Goal: Transaction & Acquisition: Purchase product/service

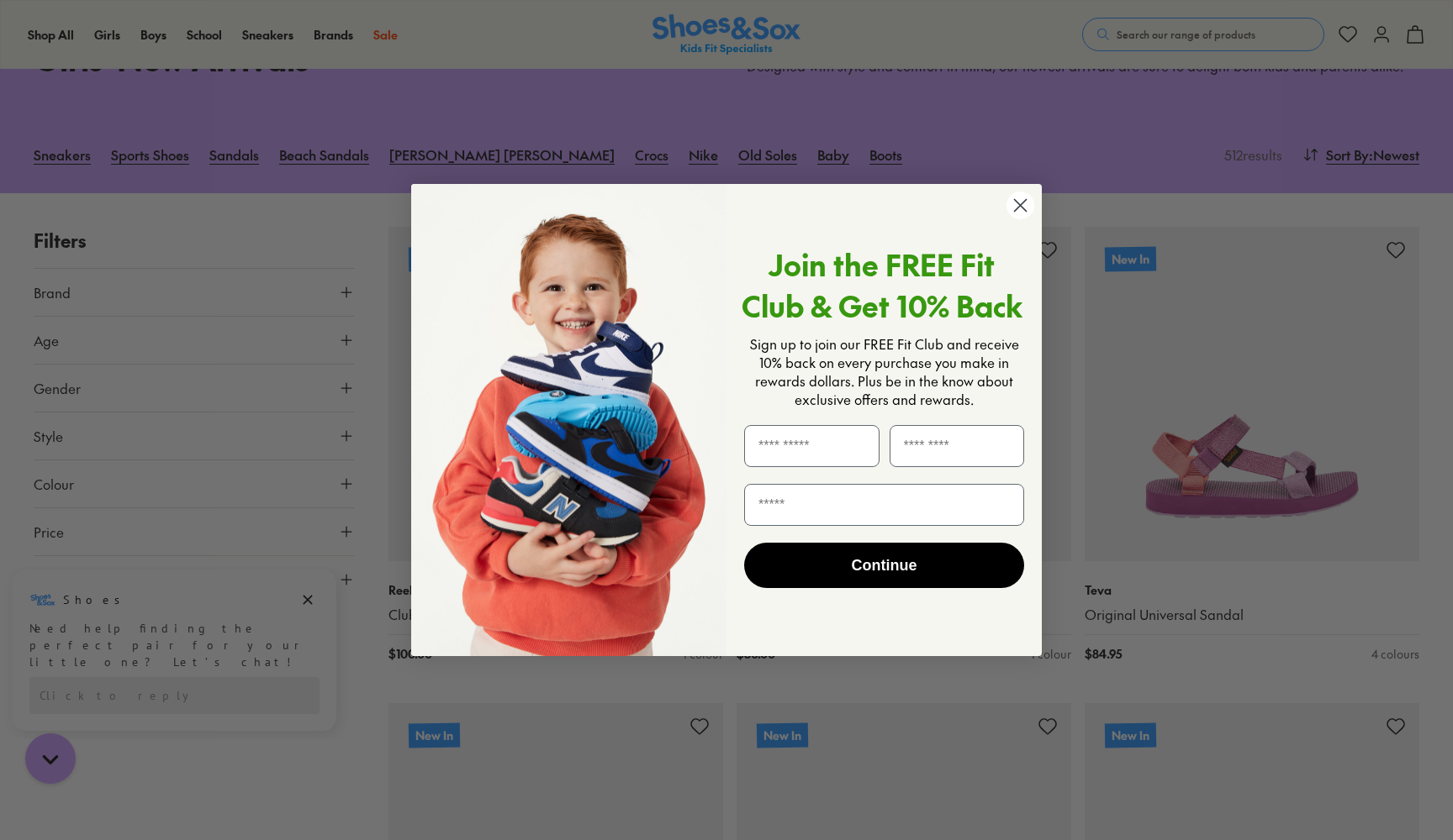
click at [1025, 202] on circle "Close dialog" at bounding box center [1019, 205] width 28 height 28
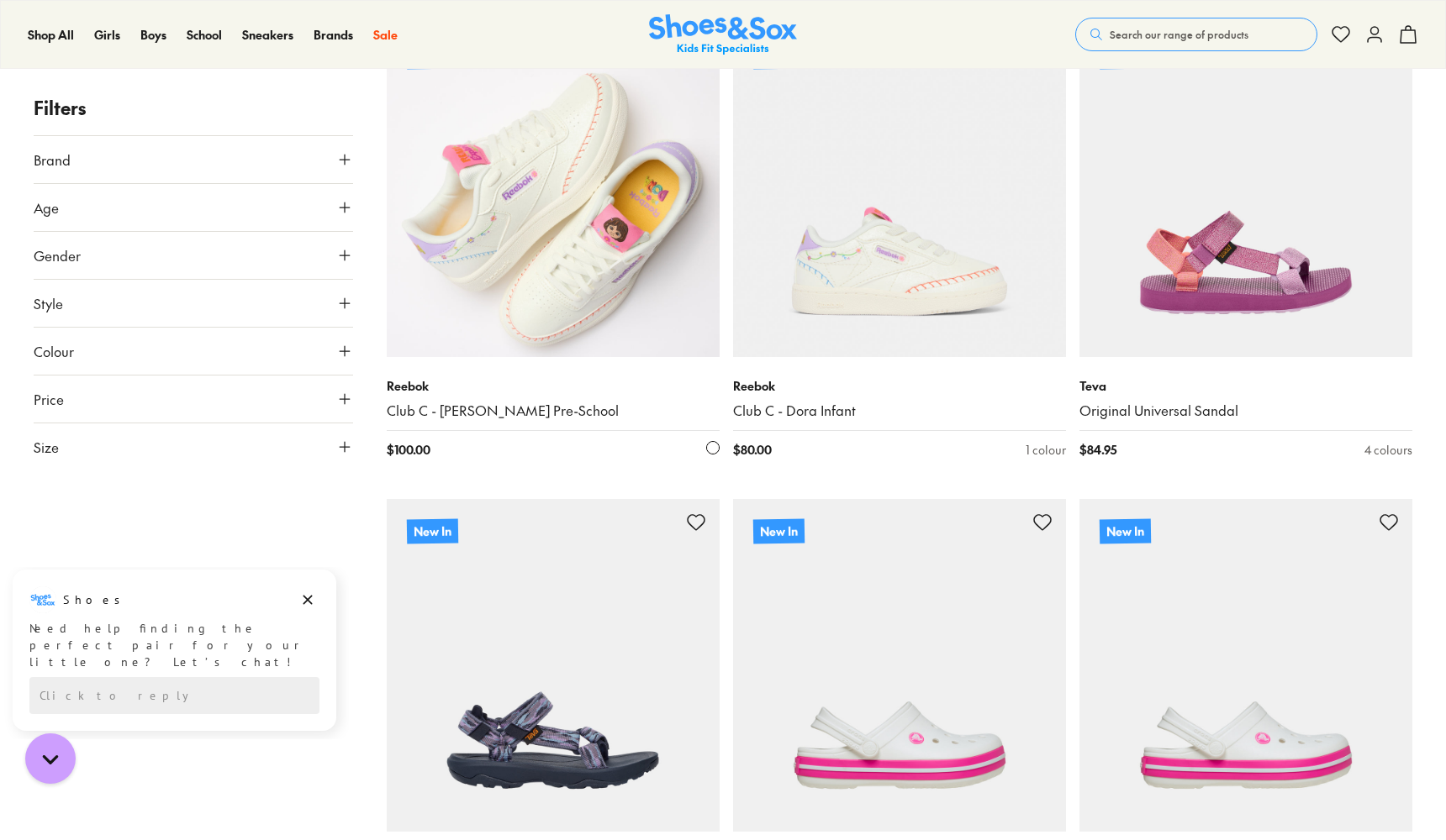
scroll to position [322, 0]
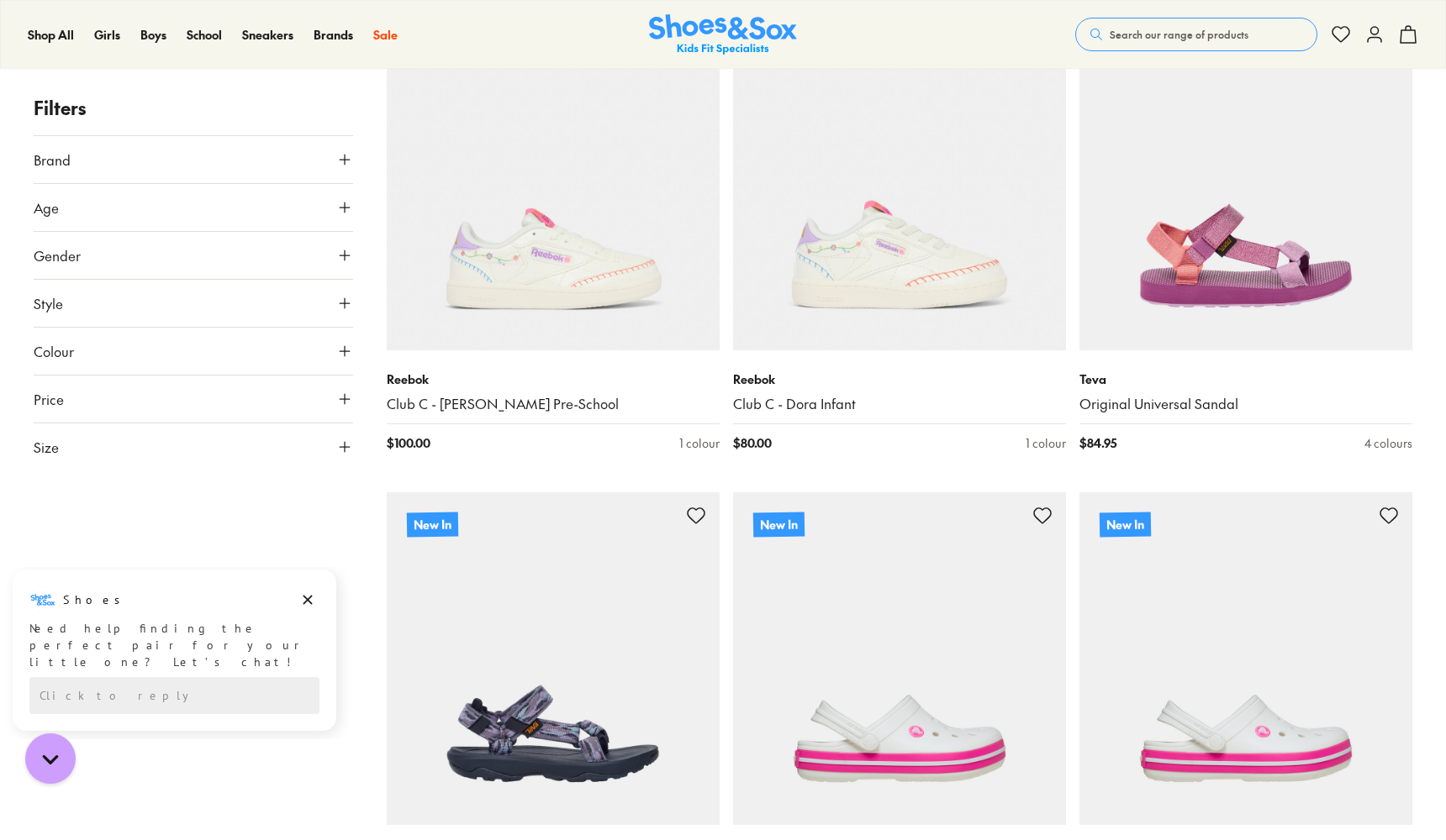
click at [344, 211] on icon at bounding box center [345, 207] width 17 height 17
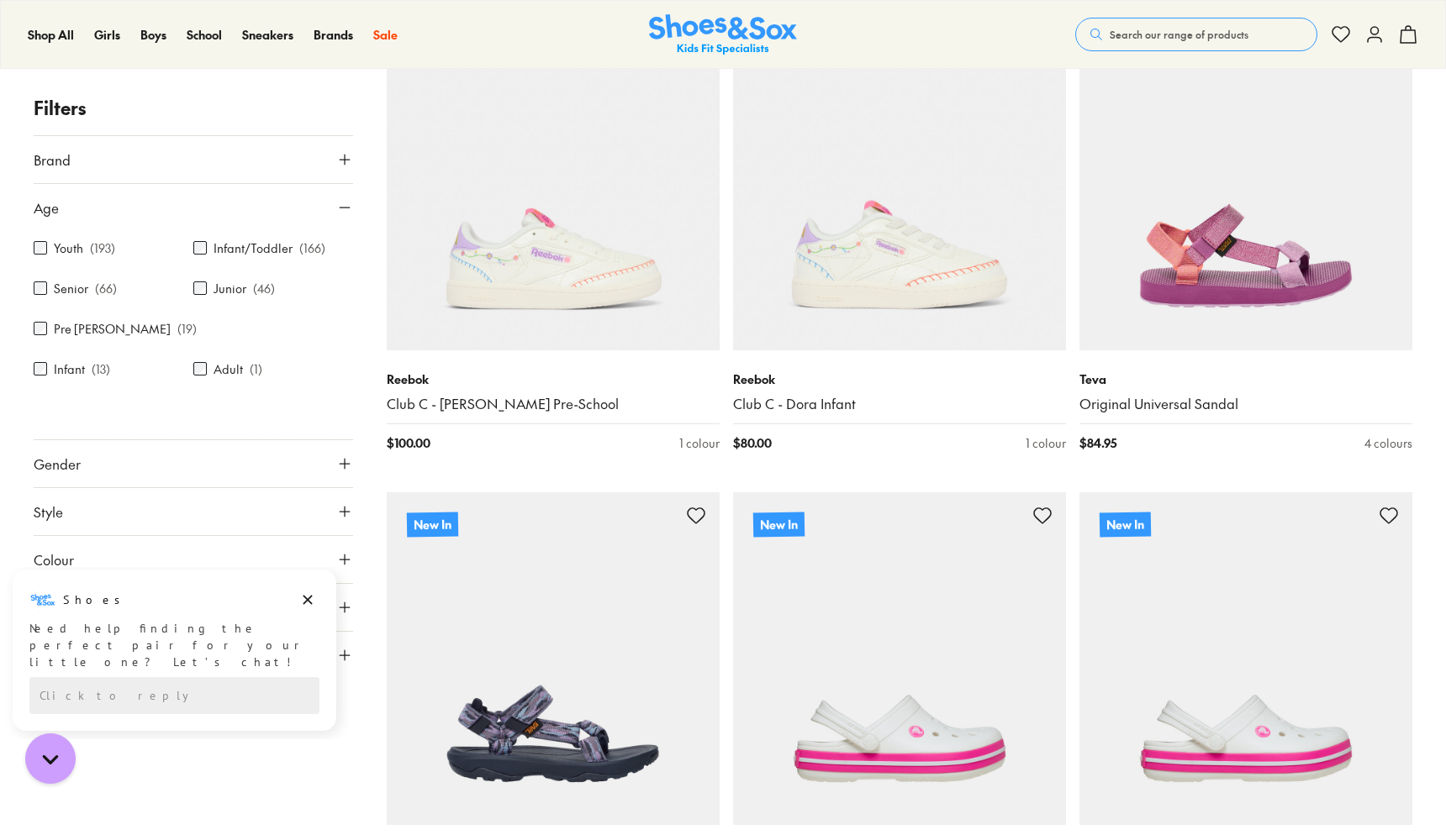
click at [69, 284] on label "Senior" at bounding box center [71, 289] width 34 height 18
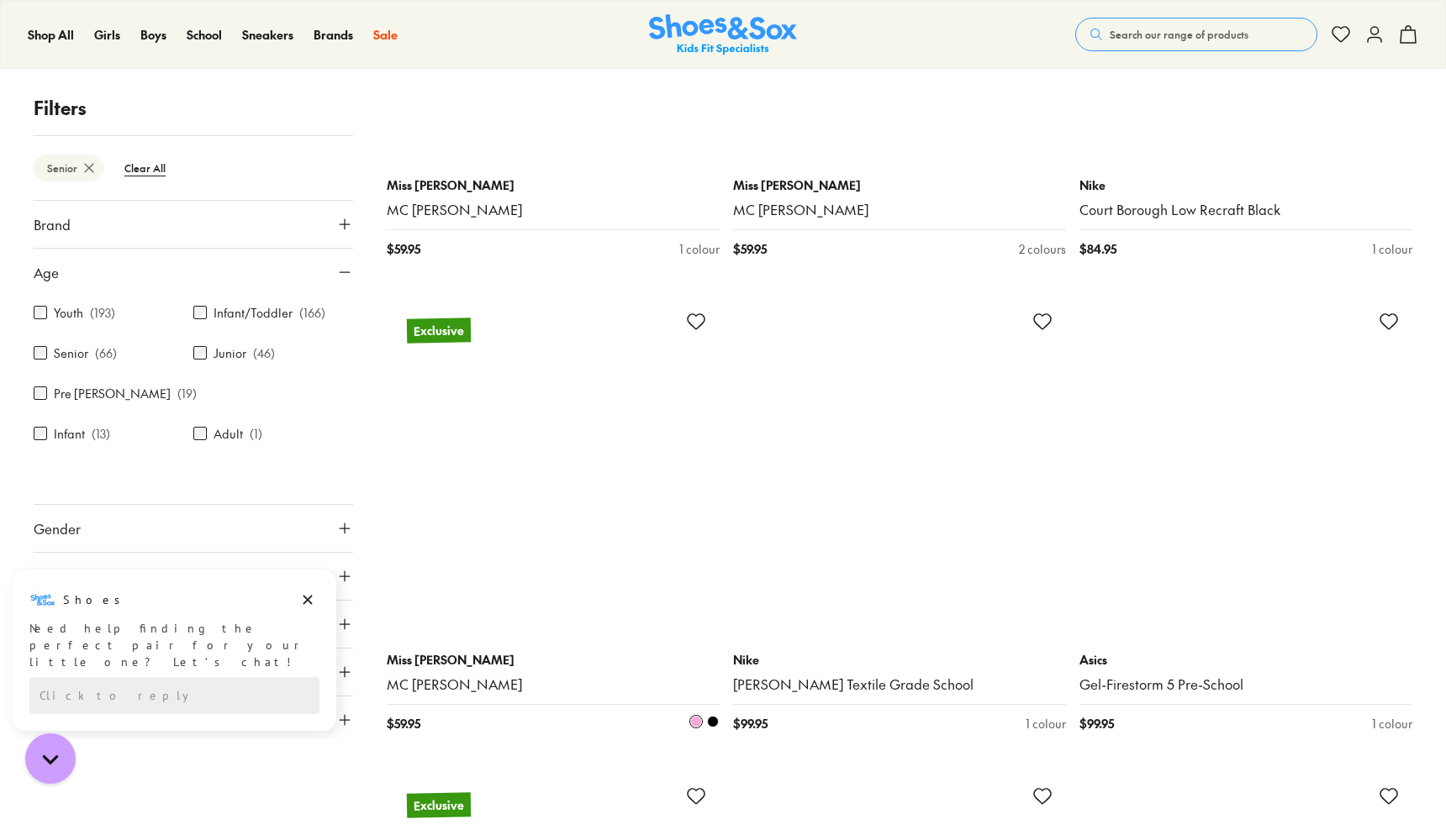
scroll to position [2406, 0]
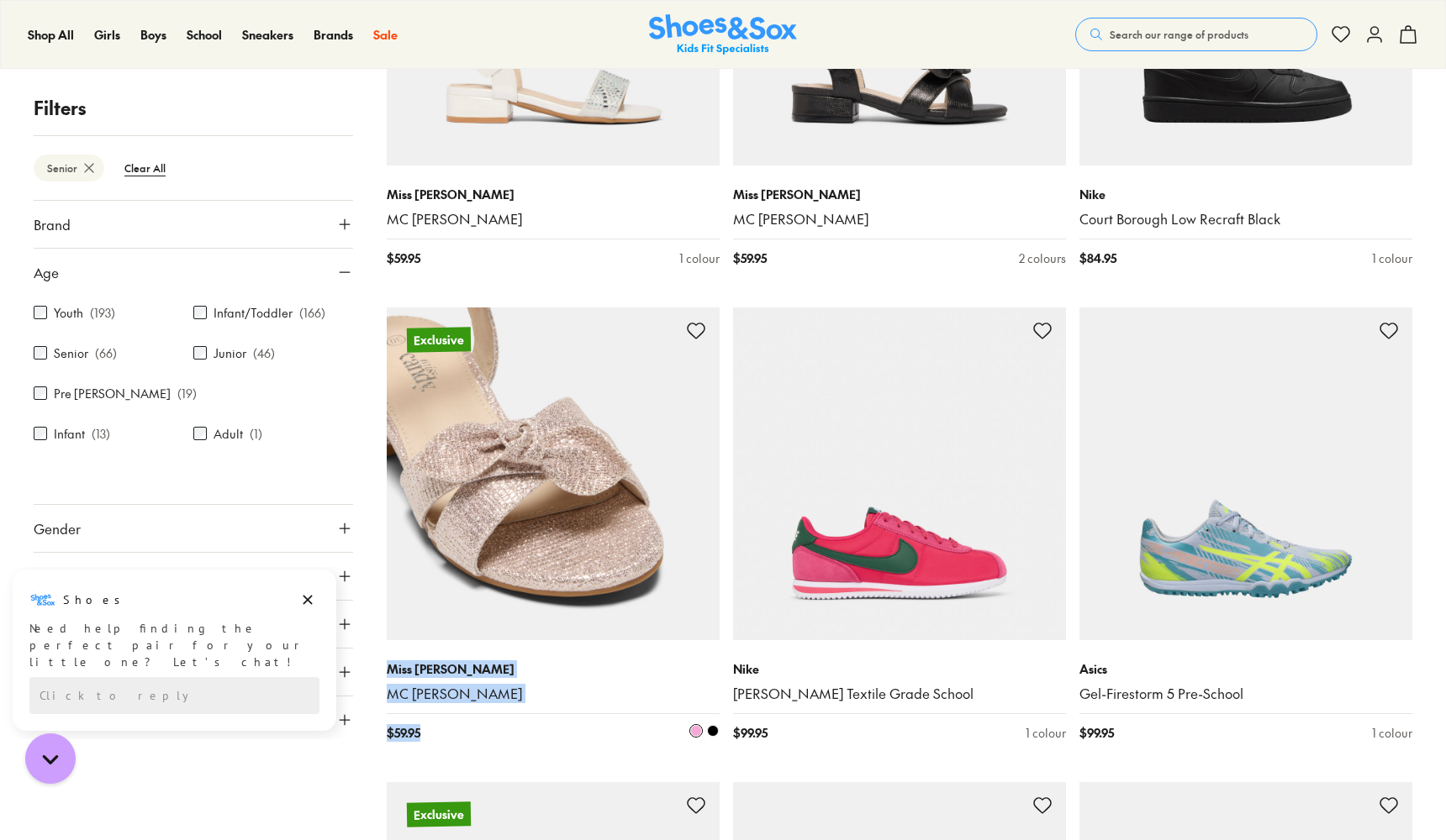
drag, startPoint x: 660, startPoint y: 719, endPoint x: 633, endPoint y: 710, distance: 28.5
click at [633, 710] on div "Miss Candy MC Lydia $ 59.95 2 colours" at bounding box center [553, 701] width 333 height 121
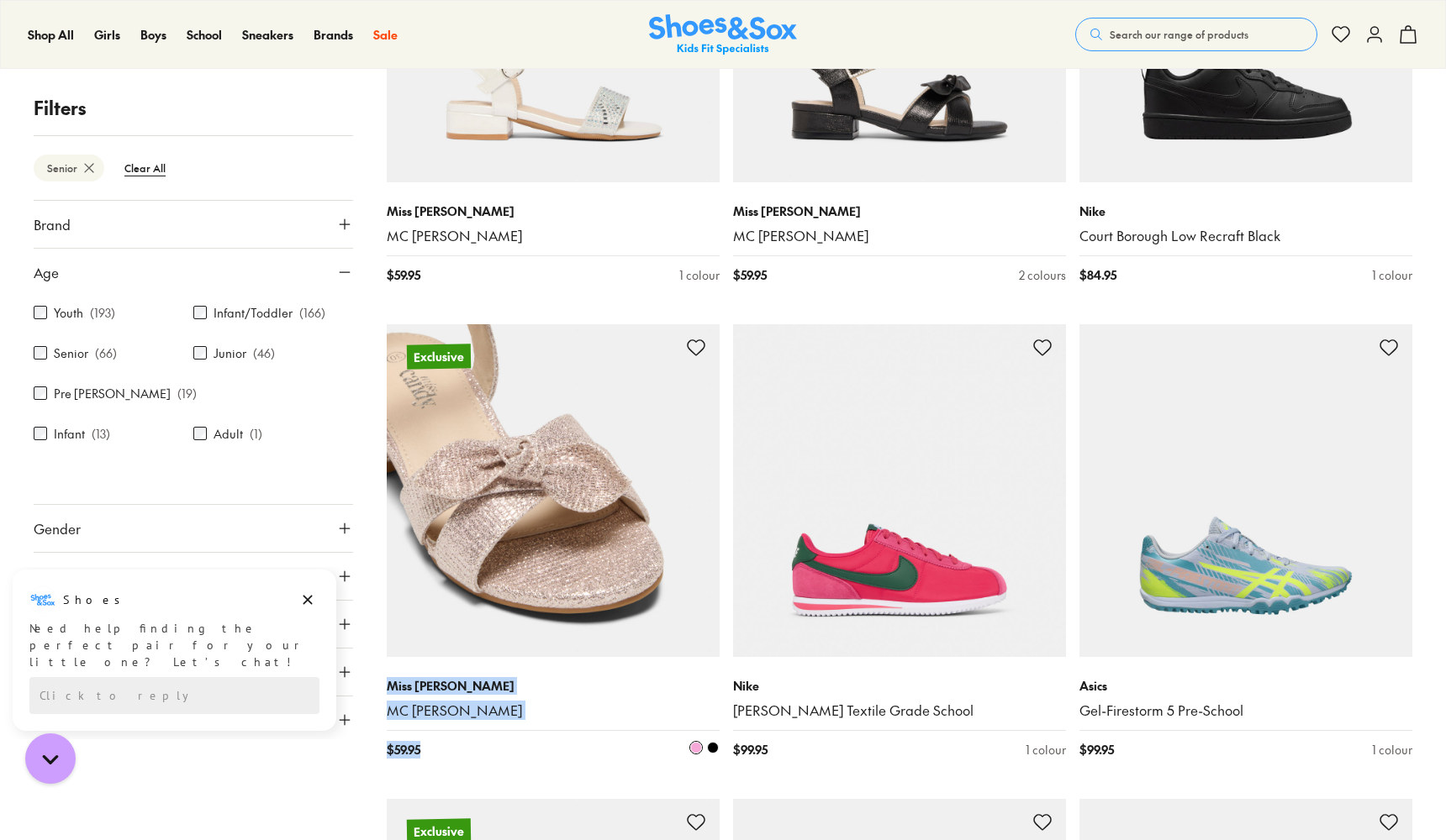
scroll to position [2452, 0]
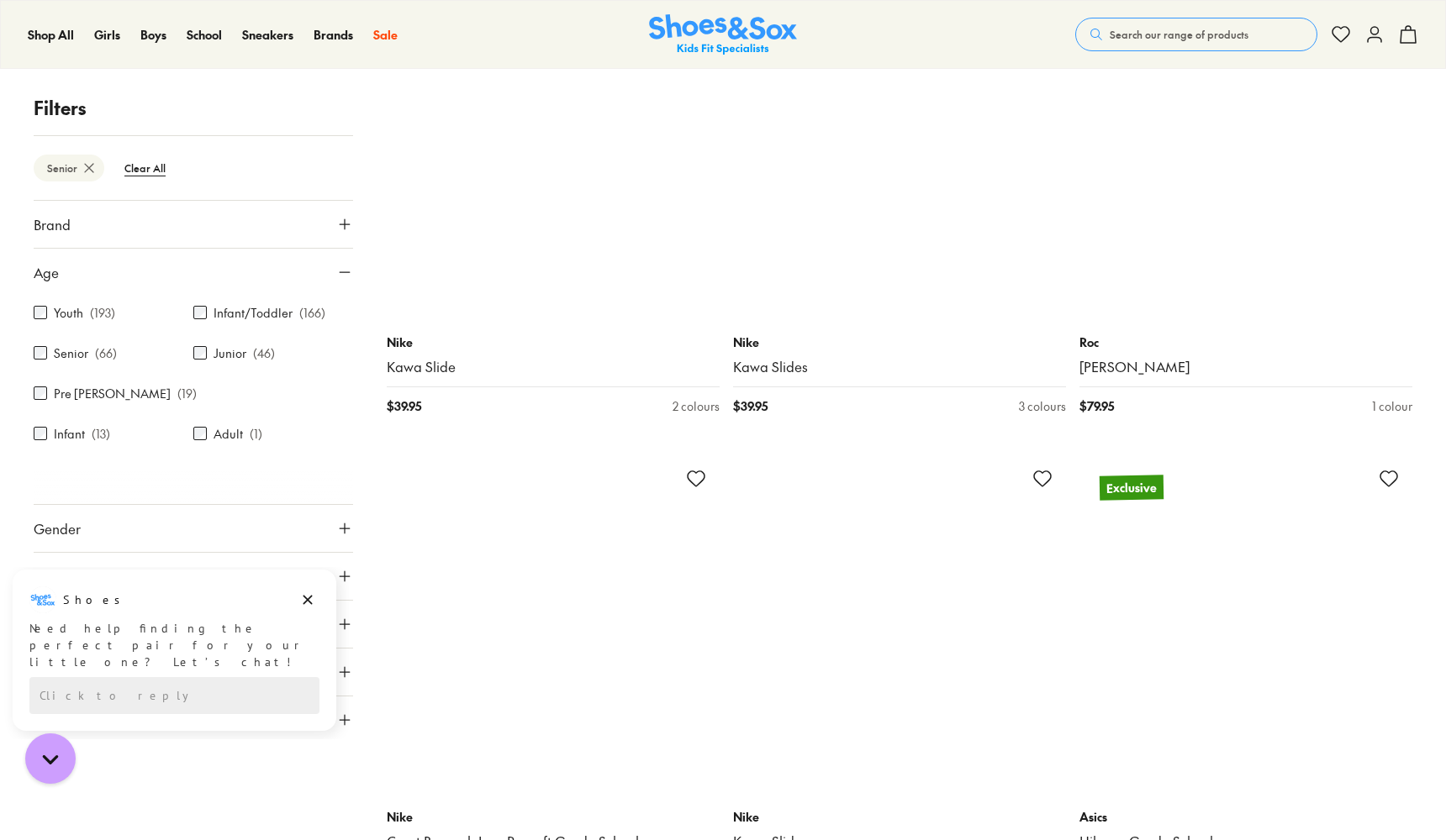
scroll to position [7494, 0]
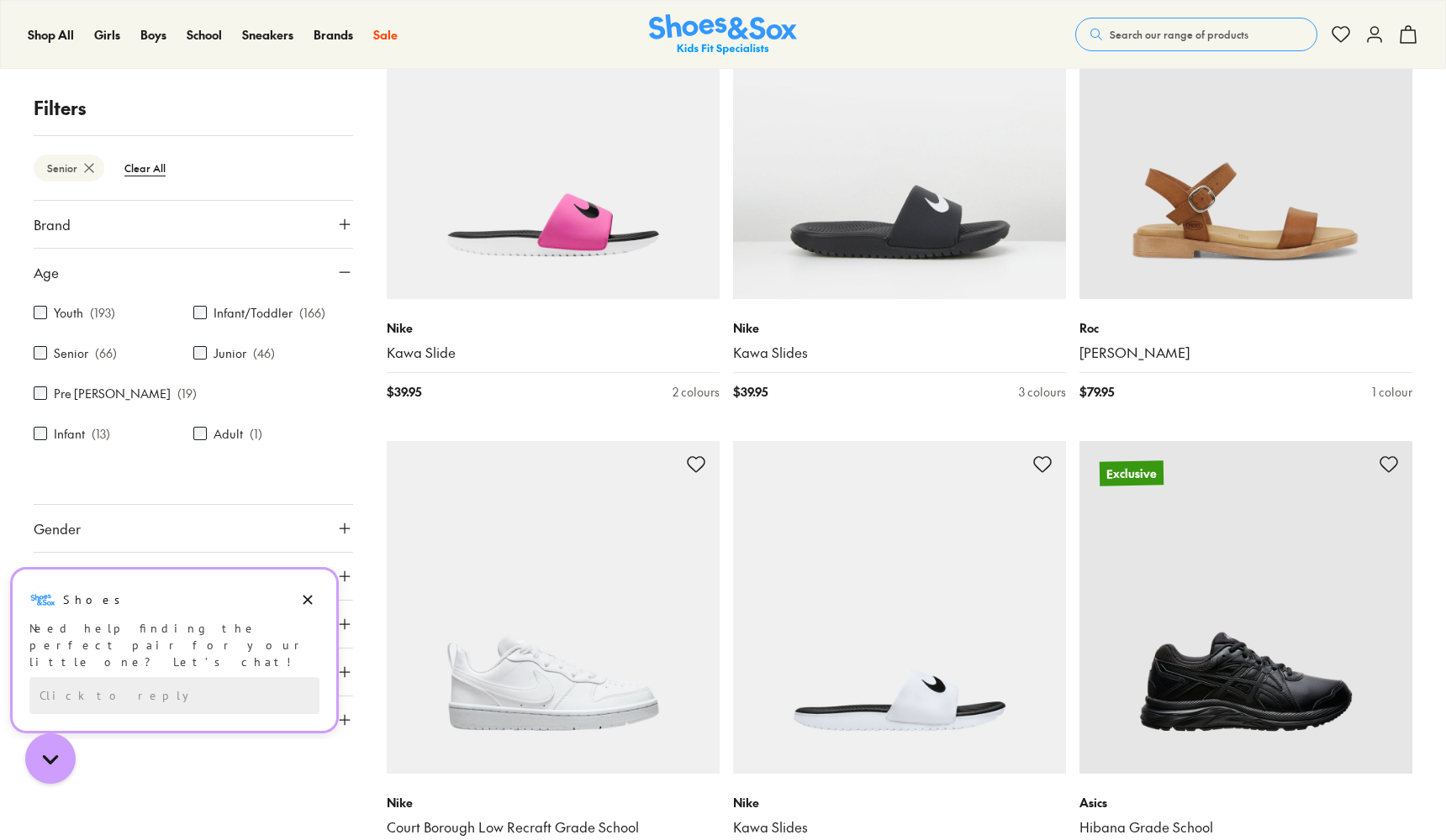
click at [306, 600] on icon "Dismiss campaign" at bounding box center [308, 600] width 17 height 20
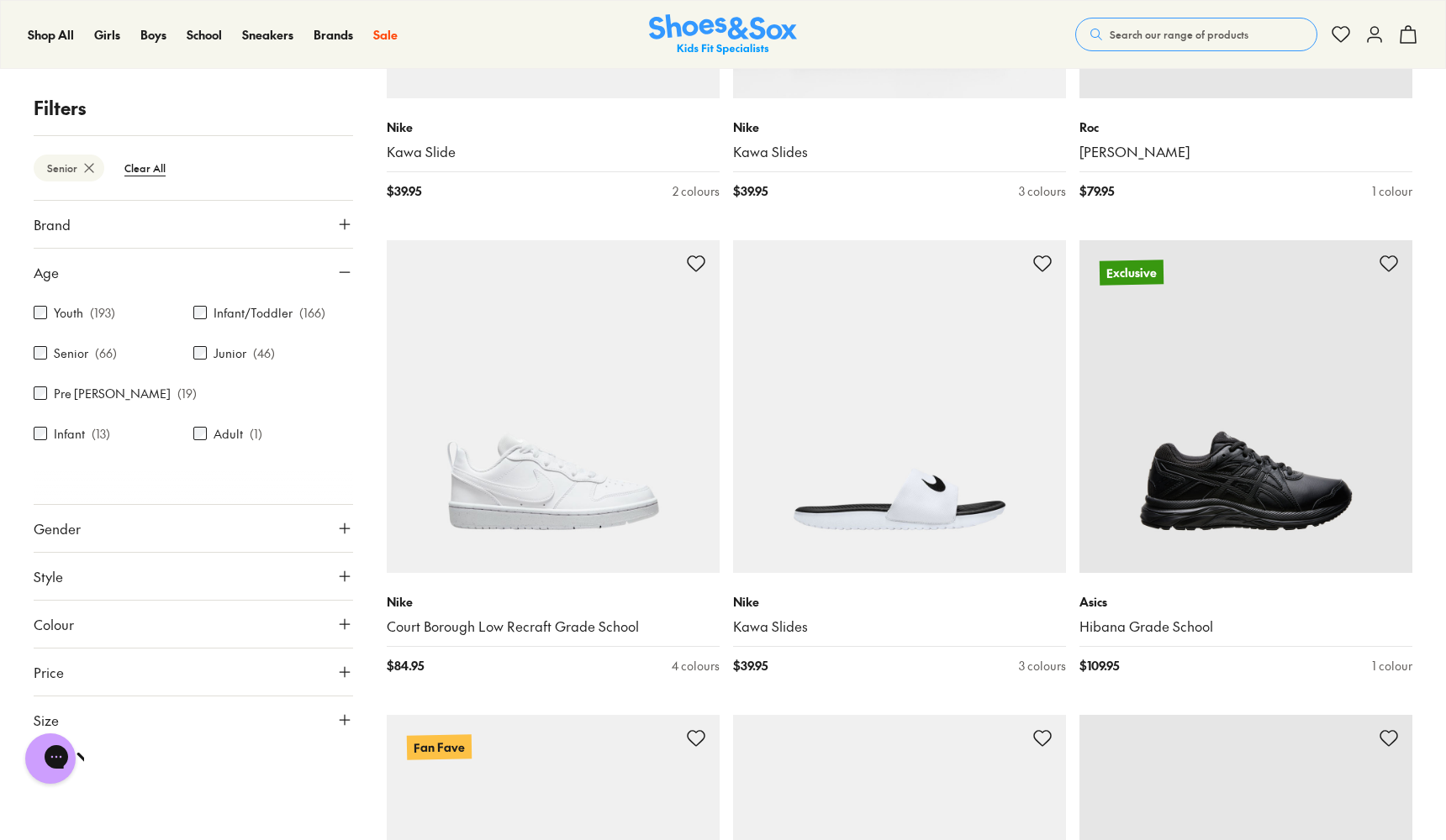
scroll to position [7719, 0]
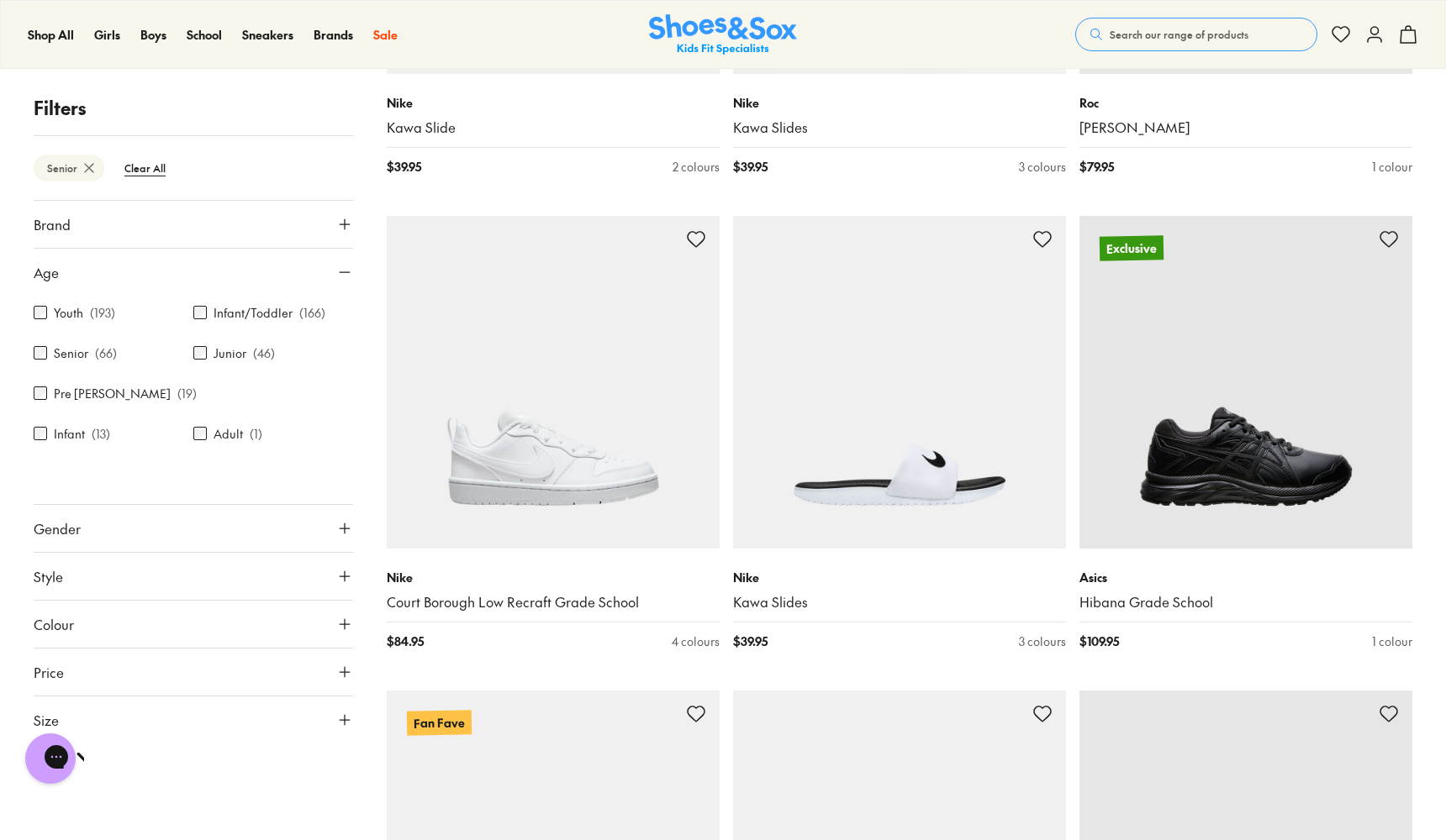
click at [341, 582] on icon at bounding box center [345, 576] width 17 height 17
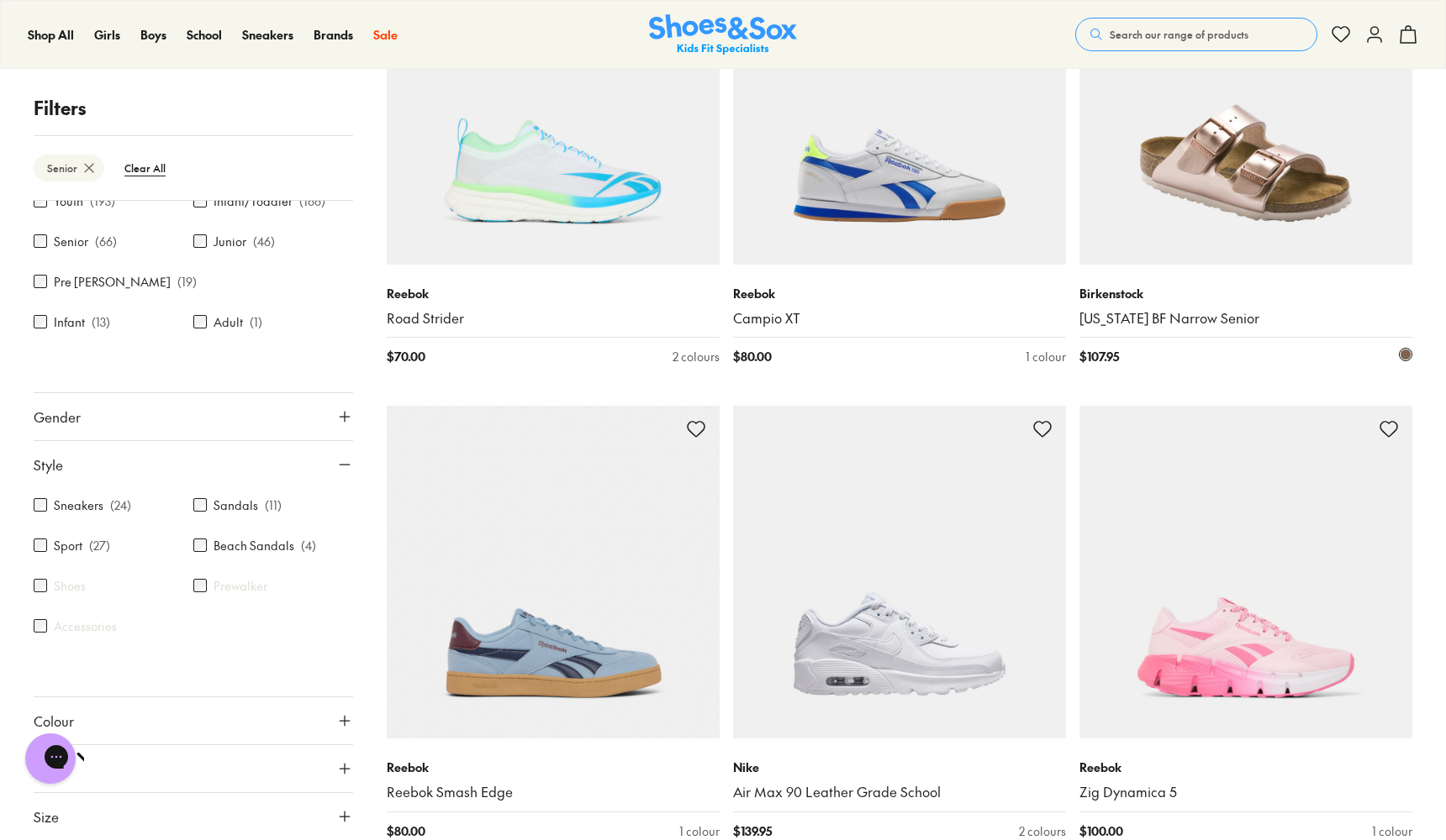
scroll to position [9431, 0]
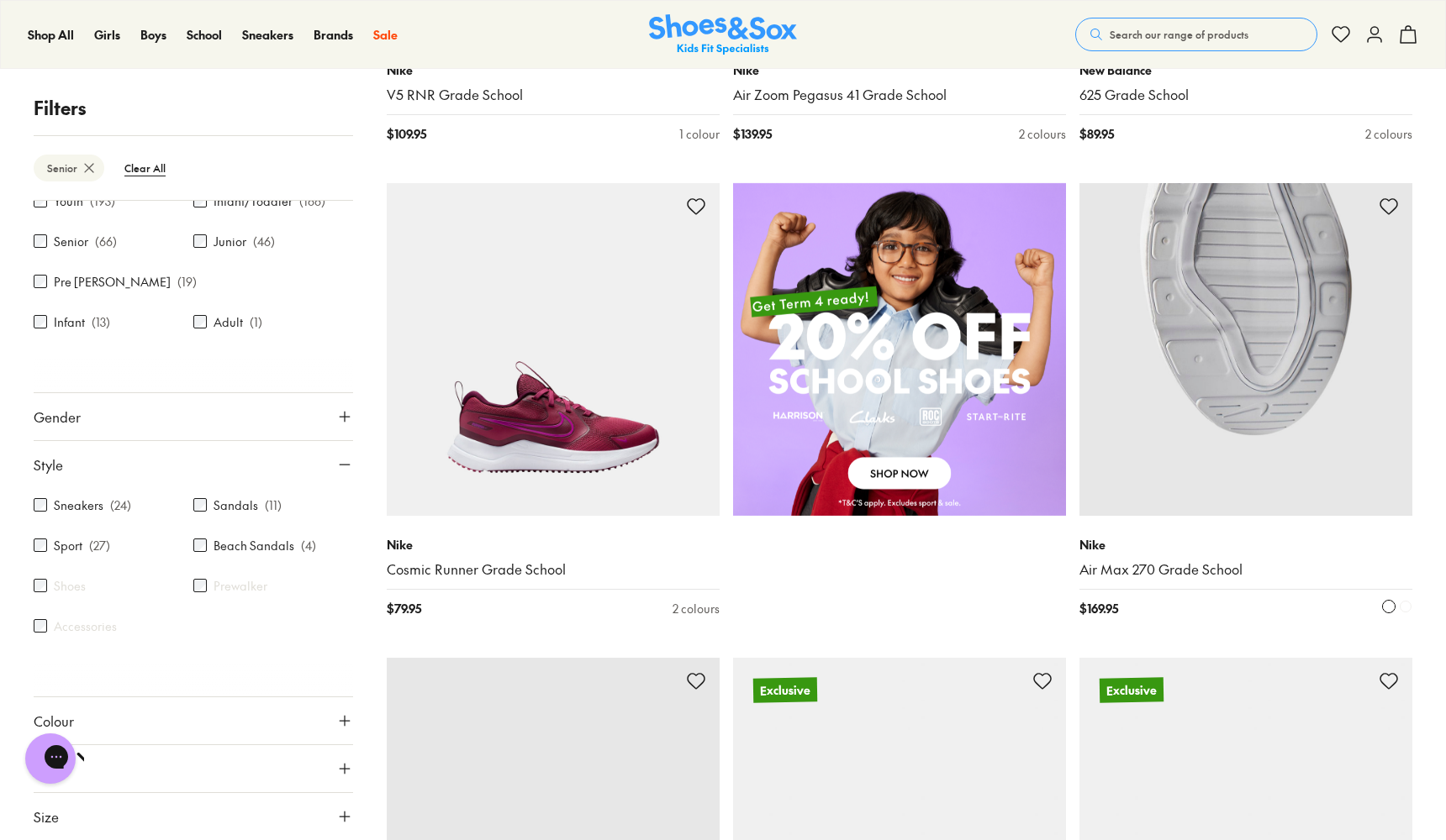
scroll to position [1050, 0]
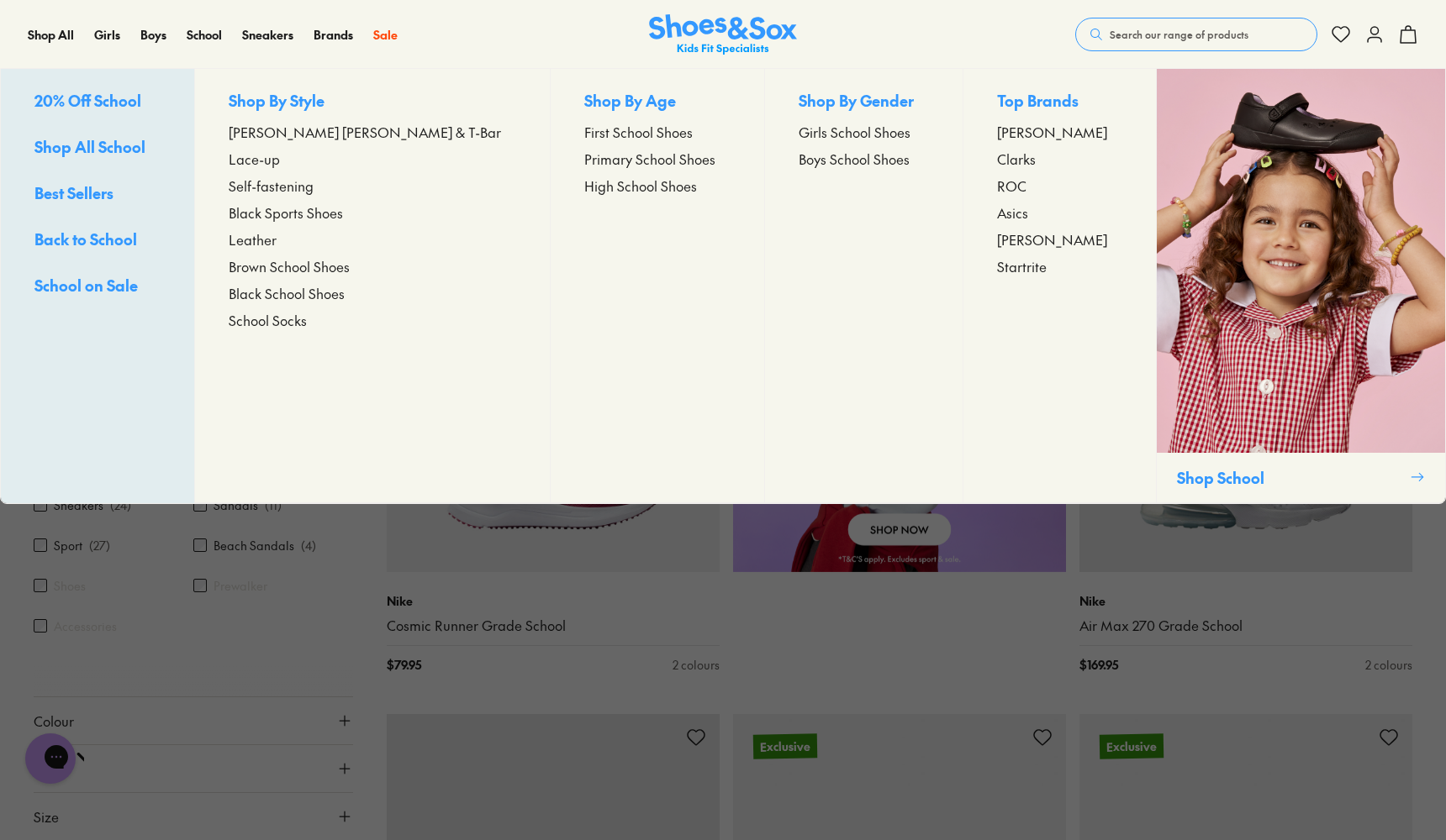
click at [584, 190] on span "High School Shoes" at bounding box center [640, 185] width 112 height 20
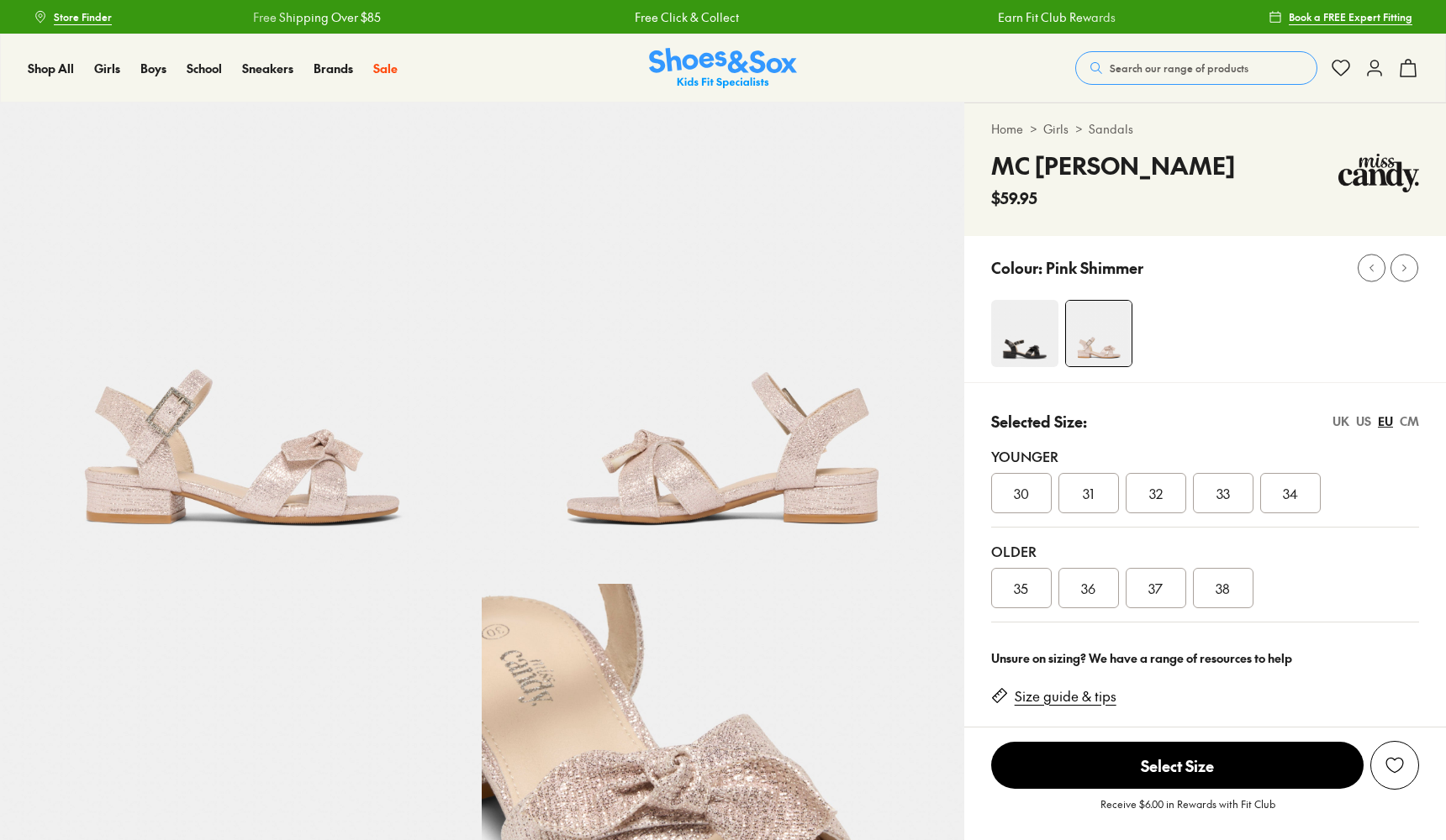
select select "*"
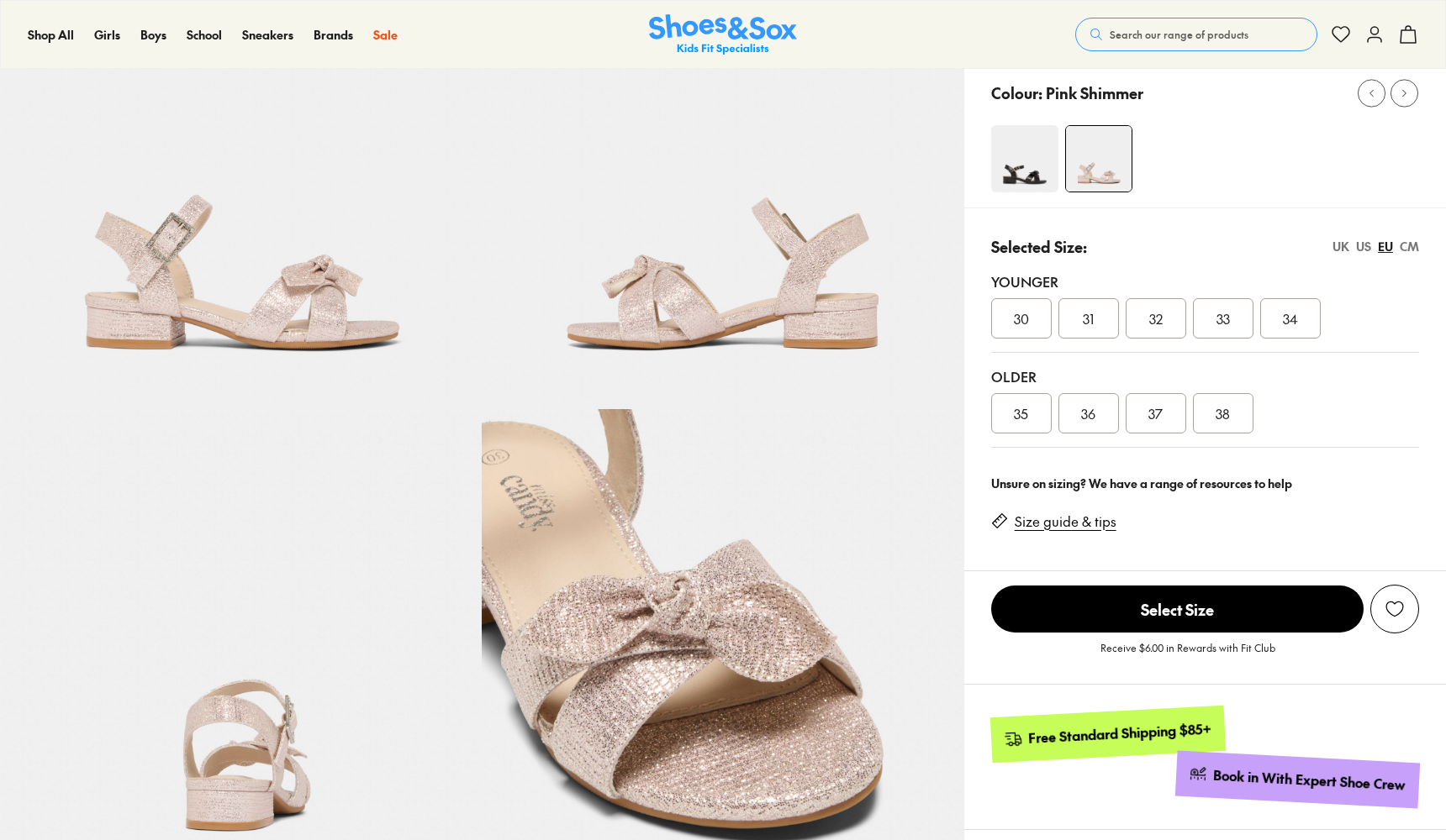
scroll to position [177, 0]
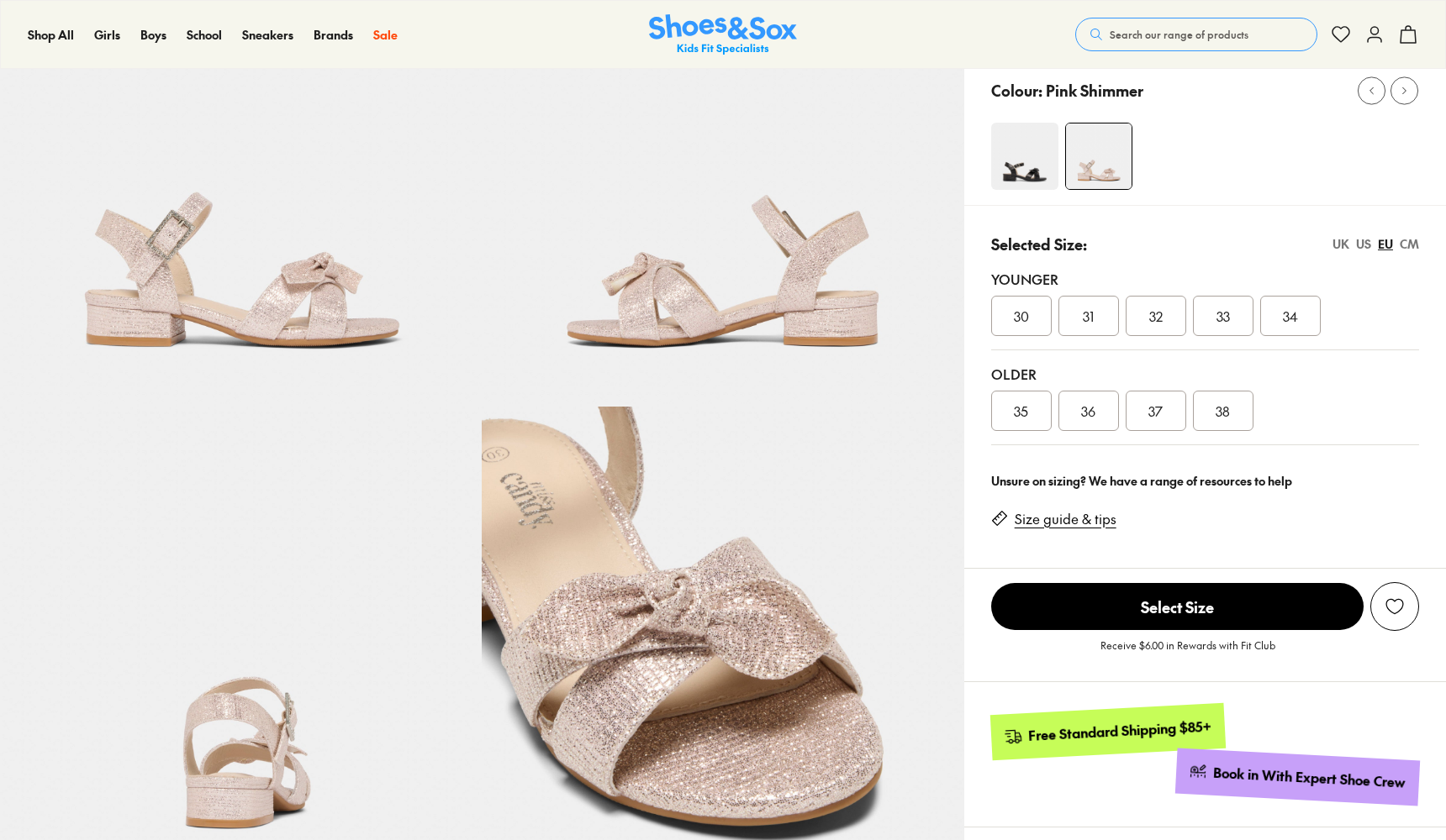
click at [724, 287] on img at bounding box center [722, 165] width 481 height 481
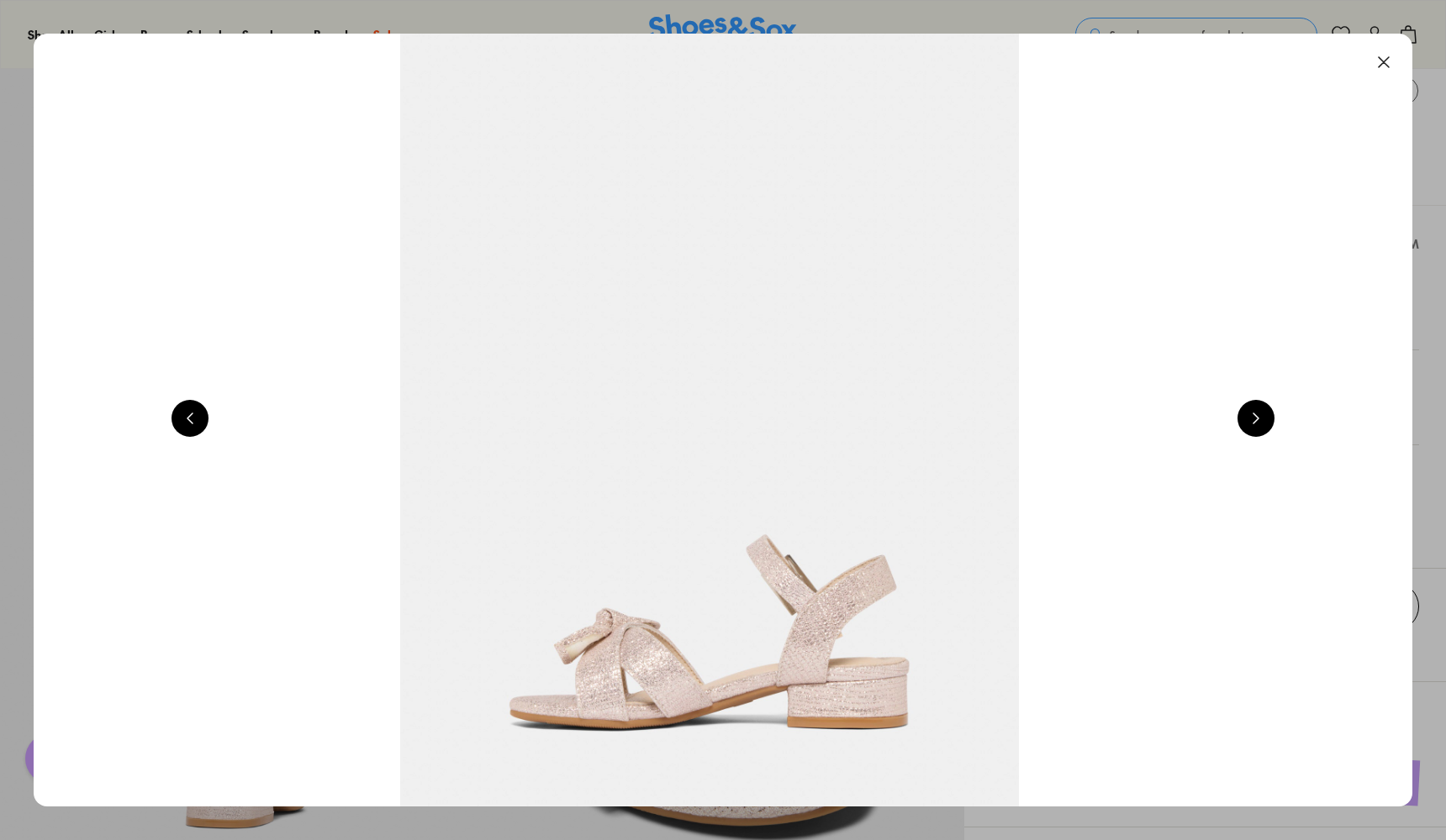
click at [1270, 416] on button at bounding box center [1255, 418] width 37 height 37
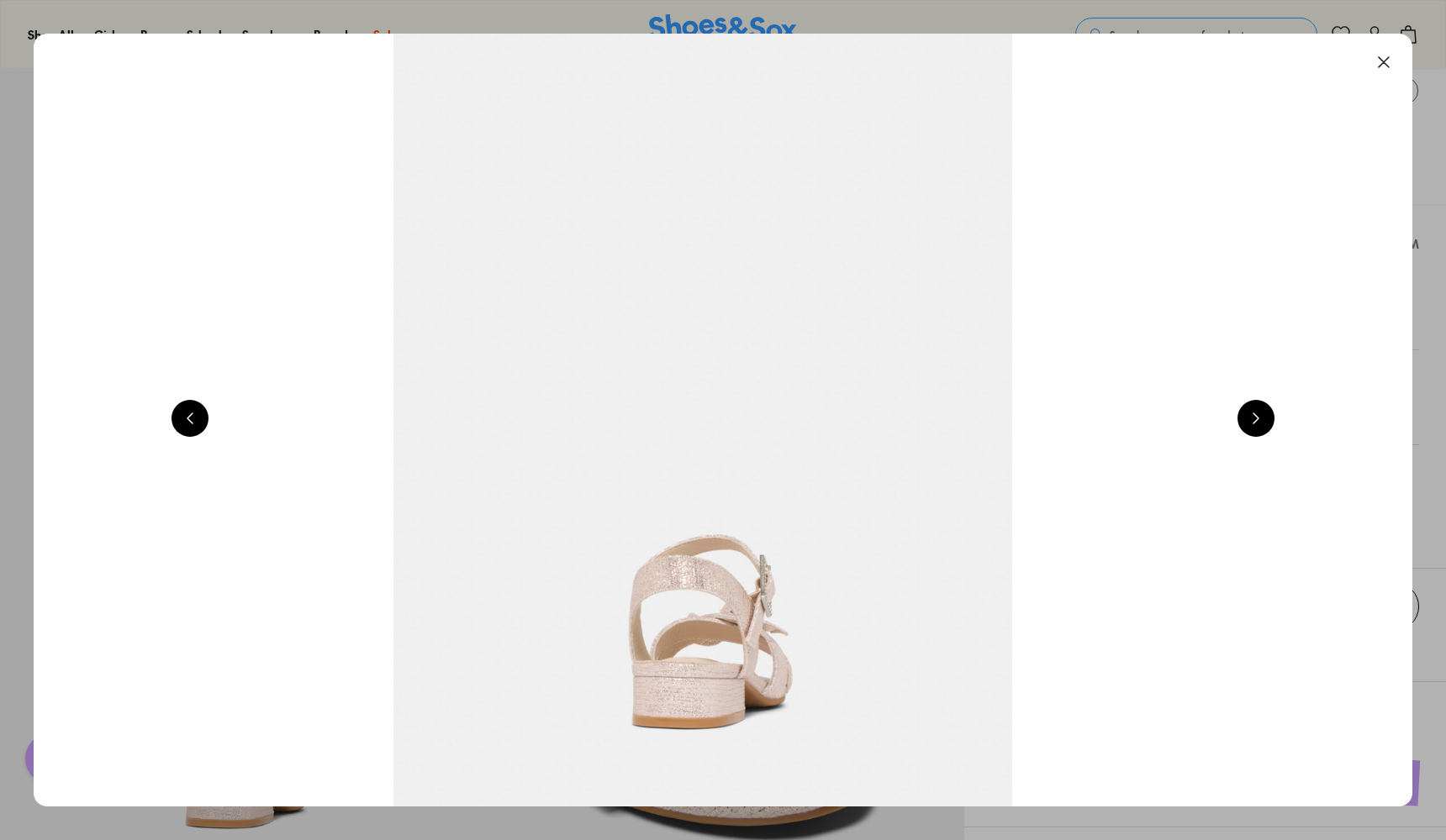
click at [1270, 416] on button at bounding box center [1255, 418] width 37 height 37
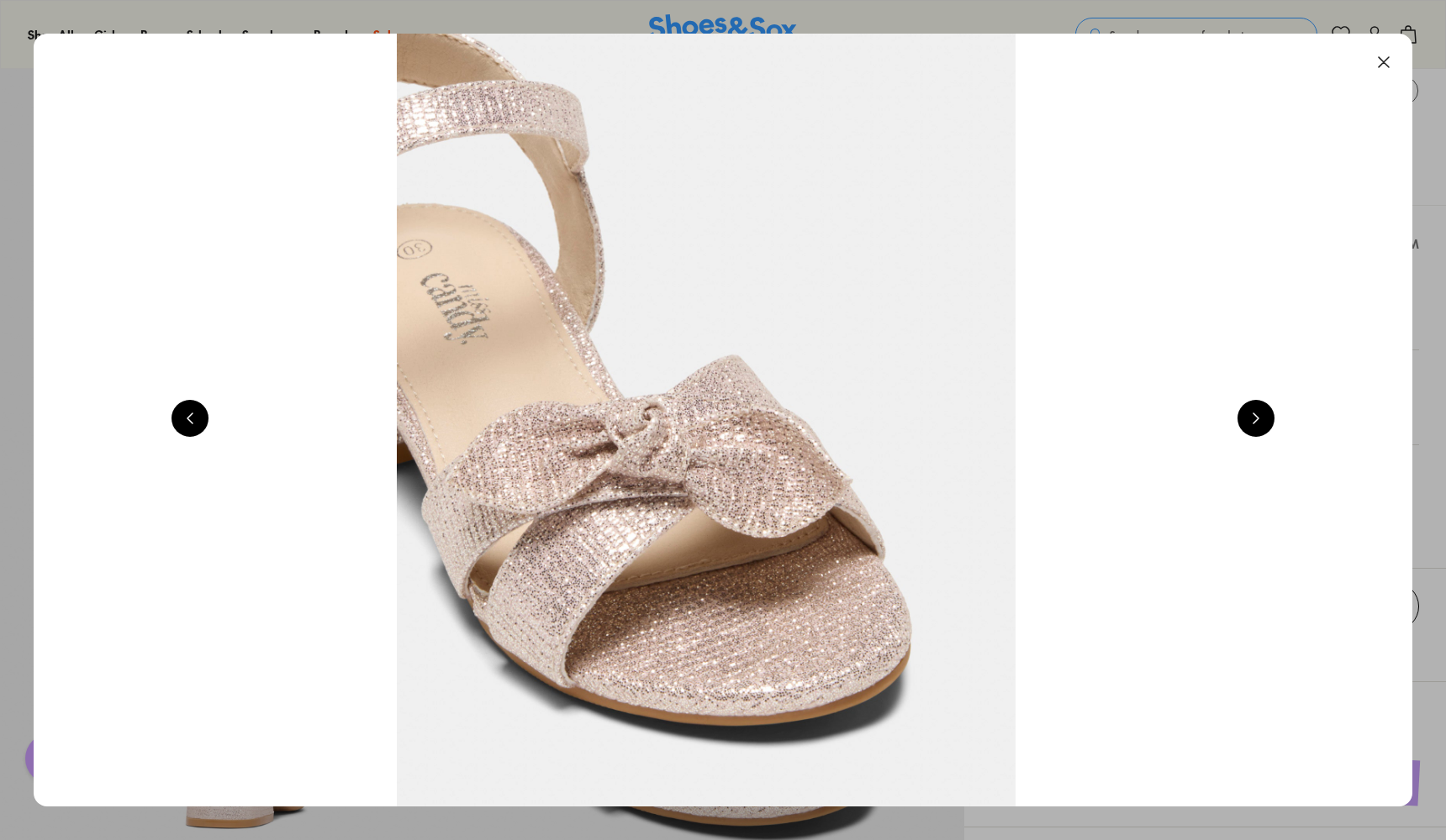
scroll to position [0, 5542]
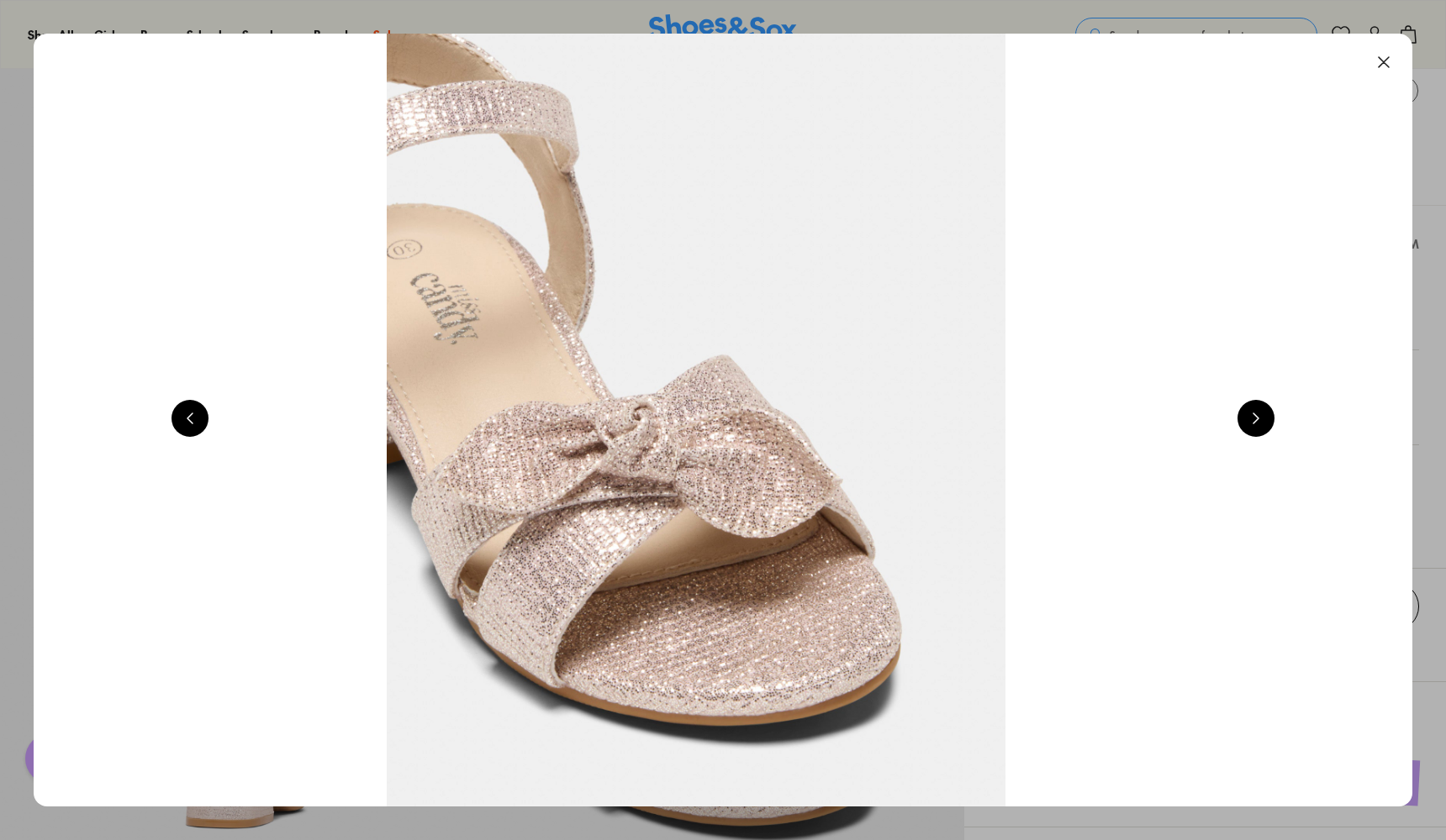
click at [1269, 416] on button at bounding box center [1255, 418] width 37 height 37
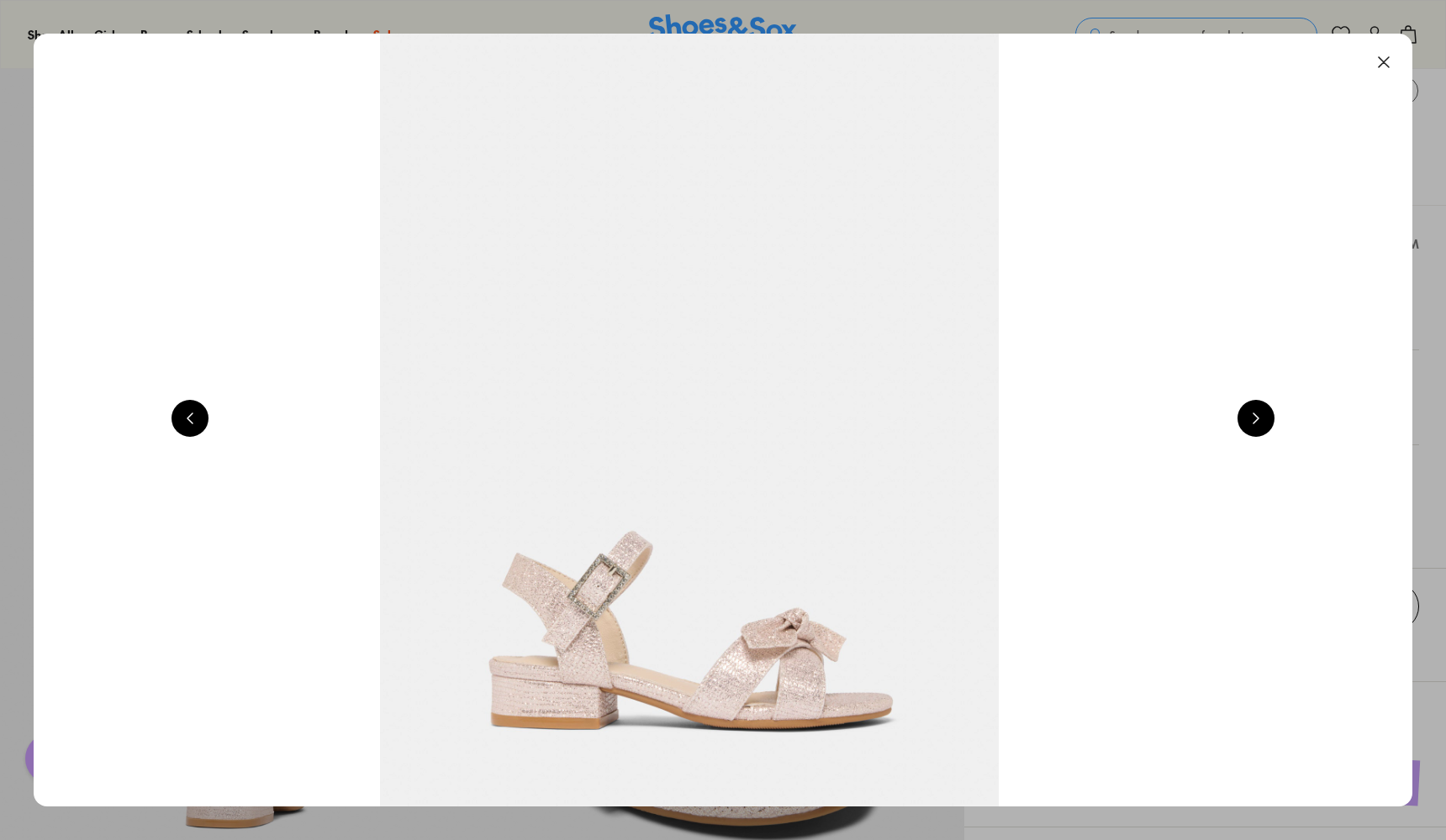
click at [1388, 62] on button at bounding box center [1383, 62] width 37 height 37
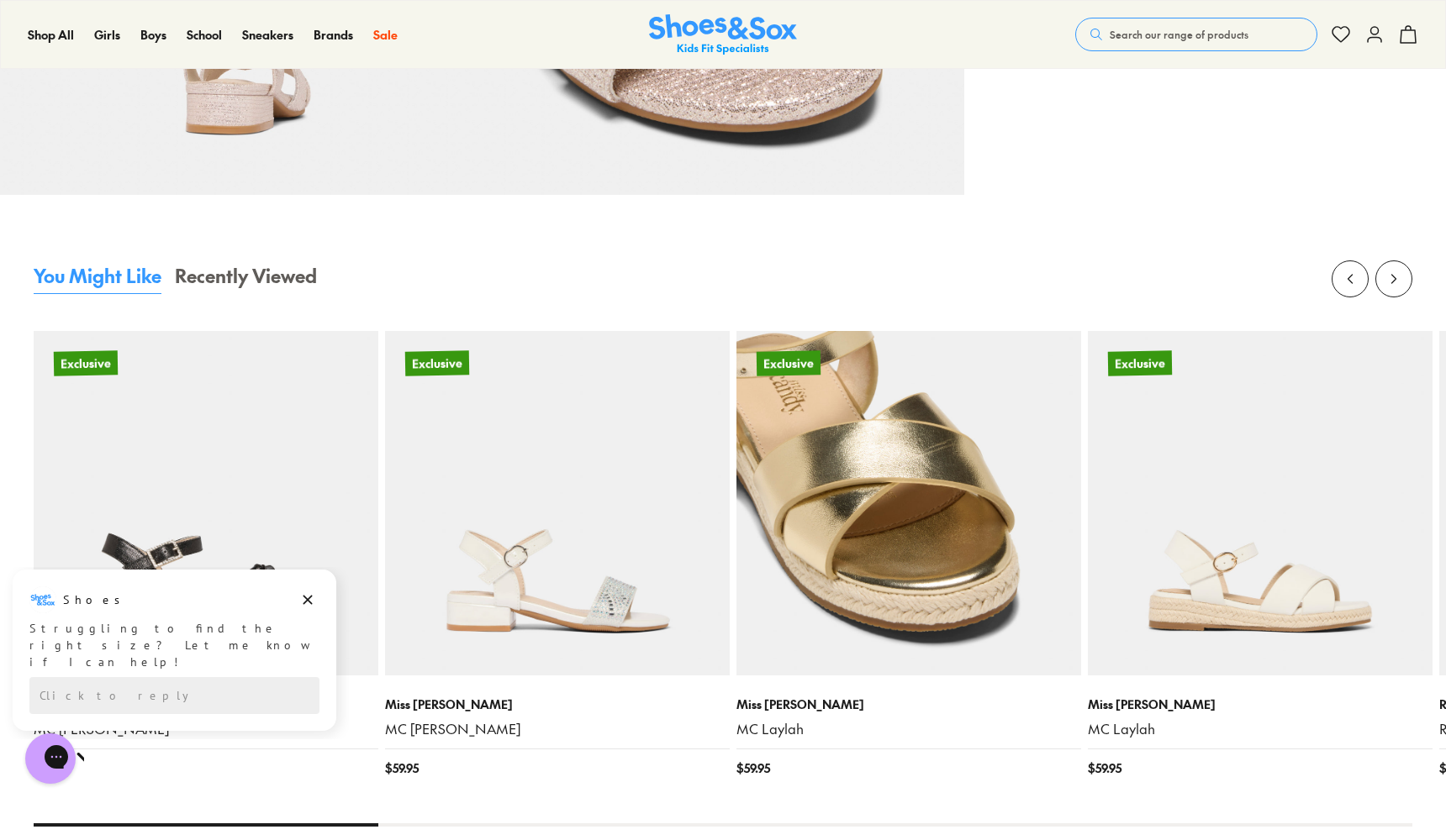
scroll to position [1842, 0]
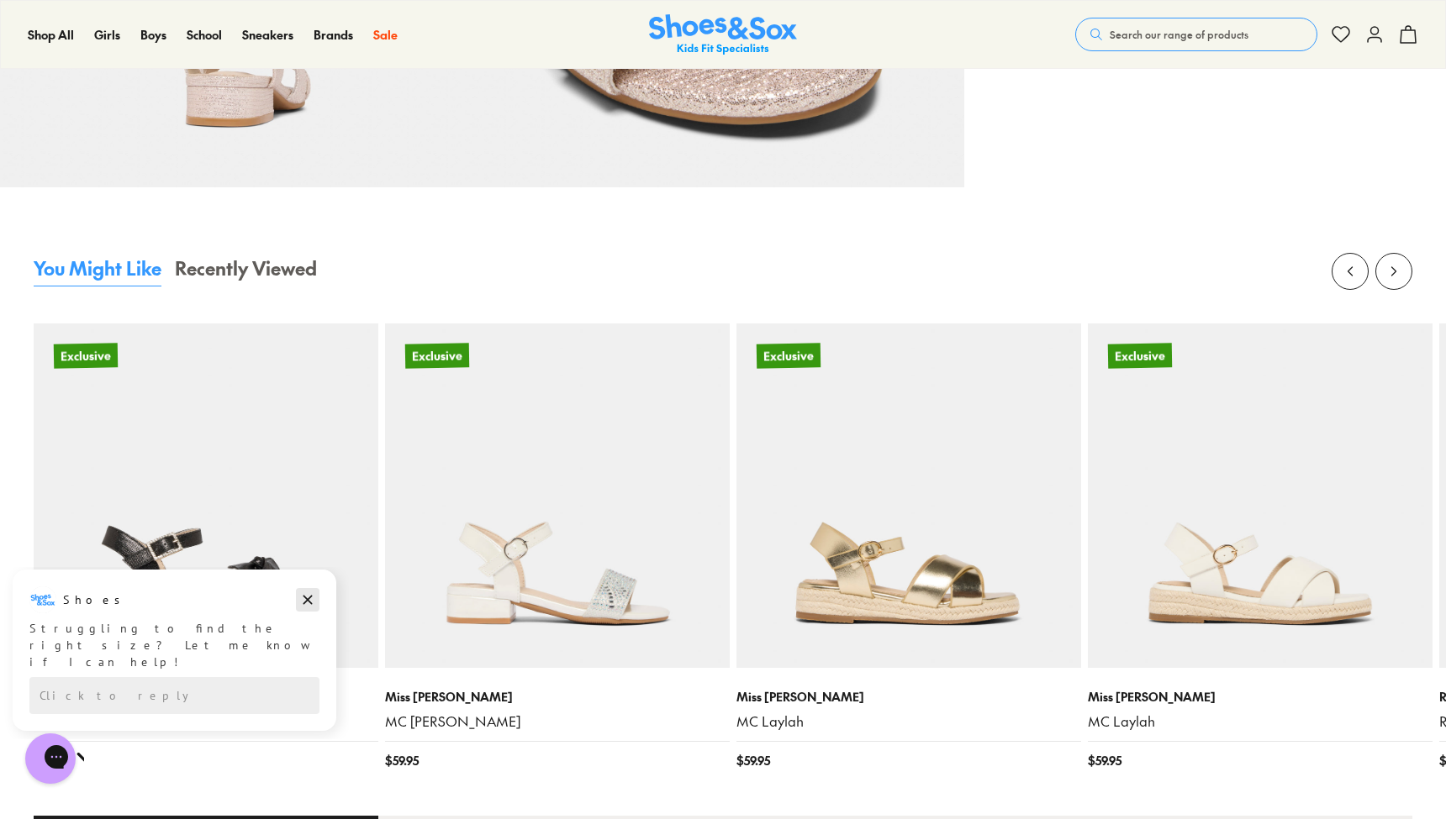
drag, startPoint x: 302, startPoint y: 603, endPoint x: 307, endPoint y: 1168, distance: 565.0
click at [302, 603] on icon "Dismiss campaign" at bounding box center [308, 600] width 17 height 20
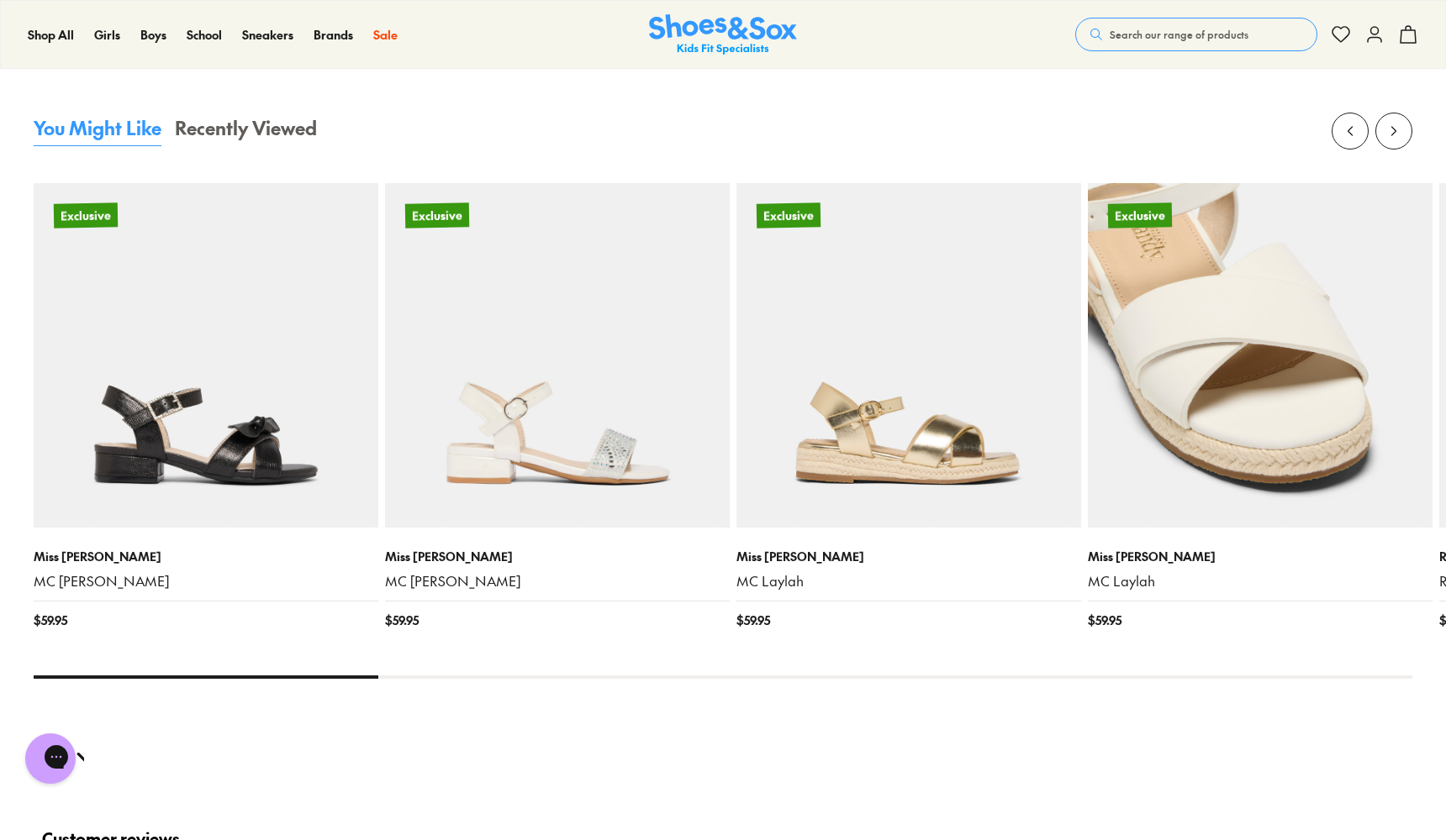
scroll to position [1963, 0]
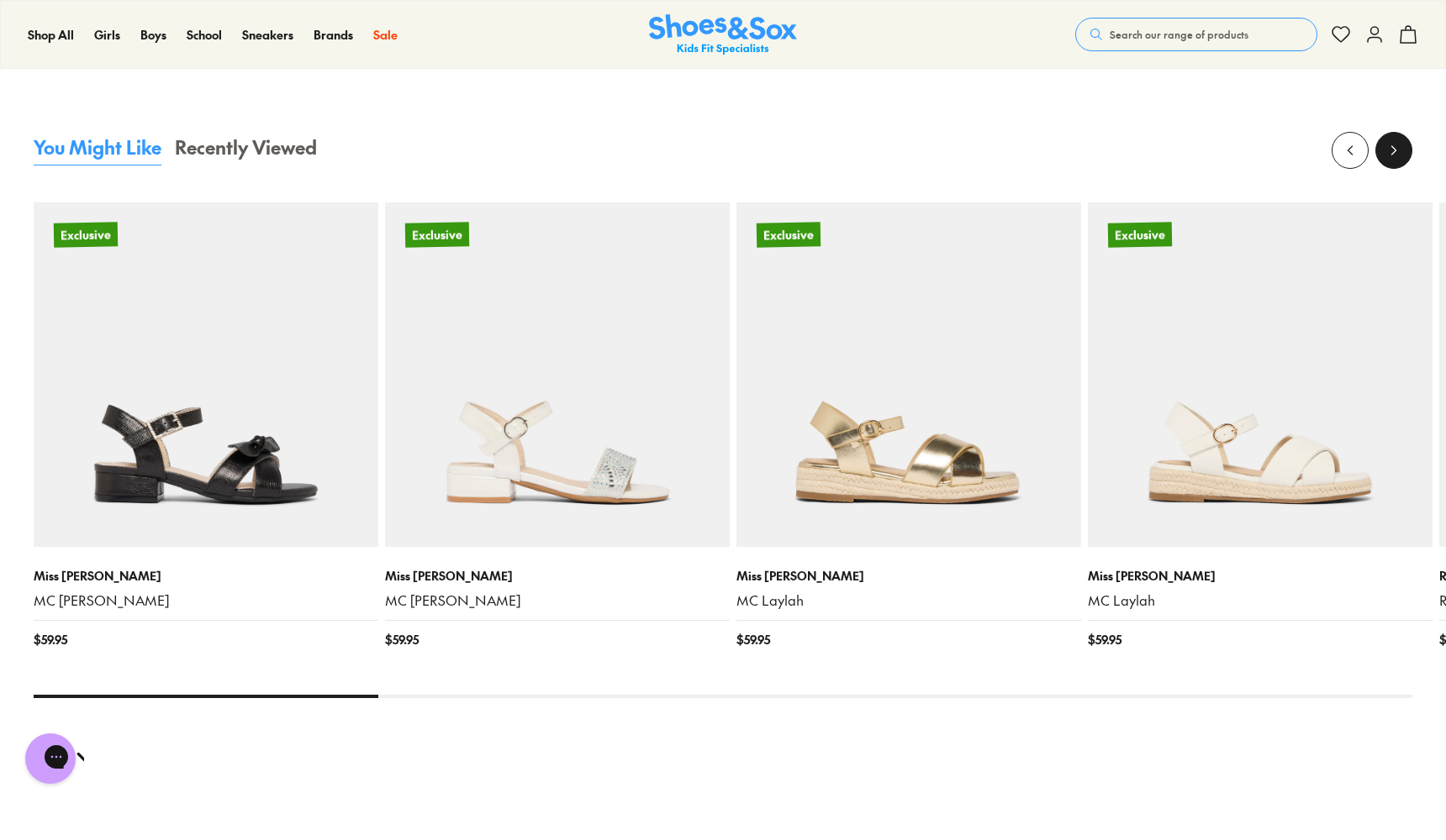
click at [1381, 153] on button at bounding box center [1394, 150] width 37 height 37
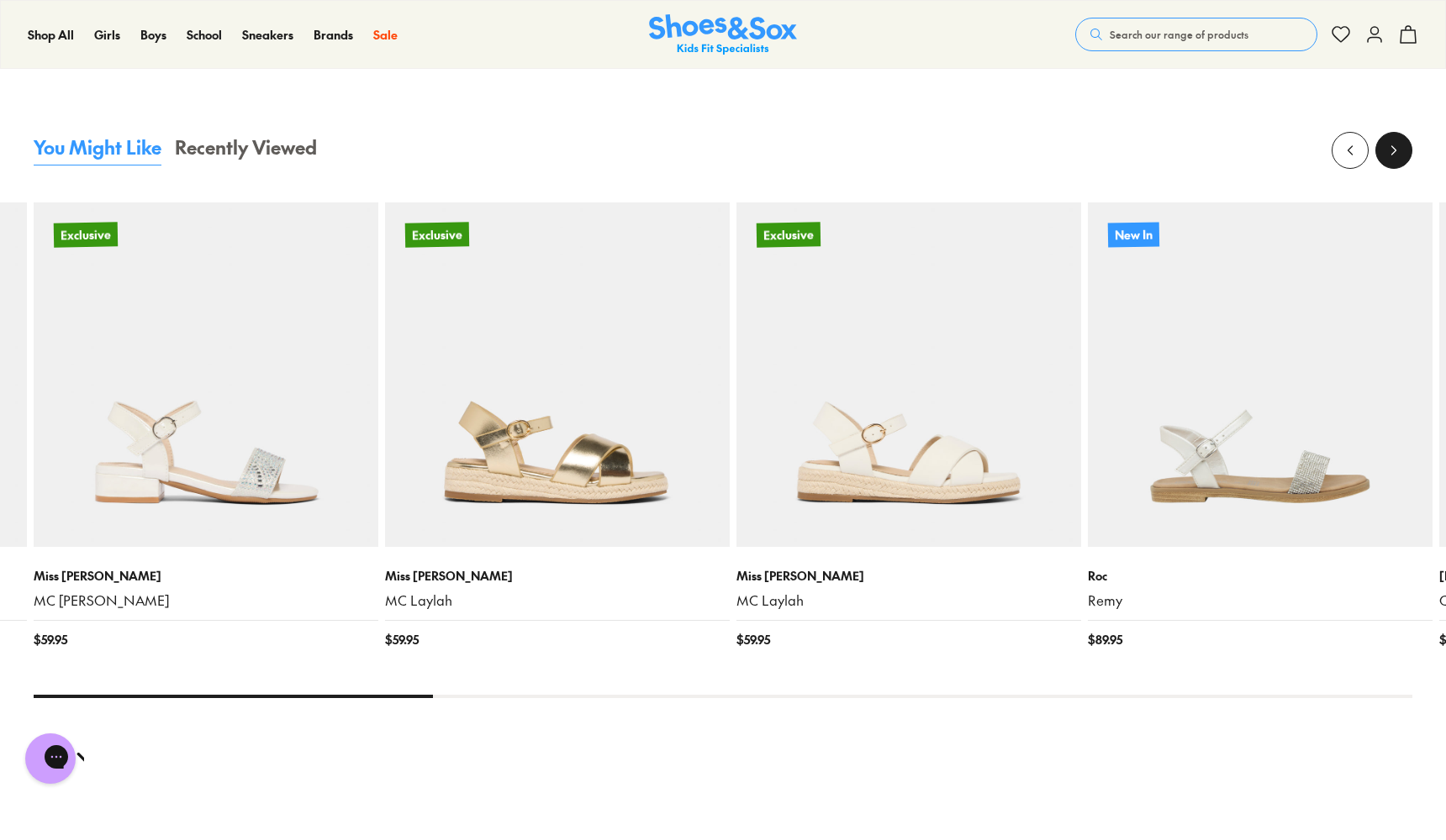
click at [1381, 153] on button at bounding box center [1394, 150] width 37 height 37
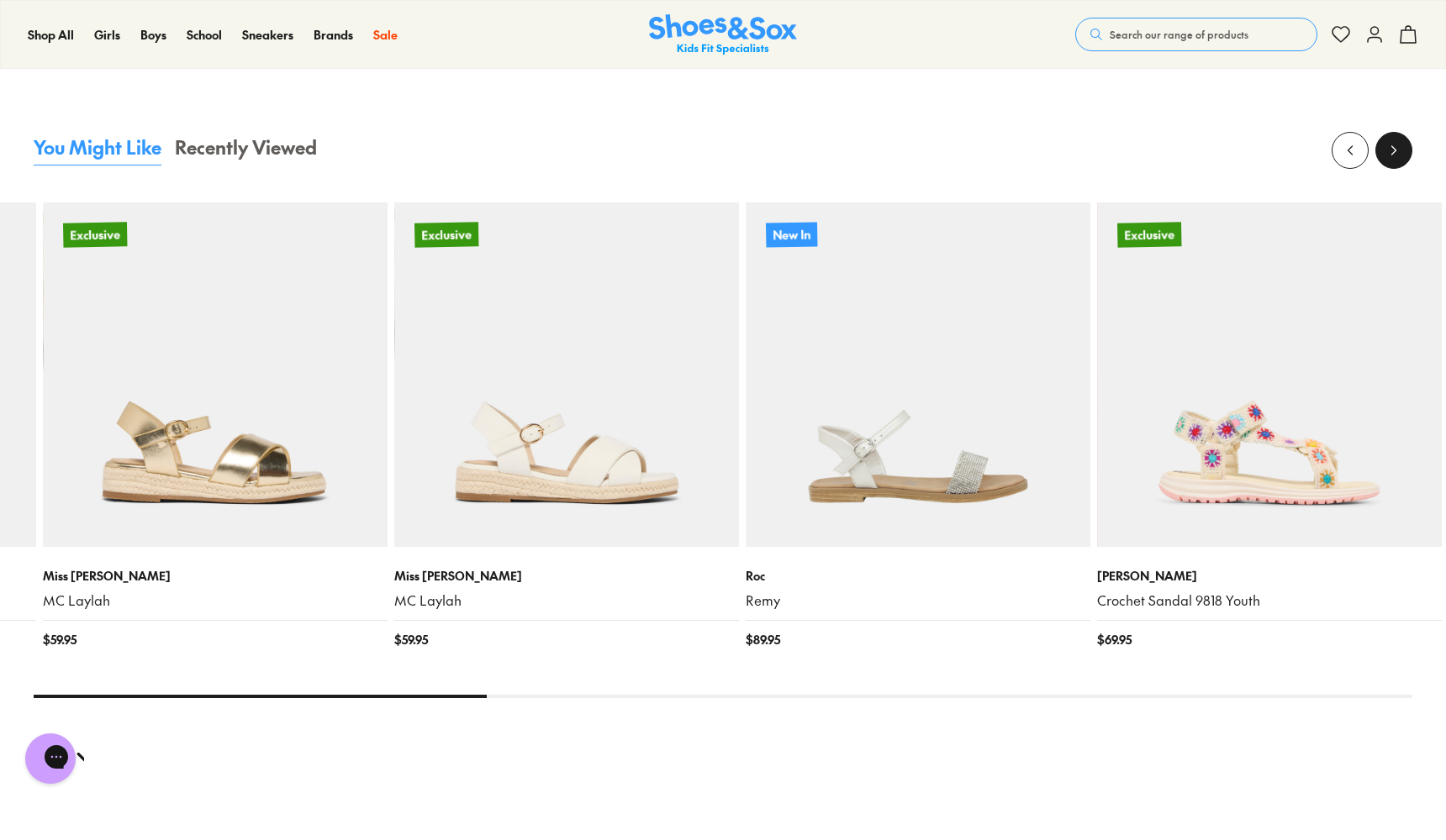
click at [1381, 153] on button at bounding box center [1394, 150] width 37 height 37
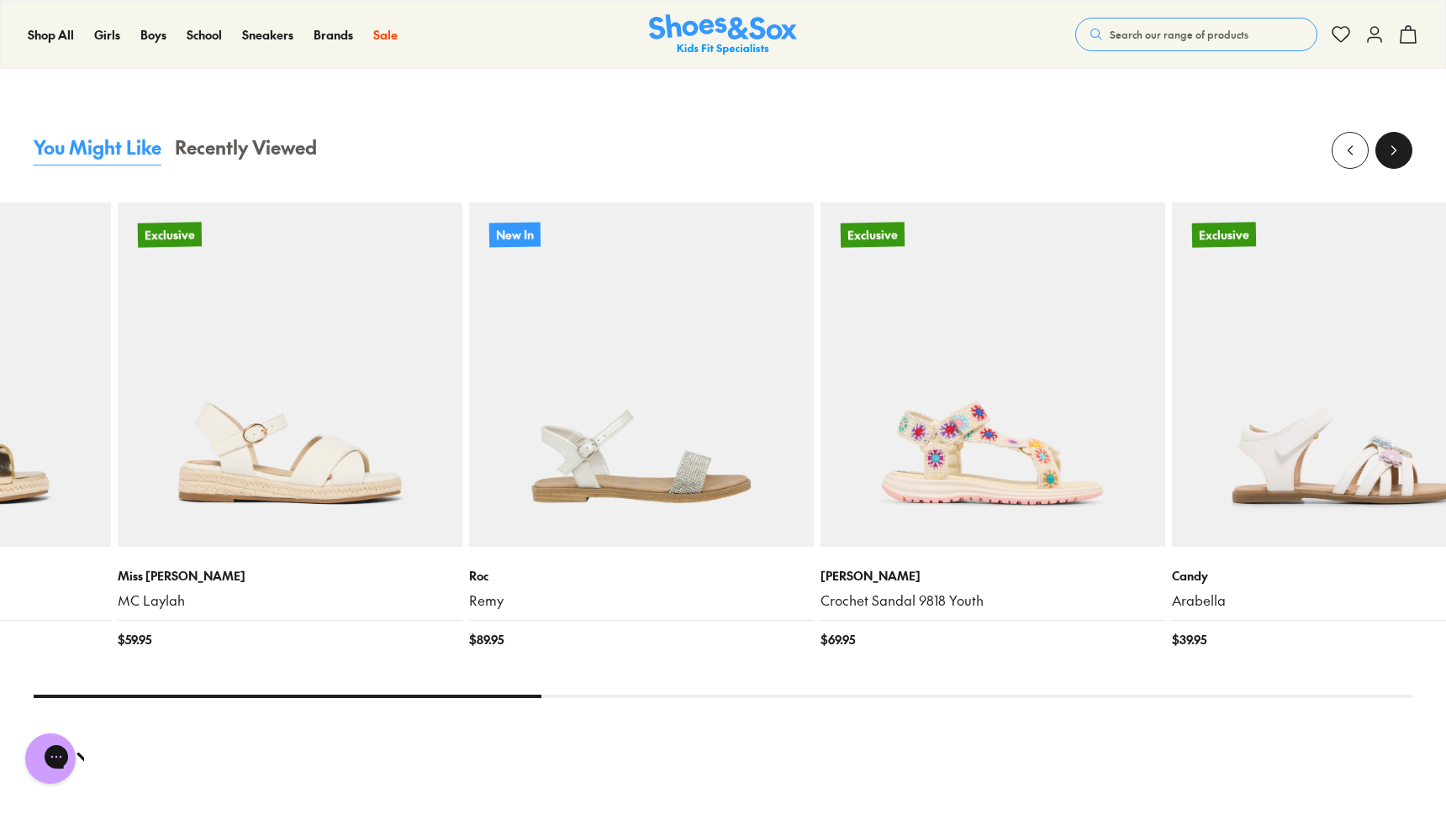
click at [1381, 153] on button at bounding box center [1394, 150] width 37 height 37
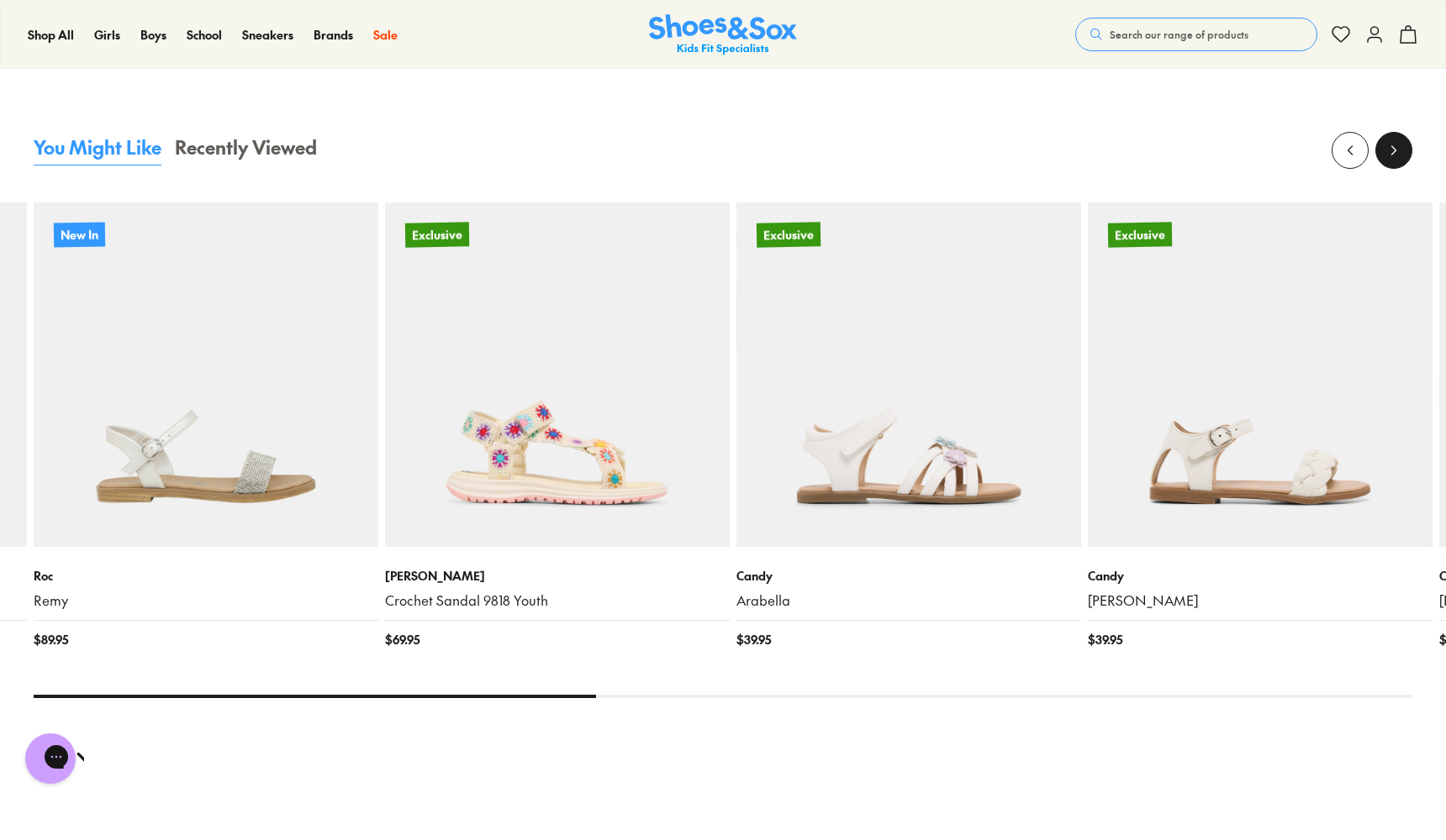
click at [1388, 154] on icon at bounding box center [1394, 150] width 17 height 17
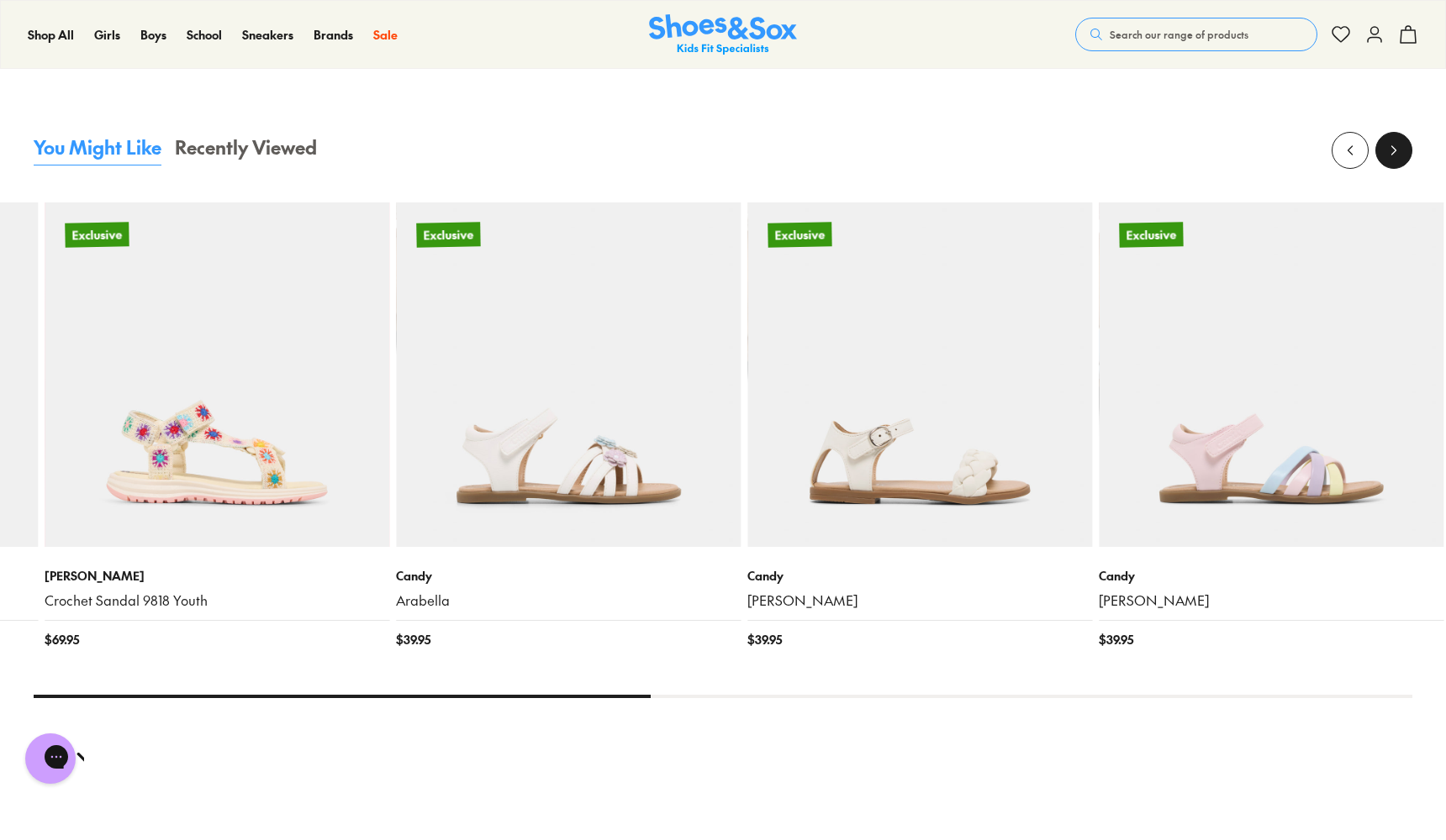
click at [1388, 154] on icon at bounding box center [1394, 150] width 17 height 17
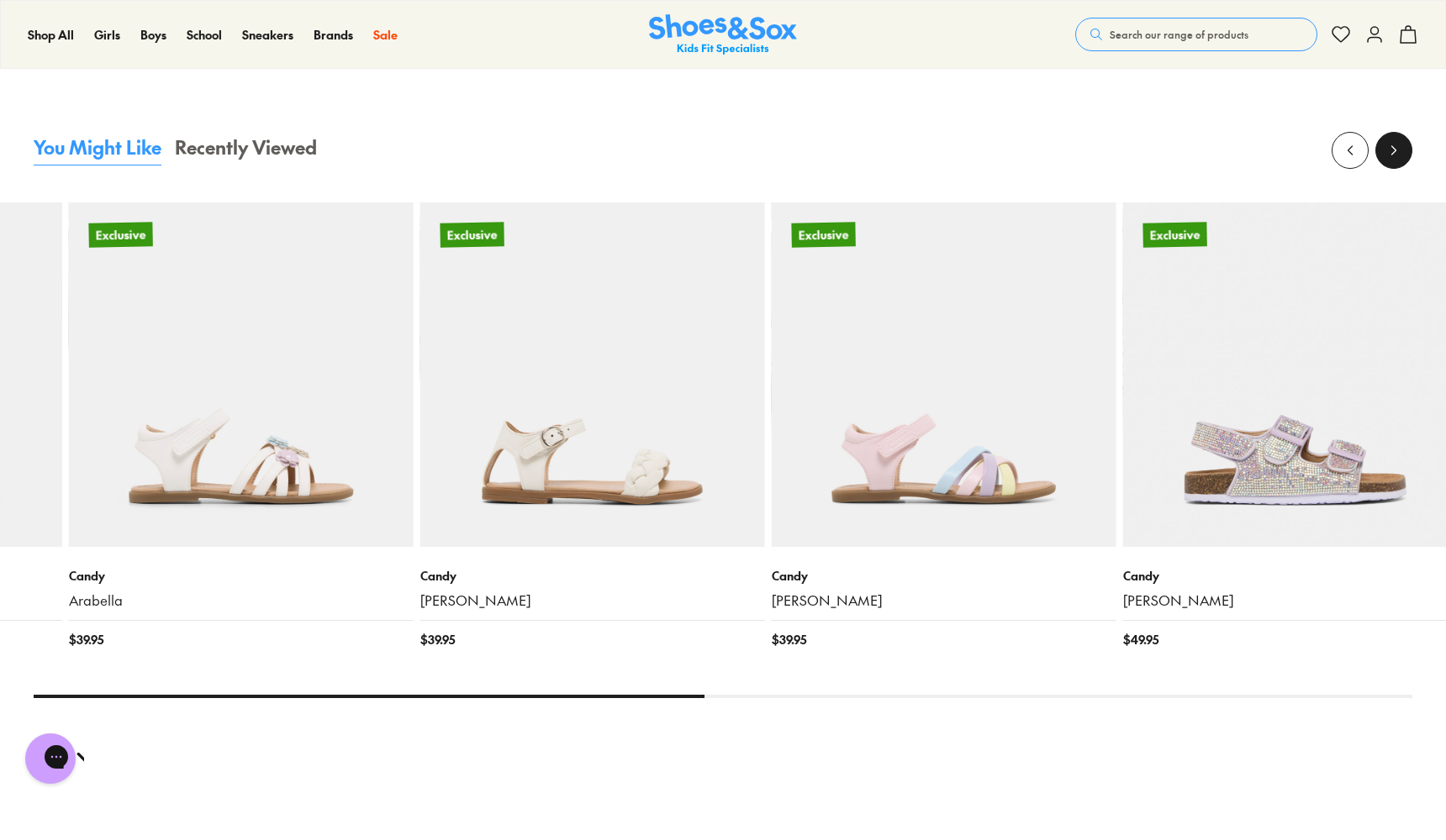
click at [1388, 154] on icon at bounding box center [1394, 150] width 17 height 17
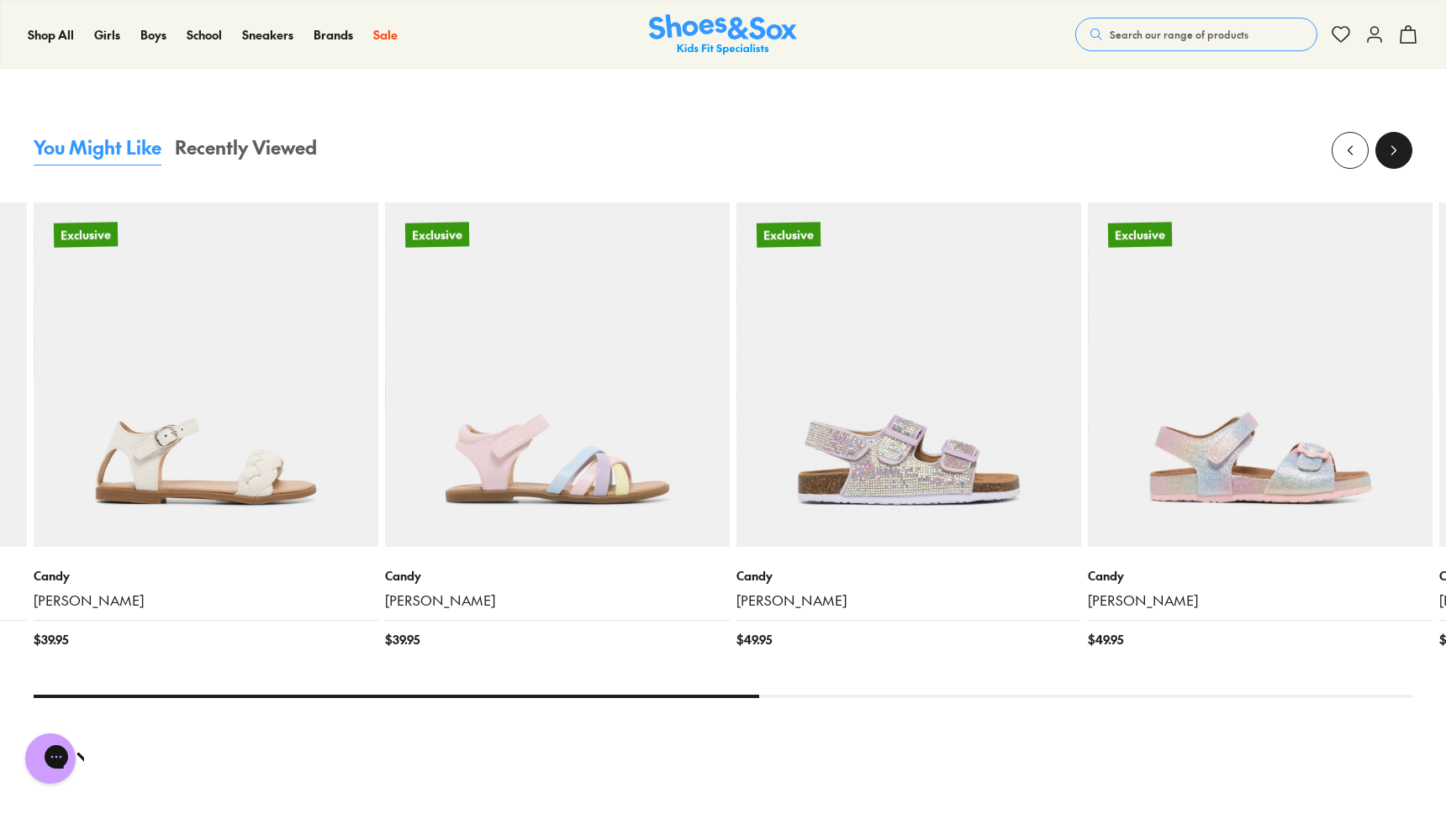
click at [1388, 154] on icon at bounding box center [1394, 150] width 17 height 17
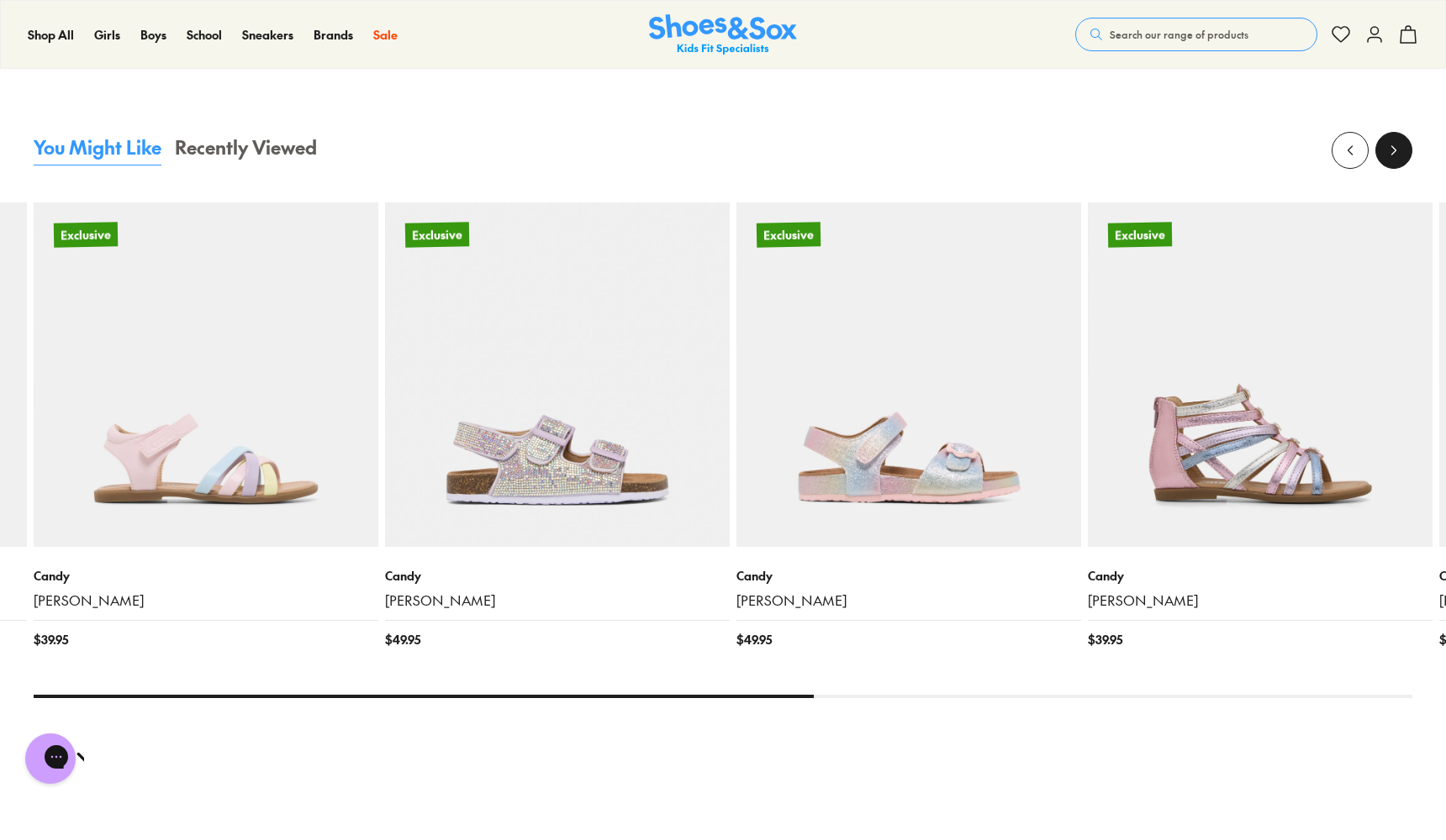
click at [1397, 145] on icon at bounding box center [1394, 150] width 17 height 17
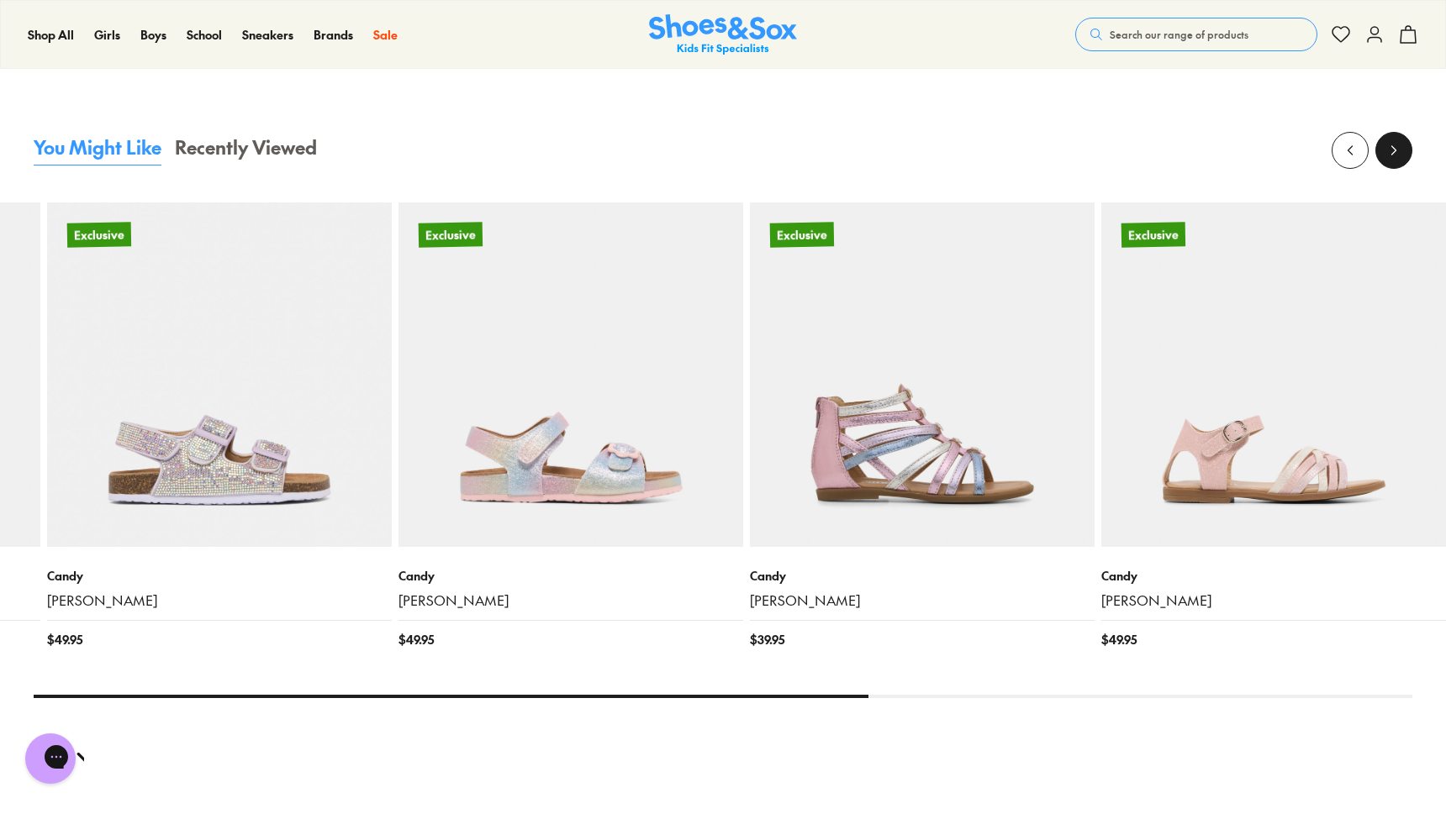
click at [1397, 145] on icon at bounding box center [1394, 150] width 17 height 17
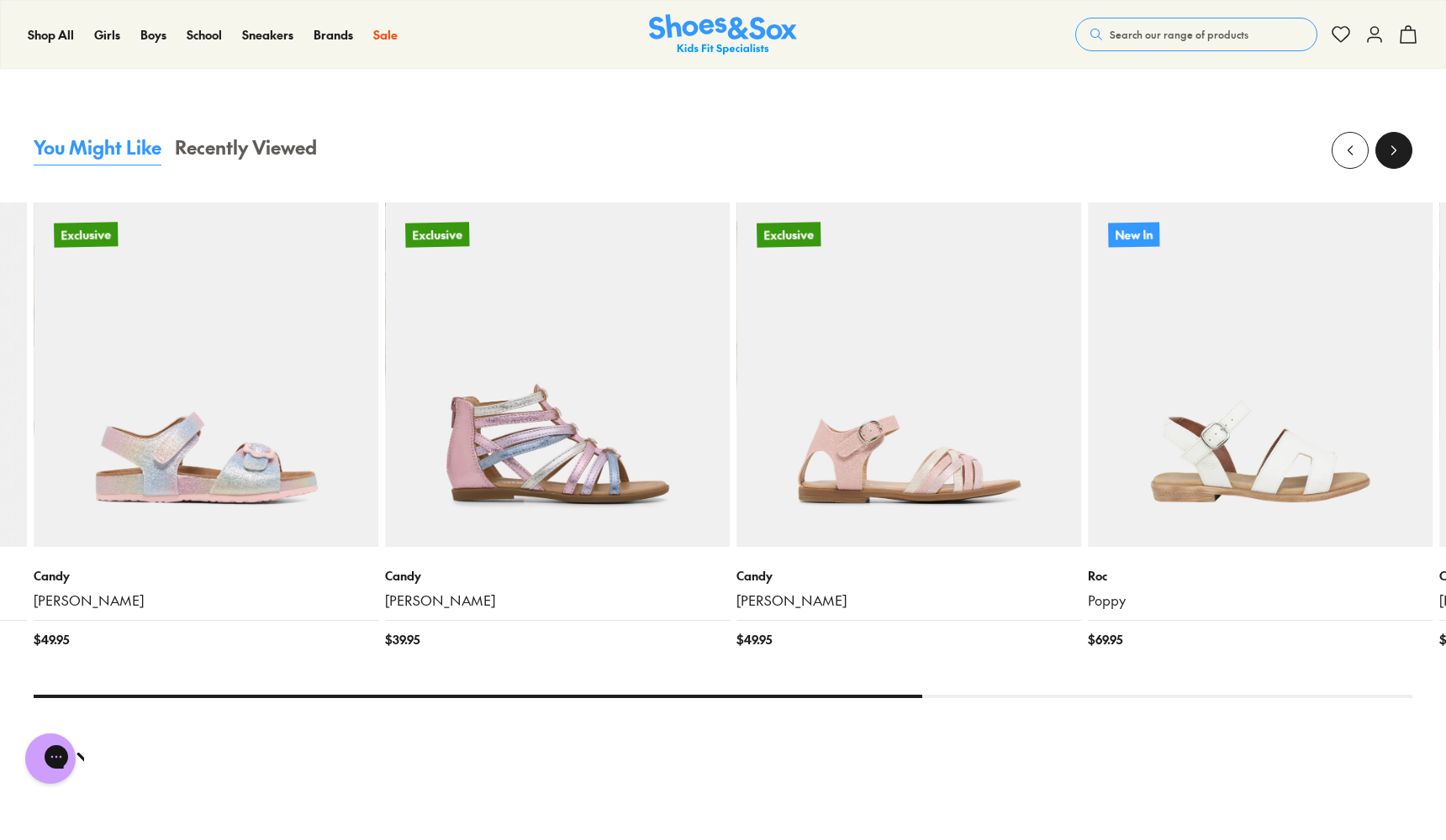
click at [1397, 145] on icon at bounding box center [1394, 150] width 17 height 17
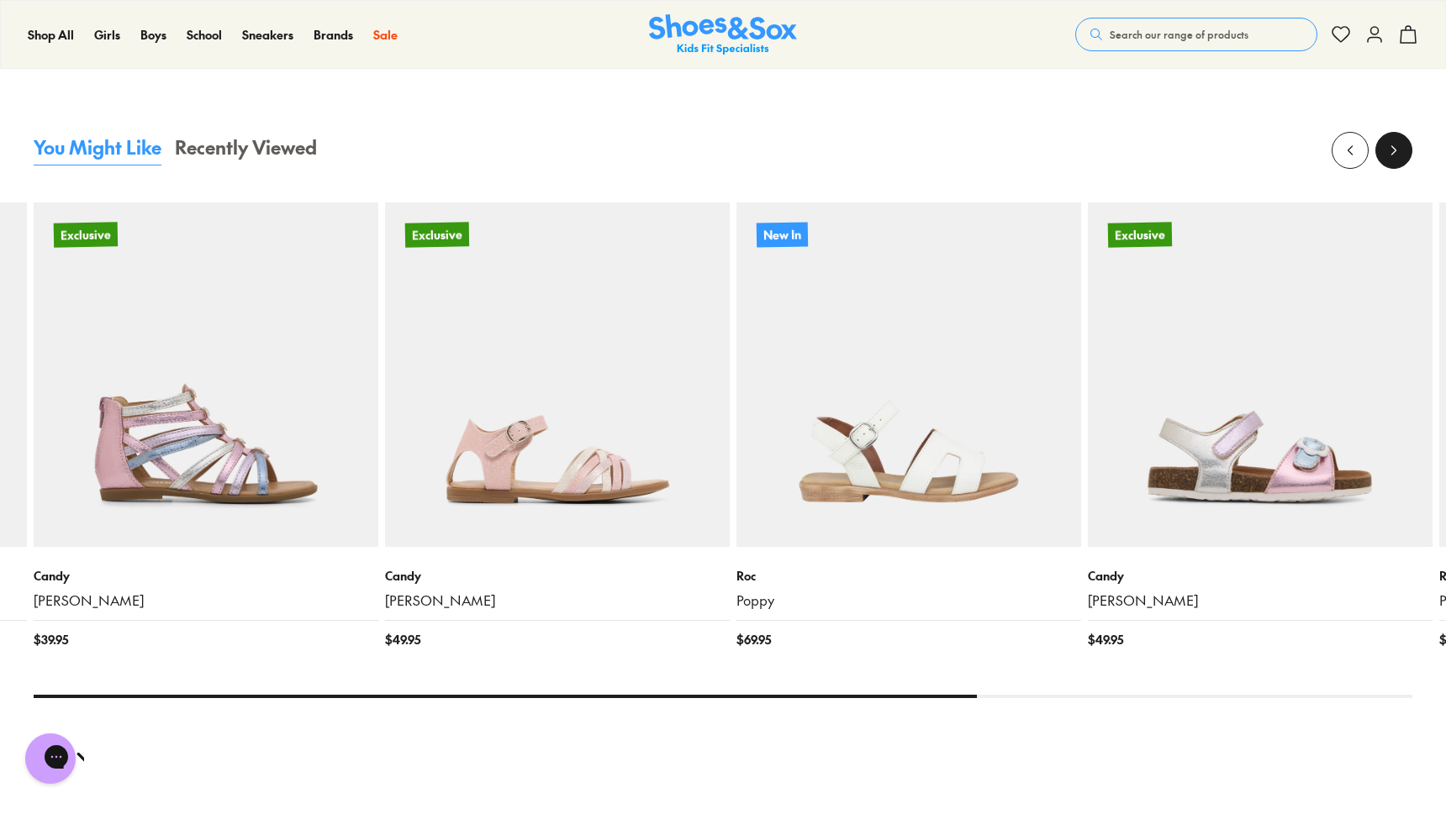
click at [1390, 163] on button at bounding box center [1394, 150] width 37 height 37
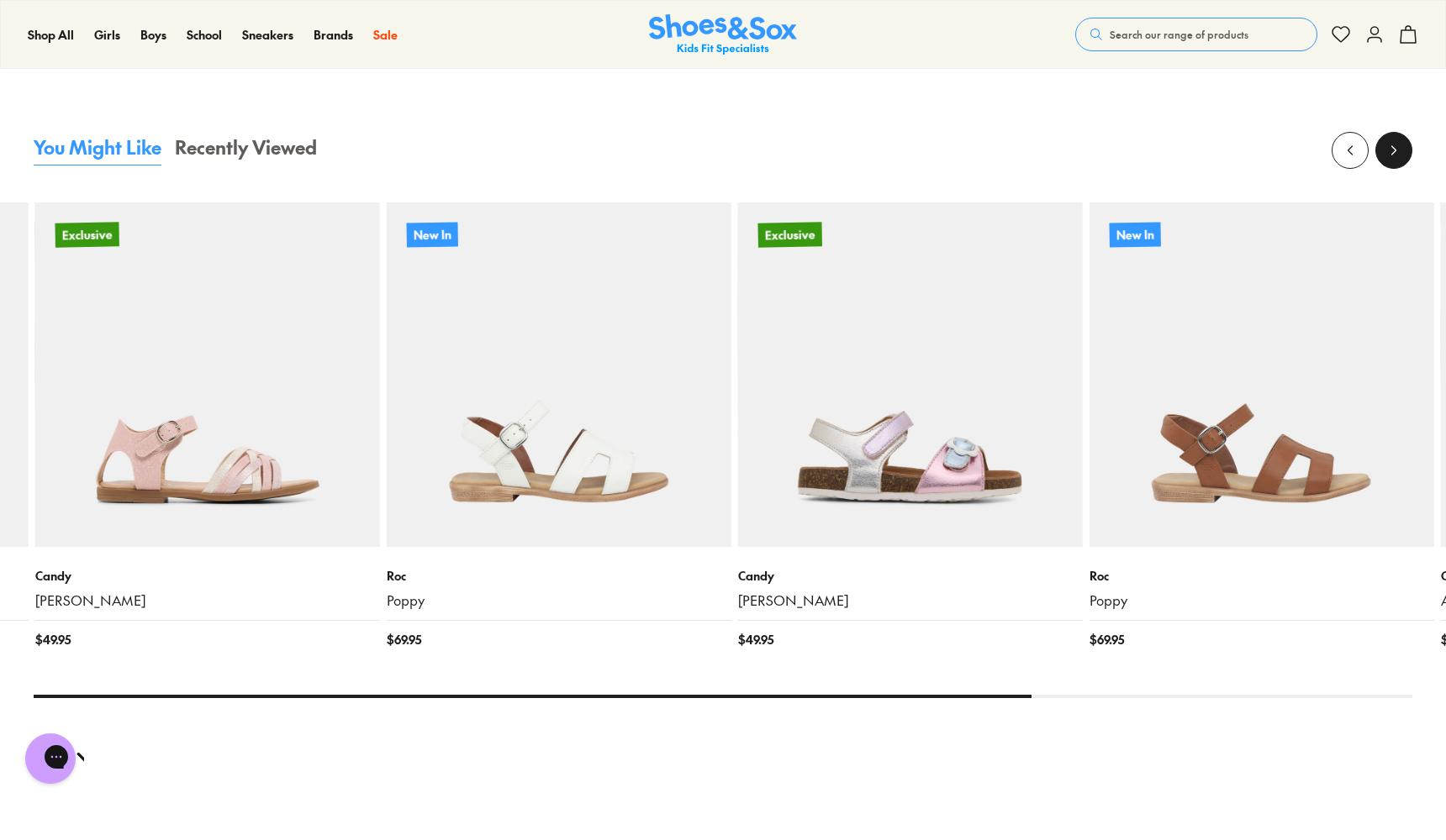
click at [1390, 163] on button at bounding box center [1394, 150] width 37 height 37
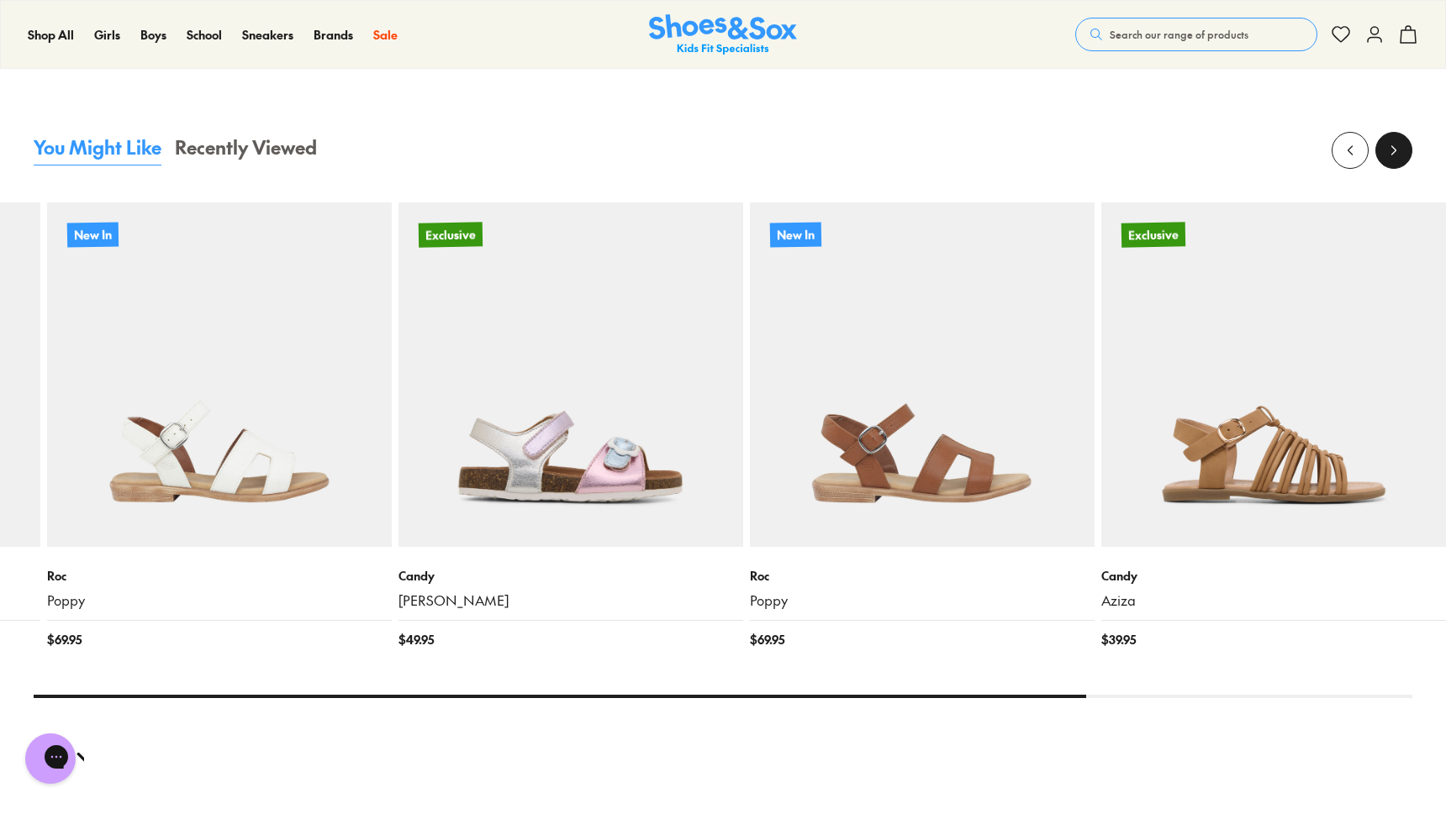
click at [1390, 163] on button at bounding box center [1394, 150] width 37 height 37
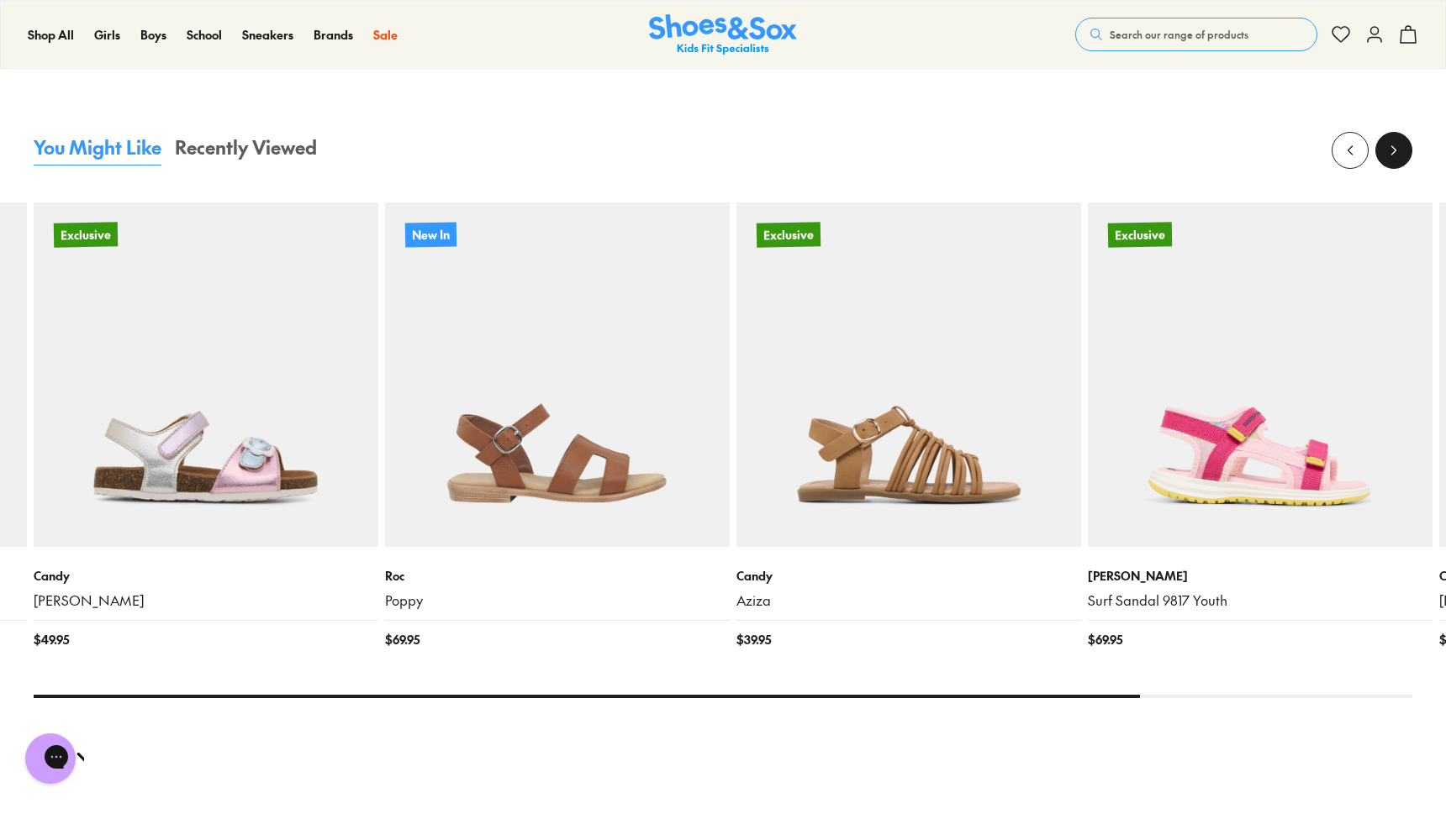
click at [1399, 148] on icon at bounding box center [1394, 150] width 17 height 17
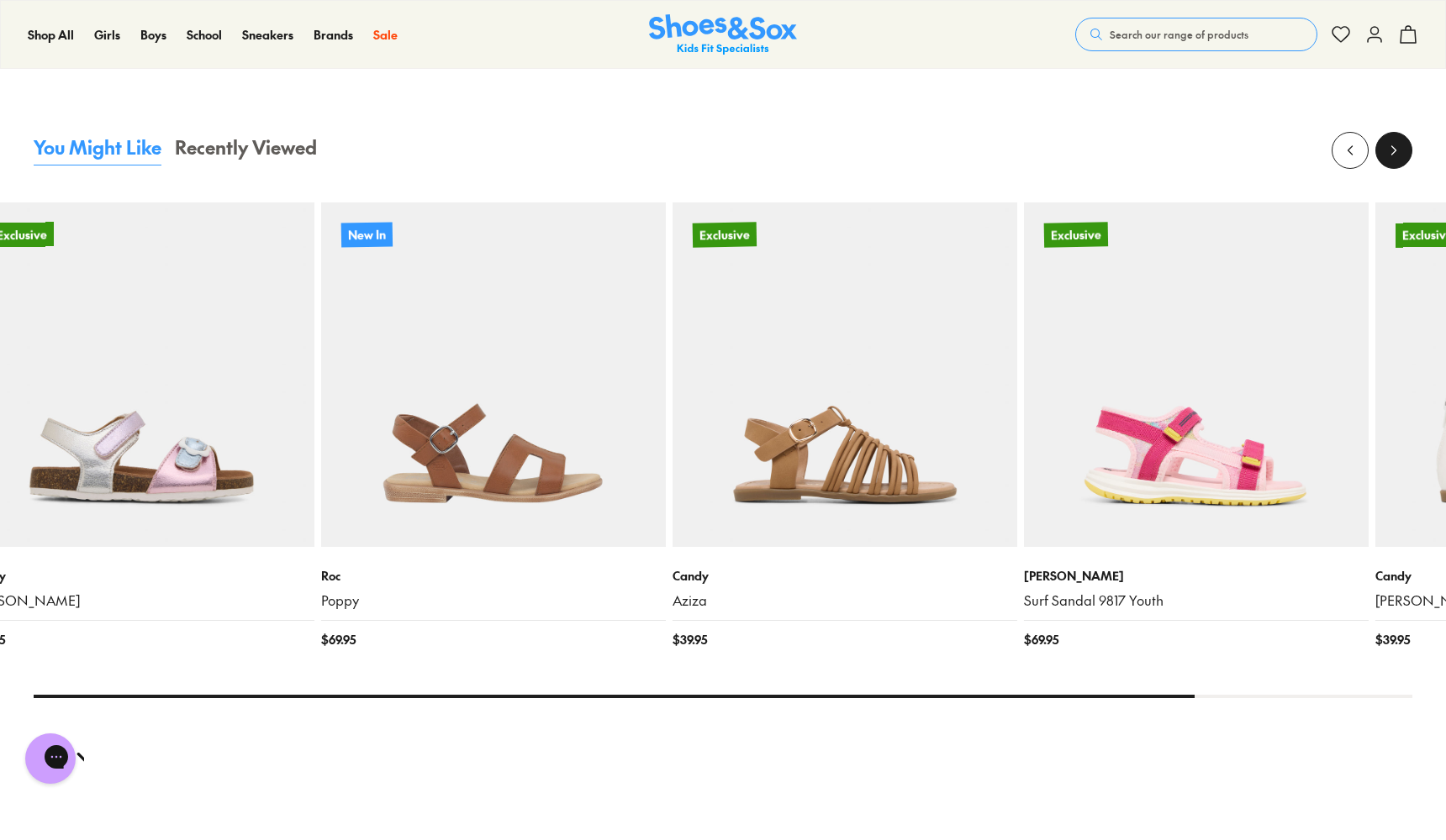
click at [1399, 148] on icon at bounding box center [1394, 150] width 17 height 17
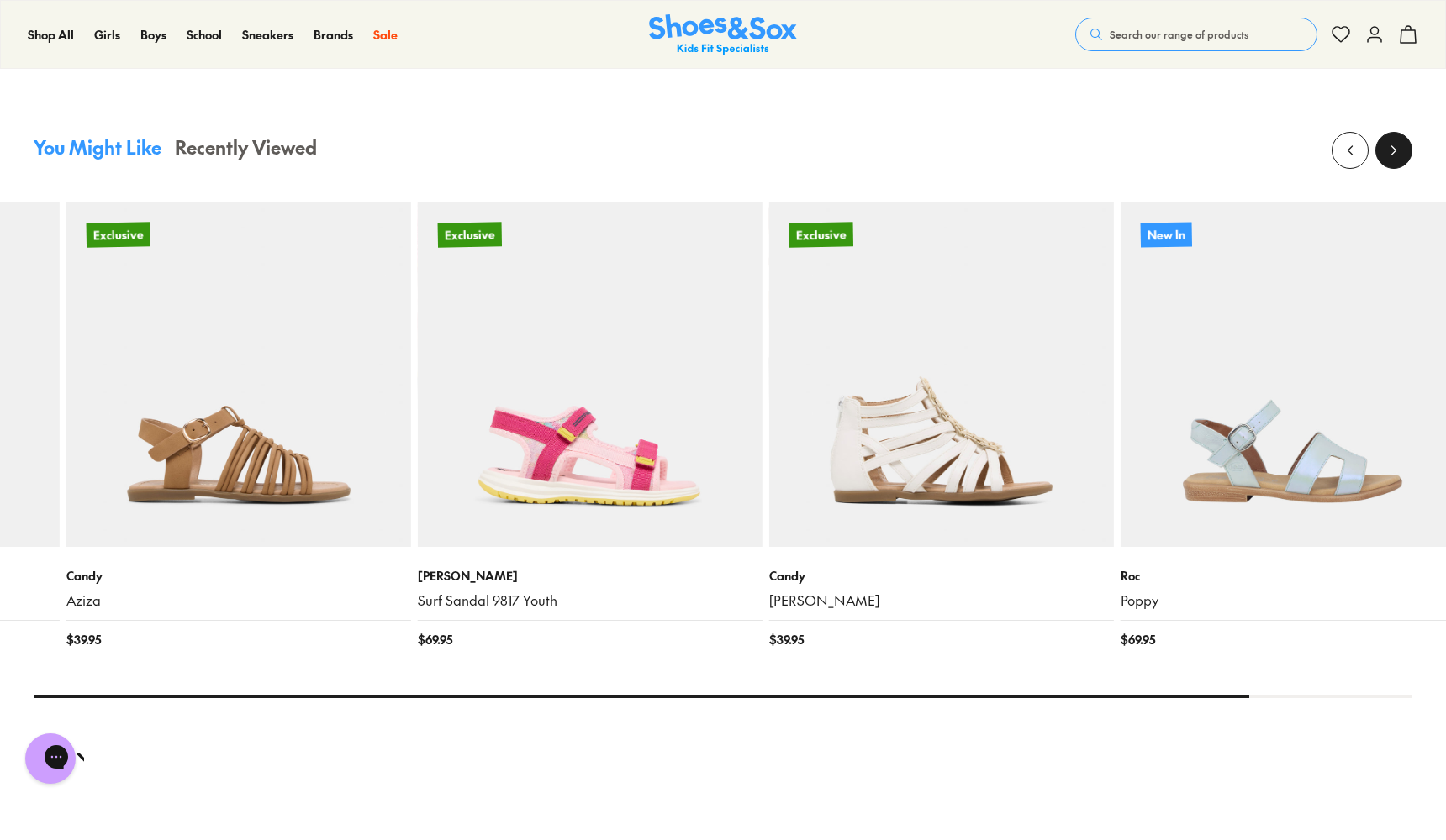
click at [1399, 148] on icon at bounding box center [1394, 150] width 17 height 17
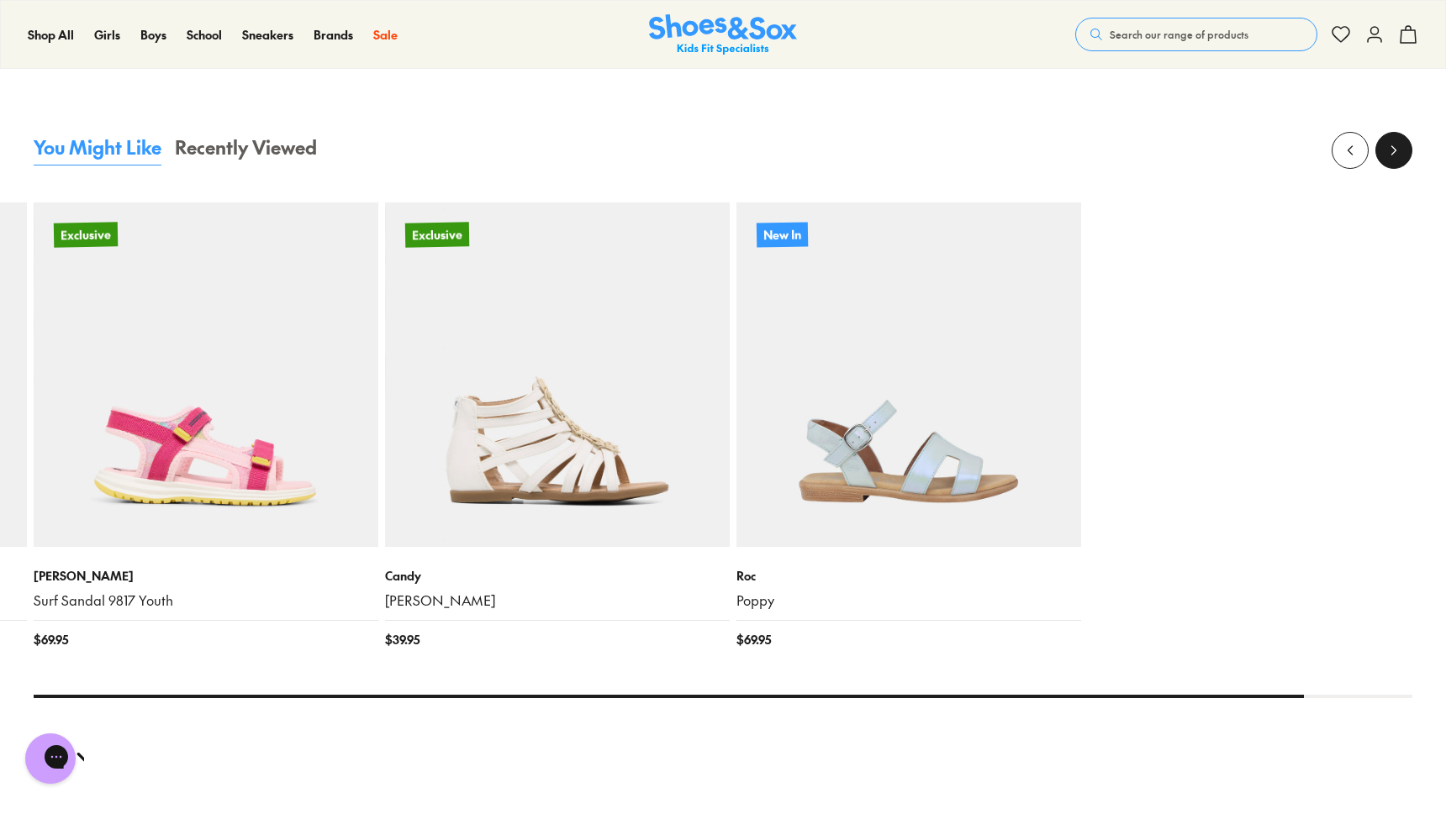
click at [1399, 148] on icon at bounding box center [1394, 150] width 17 height 17
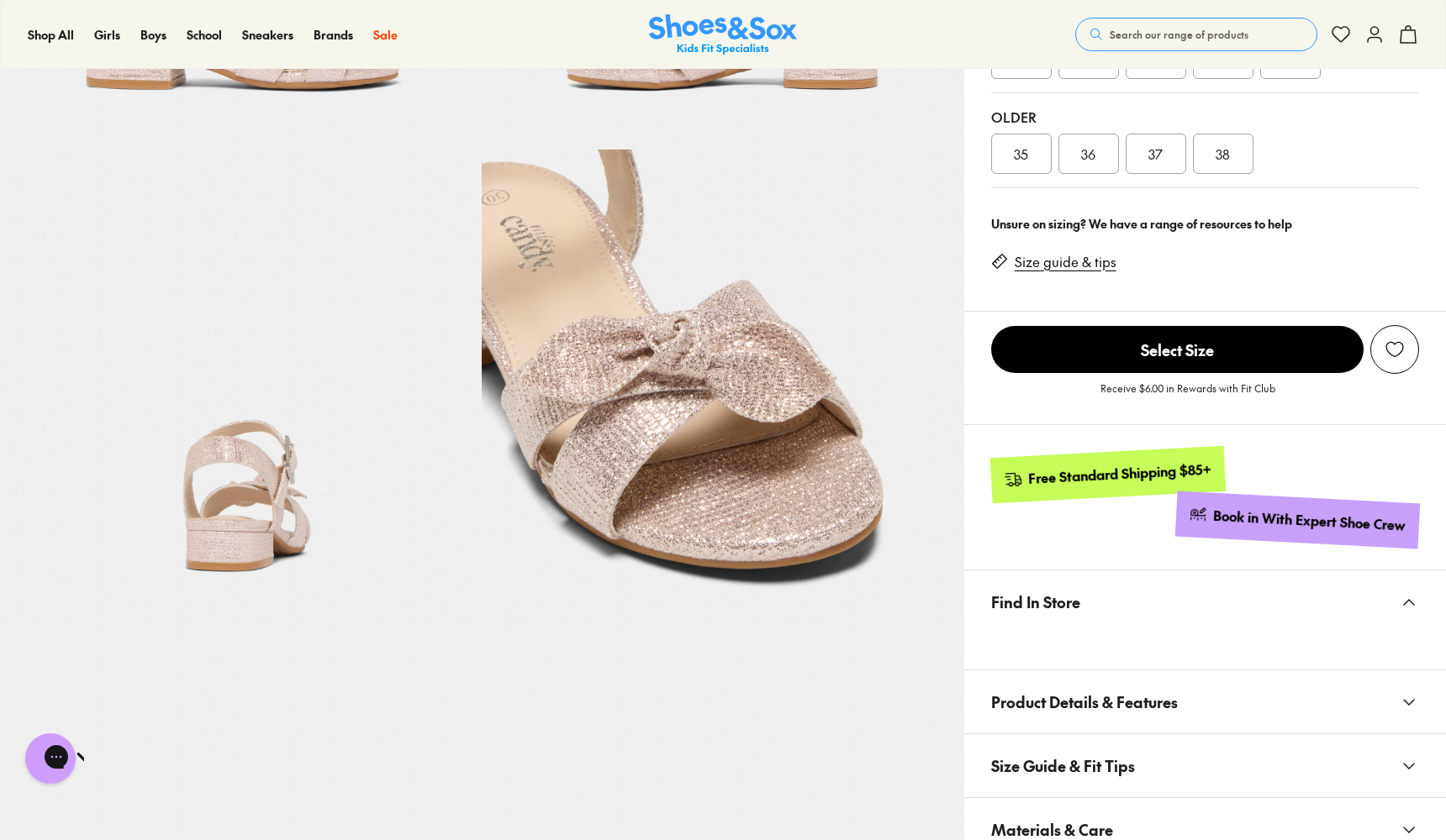
scroll to position [280, 0]
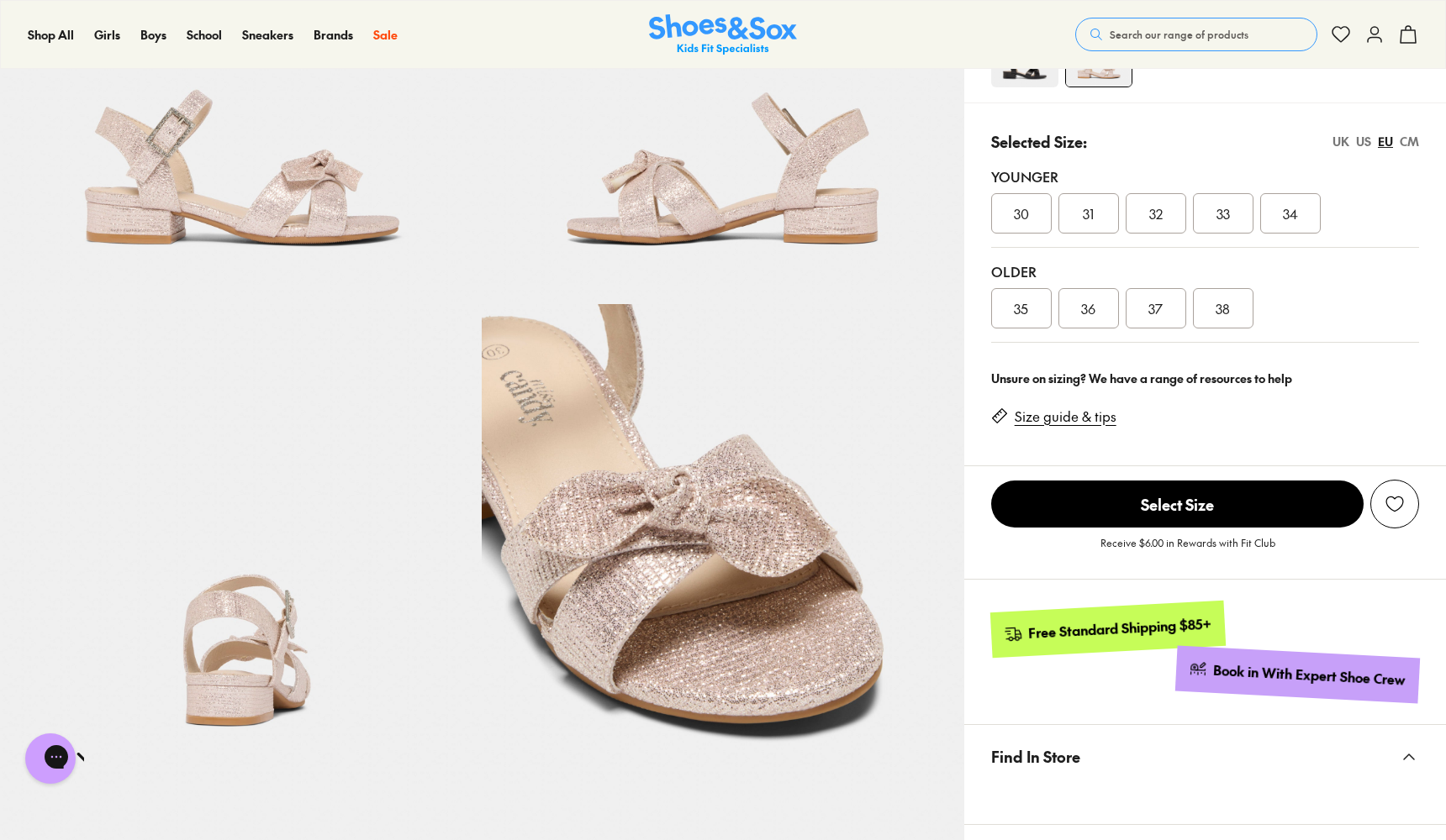
click at [1365, 143] on div "US" at bounding box center [1363, 142] width 15 height 18
click at [1334, 140] on div "UK" at bounding box center [1341, 142] width 17 height 18
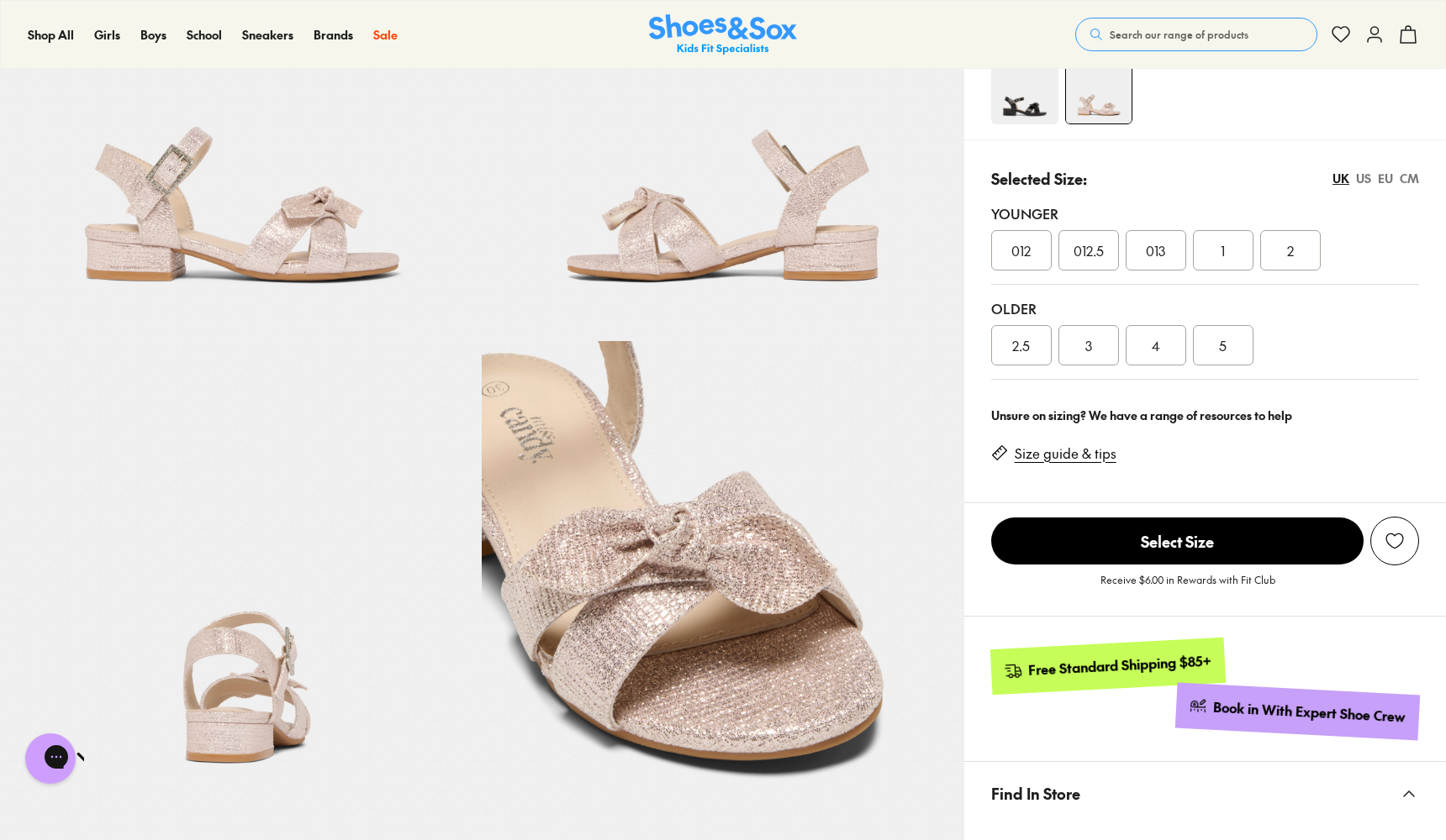
scroll to position [242, 0]
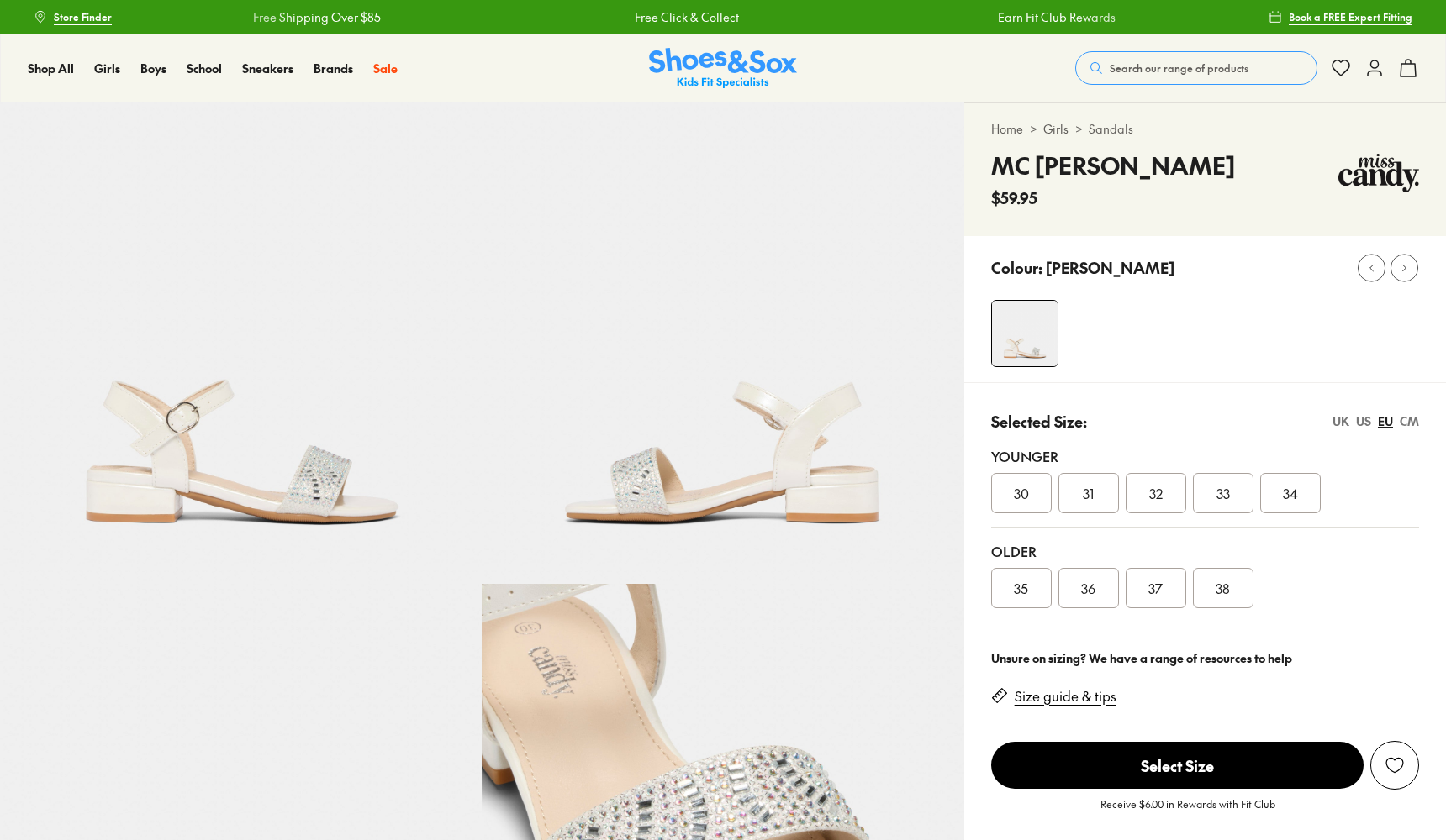
select select "*"
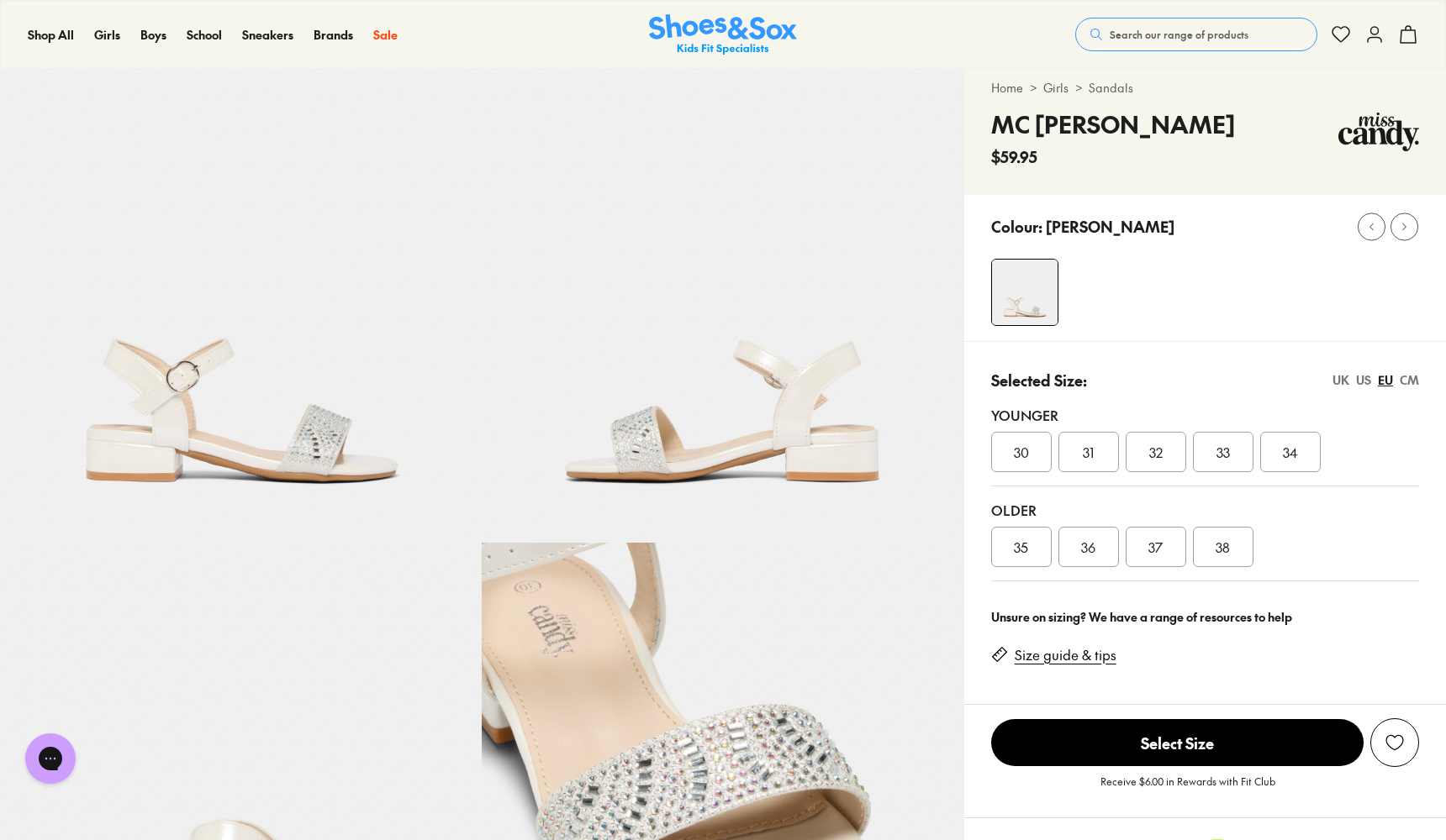
scroll to position [105, 0]
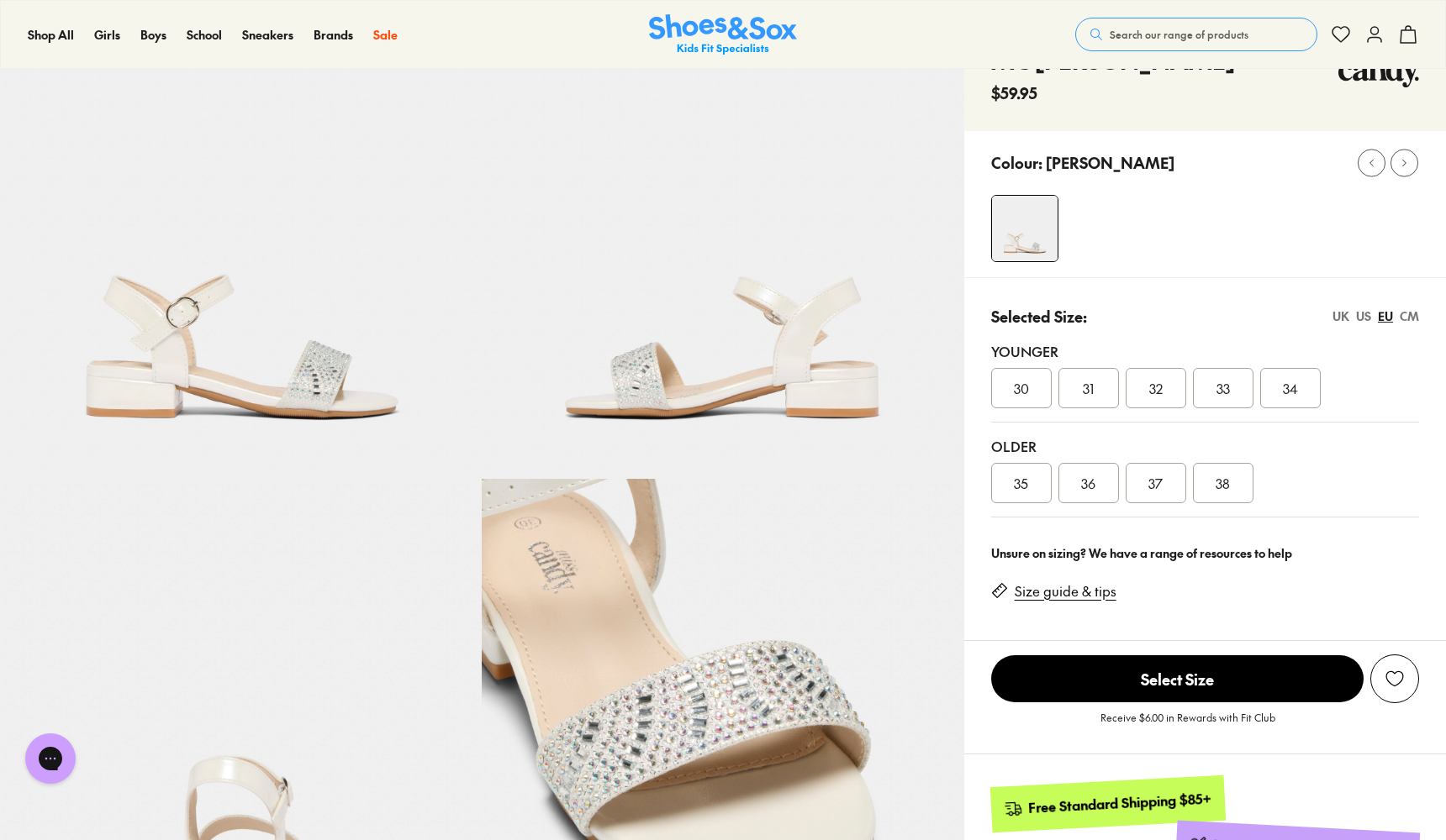
click at [1366, 317] on div "US" at bounding box center [1363, 317] width 15 height 18
click at [1338, 317] on div "UK" at bounding box center [1341, 317] width 17 height 18
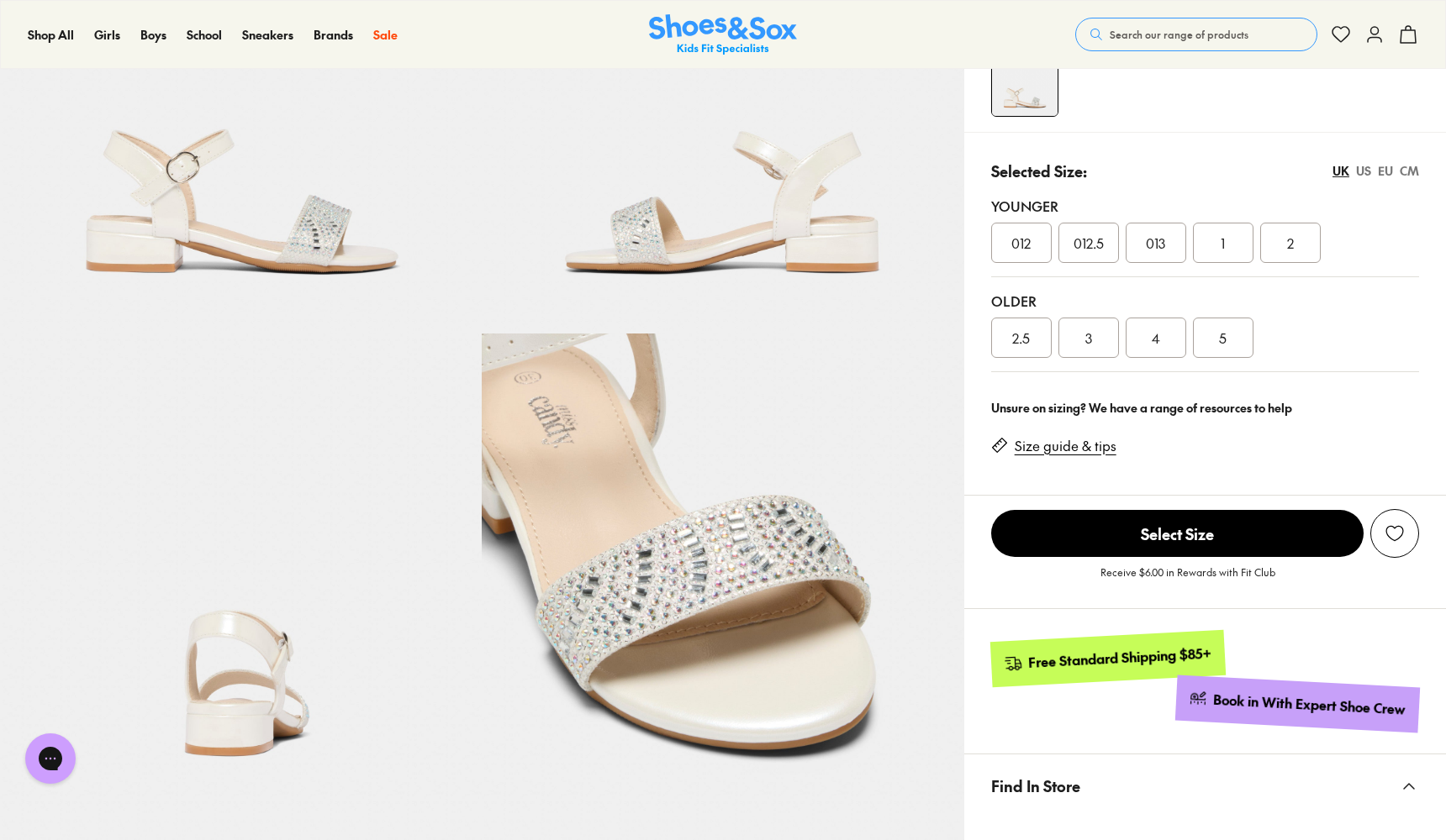
scroll to position [255, 0]
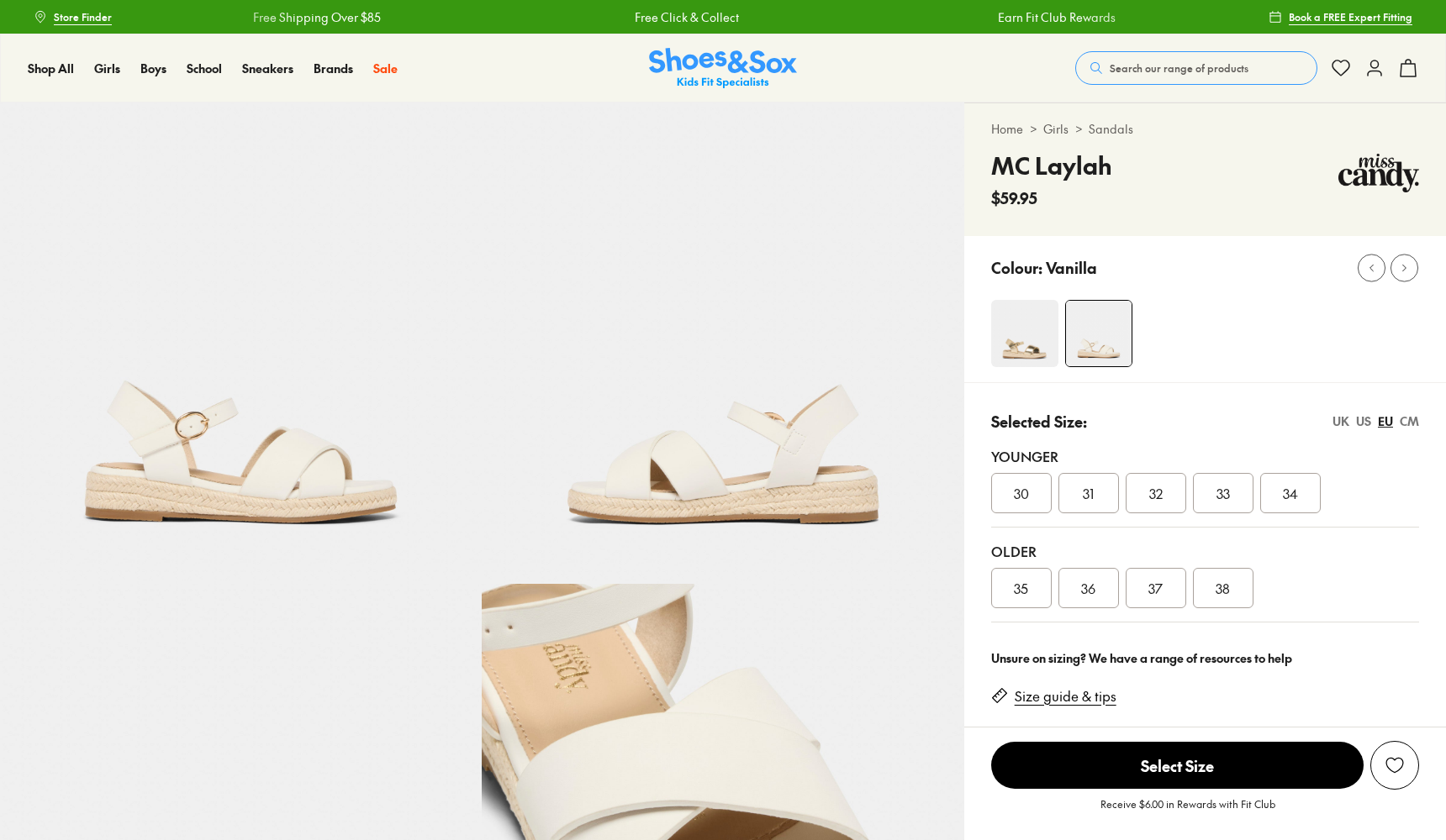
select select "*"
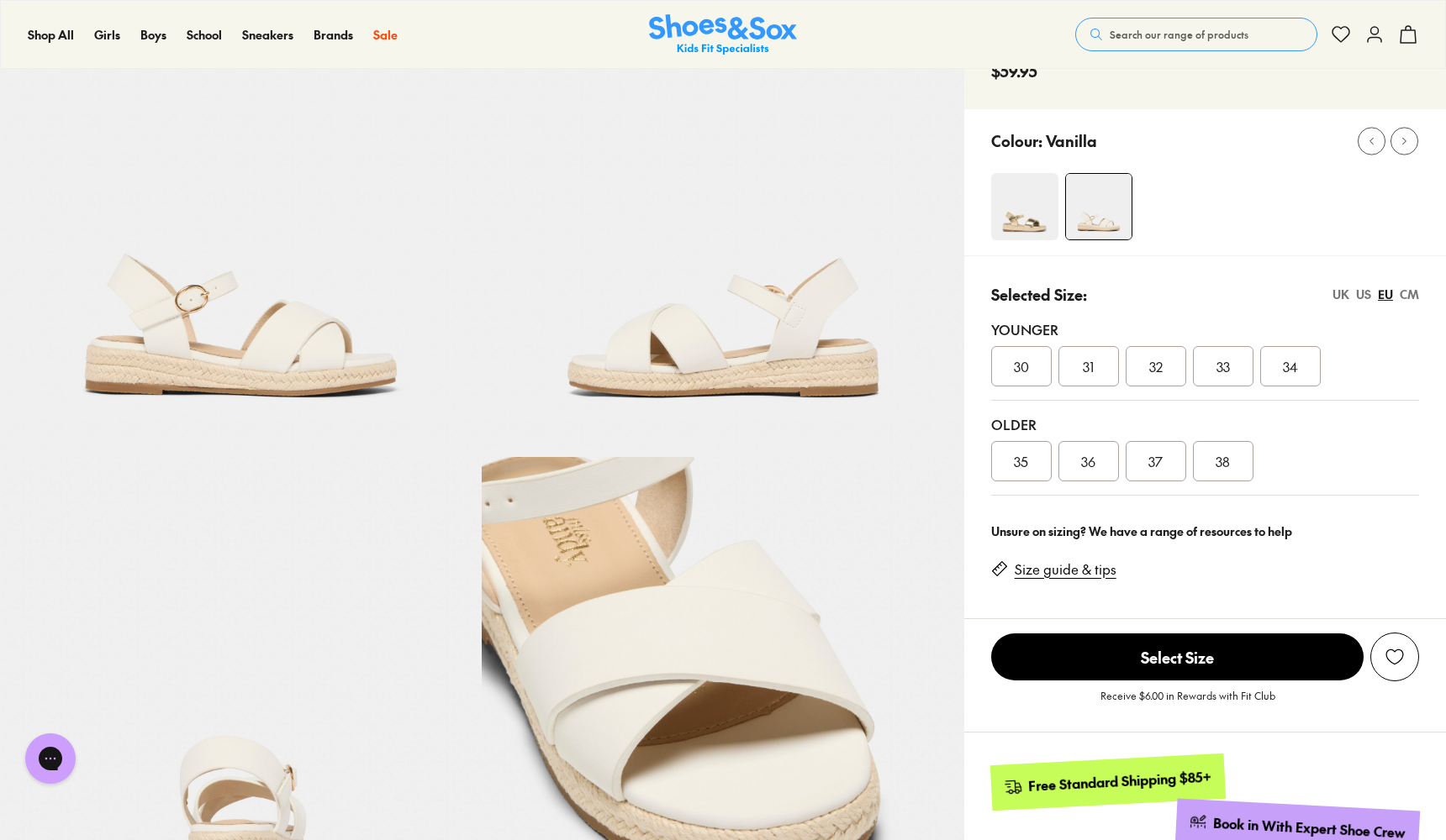
scroll to position [130, 0]
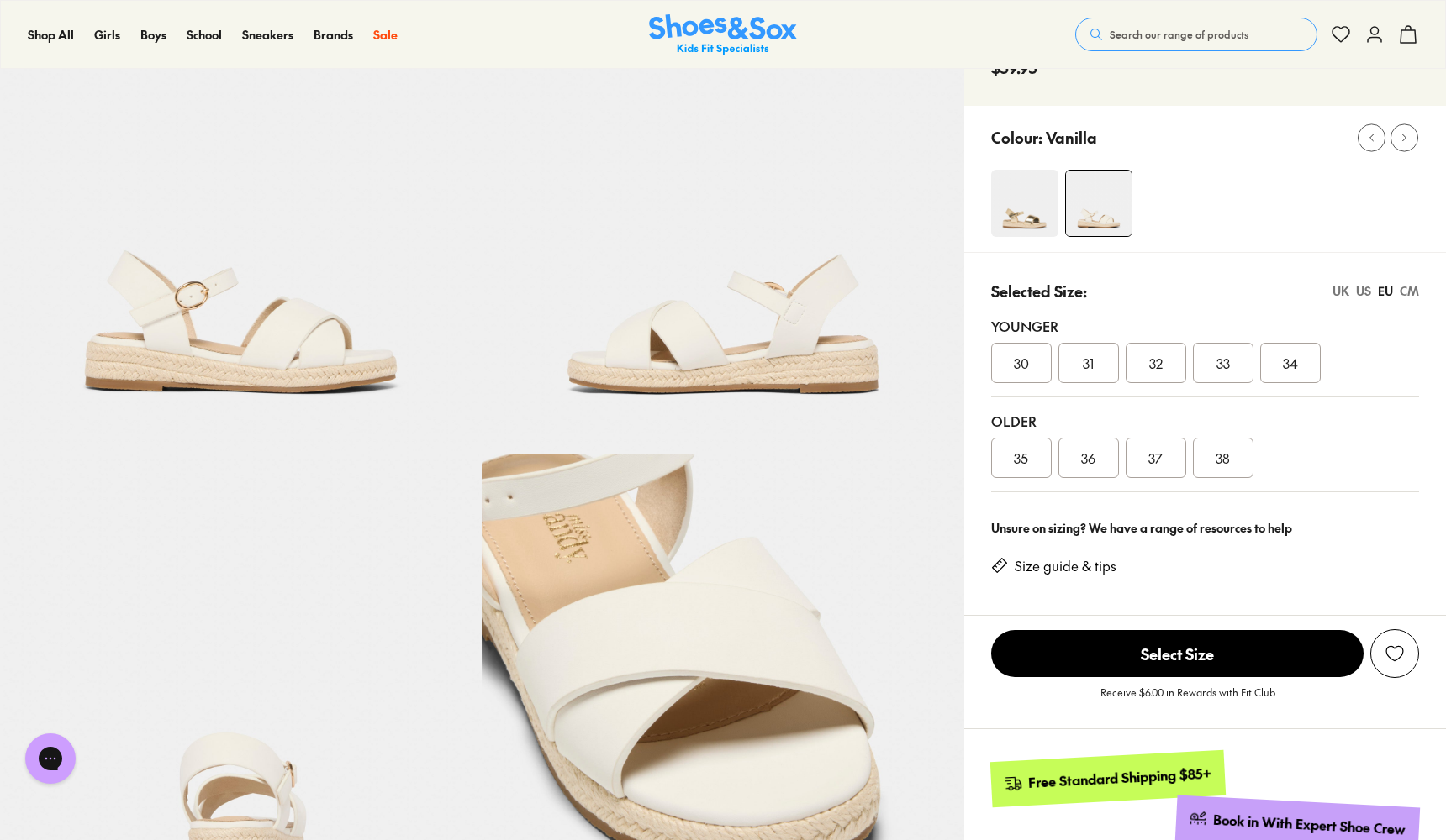
click at [1339, 288] on div "UK" at bounding box center [1341, 291] width 17 height 18
click at [1361, 289] on div "US" at bounding box center [1363, 291] width 15 height 18
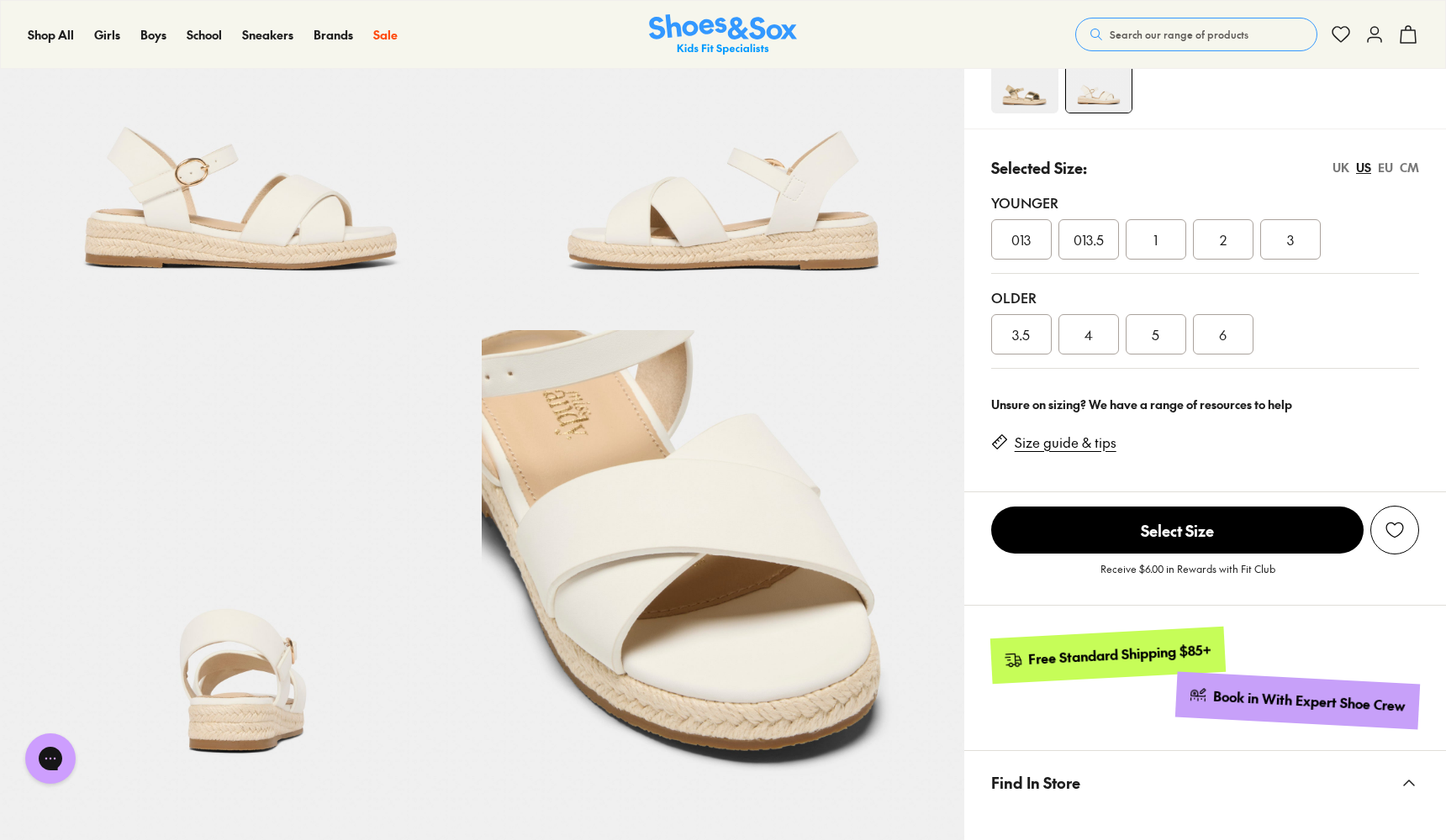
scroll to position [265, 0]
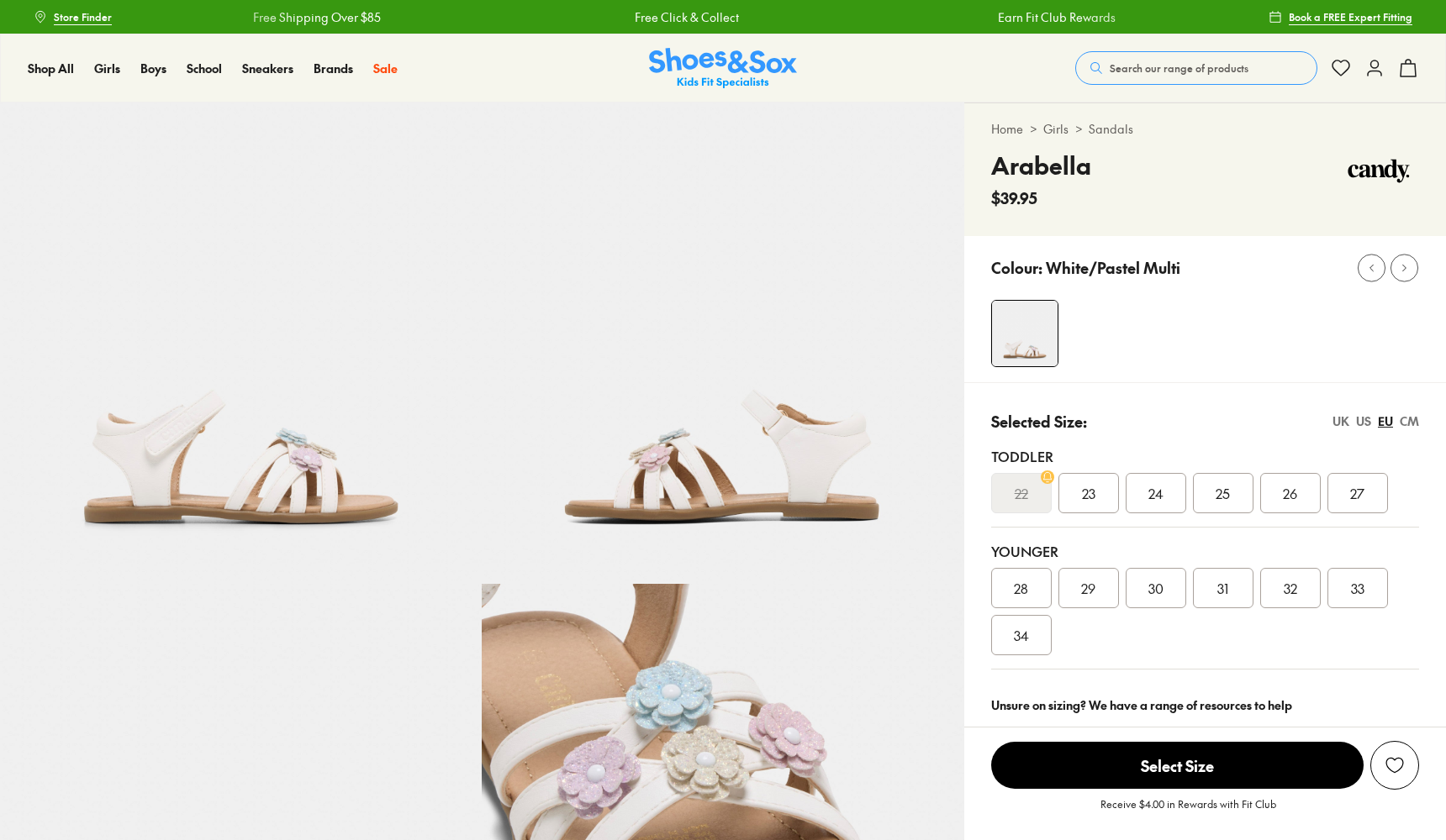
select select "*"
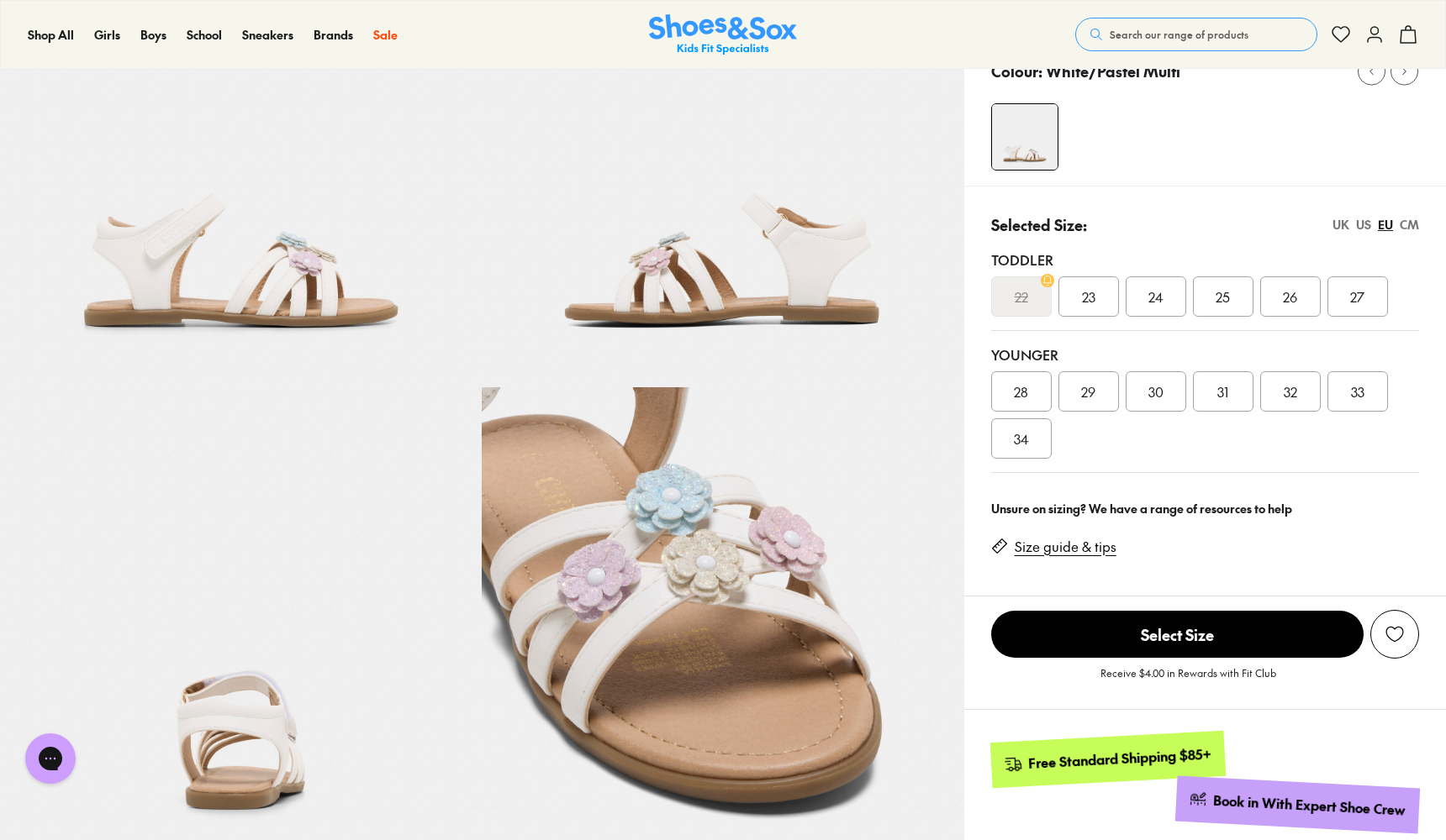
scroll to position [213, 0]
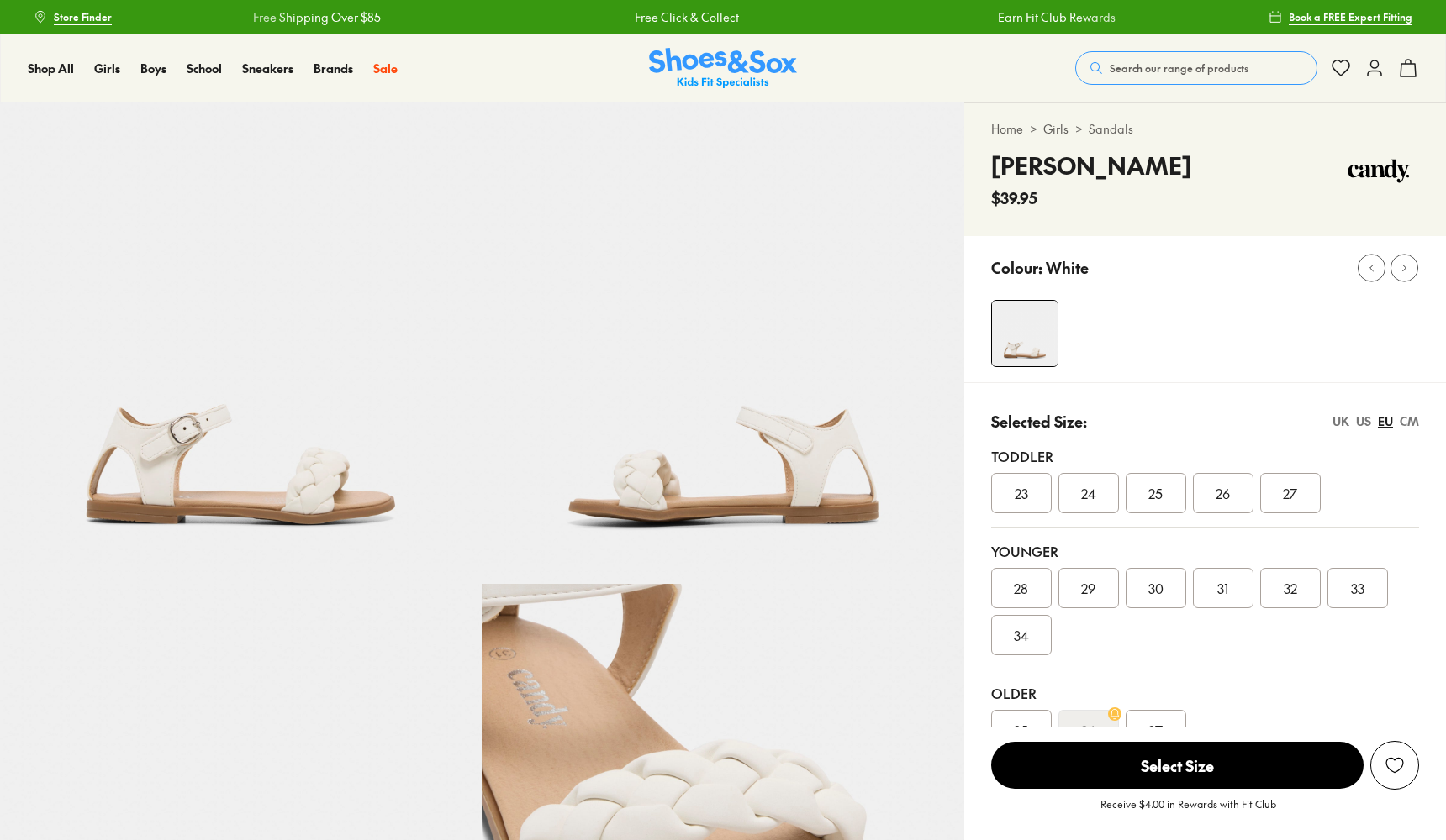
select select "*"
click at [1359, 421] on div "US" at bounding box center [1363, 422] width 15 height 18
click at [1334, 417] on div "UK" at bounding box center [1341, 422] width 17 height 18
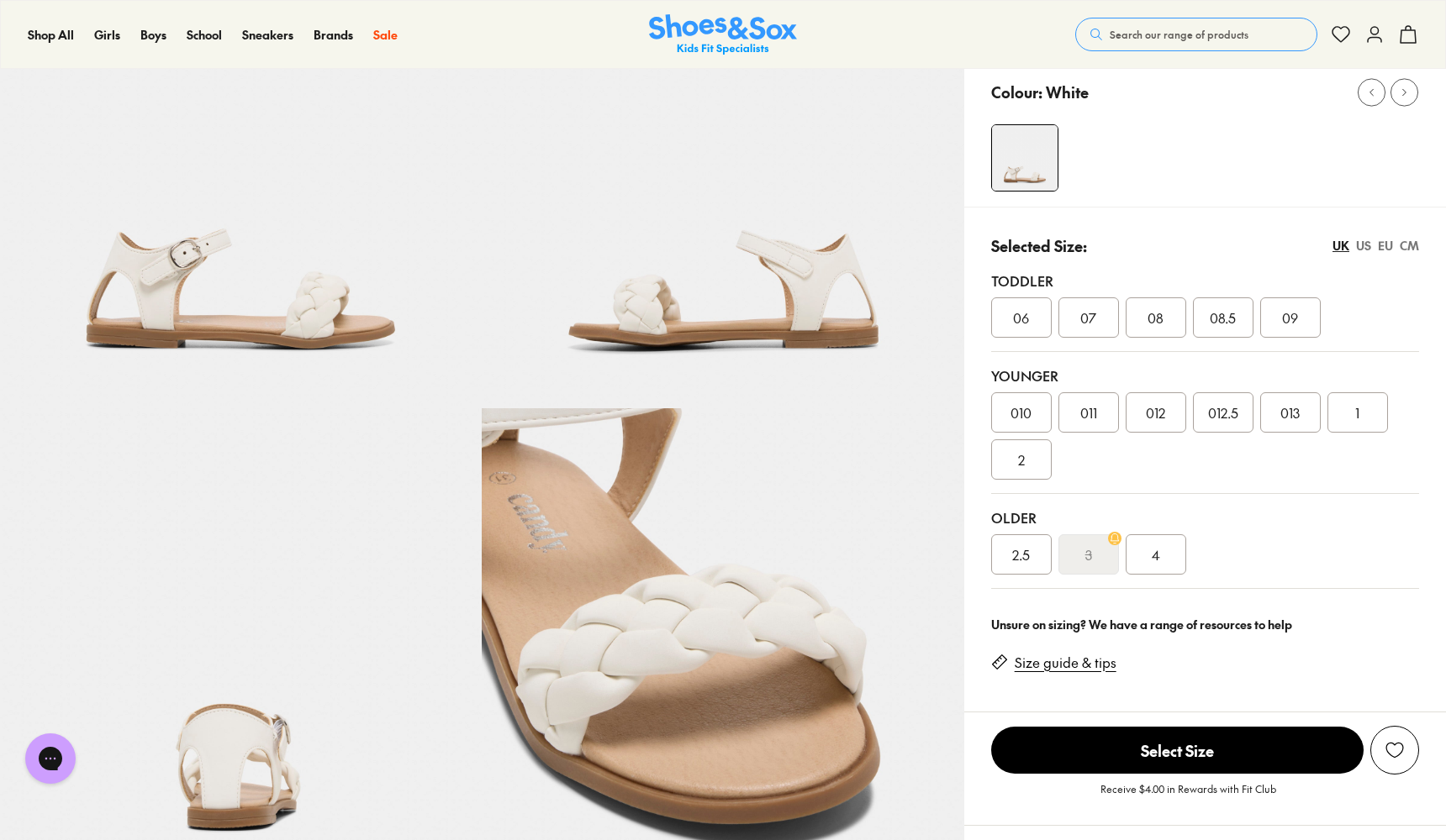
scroll to position [183, 0]
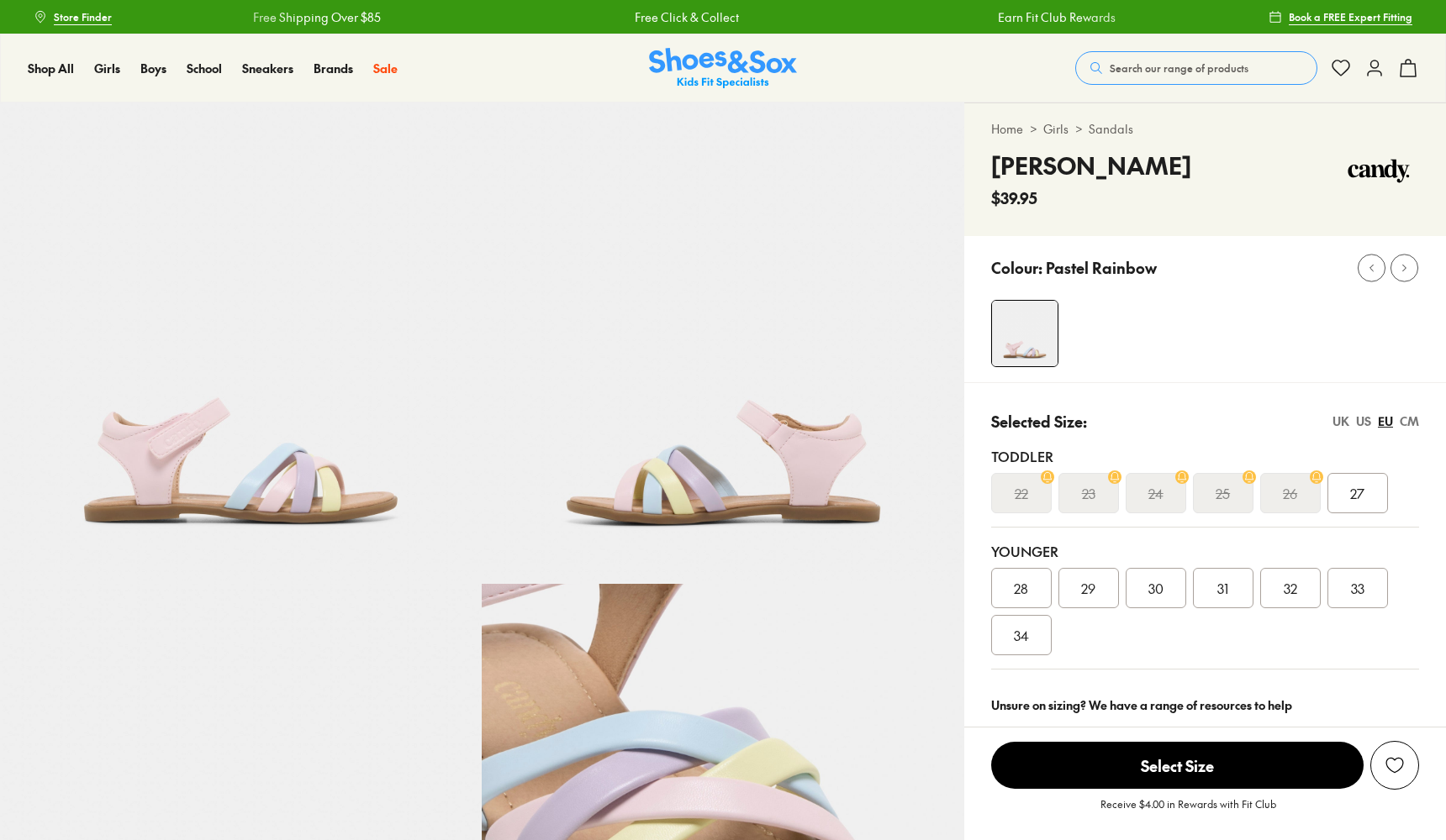
select select "*"
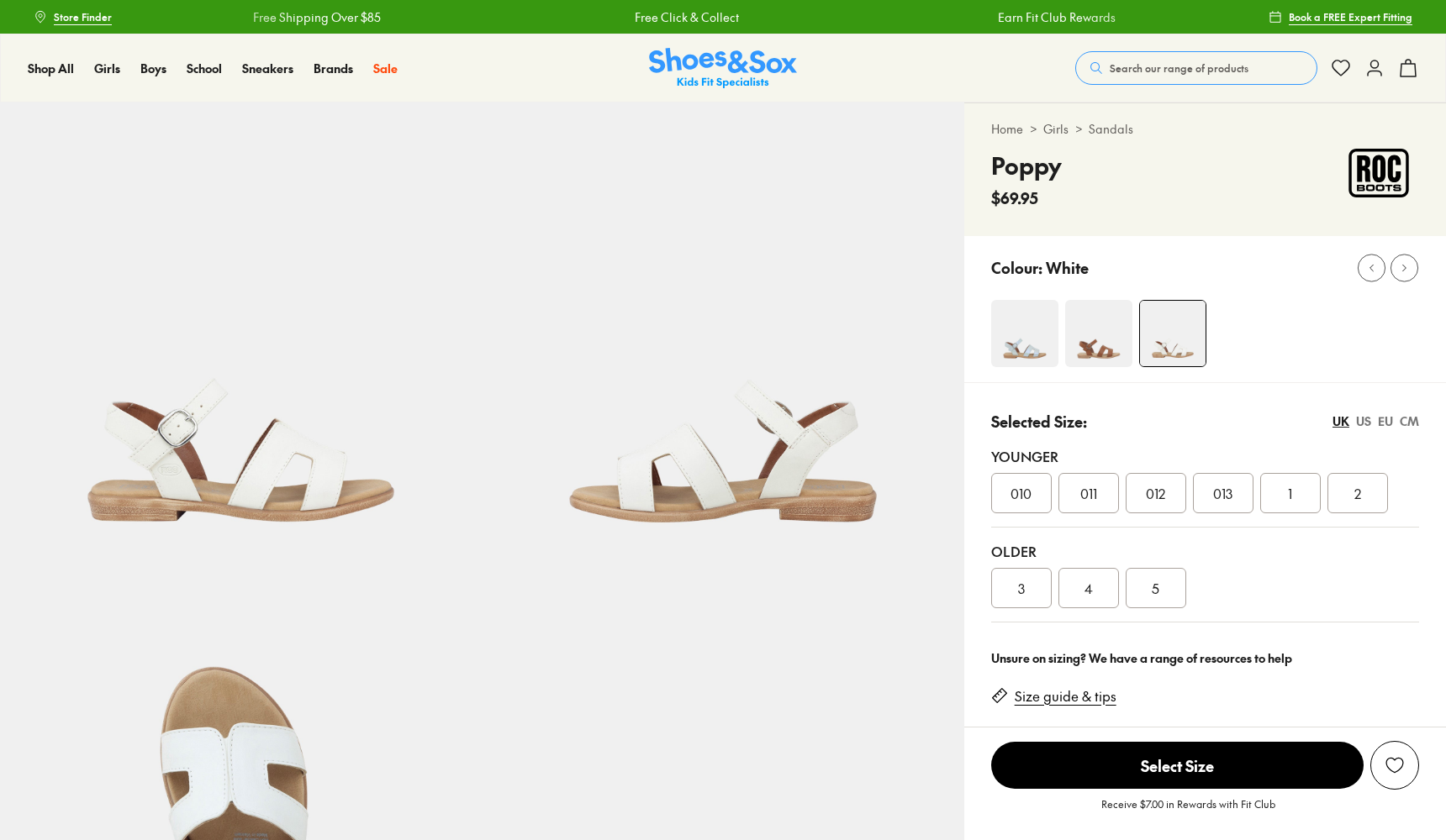
select select "*"
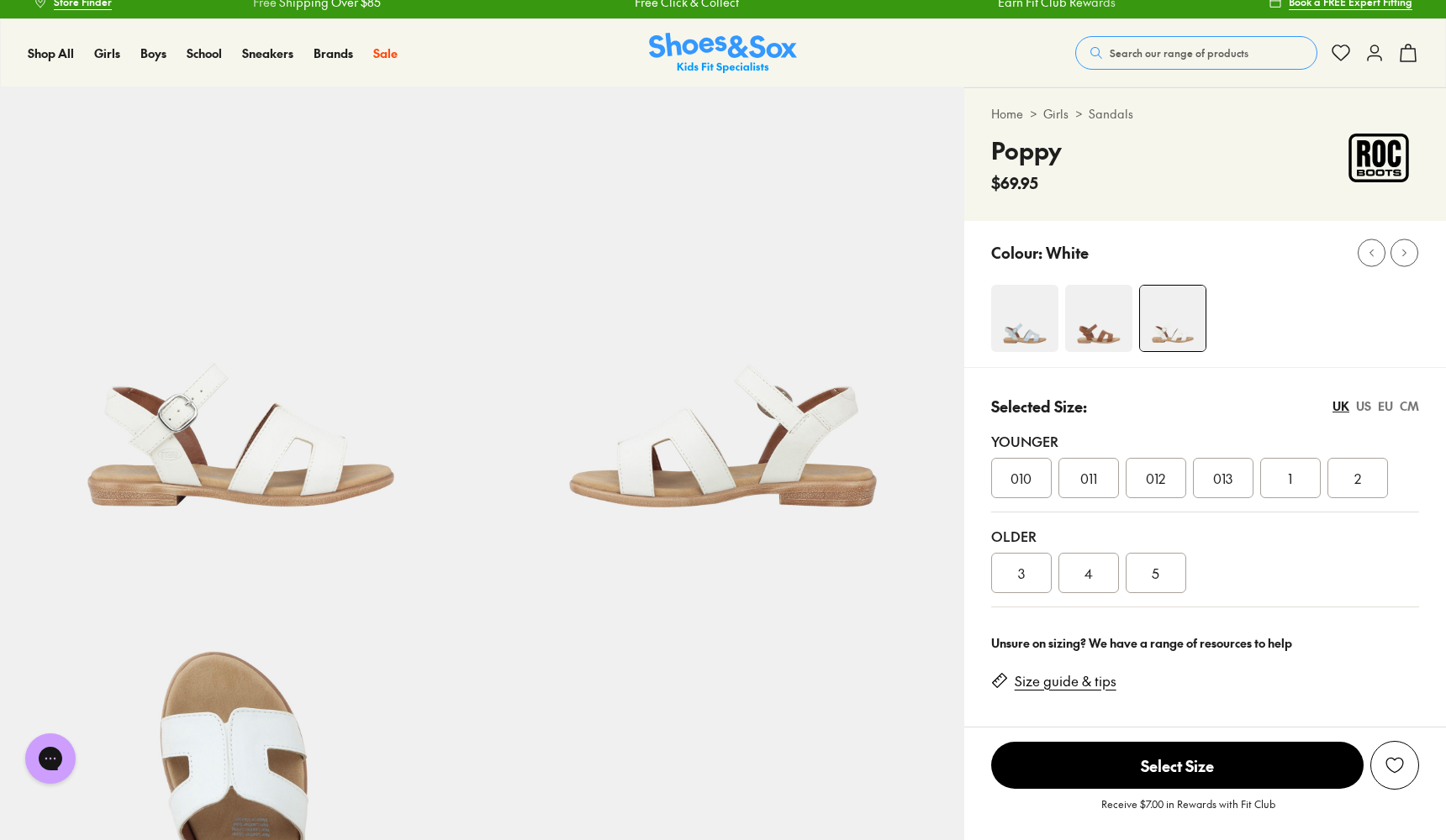
scroll to position [50, 0]
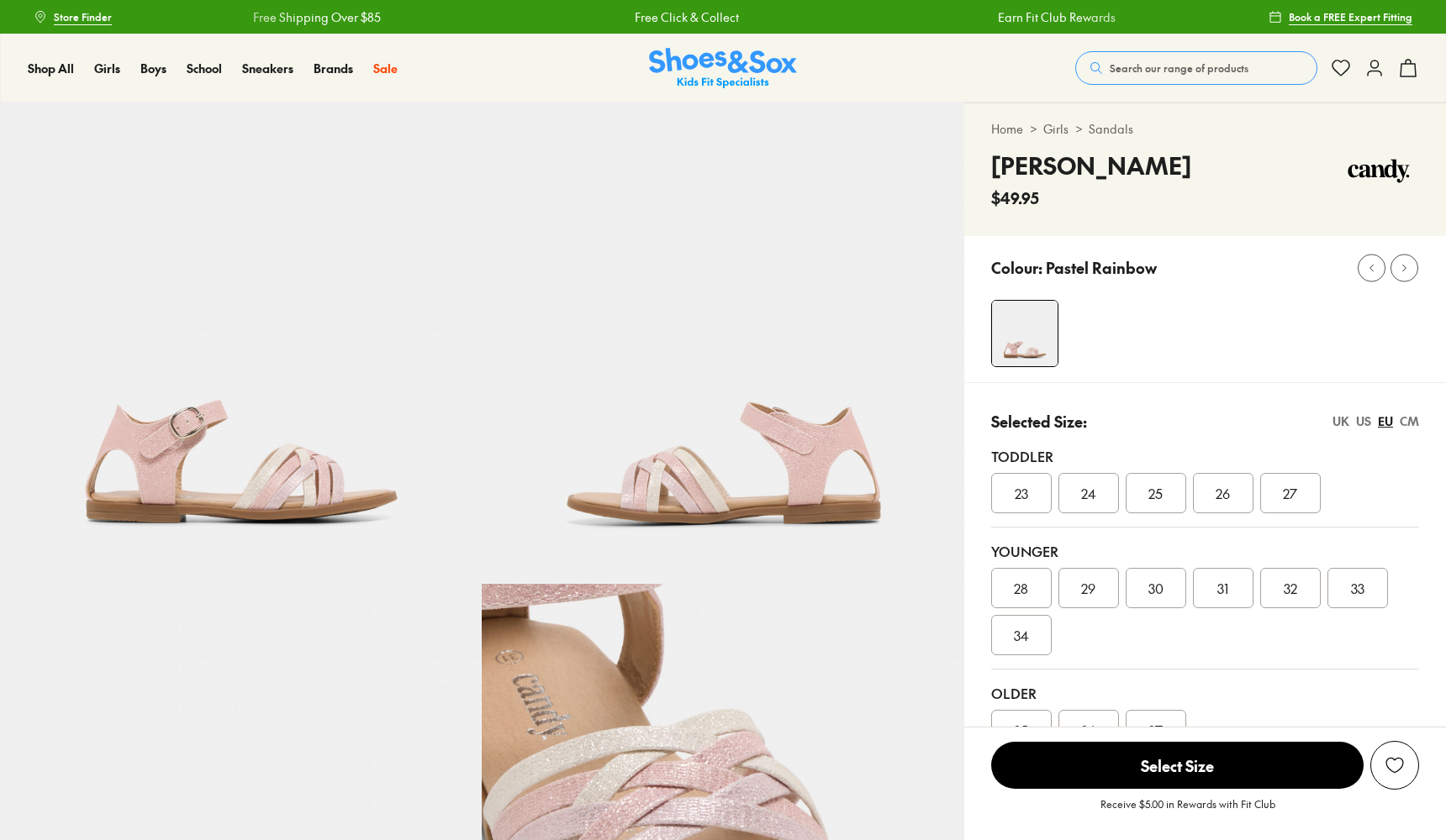
select select "*"
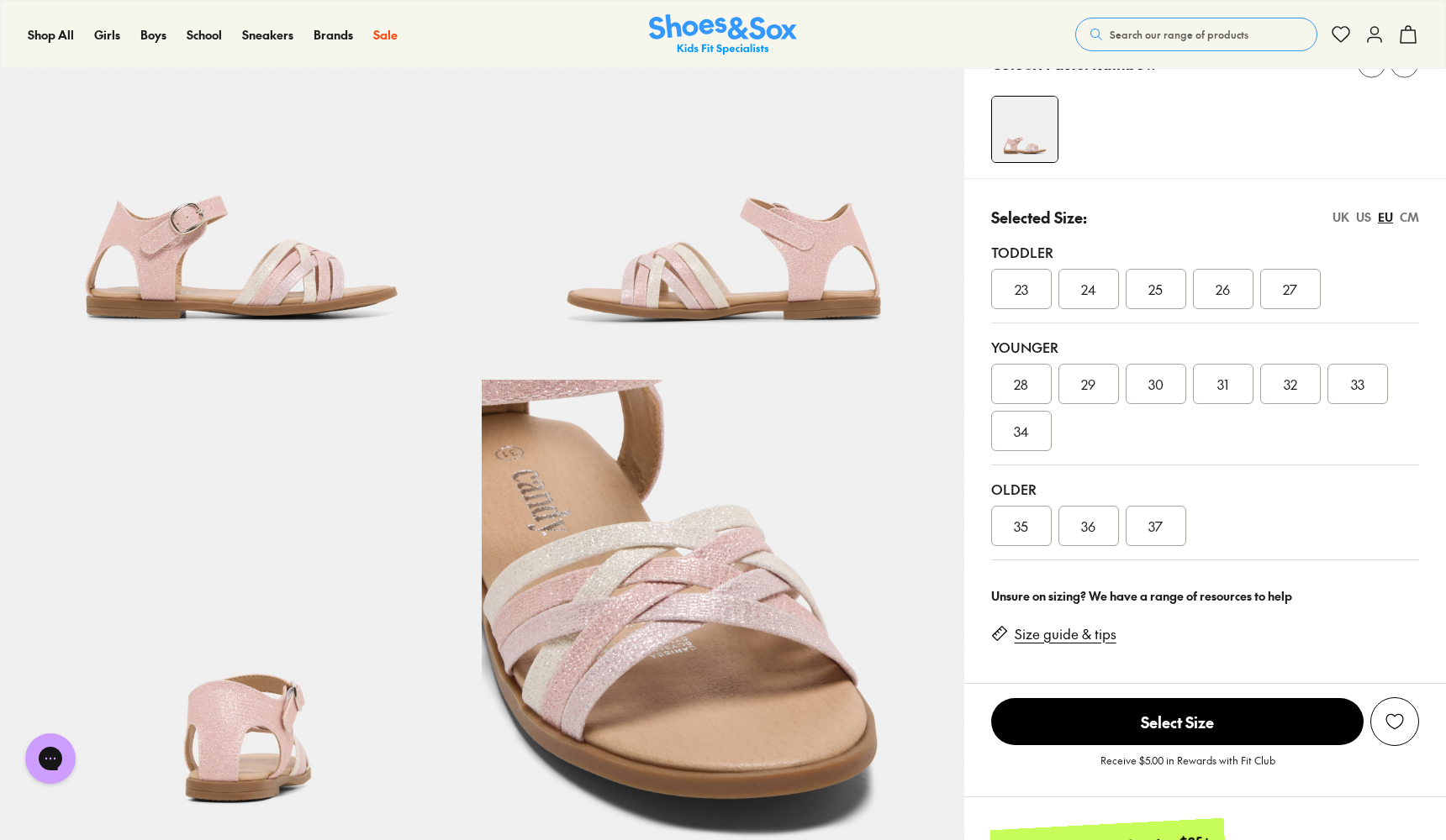
scroll to position [227, 0]
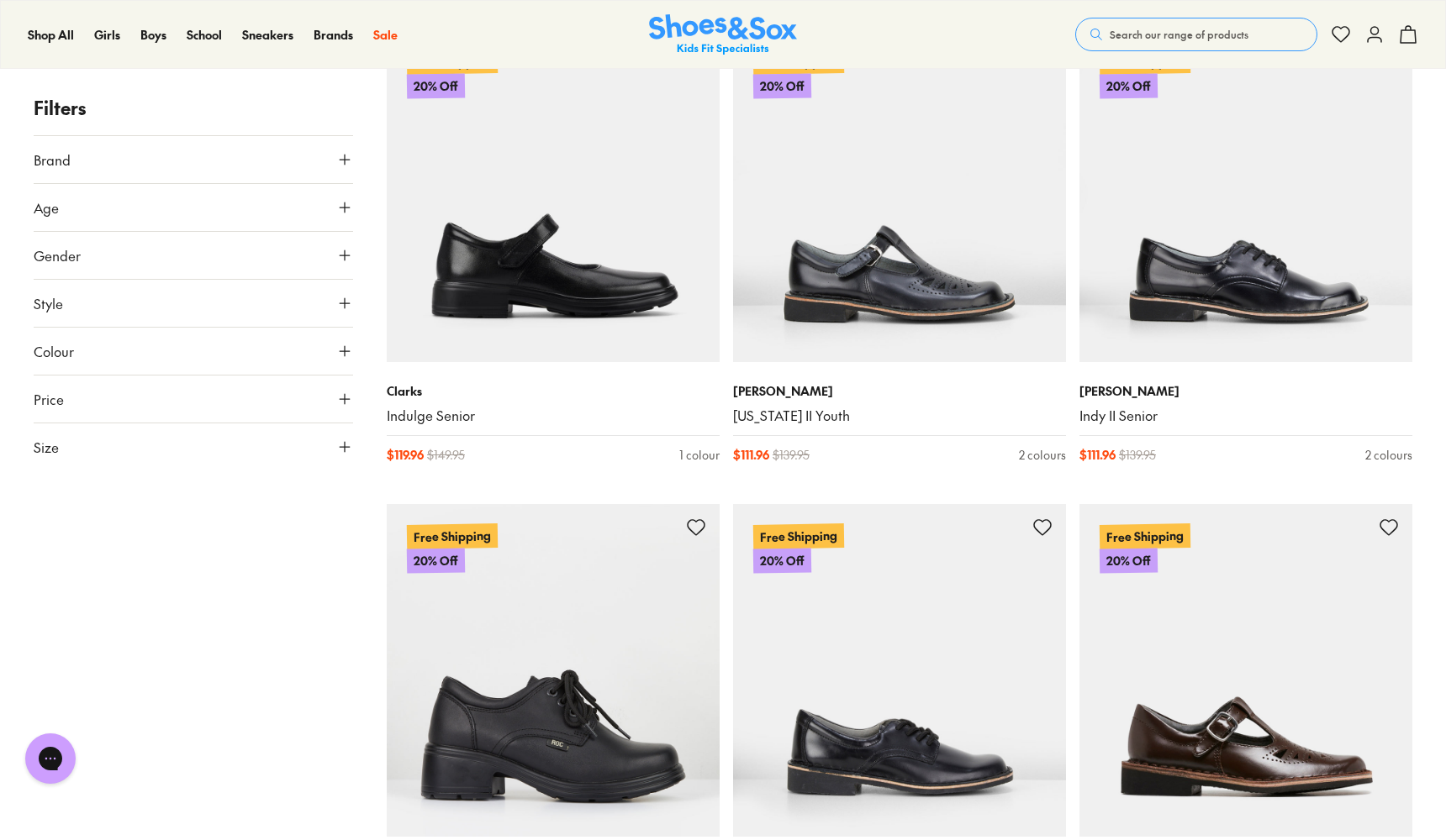
scroll to position [4105, 0]
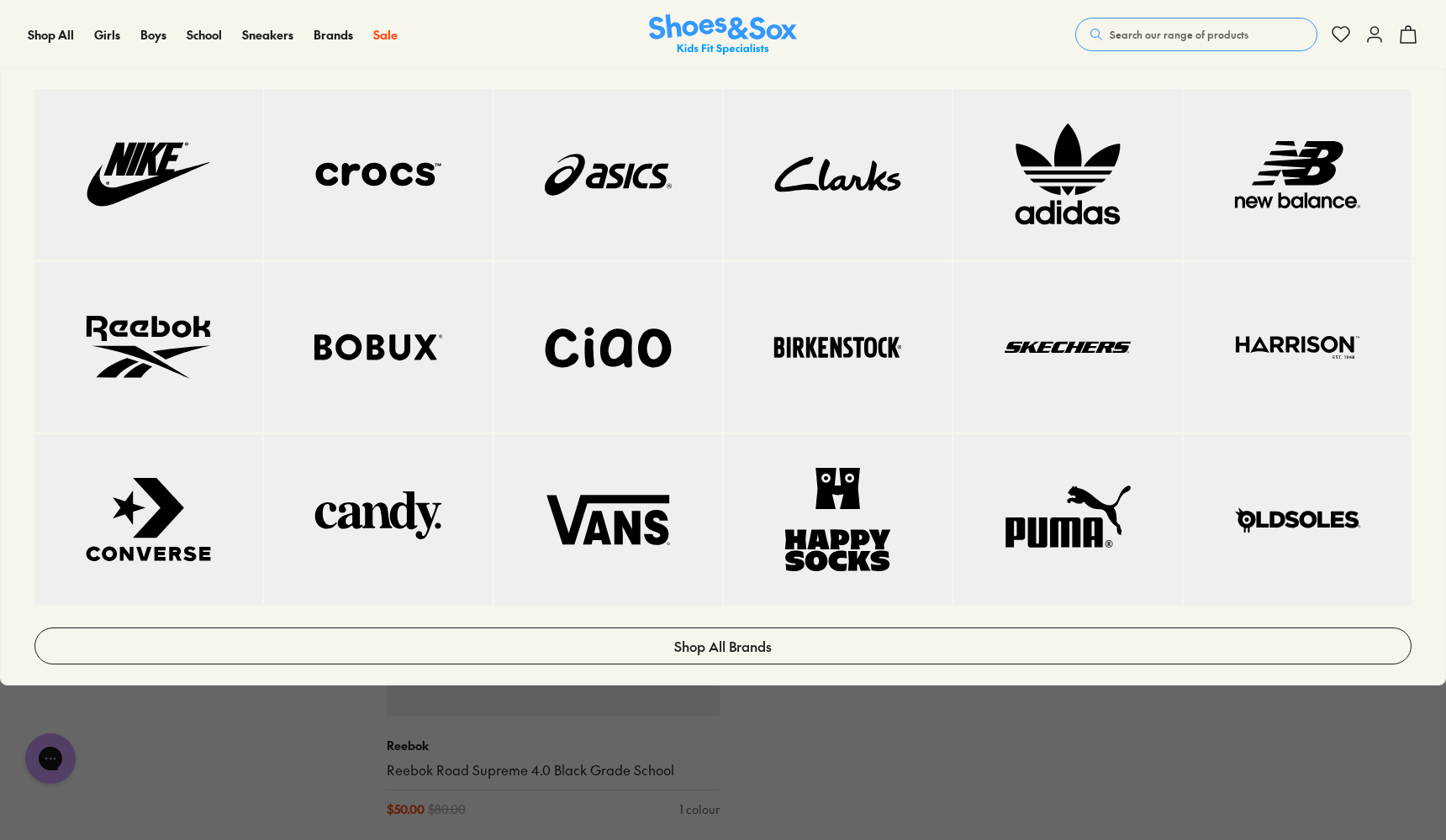
scroll to position [7098, 0]
click at [606, 400] on img at bounding box center [608, 348] width 160 height 104
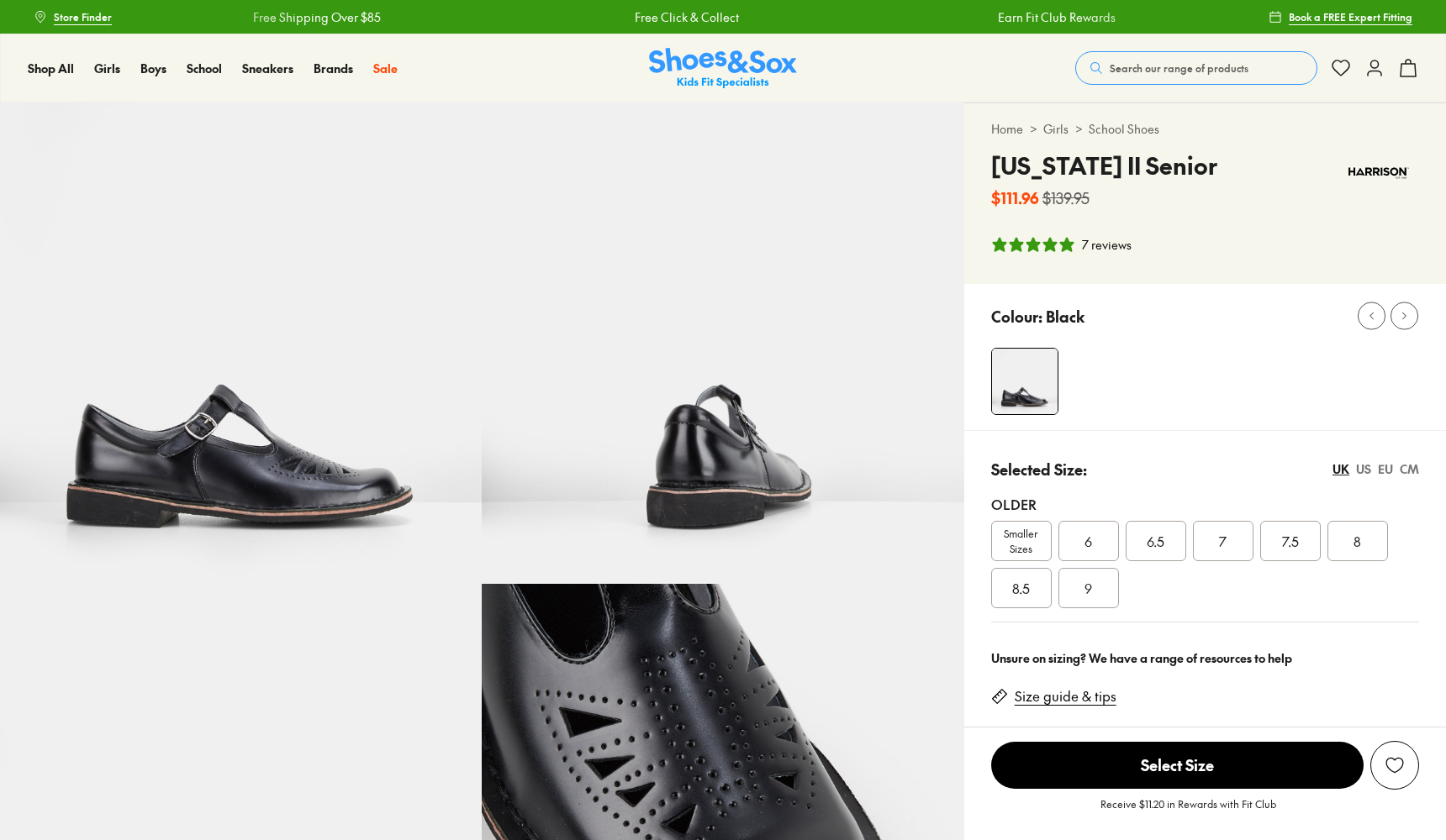
select select "*"
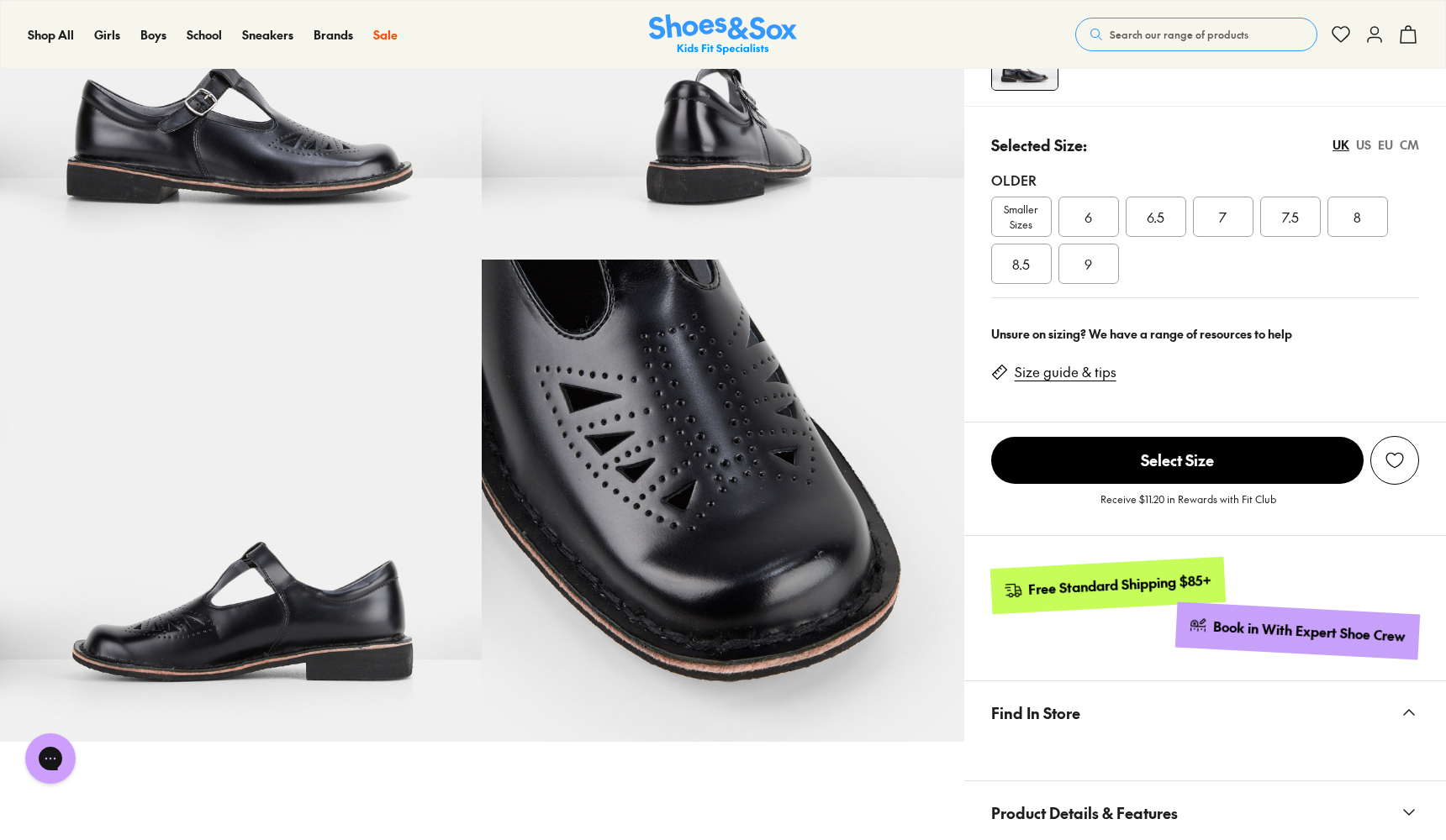
scroll to position [323, 0]
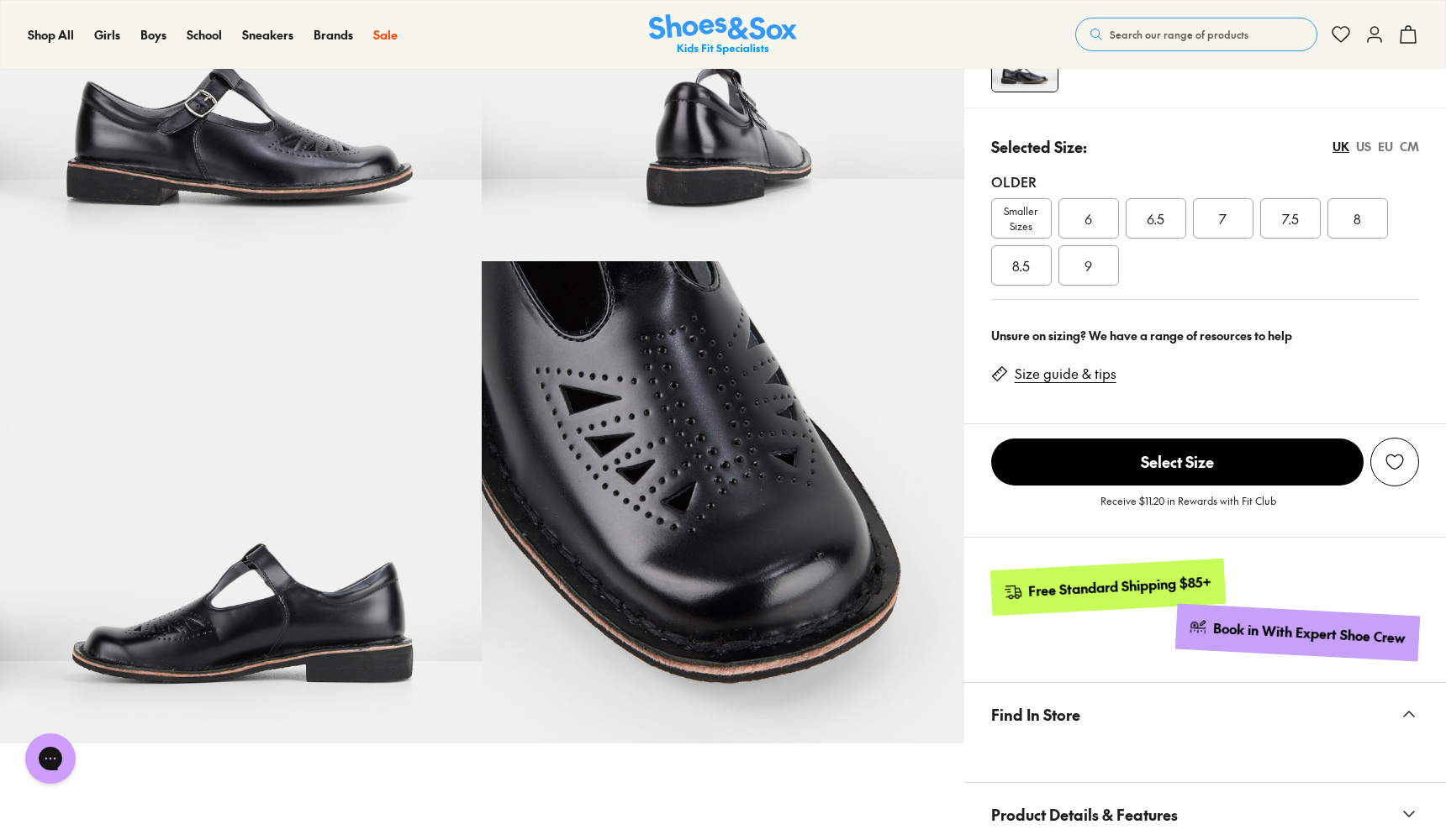
click at [295, 650] on img at bounding box center [240, 502] width 481 height 481
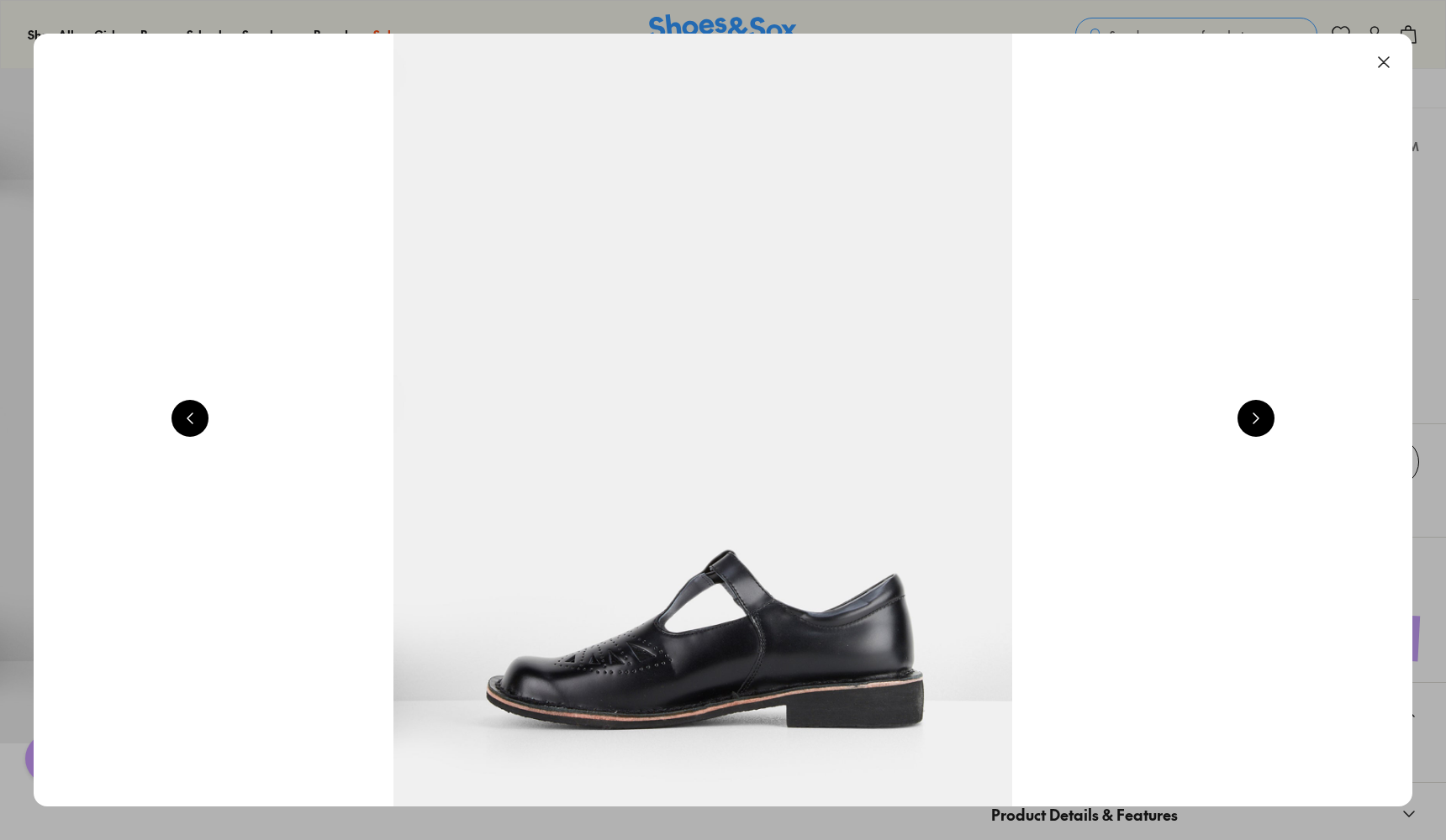
click at [1255, 424] on button at bounding box center [1255, 418] width 37 height 37
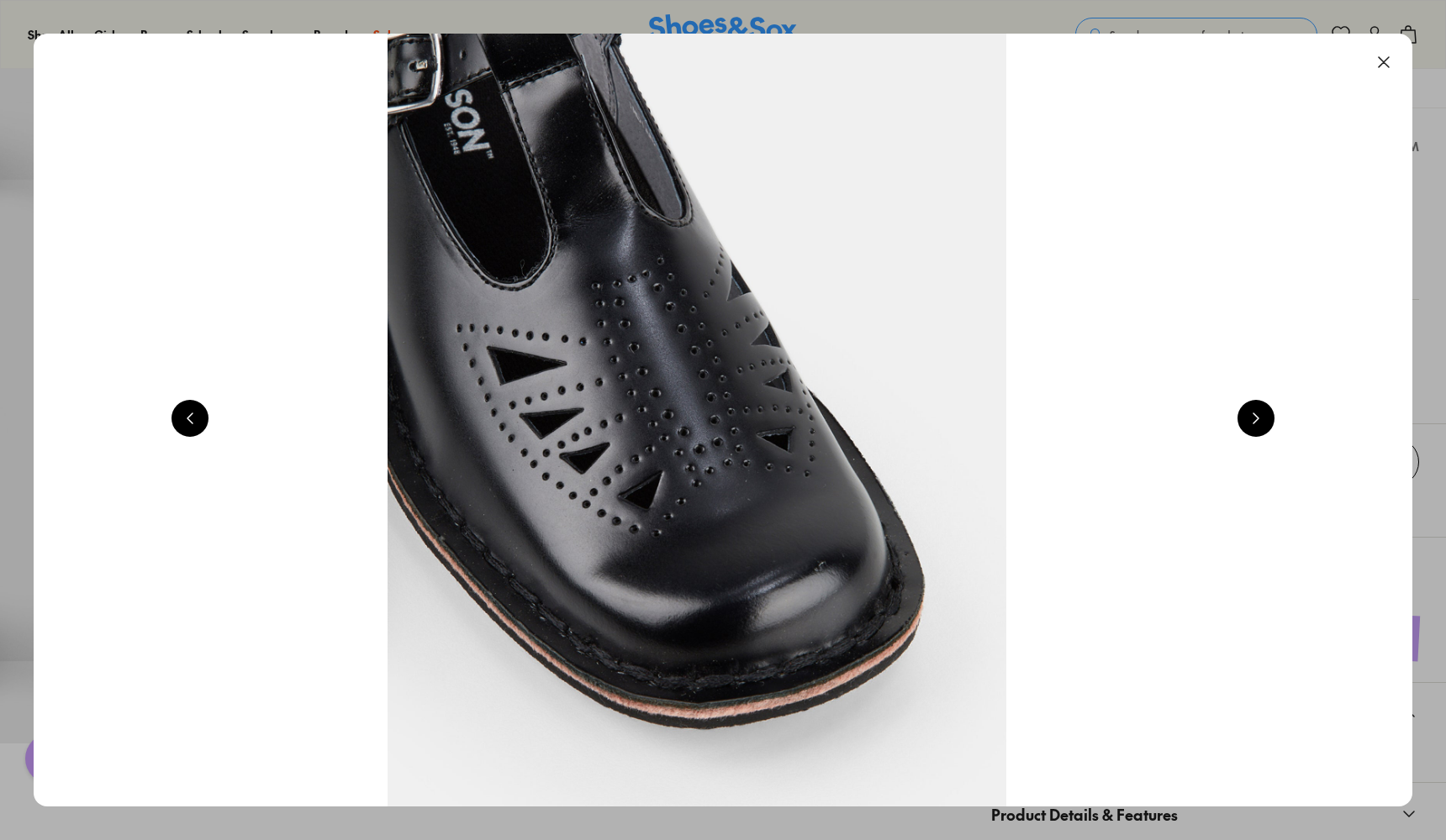
scroll to position [0, 5542]
click at [1255, 424] on button at bounding box center [1255, 418] width 37 height 37
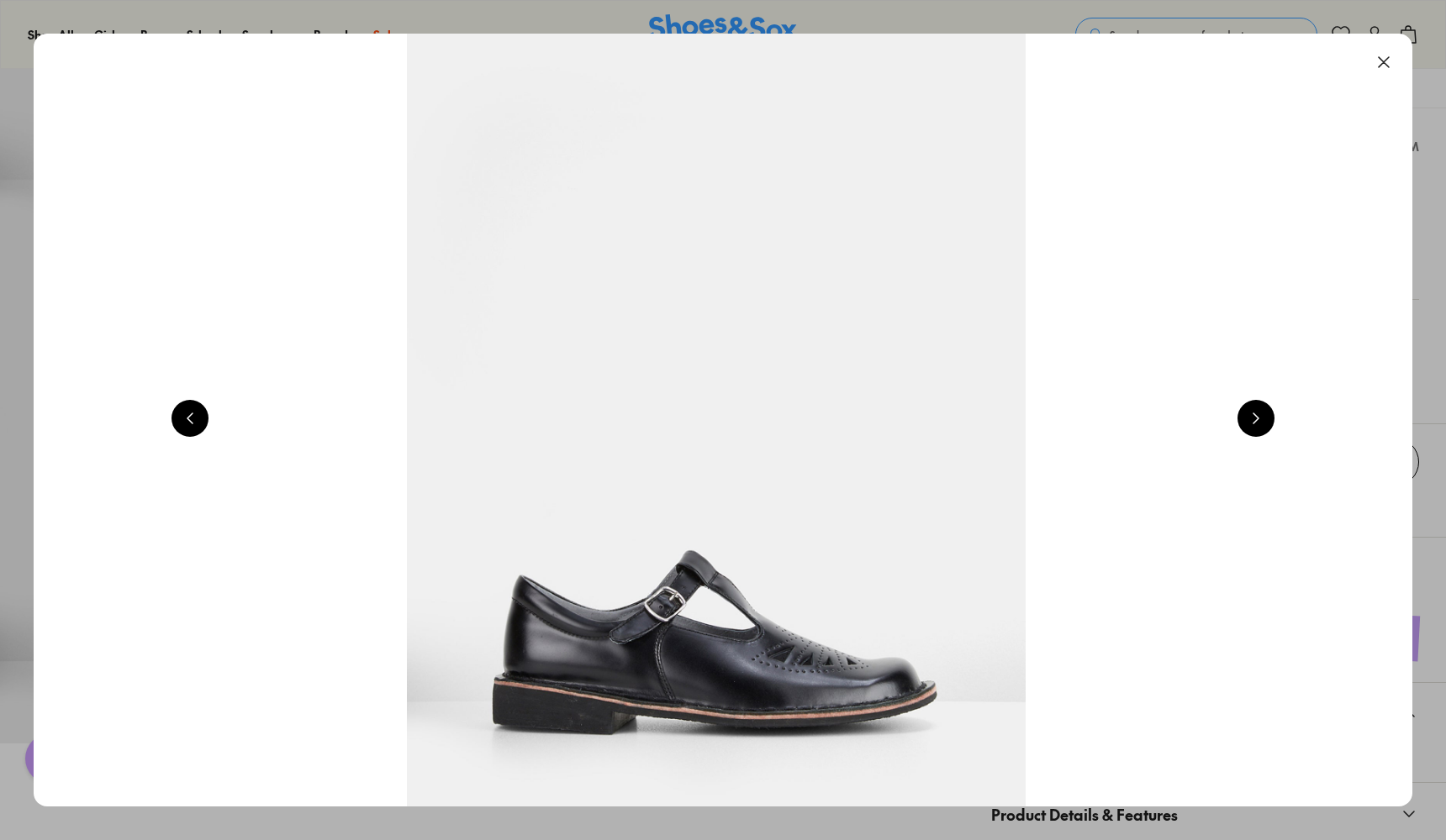
click at [1255, 423] on button at bounding box center [1255, 418] width 37 height 37
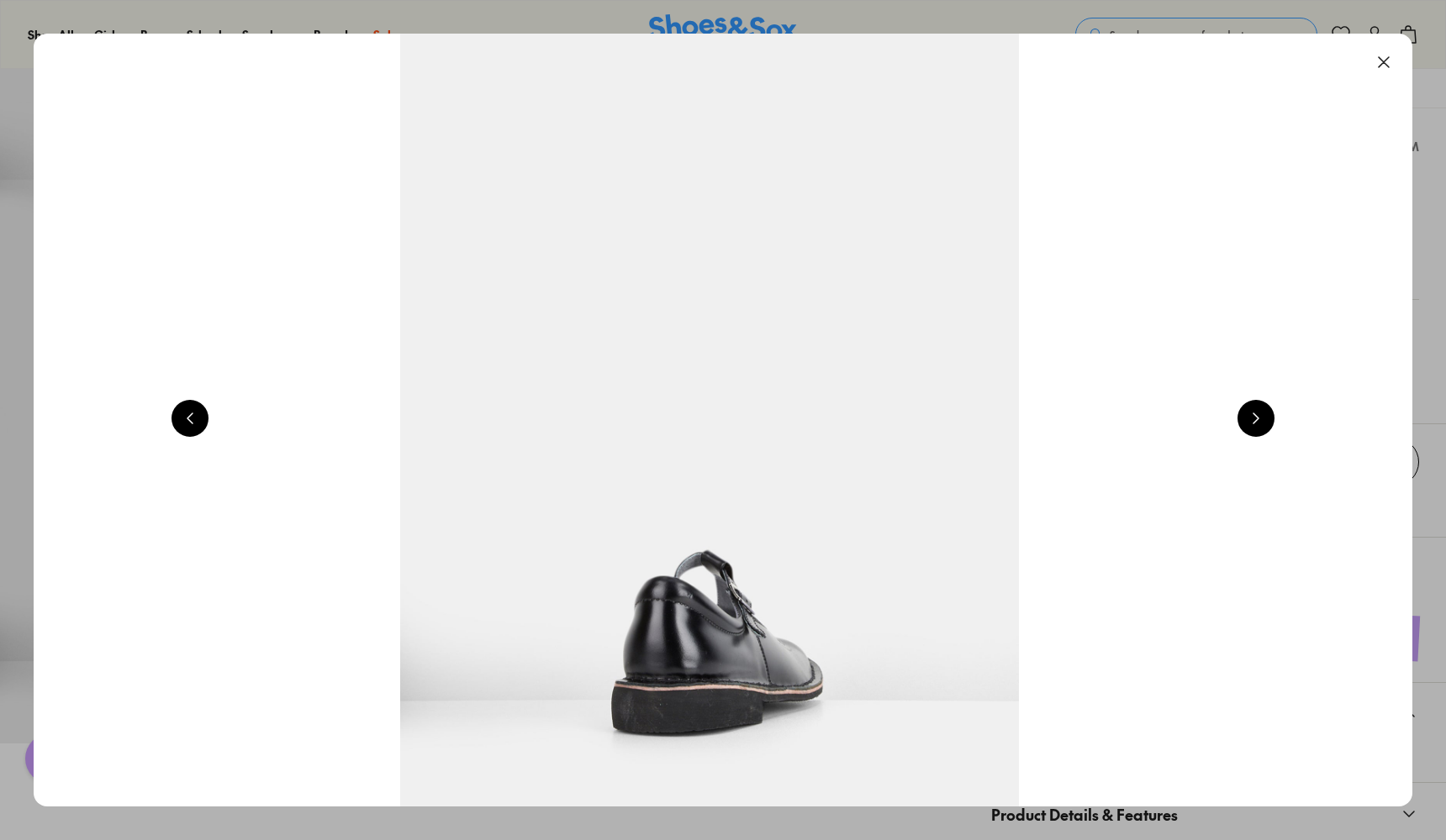
click at [1255, 423] on button at bounding box center [1255, 418] width 37 height 37
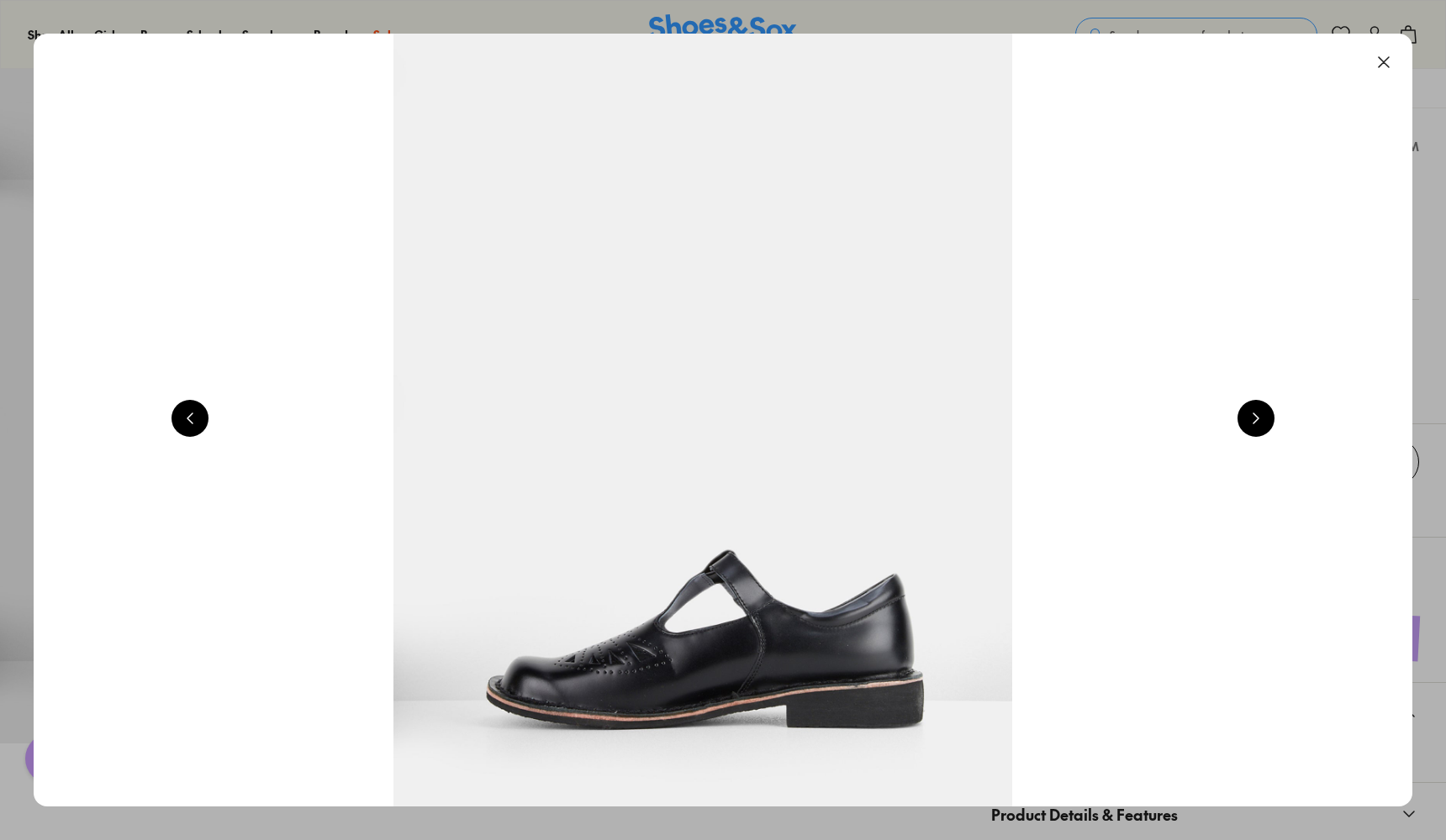
click at [1255, 423] on button at bounding box center [1255, 418] width 37 height 37
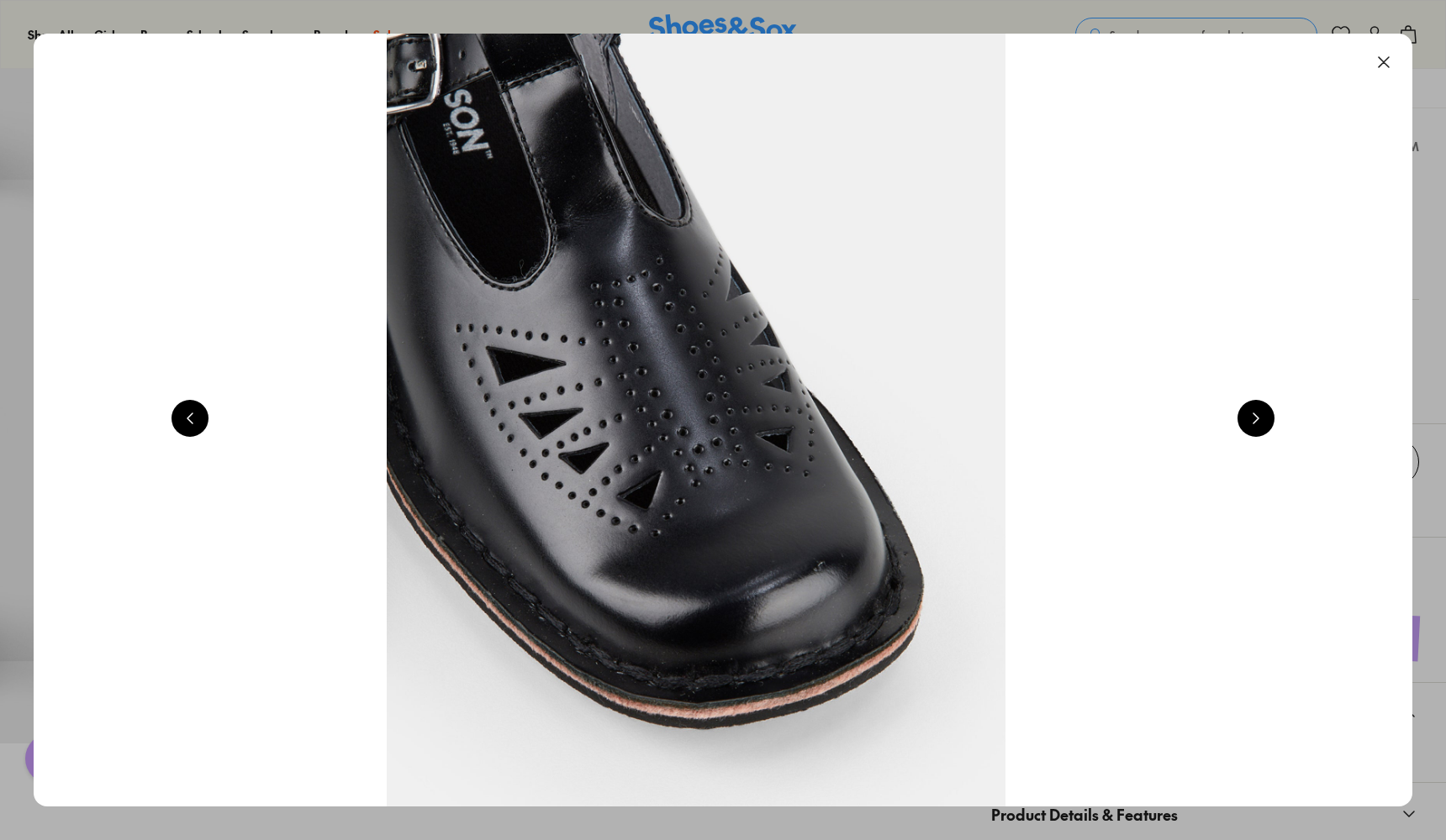
click at [1255, 423] on button at bounding box center [1255, 418] width 37 height 37
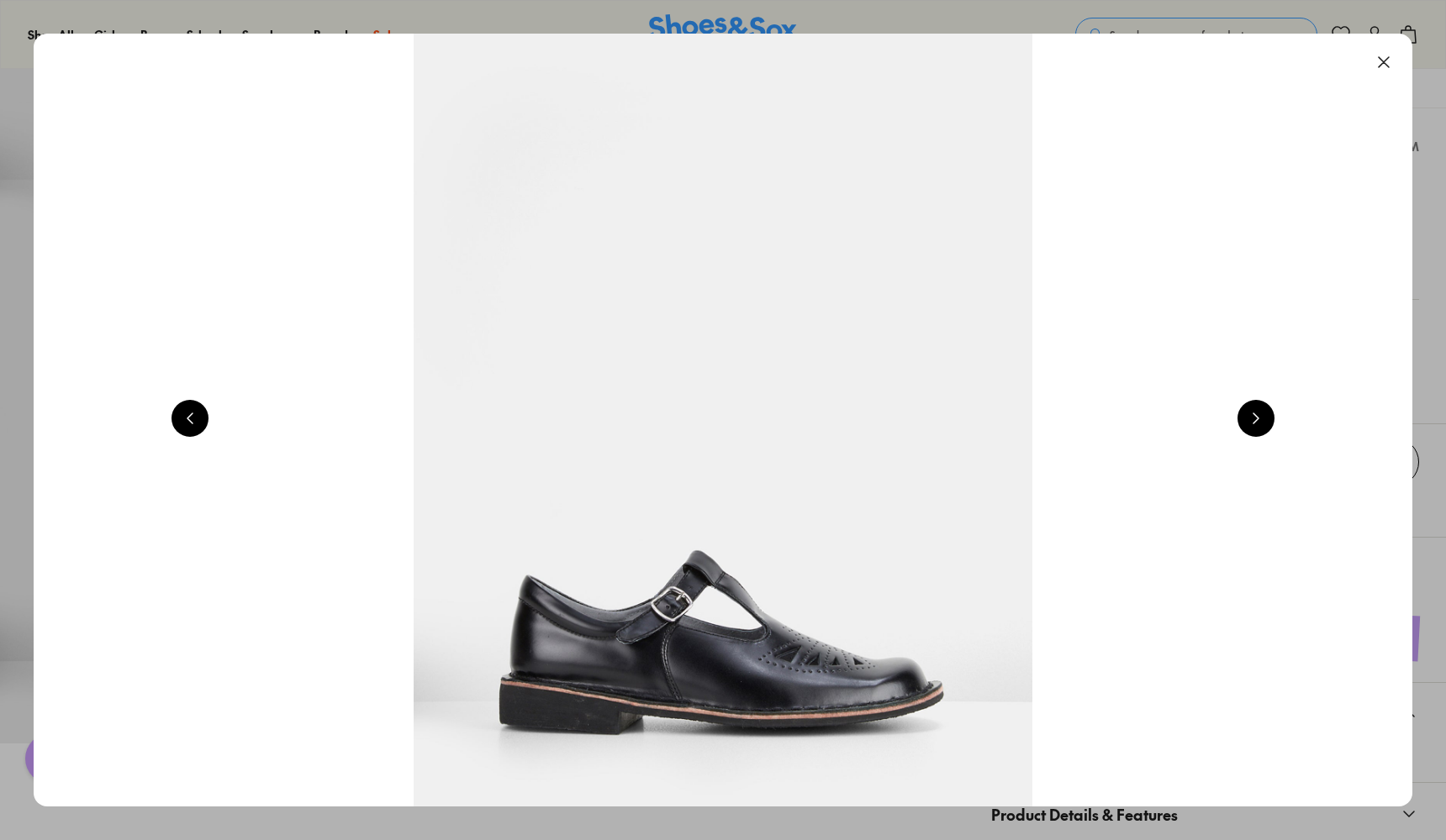
scroll to position [0, 1386]
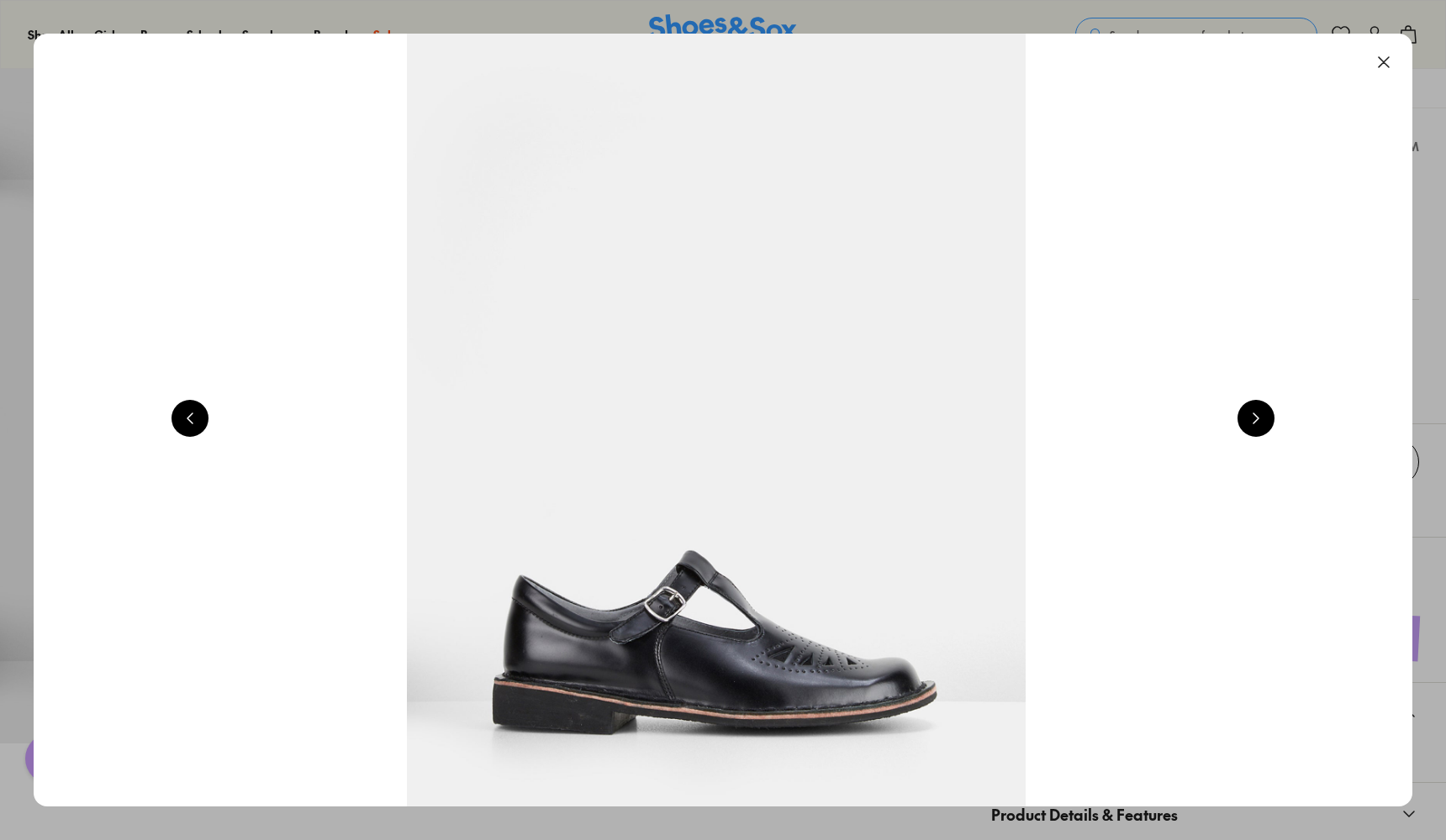
click at [1389, 62] on button at bounding box center [1383, 62] width 37 height 37
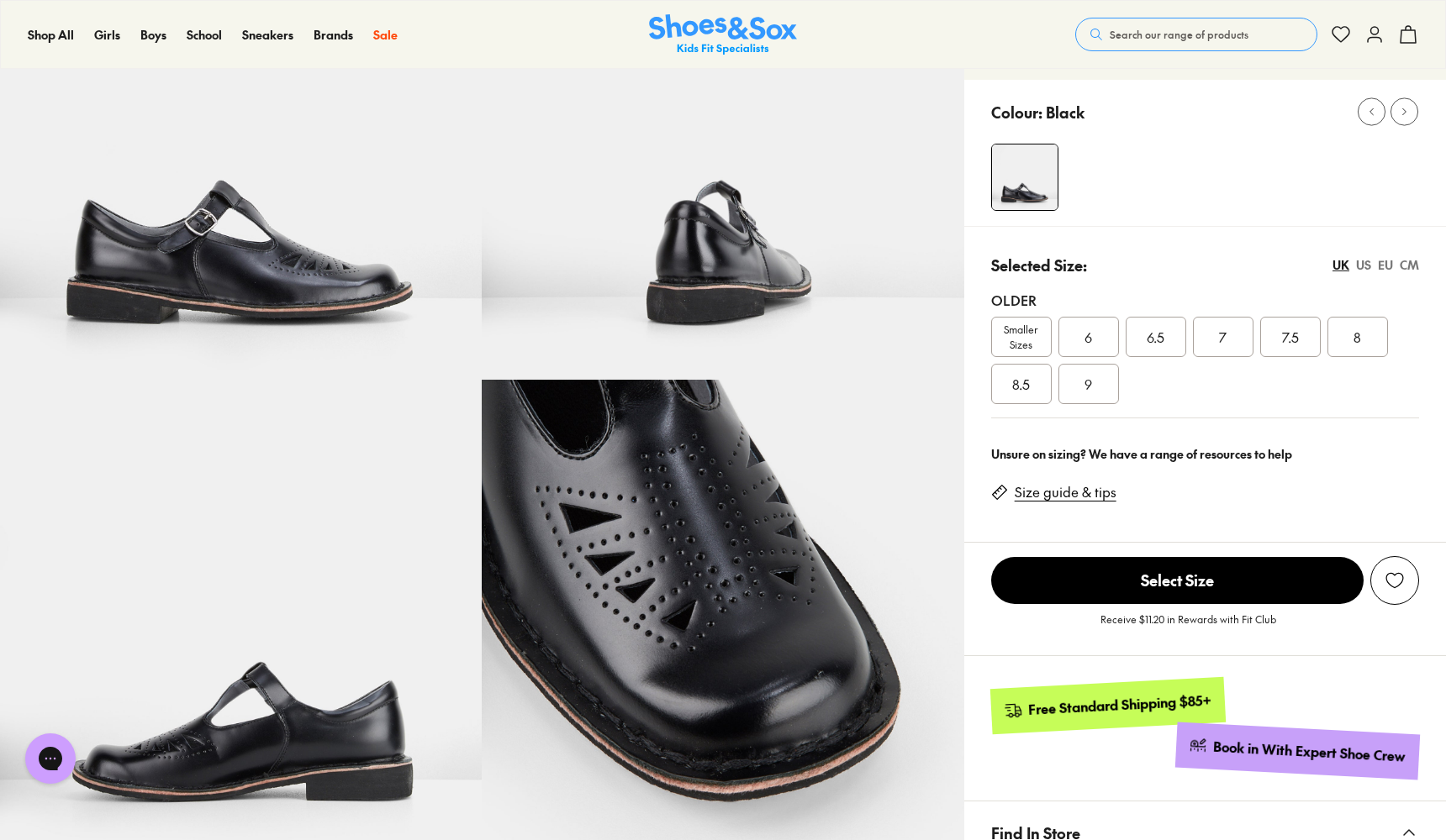
scroll to position [199, 0]
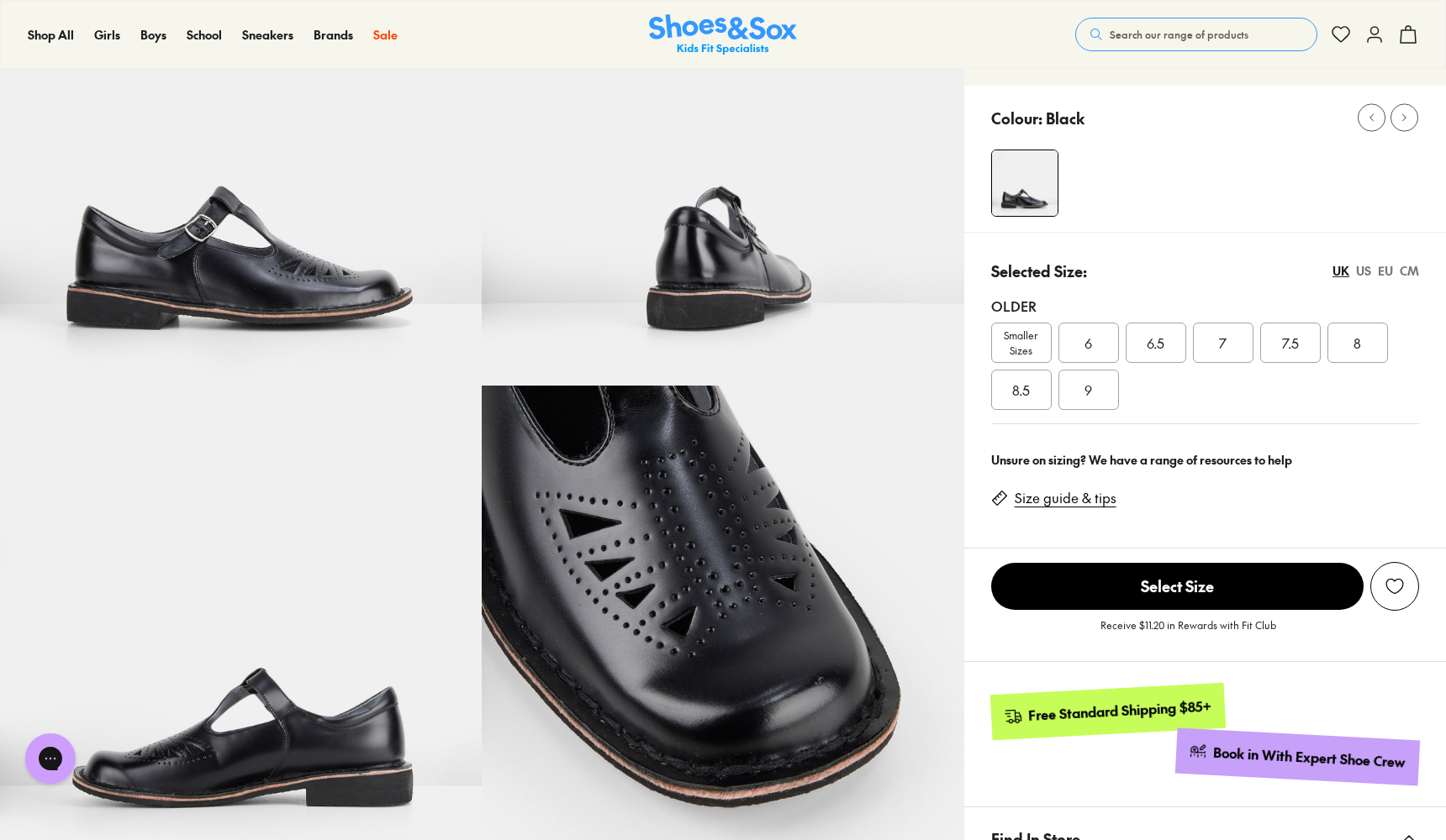
click at [1365, 271] on div "US" at bounding box center [1363, 272] width 15 height 18
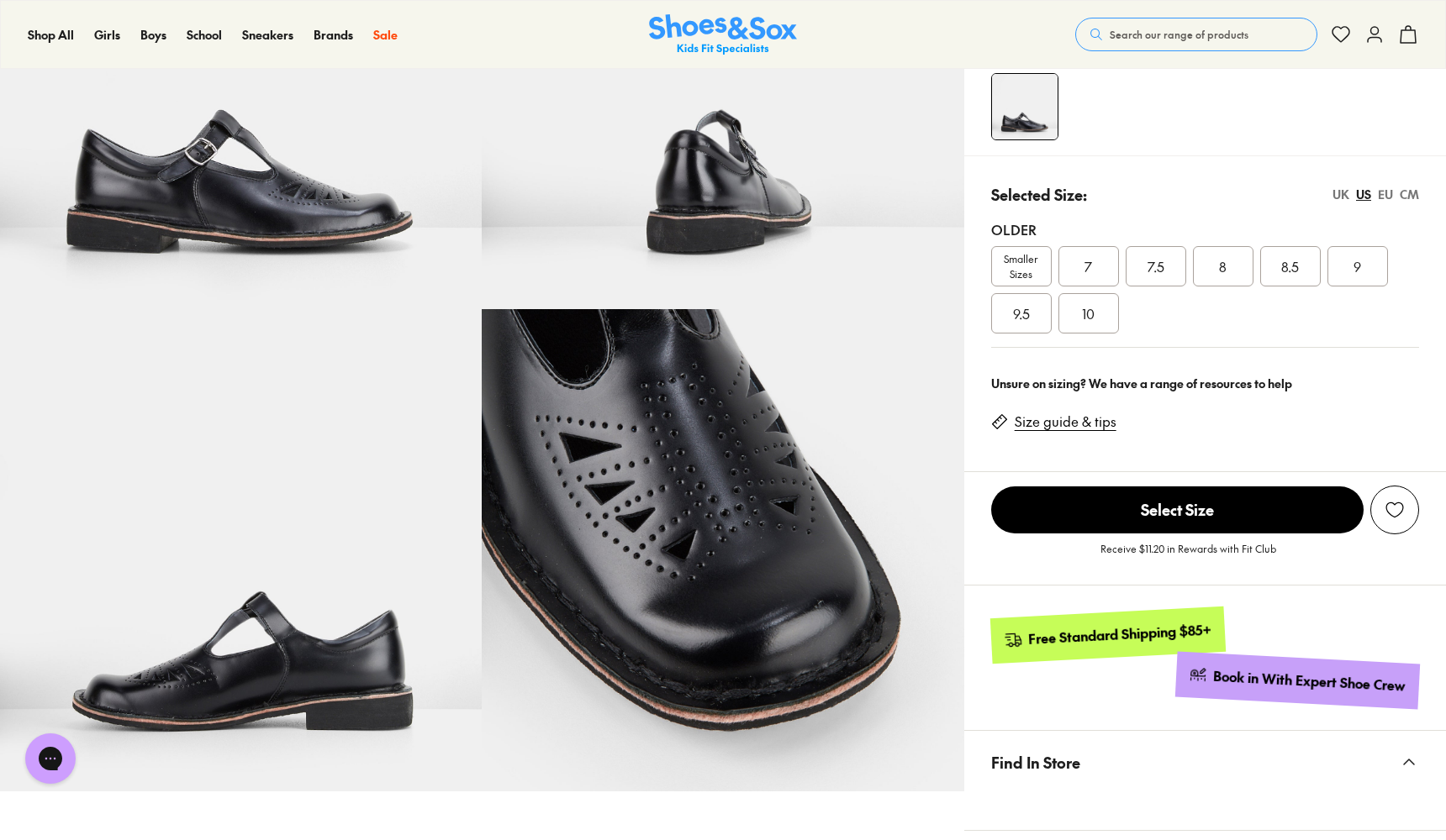
scroll to position [257, 0]
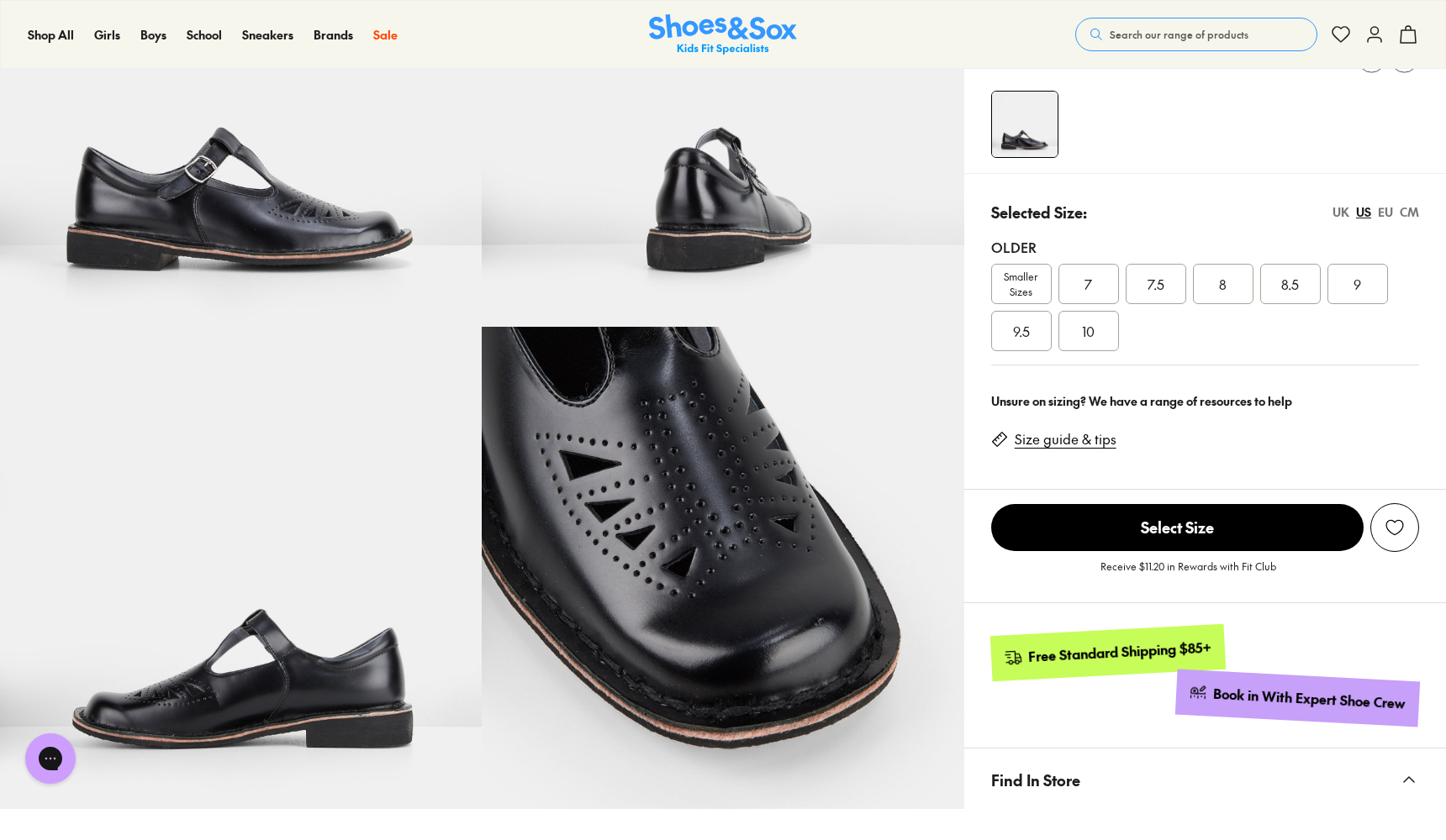
click at [1343, 207] on div "UK" at bounding box center [1341, 212] width 17 height 18
click at [1364, 210] on div "US" at bounding box center [1363, 212] width 15 height 18
click at [1382, 210] on div "EU" at bounding box center [1385, 212] width 15 height 18
click at [1364, 213] on div "US" at bounding box center [1363, 212] width 15 height 18
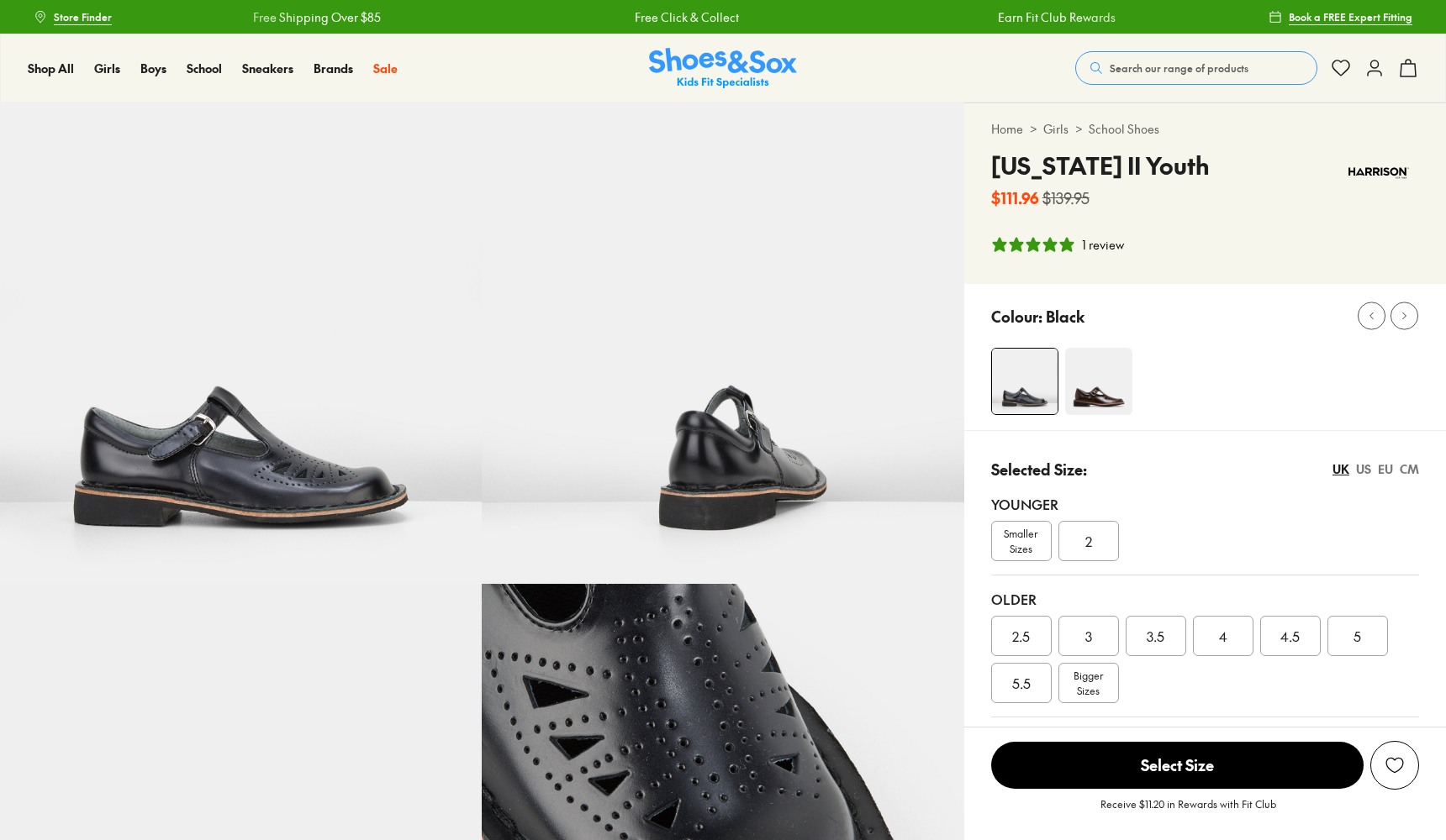
select select "*"
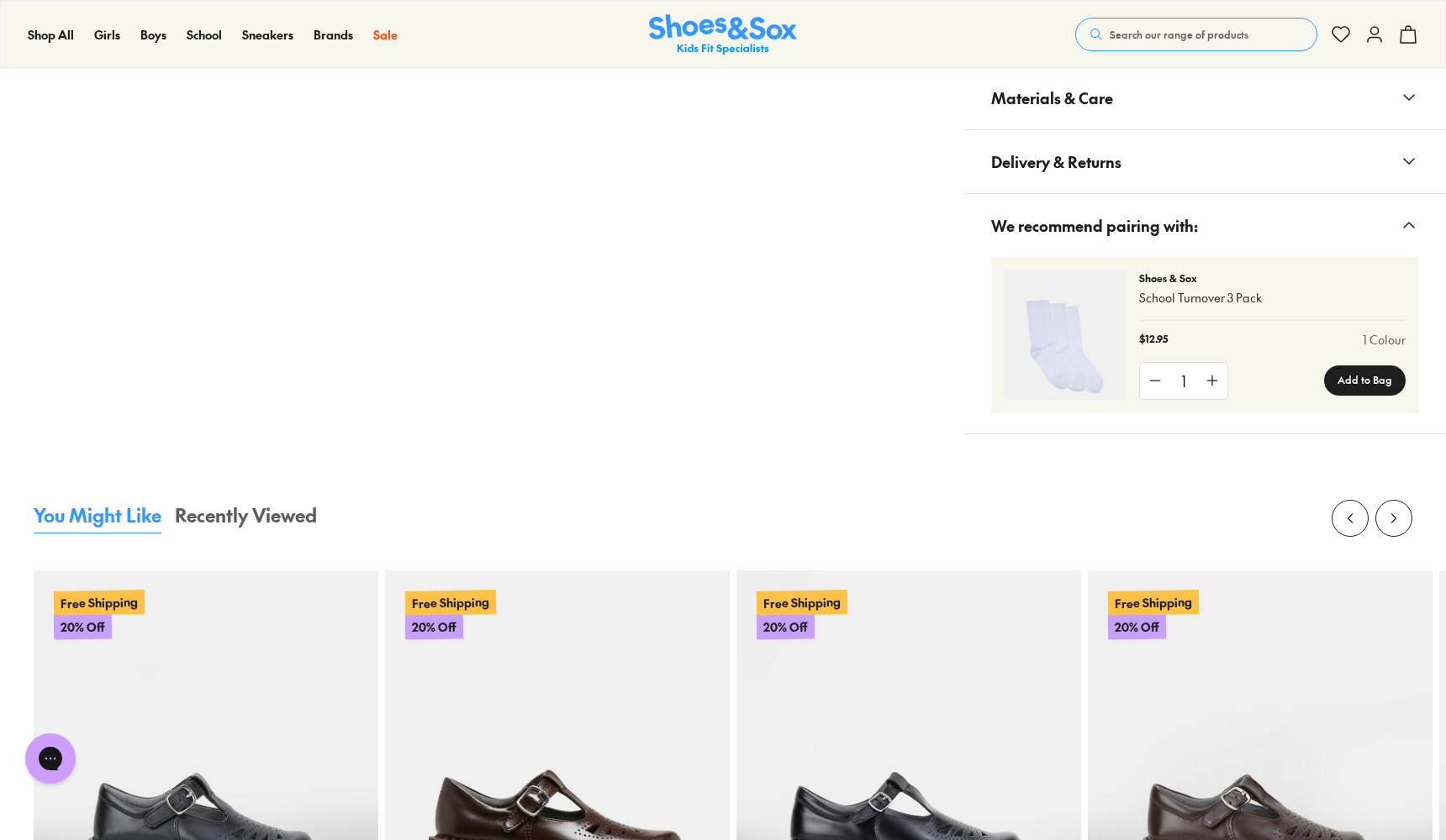
scroll to position [976, 0]
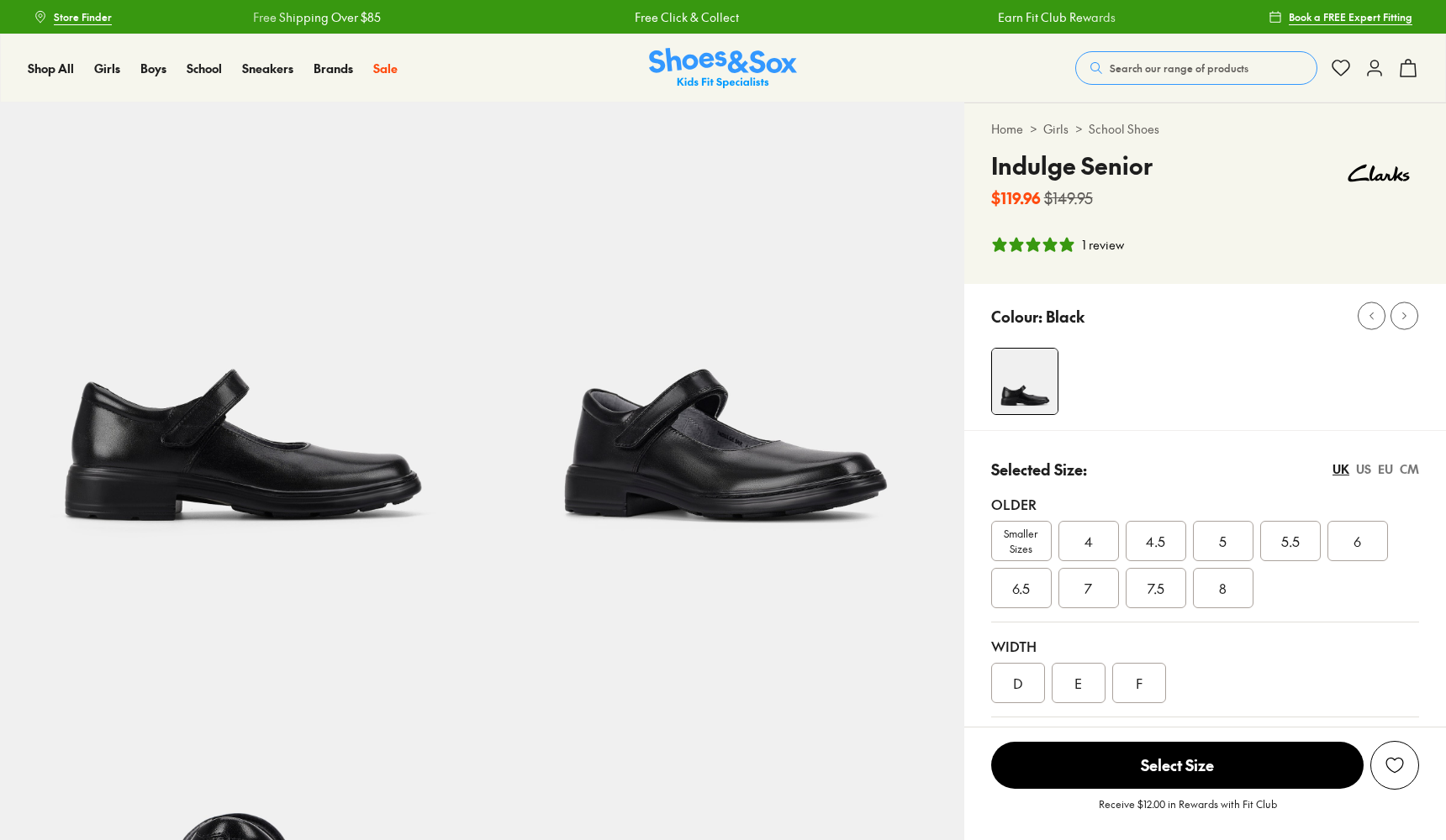
select select "*"
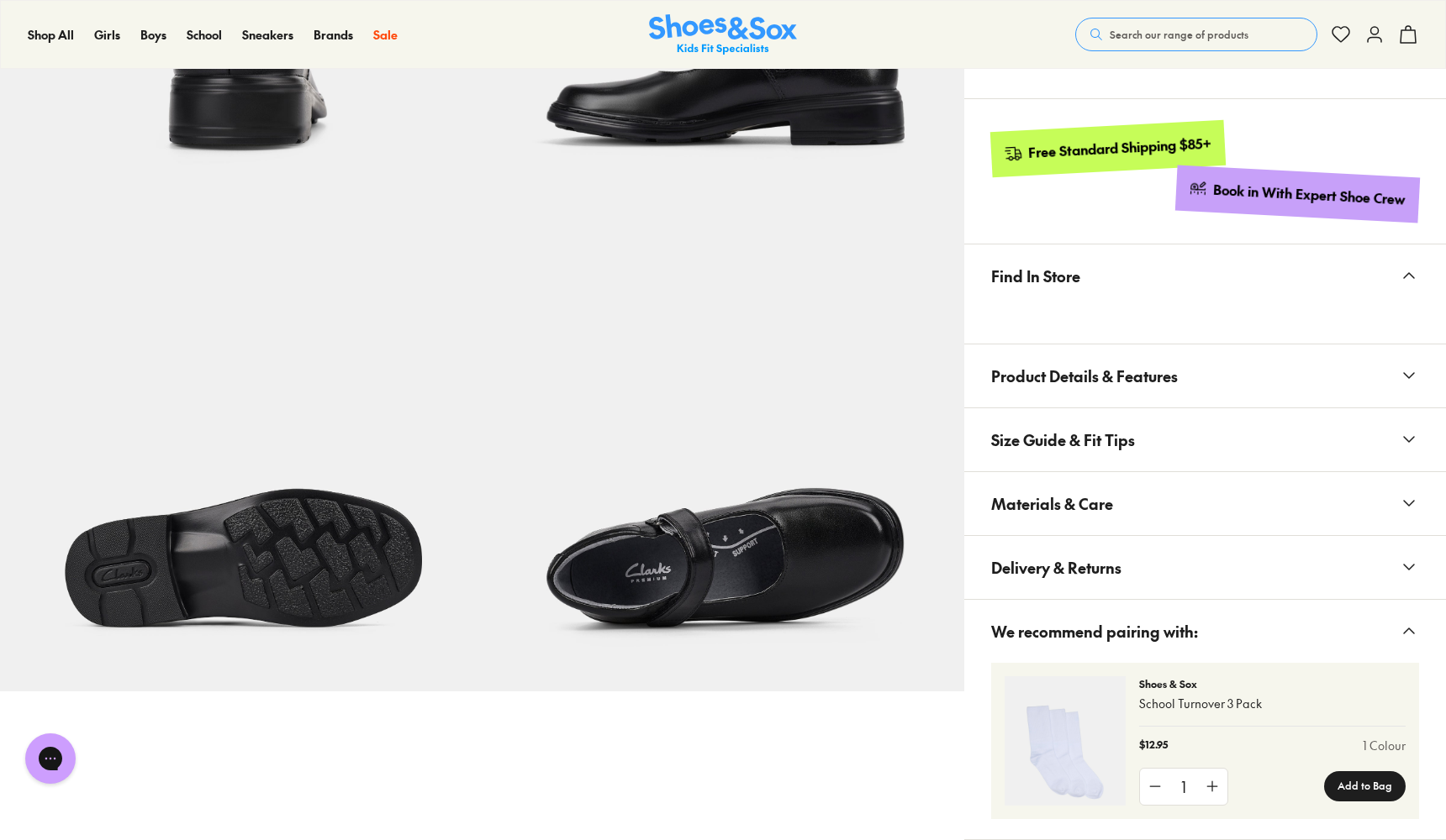
scroll to position [863, 0]
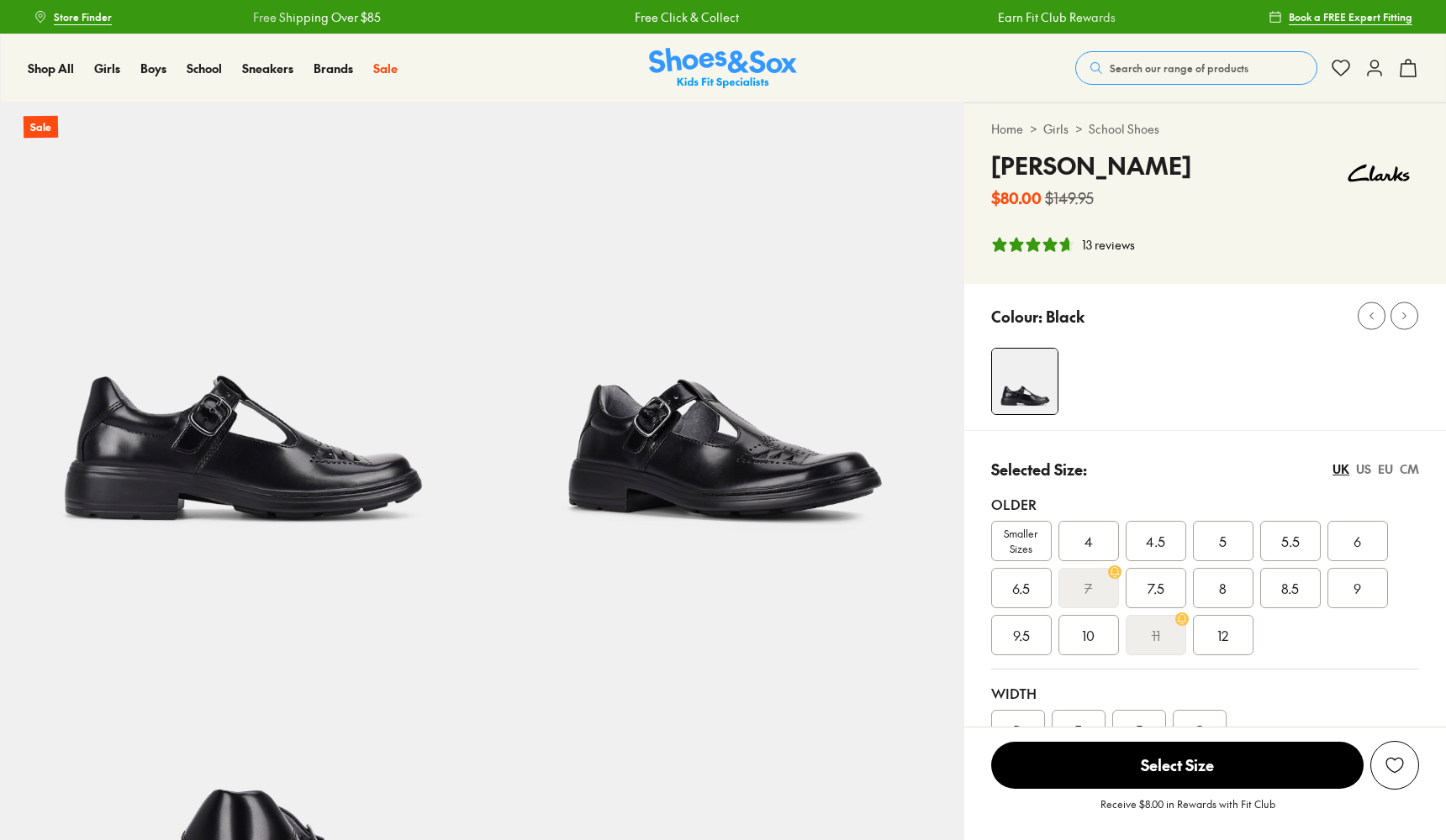
select select "*"
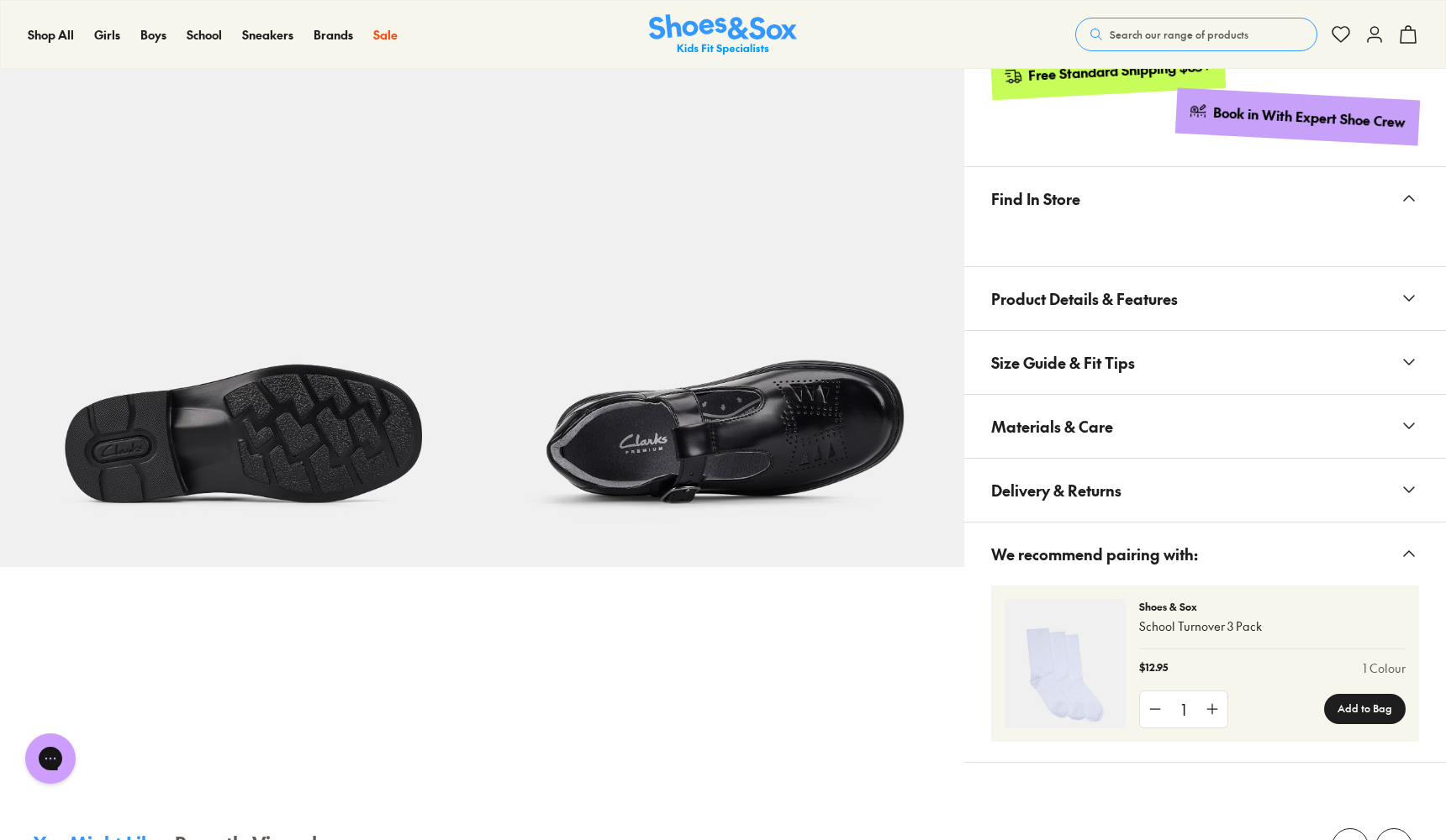
scroll to position [983, 0]
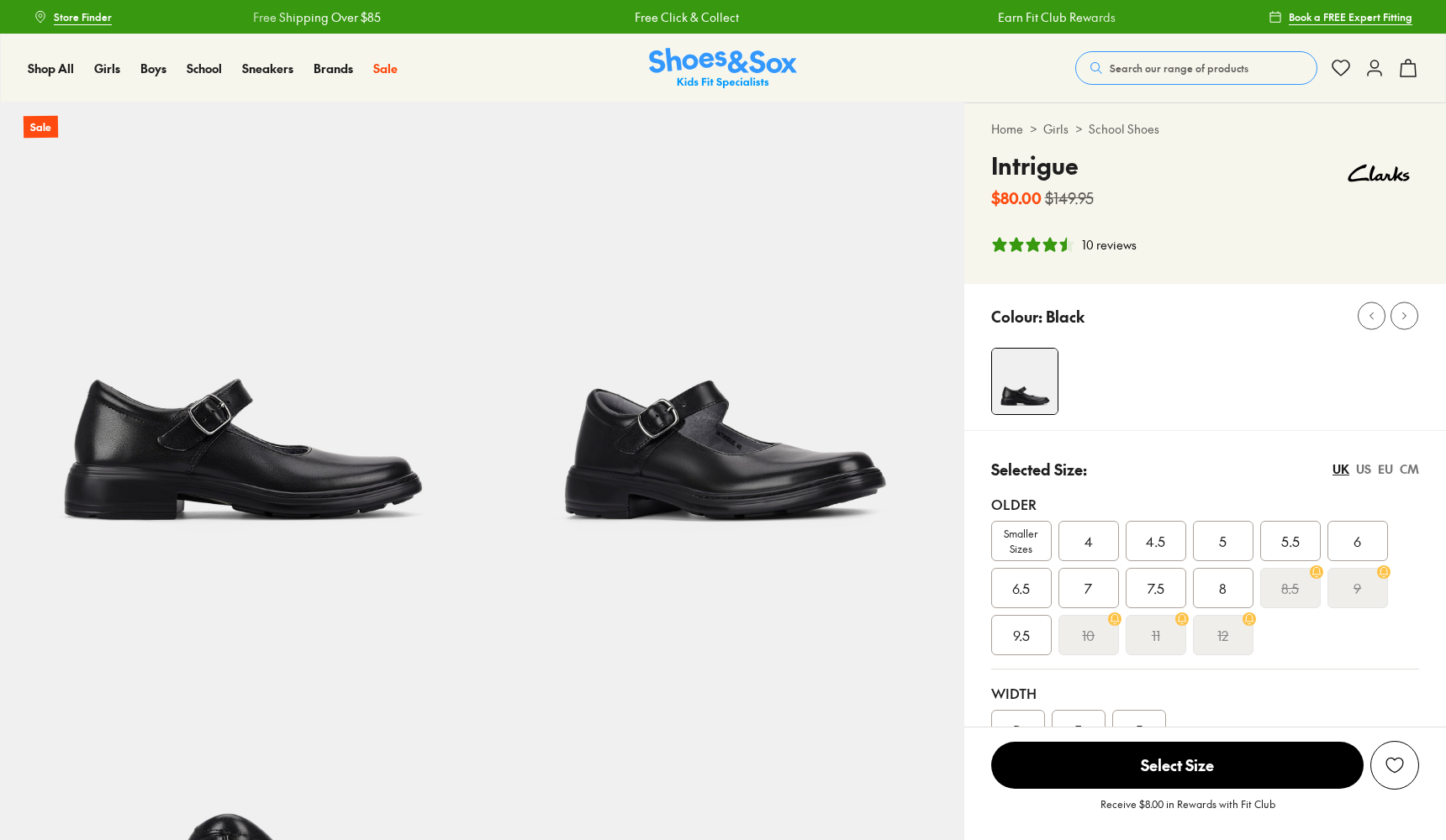
select select "*"
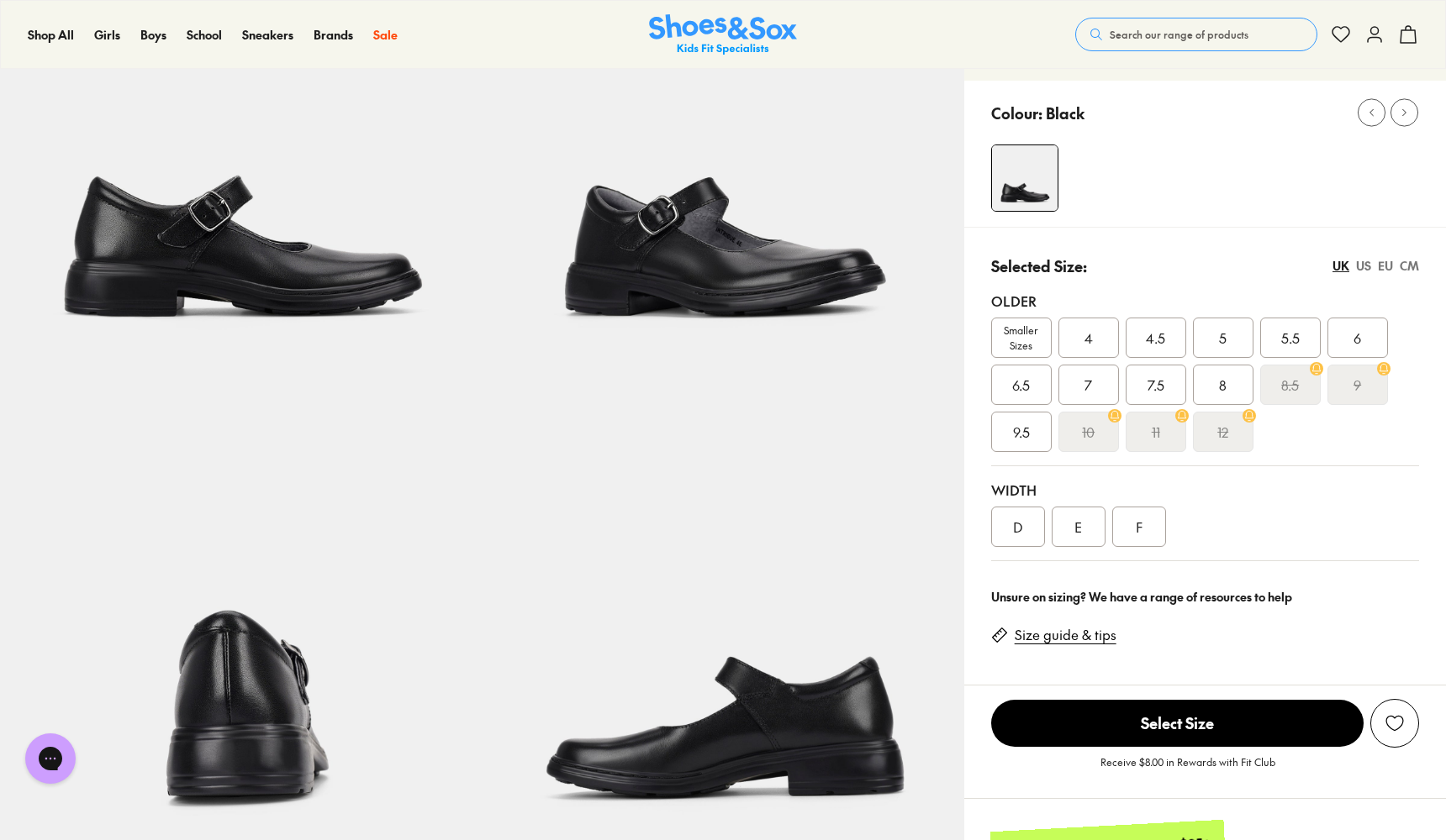
scroll to position [201, 0]
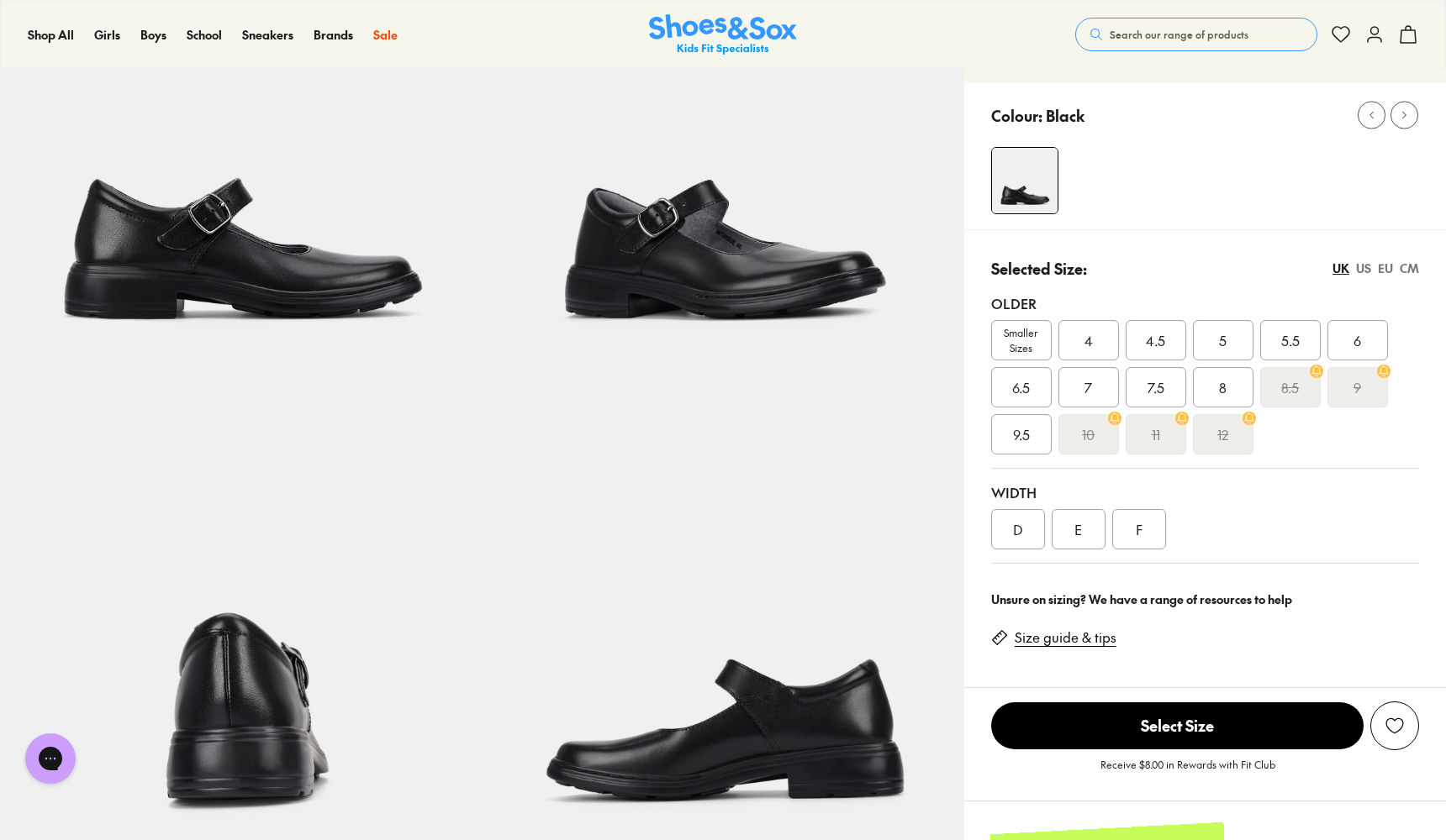
click at [1364, 269] on div "US" at bounding box center [1363, 269] width 15 height 18
click at [1342, 273] on div "UK" at bounding box center [1341, 269] width 17 height 18
click at [1348, 339] on div "6" at bounding box center [1357, 340] width 60 height 40
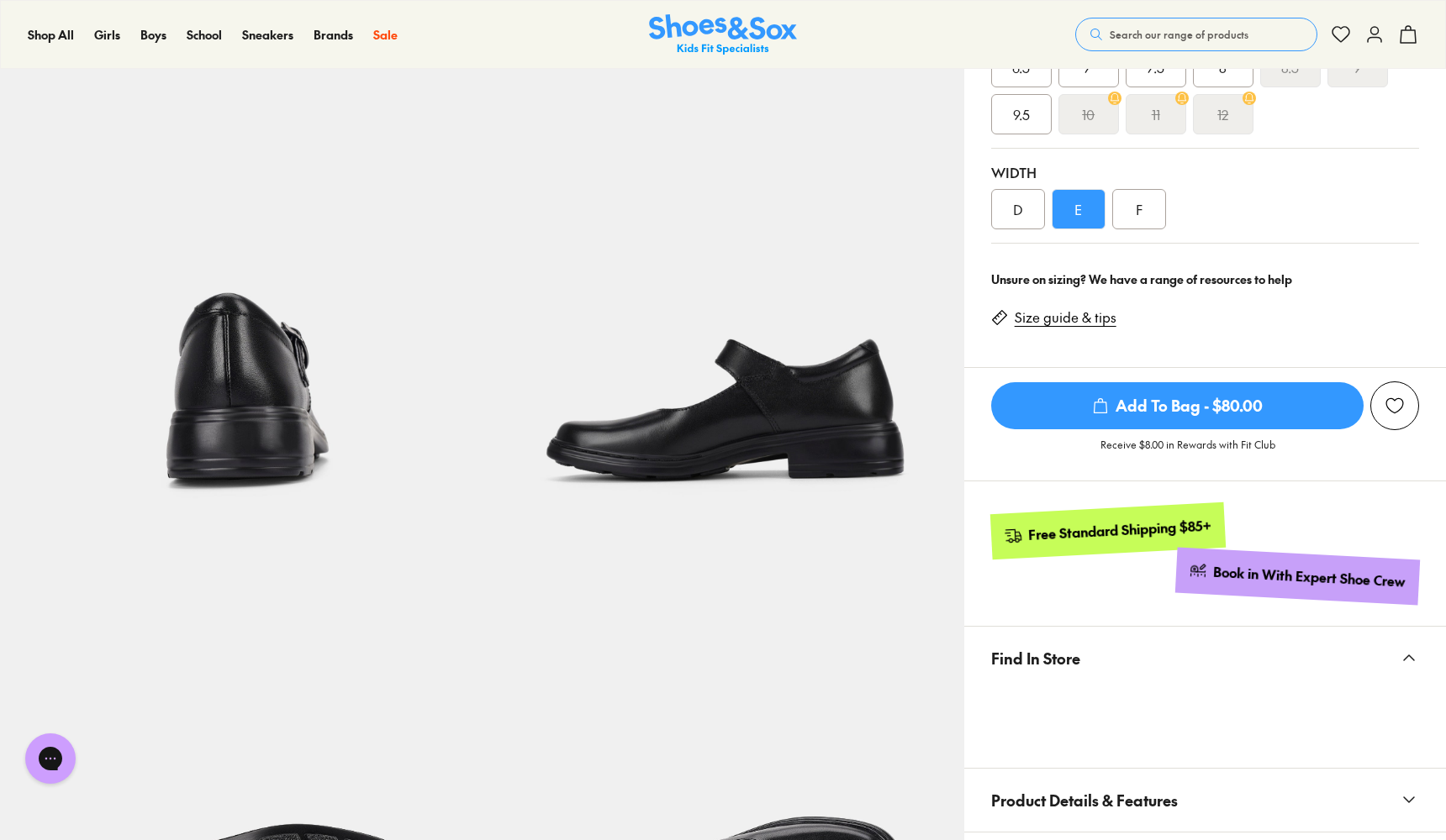
scroll to position [492, 0]
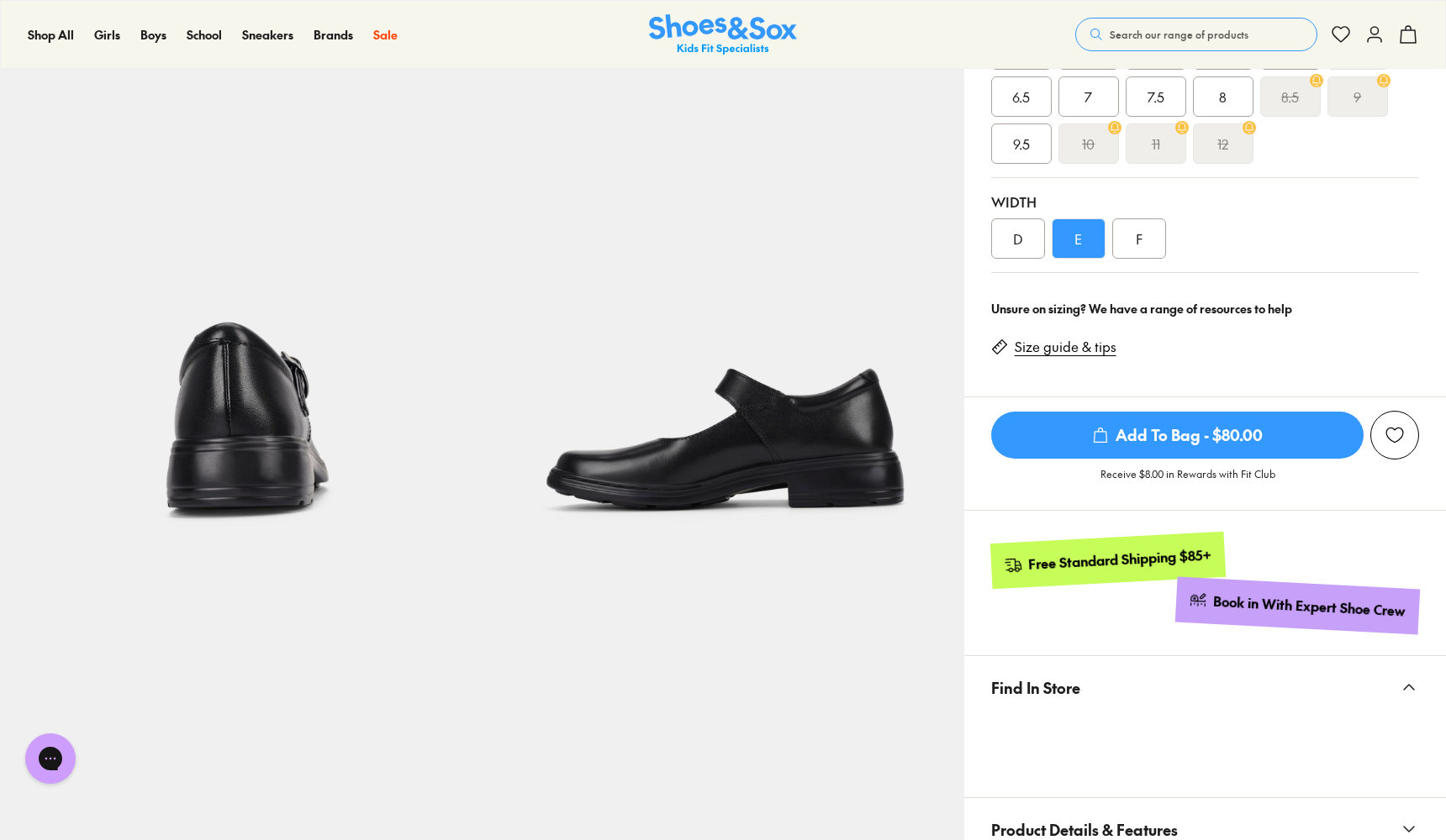
click at [1146, 228] on div "F" at bounding box center [1139, 238] width 54 height 40
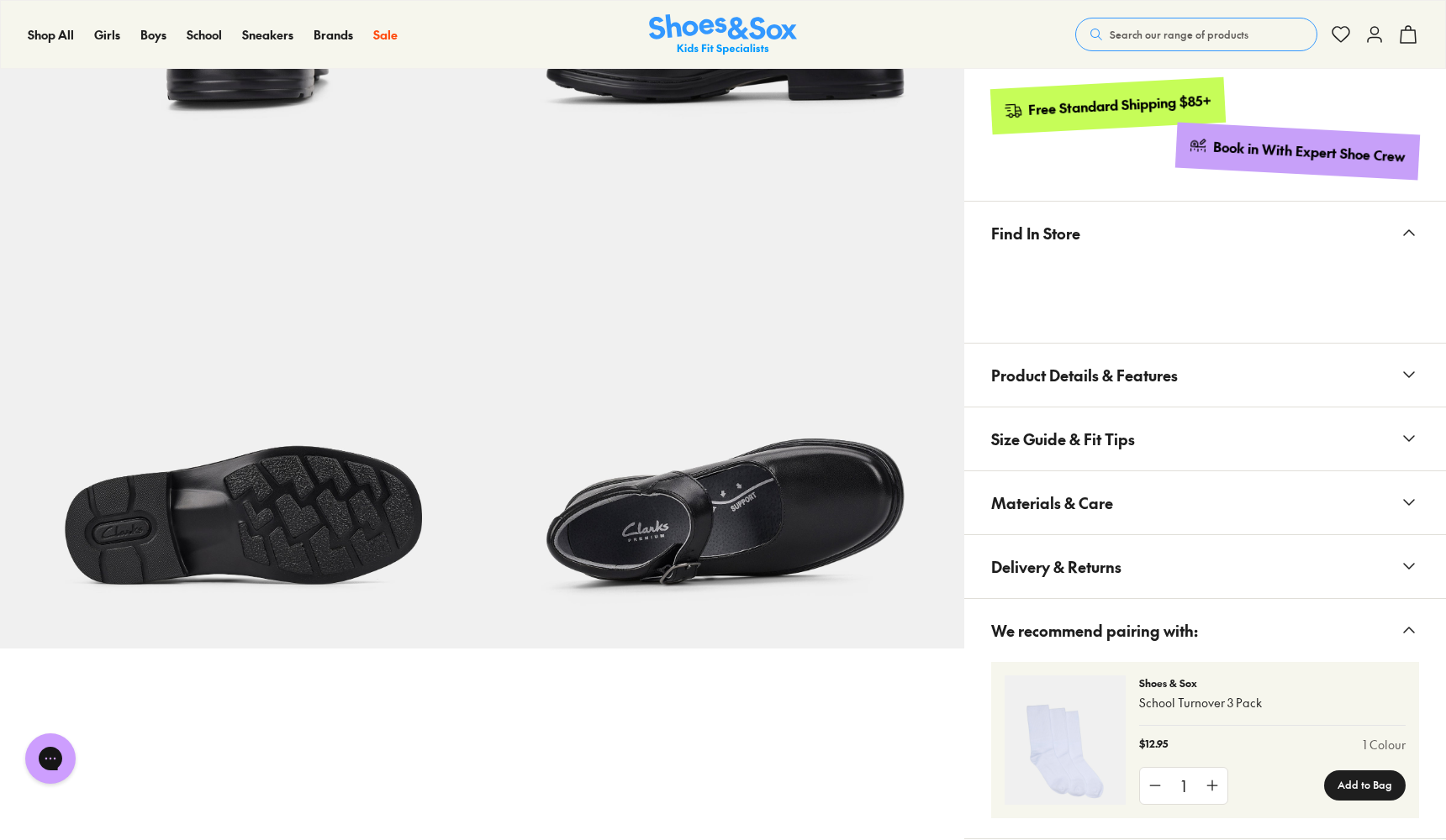
scroll to position [908, 0]
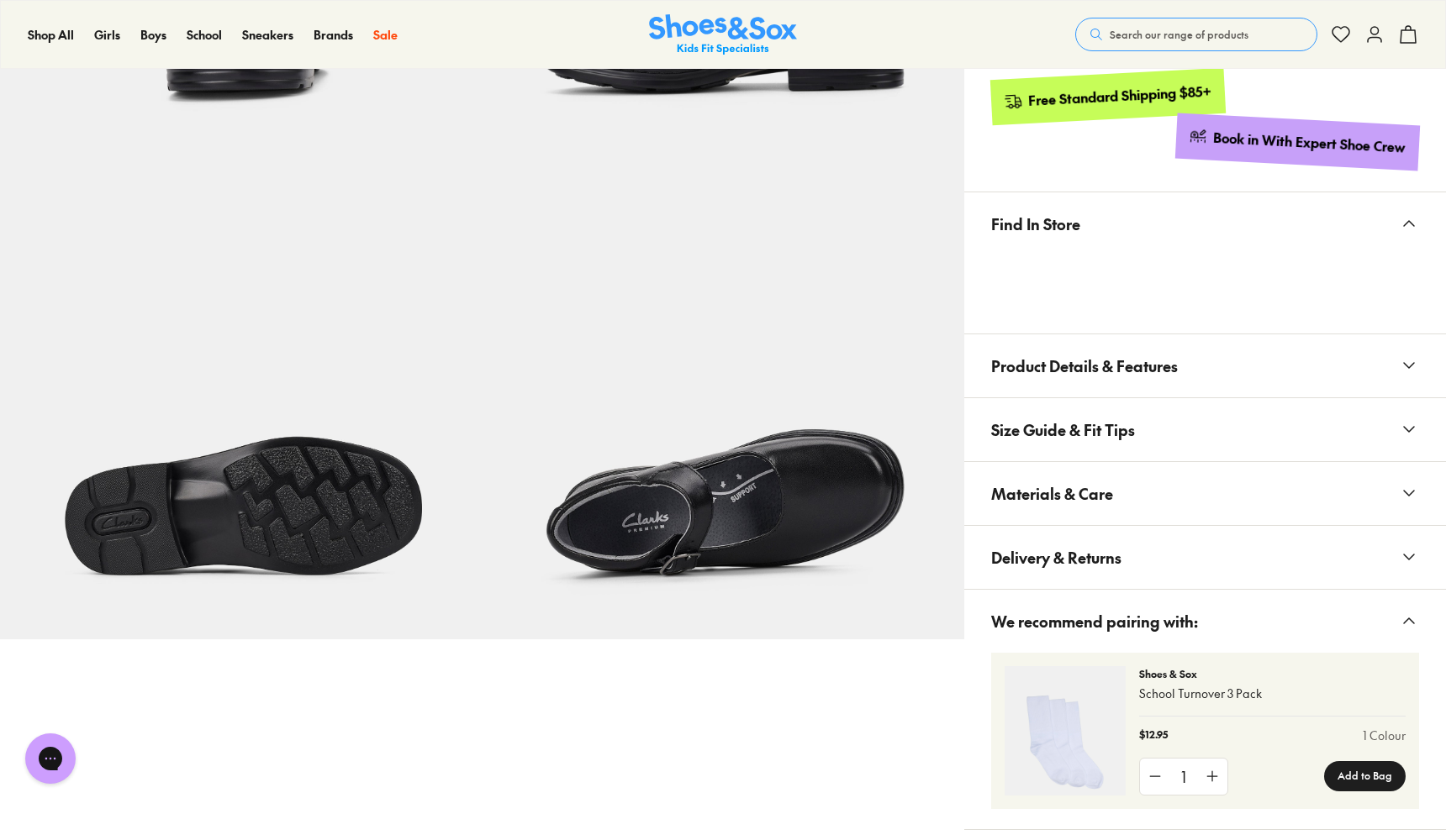
click at [1198, 424] on button "Size Guide & Fit Tips" at bounding box center [1205, 430] width 481 height 63
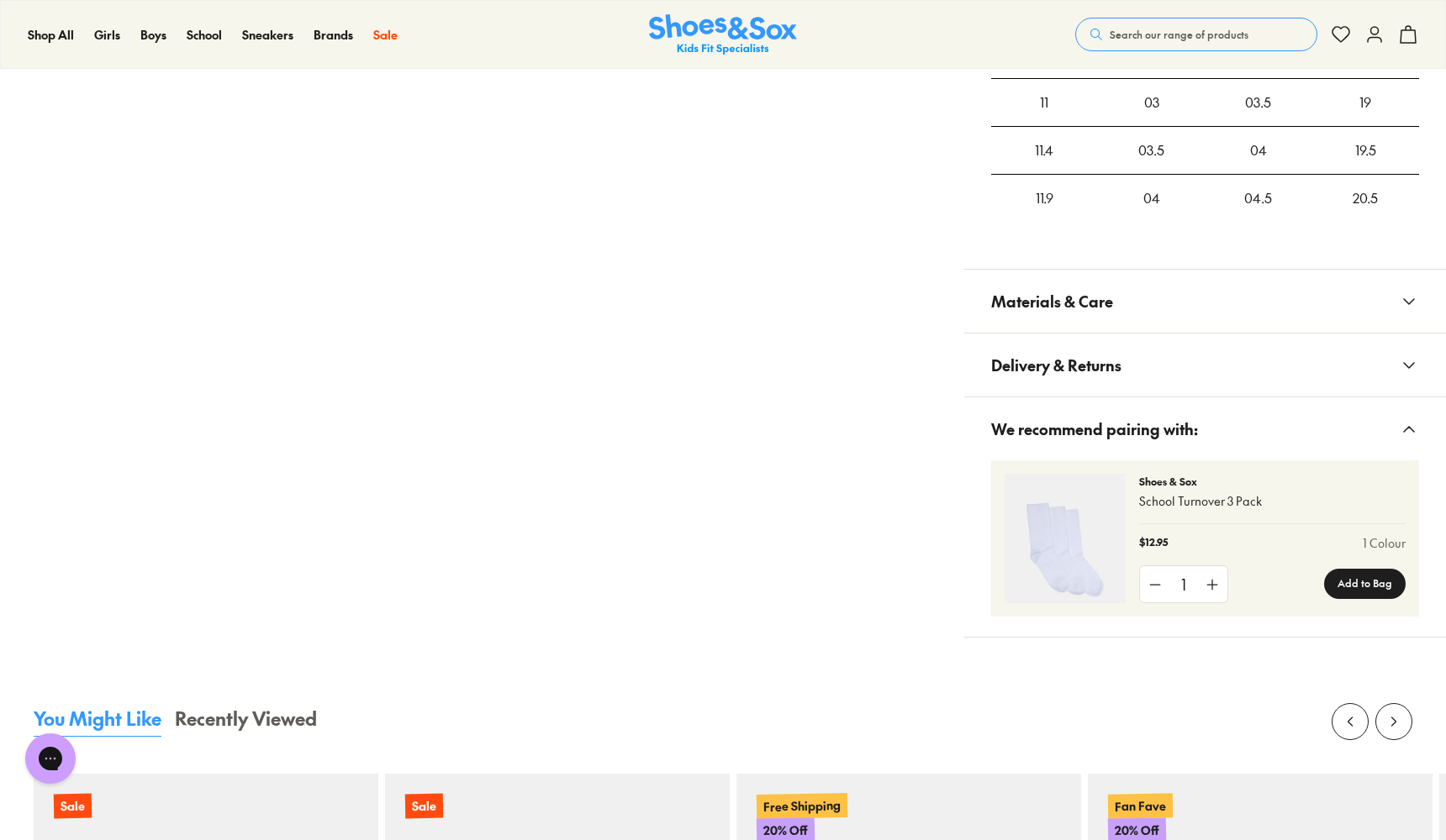
scroll to position [1515, 0]
click at [1375, 574] on button "Add to Bag" at bounding box center [1365, 583] width 82 height 31
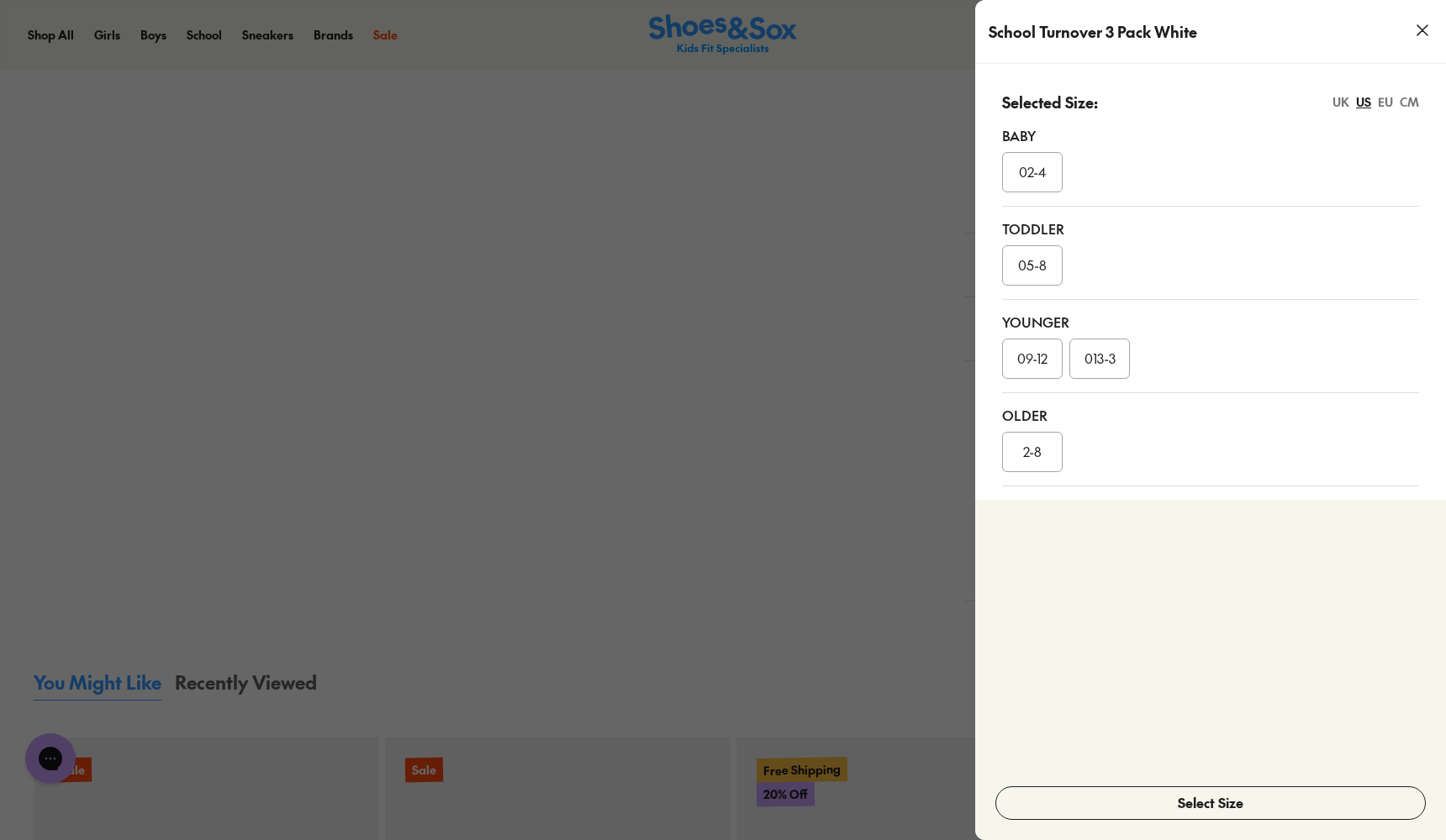
scroll to position [1546, 0]
click at [1037, 452] on span "2-8" at bounding box center [1032, 451] width 19 height 19
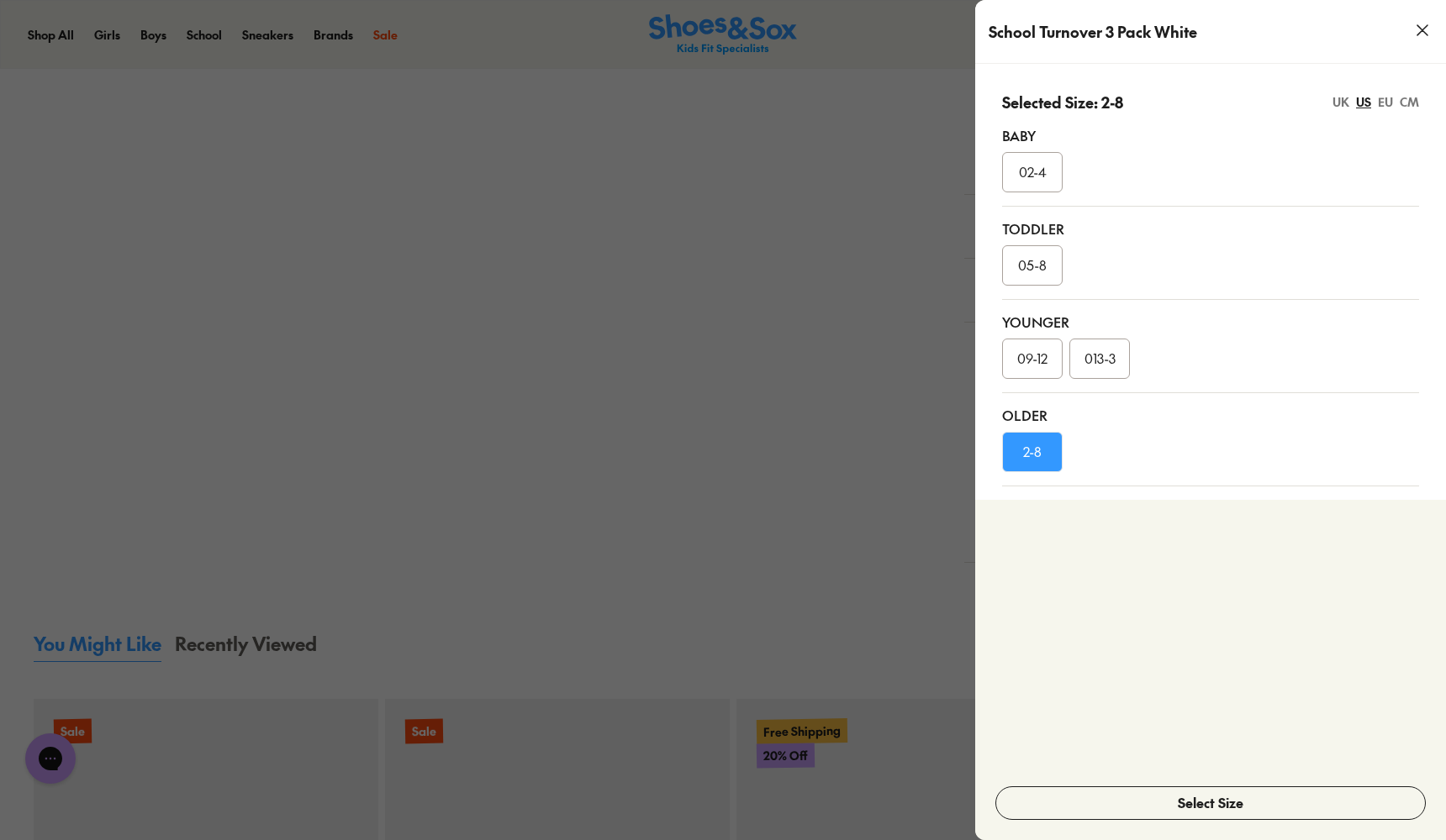
click at [1335, 105] on div "UK" at bounding box center [1341, 103] width 17 height 18
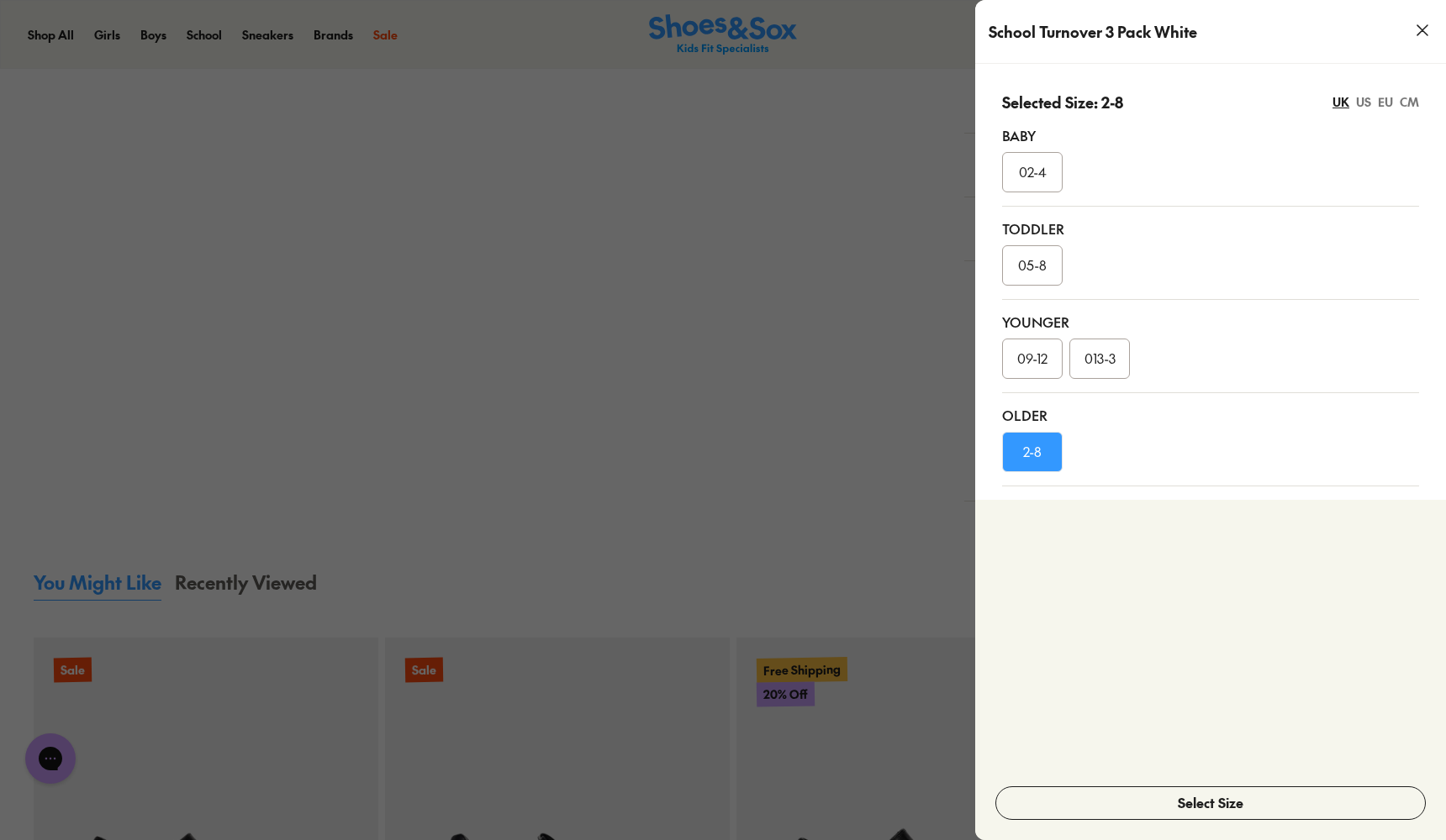
scroll to position [1618, 0]
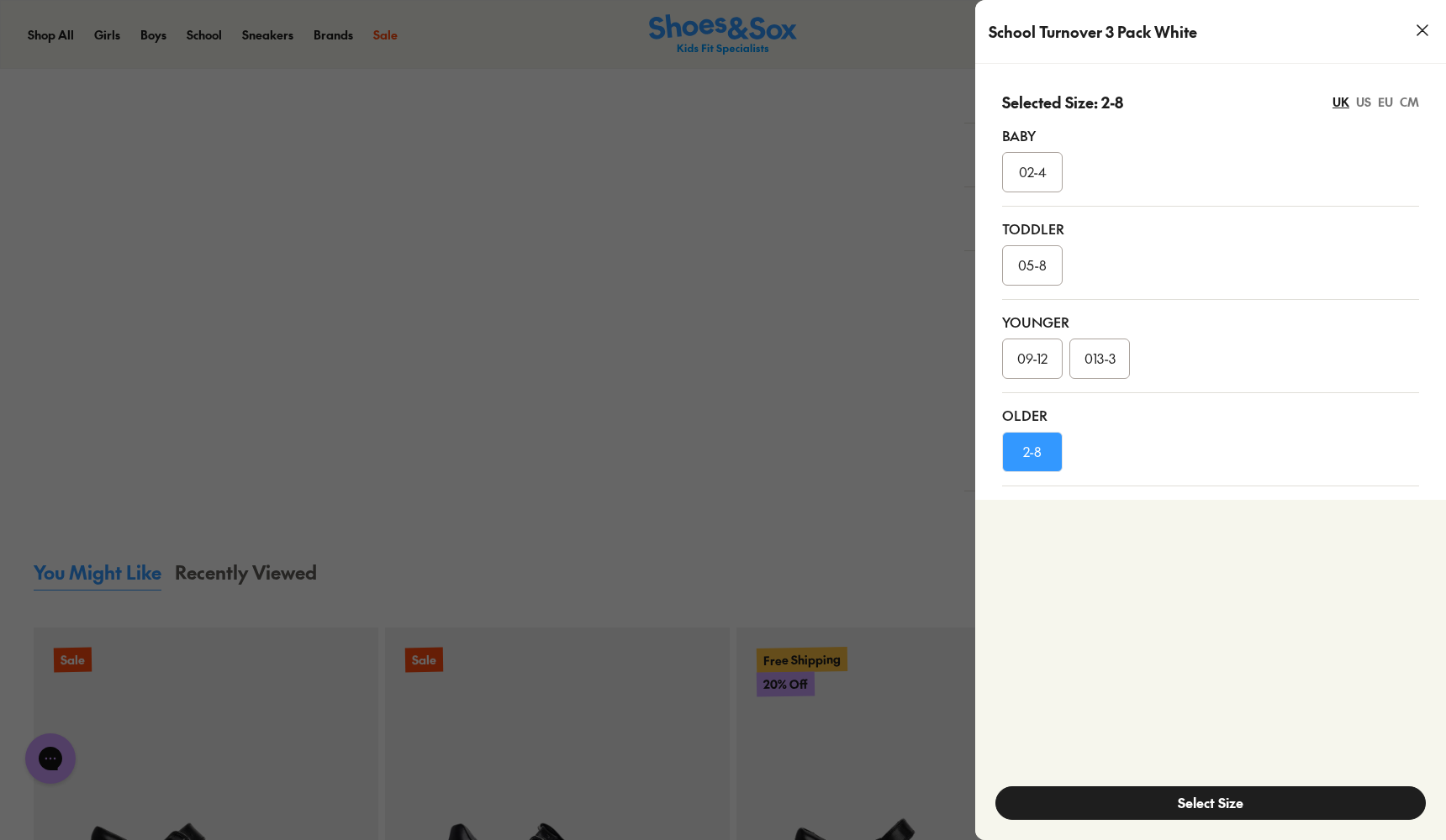
click at [1236, 798] on button "Select Size" at bounding box center [1210, 803] width 430 height 33
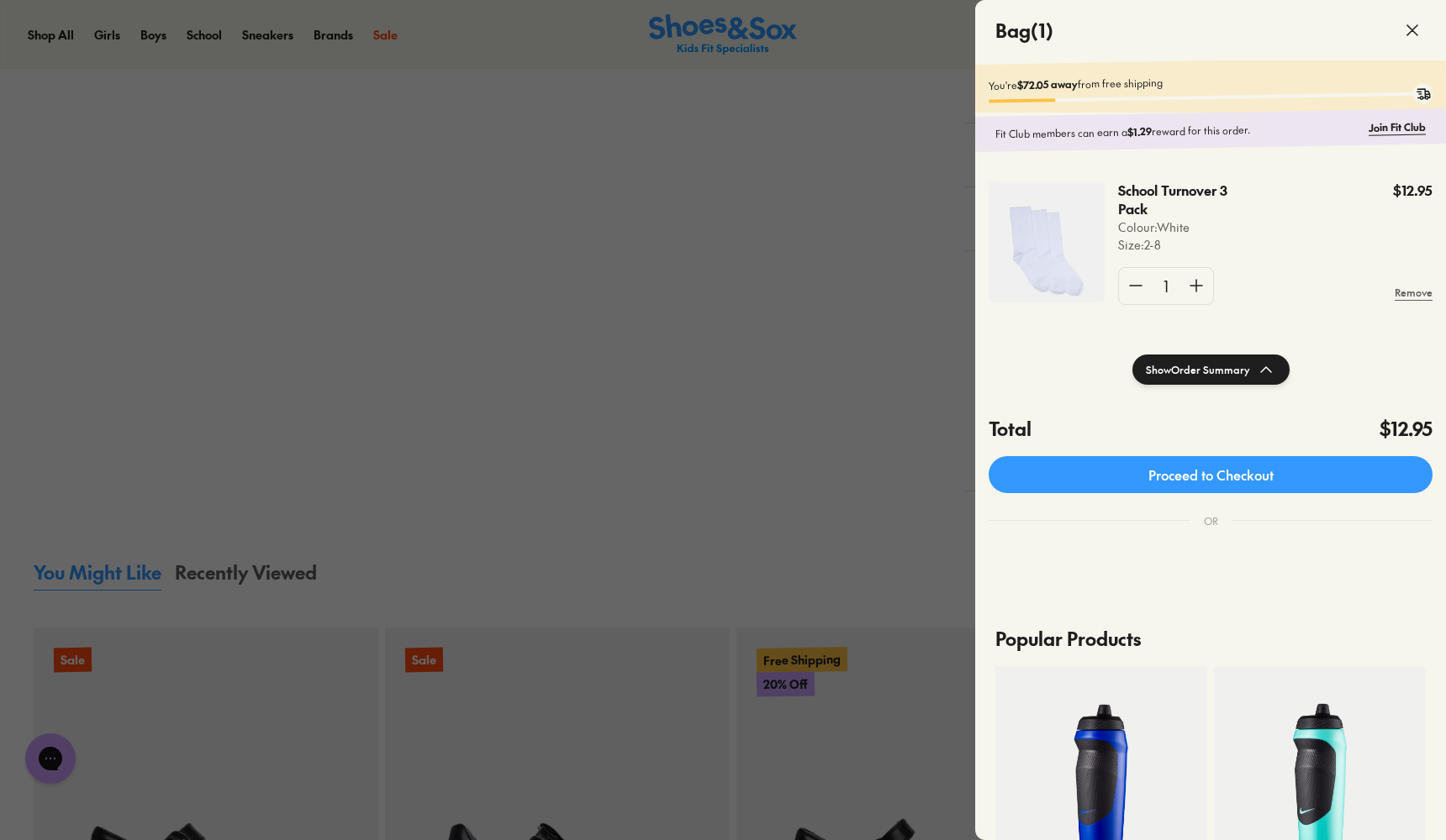
click at [663, 279] on div at bounding box center [723, 420] width 1446 height 840
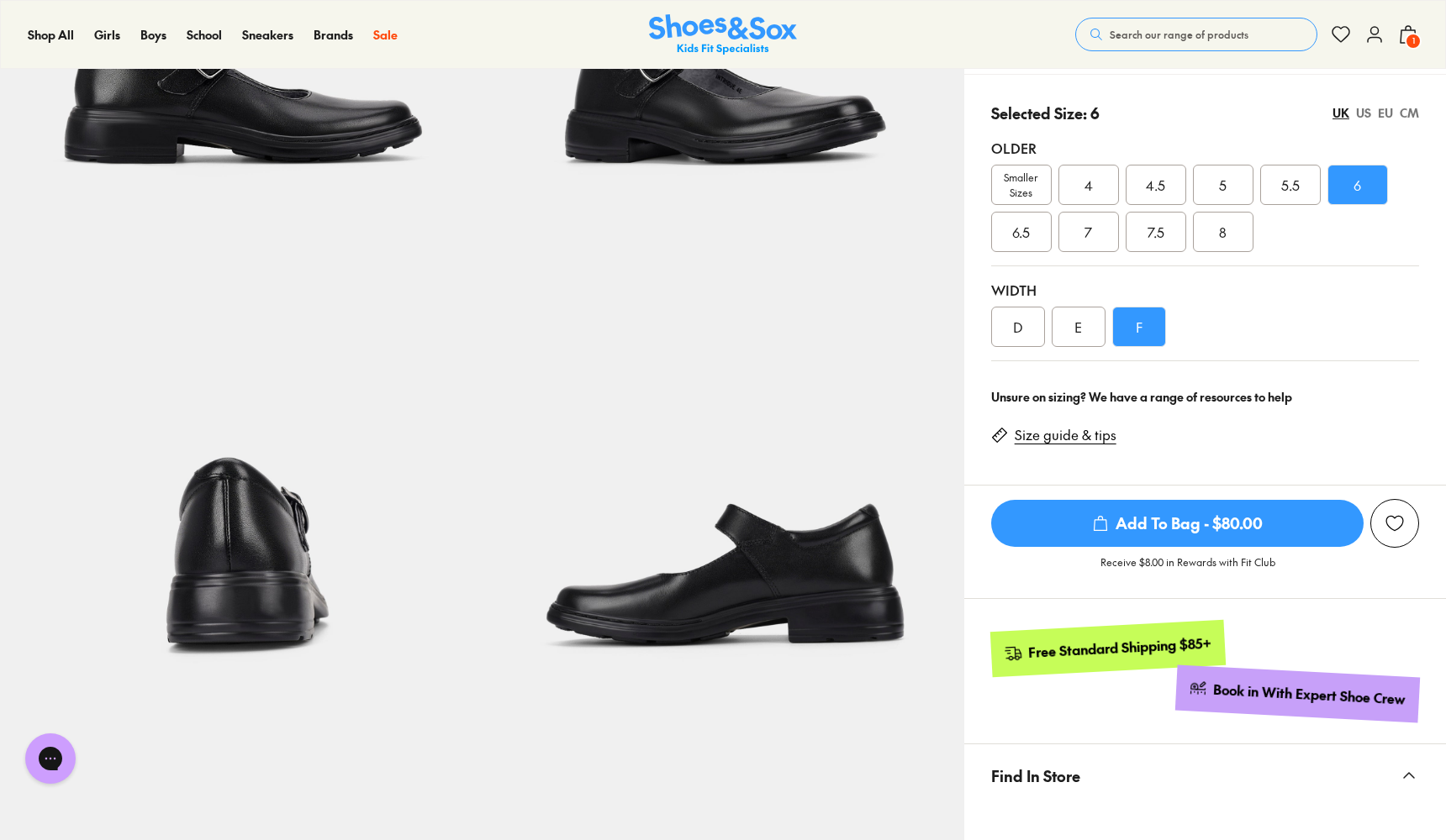
scroll to position [357, 0]
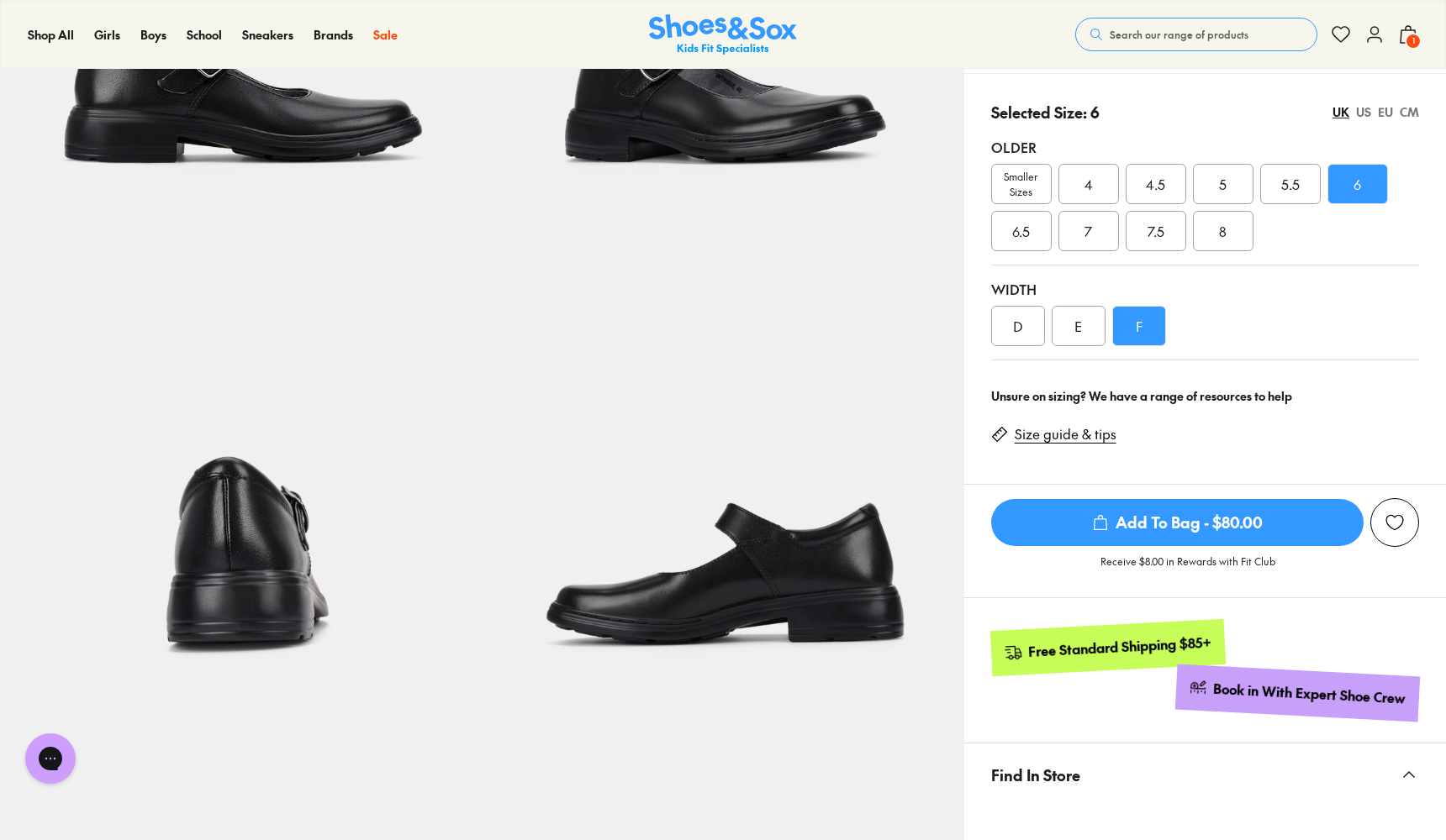
click at [1362, 113] on div "US" at bounding box center [1363, 112] width 15 height 18
click at [1342, 118] on div "UK" at bounding box center [1341, 112] width 17 height 18
click at [1209, 520] on span "Add To Bag - $80.00" at bounding box center [1178, 523] width 373 height 47
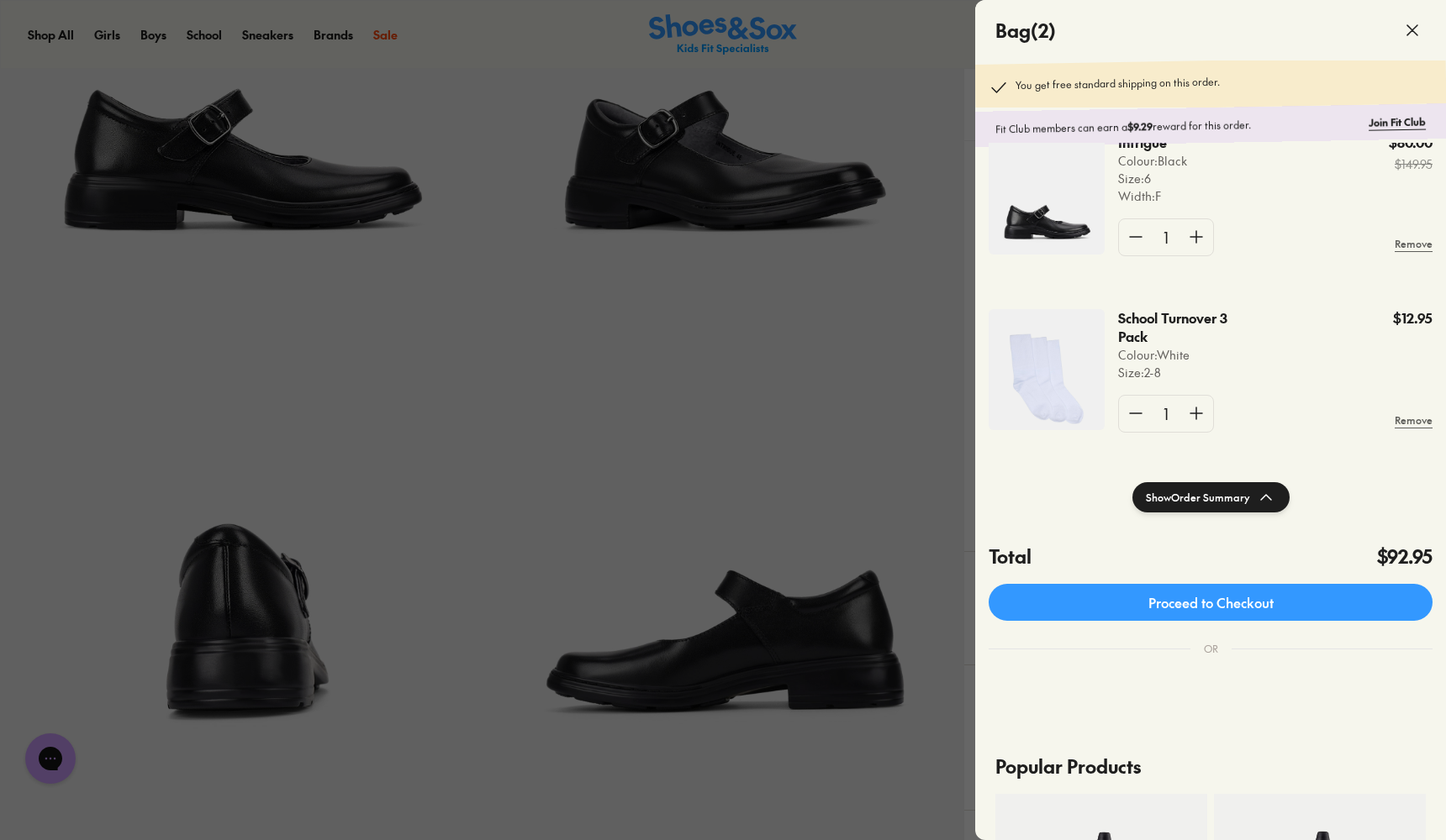
scroll to position [47, 0]
click at [778, 397] on div at bounding box center [723, 420] width 1446 height 840
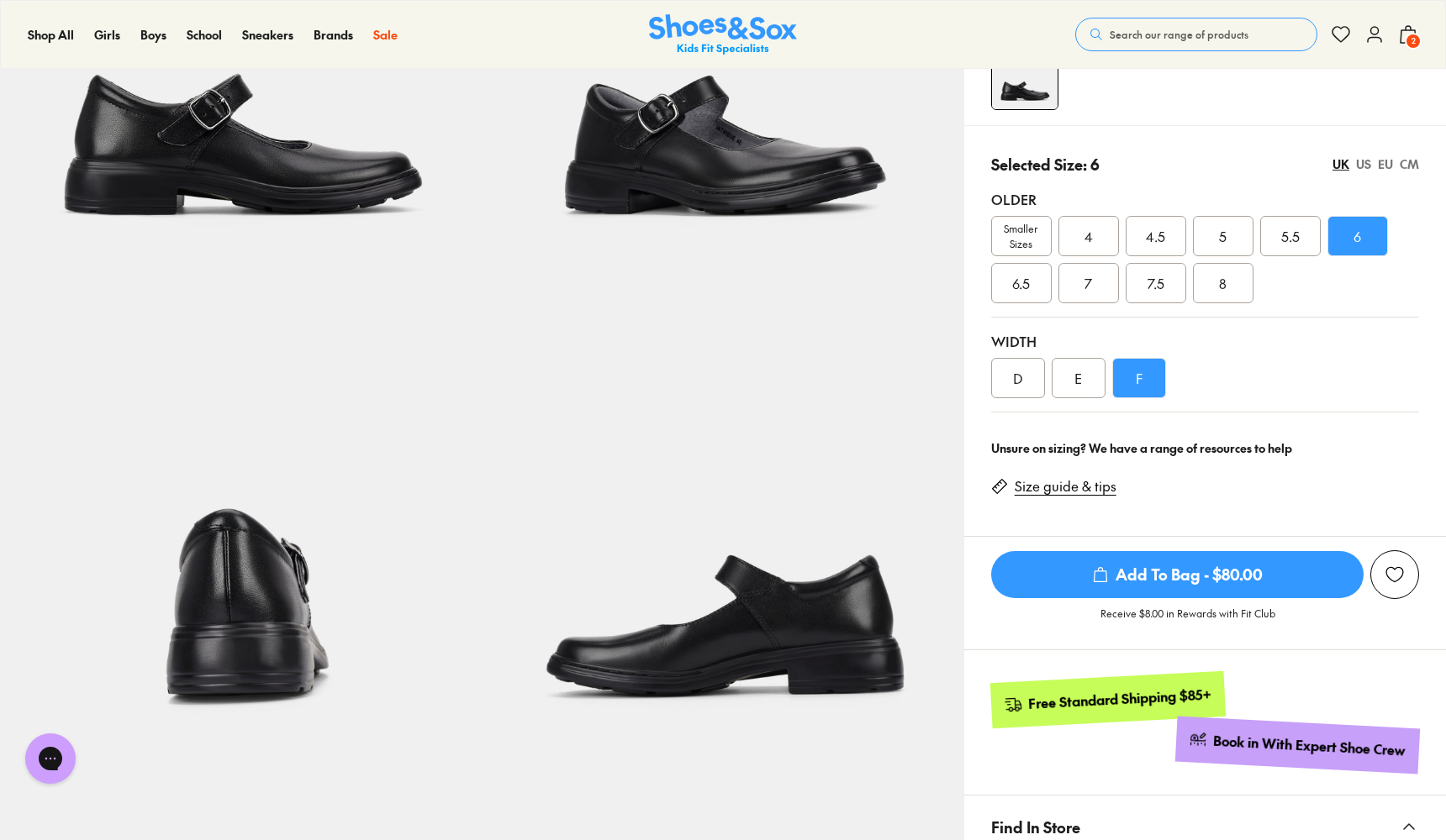
scroll to position [301, 0]
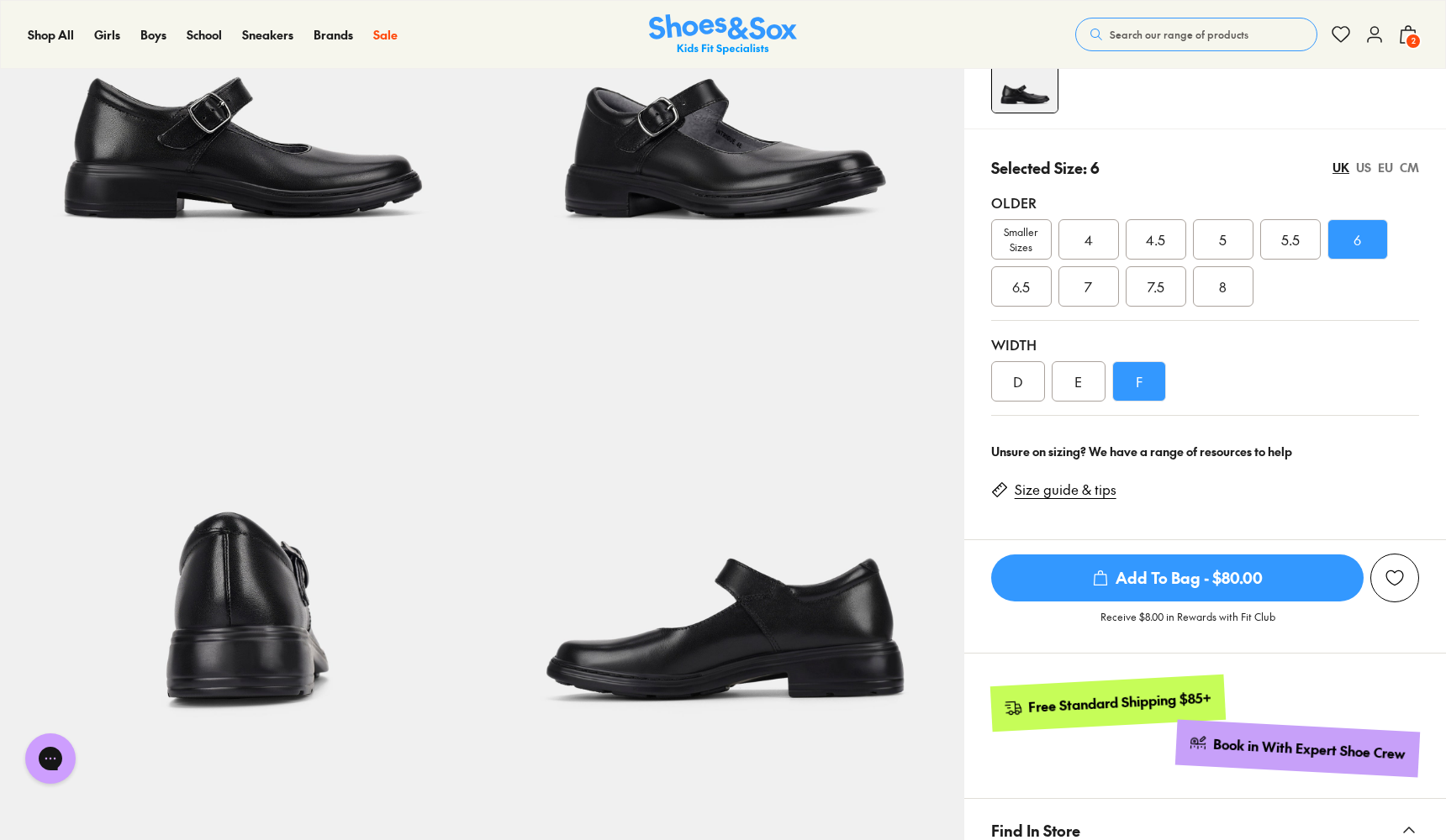
click at [721, 648] on img at bounding box center [722, 523] width 481 height 481
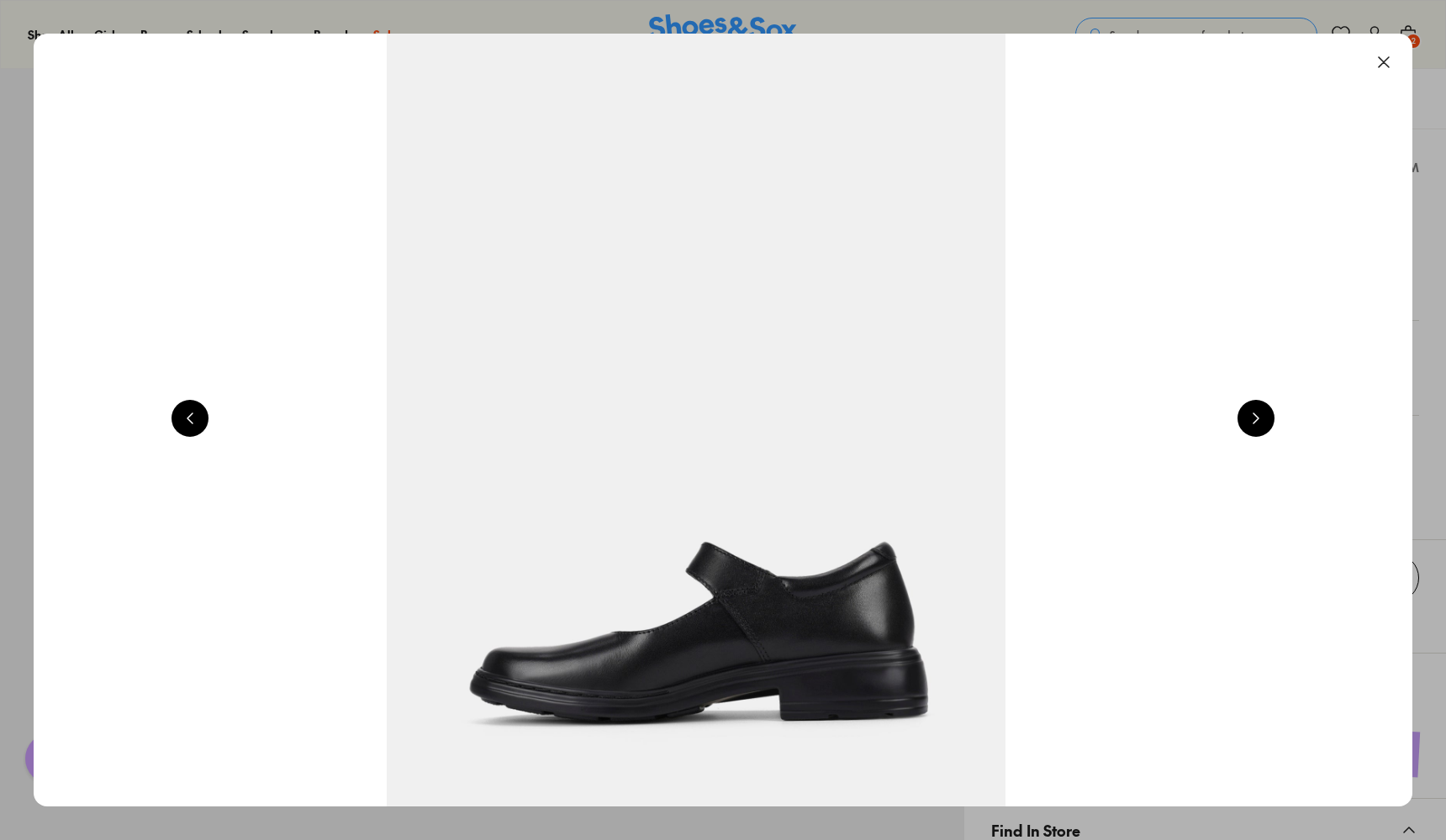
click at [1270, 427] on button at bounding box center [1255, 418] width 37 height 37
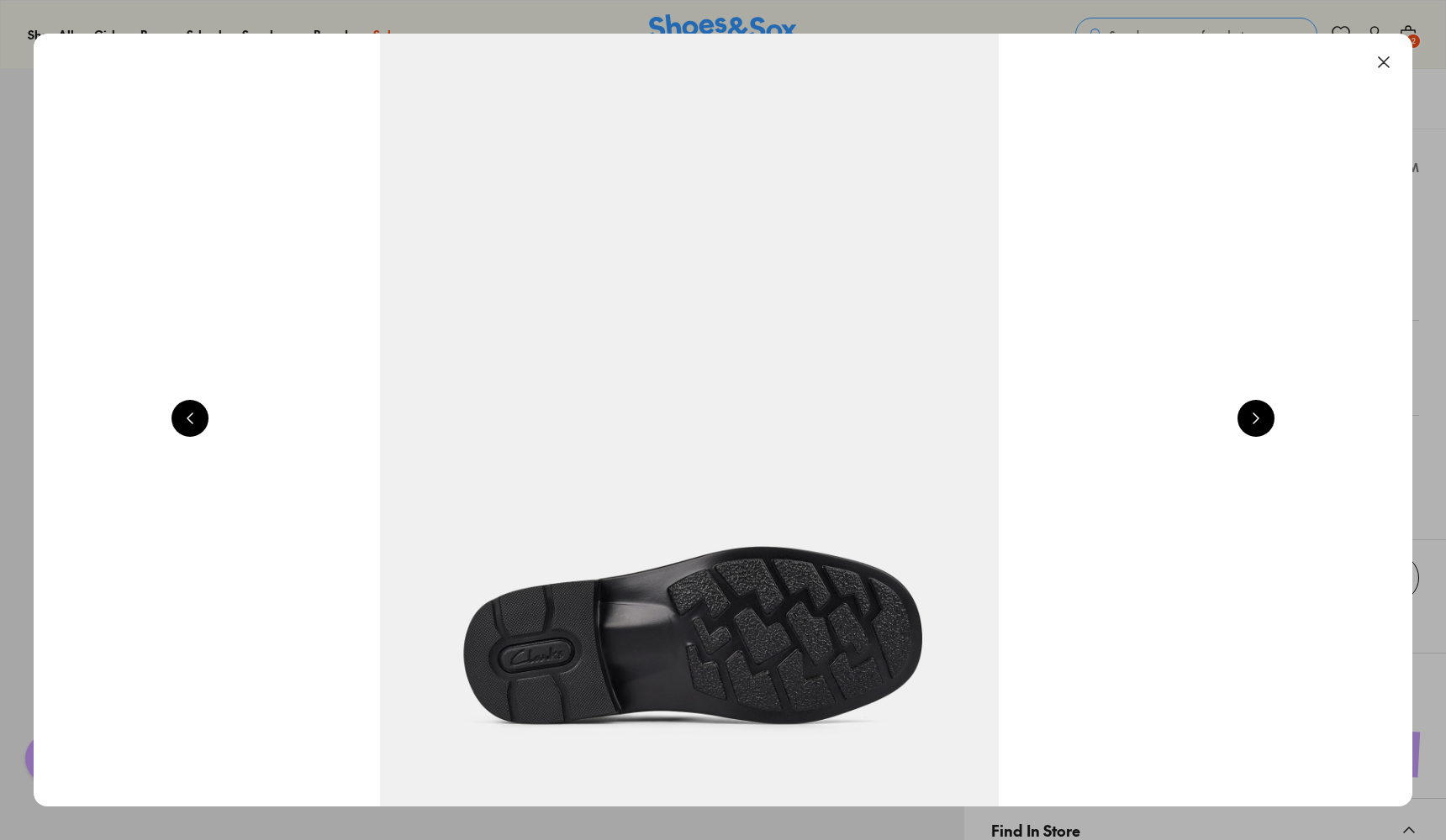
click at [1270, 427] on button at bounding box center [1255, 418] width 37 height 37
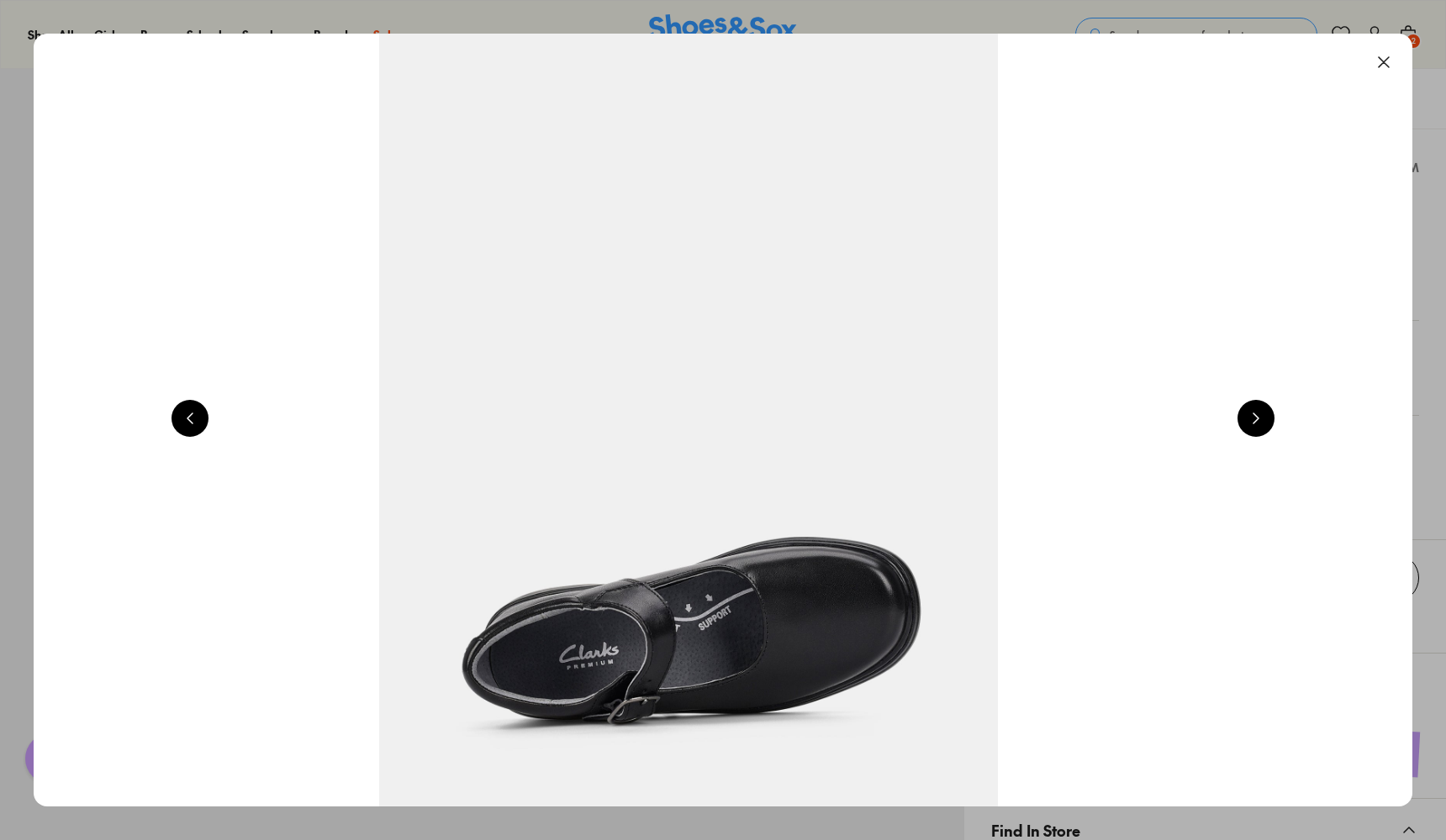
scroll to position [0, 8313]
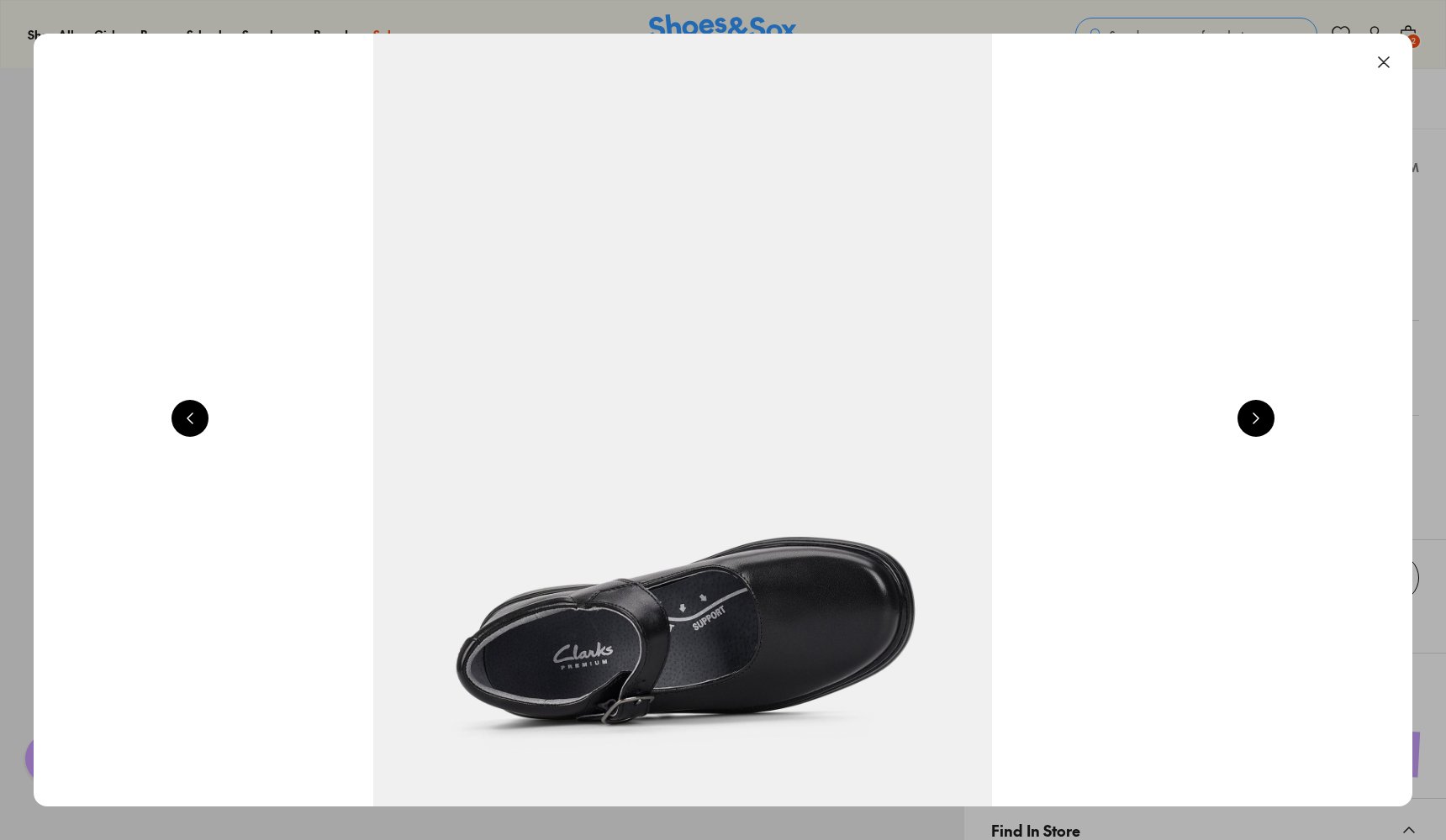
click at [1270, 427] on button at bounding box center [1255, 418] width 37 height 37
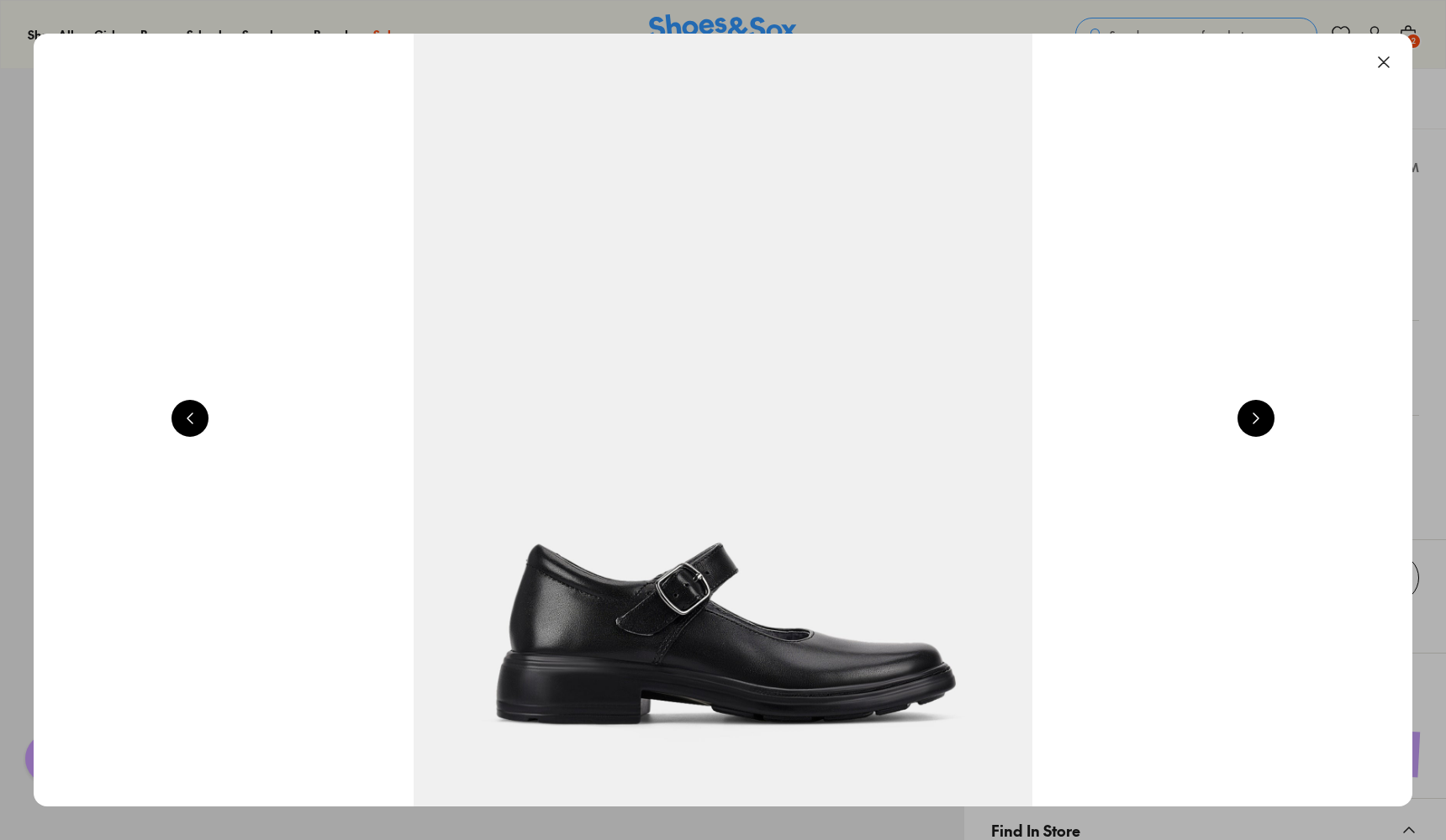
scroll to position [0, 1386]
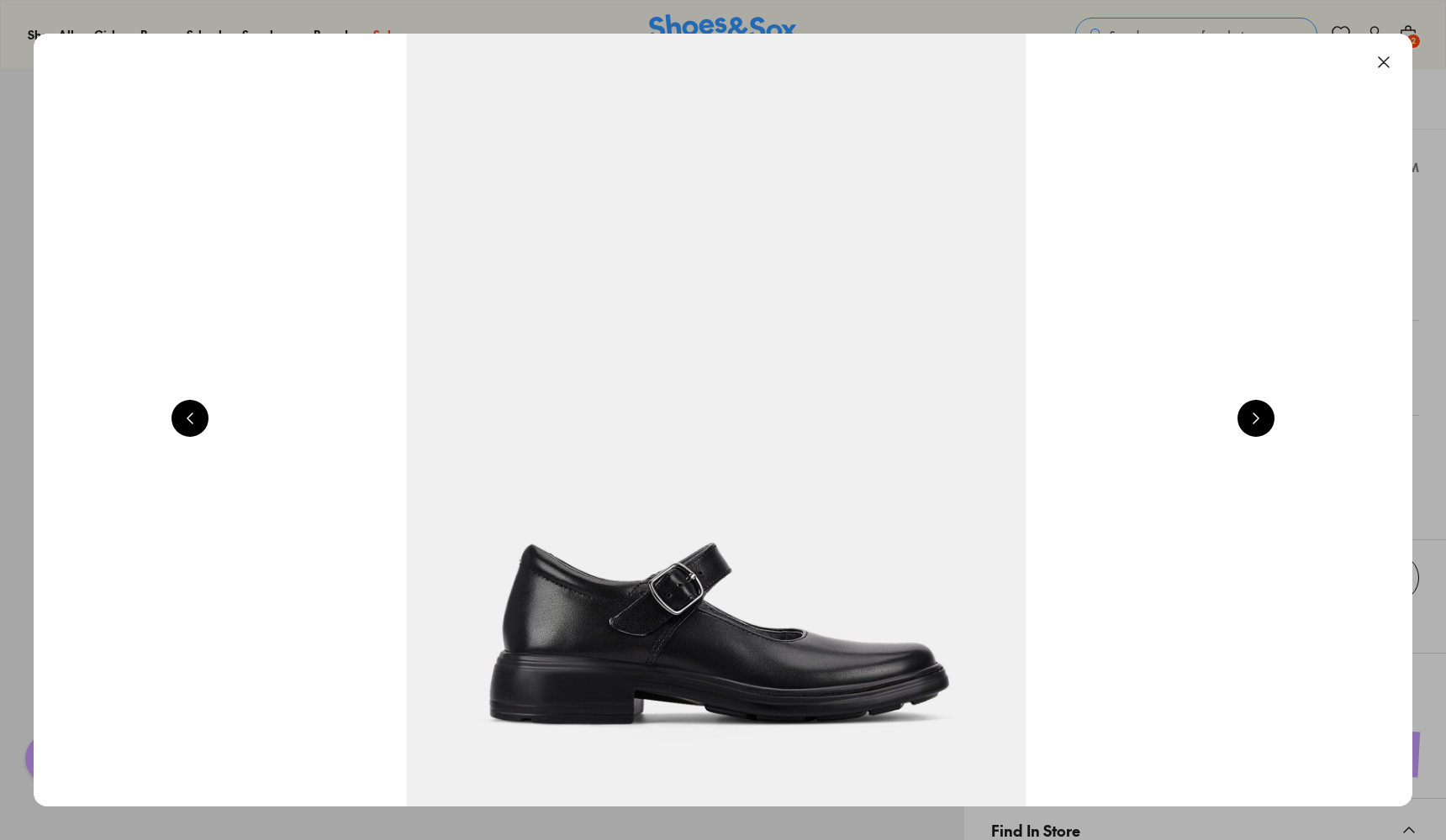
click at [1395, 59] on button at bounding box center [1383, 62] width 37 height 37
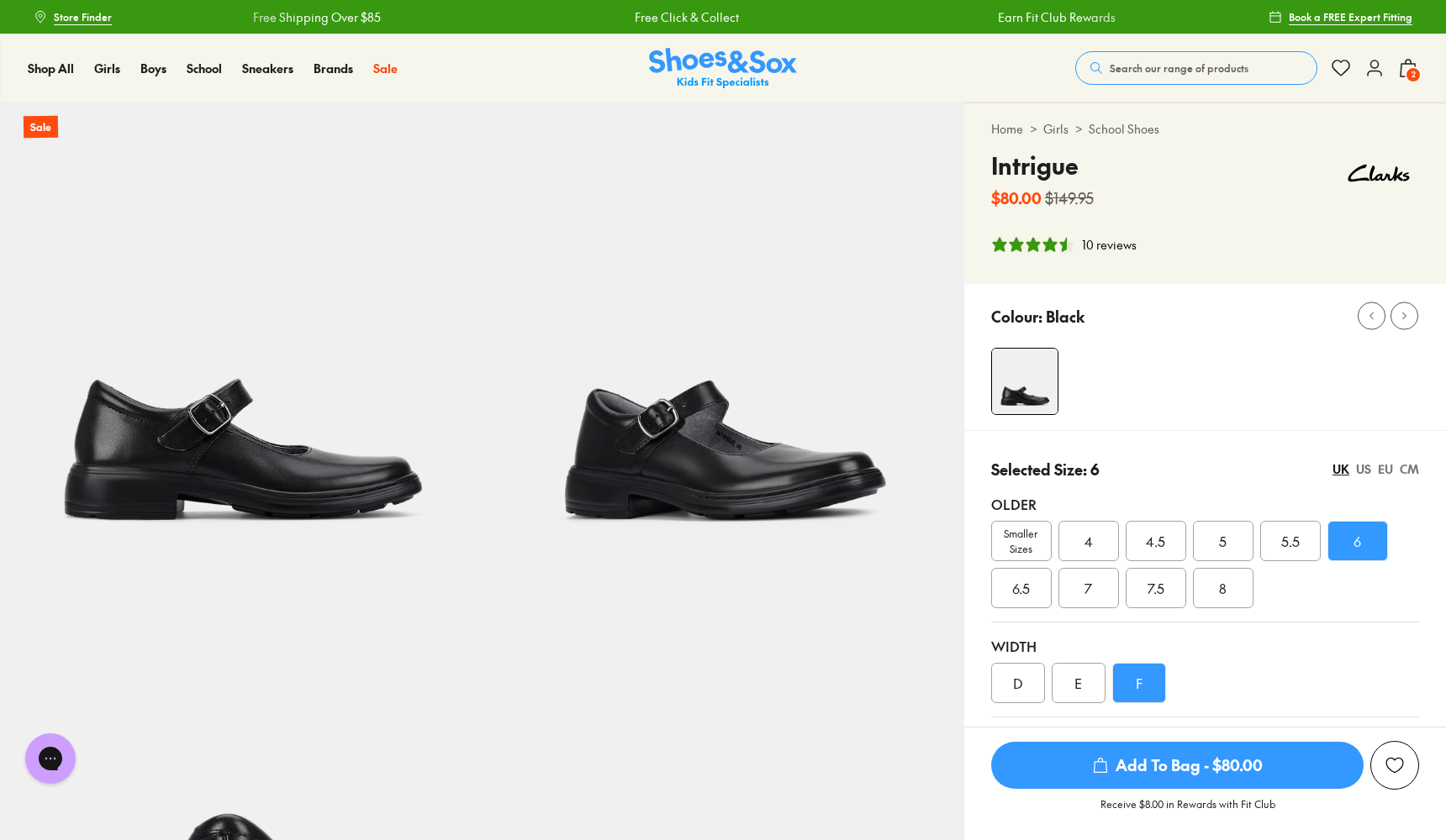
scroll to position [0, 0]
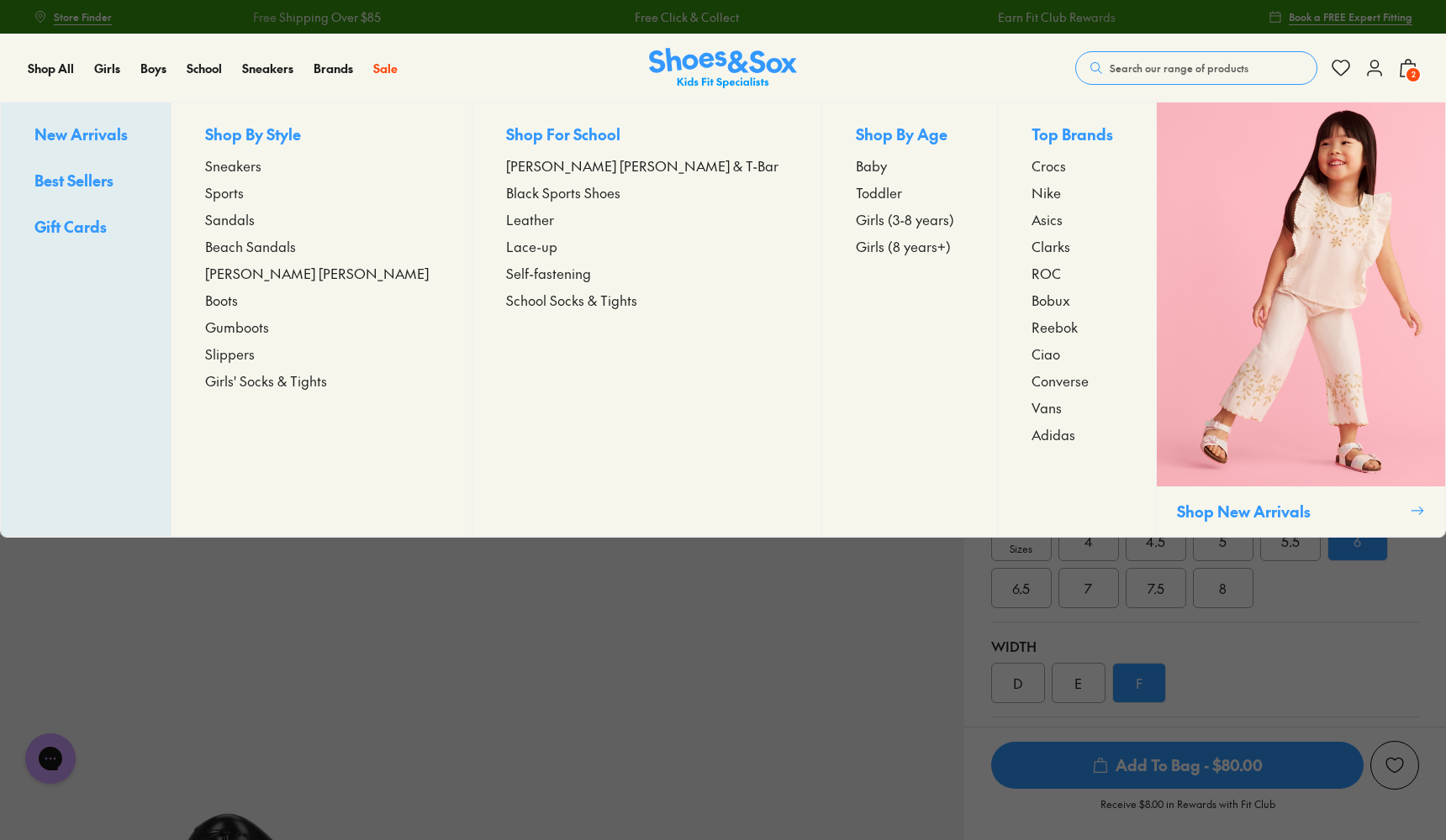
click at [856, 252] on span "Girls (8 years+)" at bounding box center [903, 246] width 95 height 20
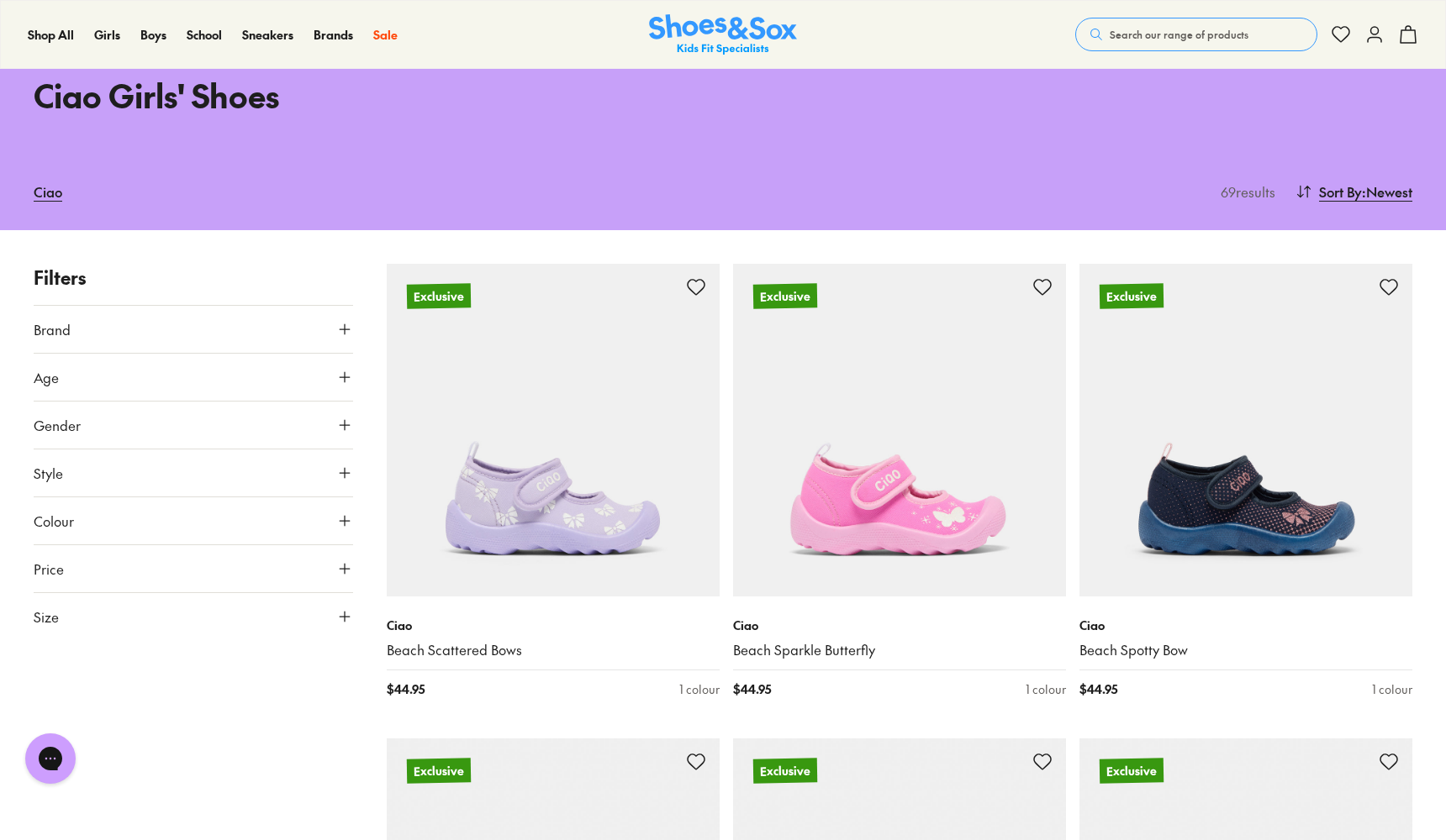
click at [337, 612] on icon at bounding box center [345, 616] width 17 height 17
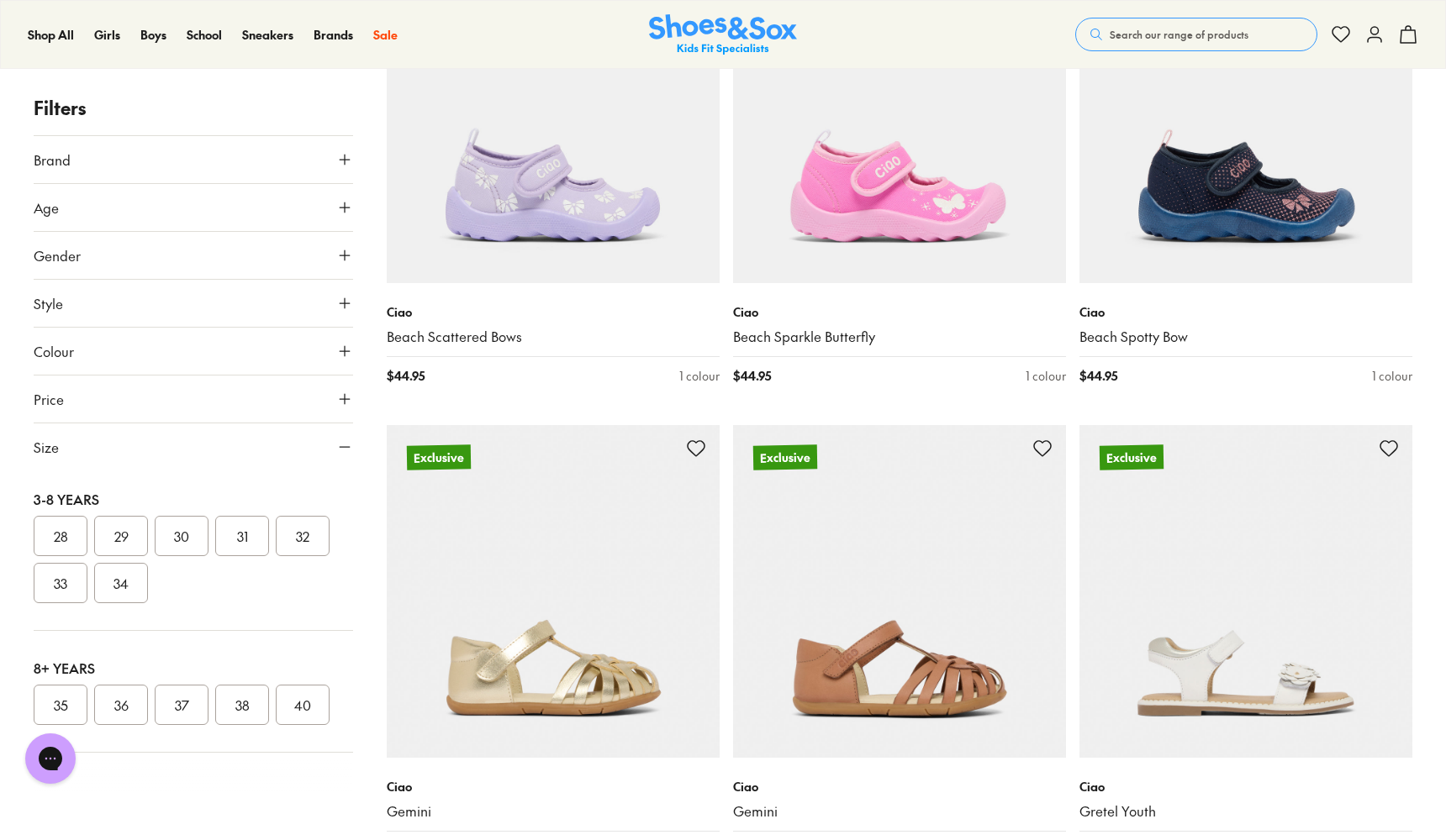
scroll to position [408, 0]
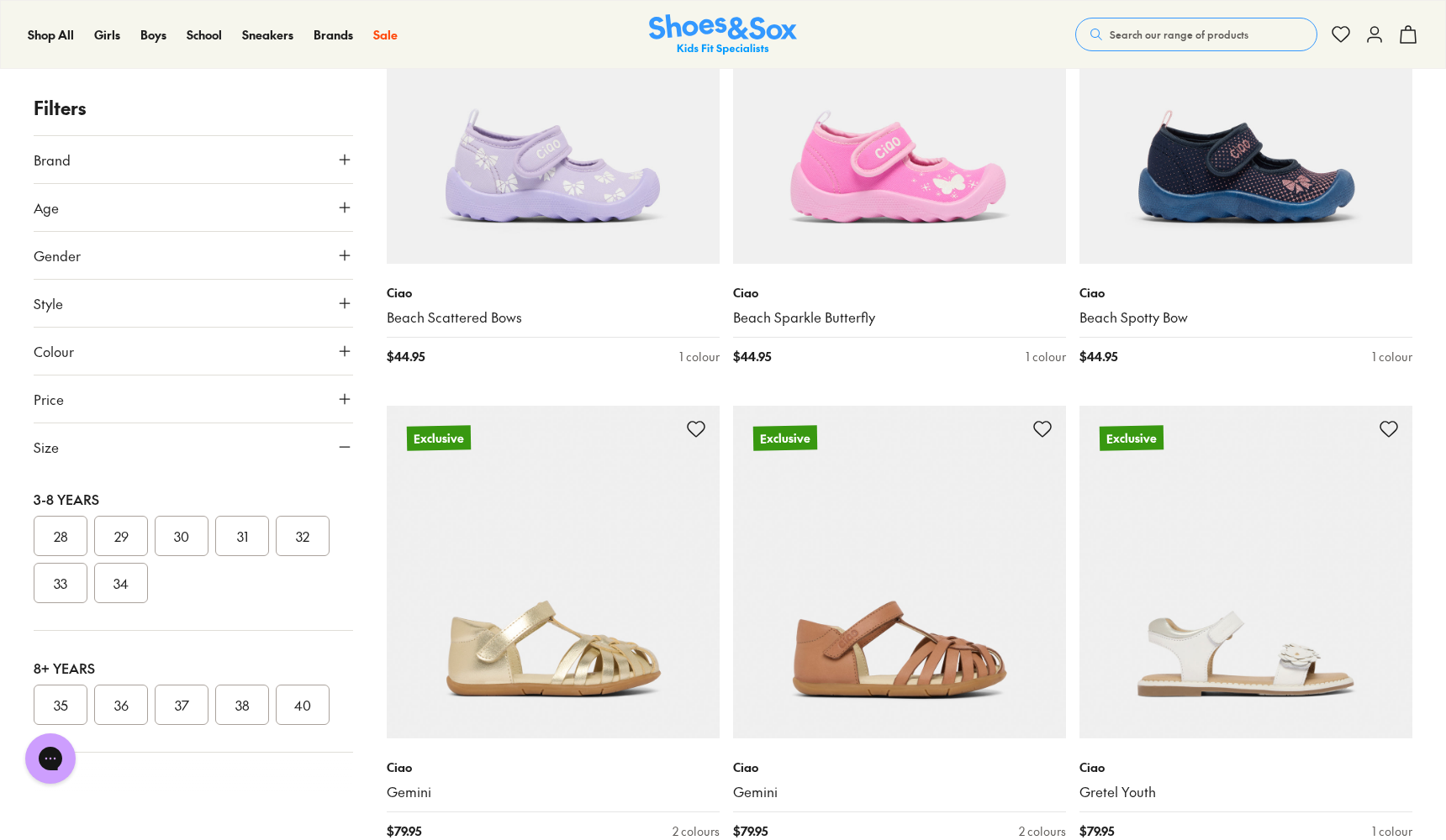
click at [238, 704] on button "38" at bounding box center [242, 705] width 54 height 40
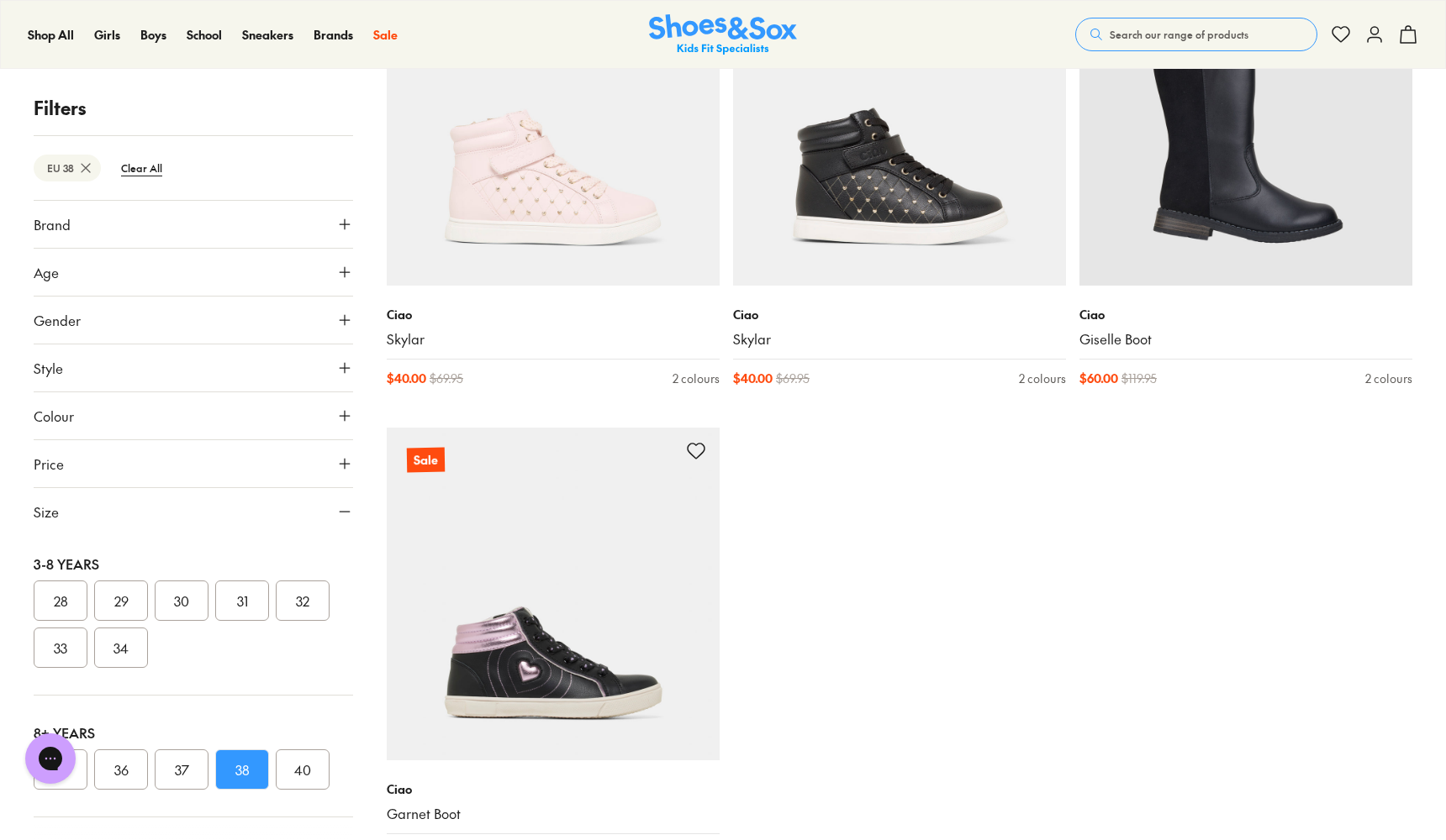
scroll to position [398, 0]
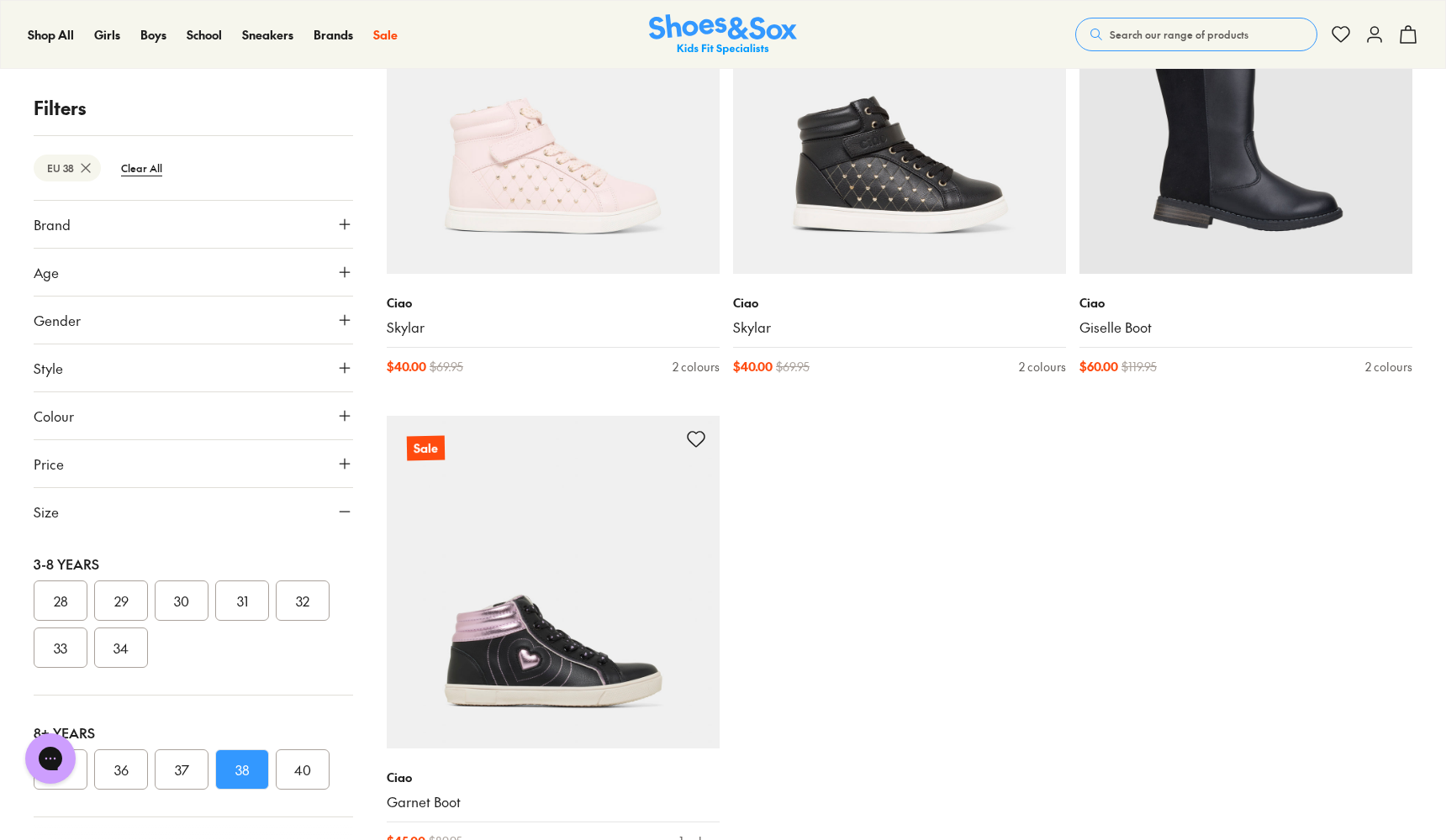
click at [199, 770] on button "37" at bounding box center [182, 769] width 54 height 40
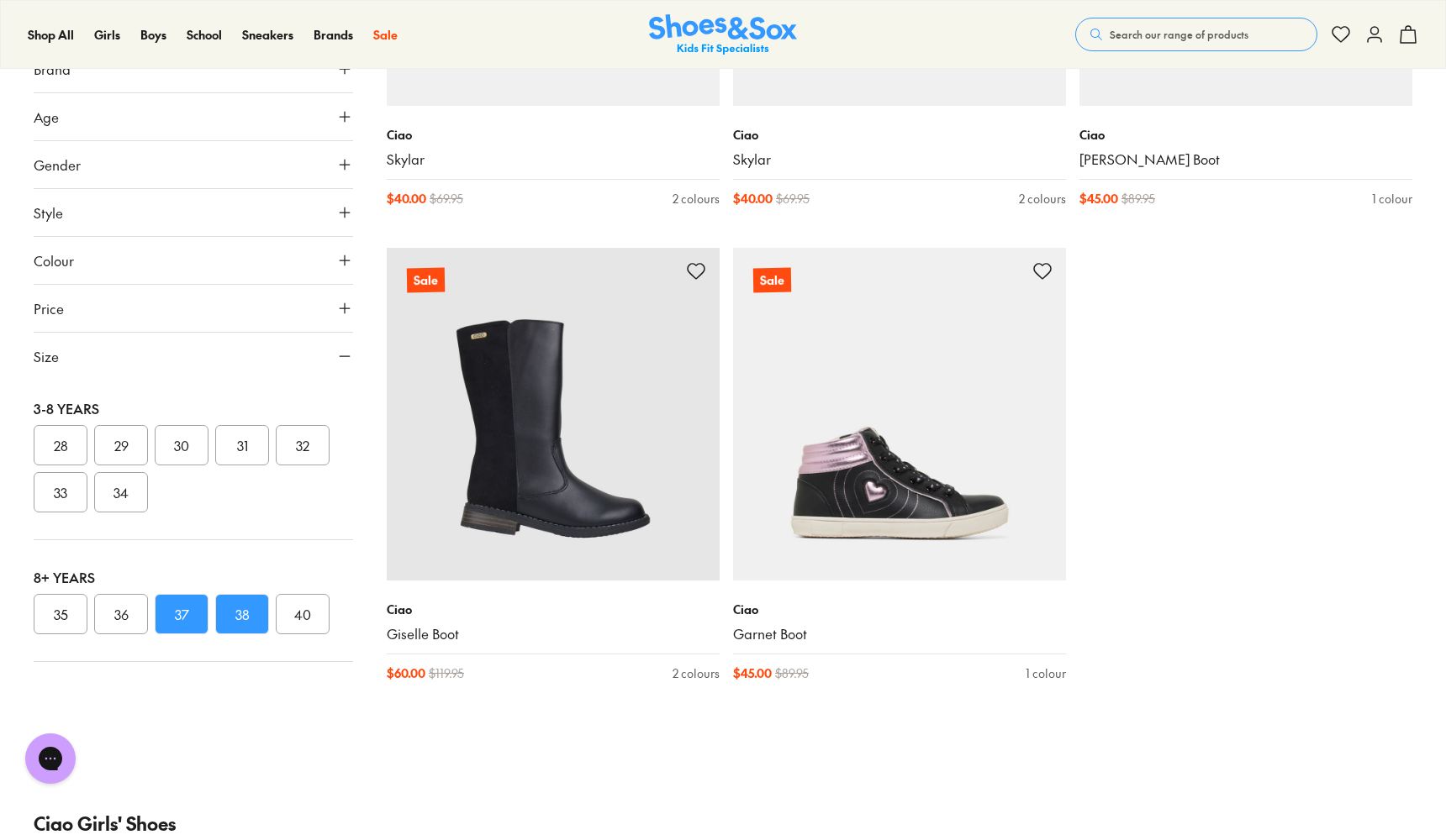
scroll to position [333, 0]
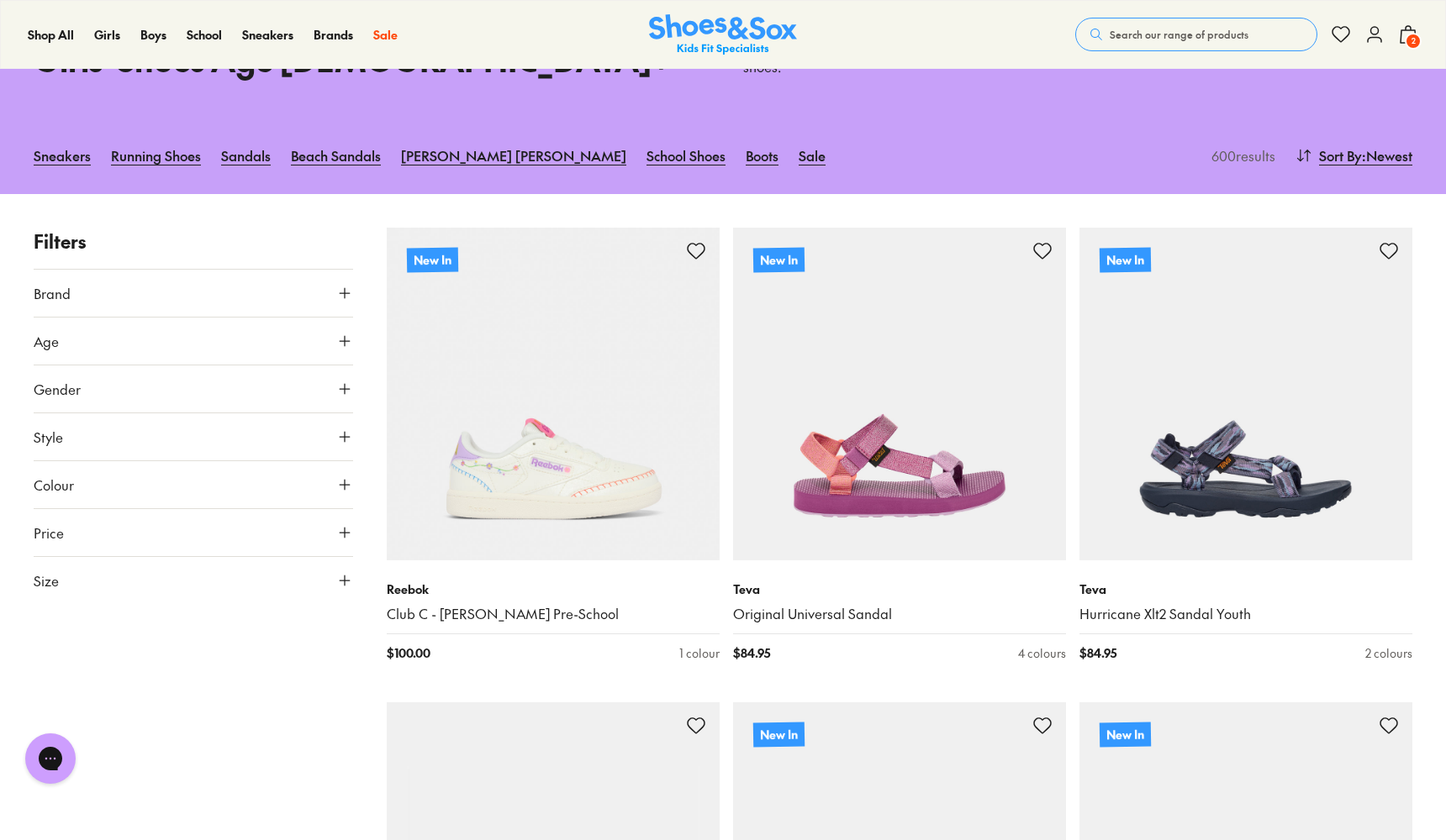
click at [340, 576] on icon at bounding box center [345, 580] width 17 height 17
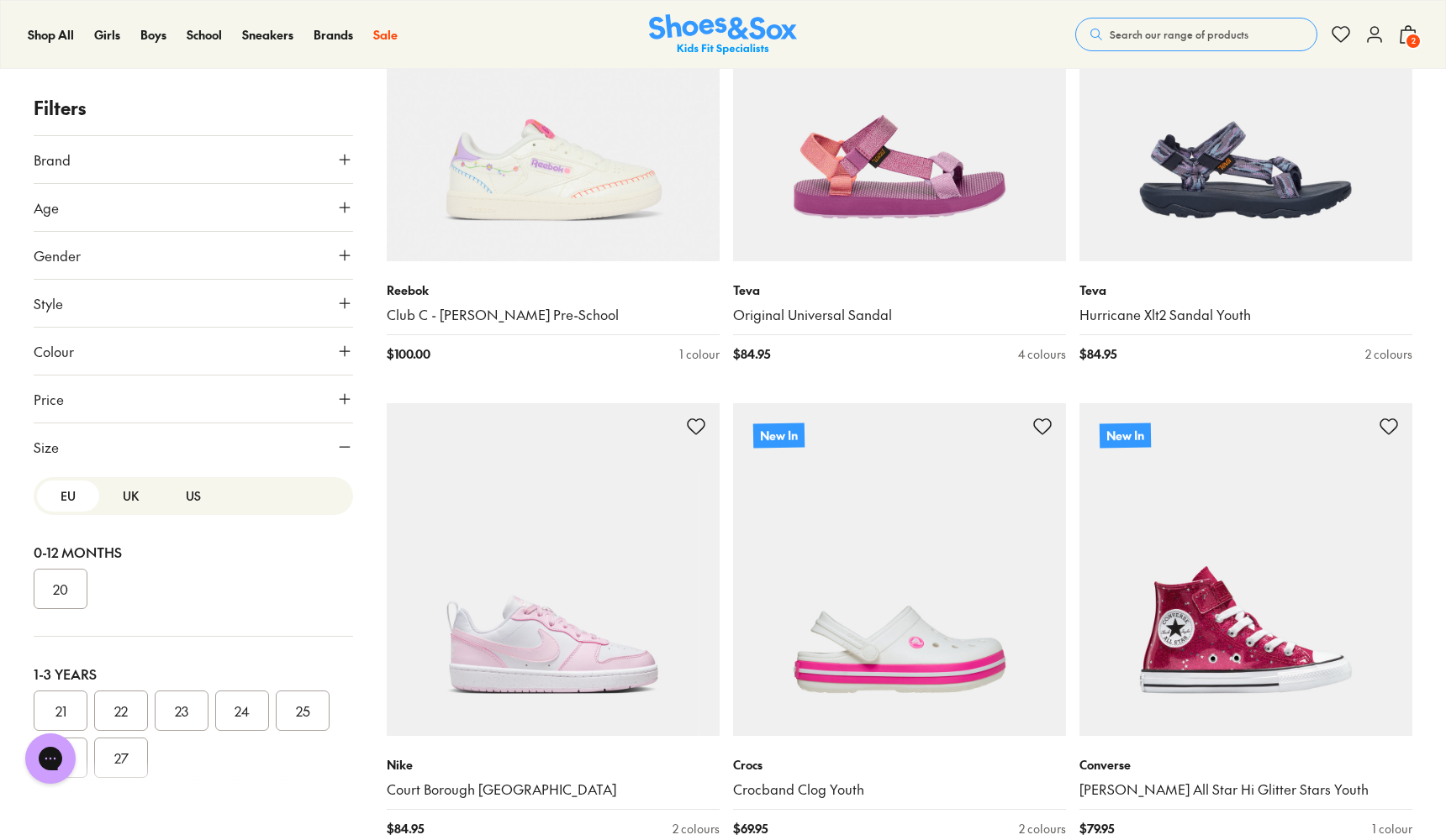
scroll to position [490, 0]
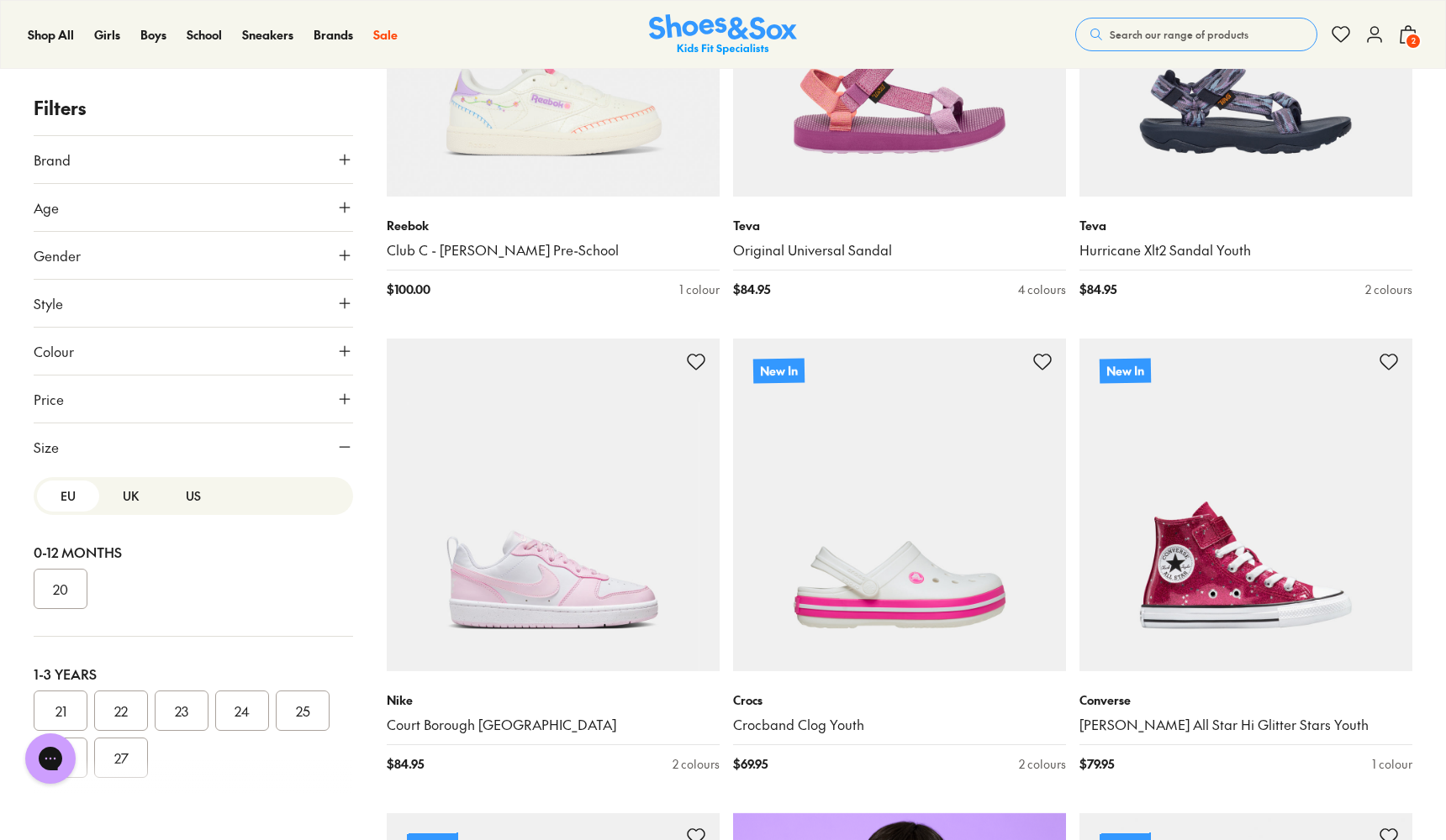
click at [178, 496] on button "US" at bounding box center [193, 496] width 62 height 31
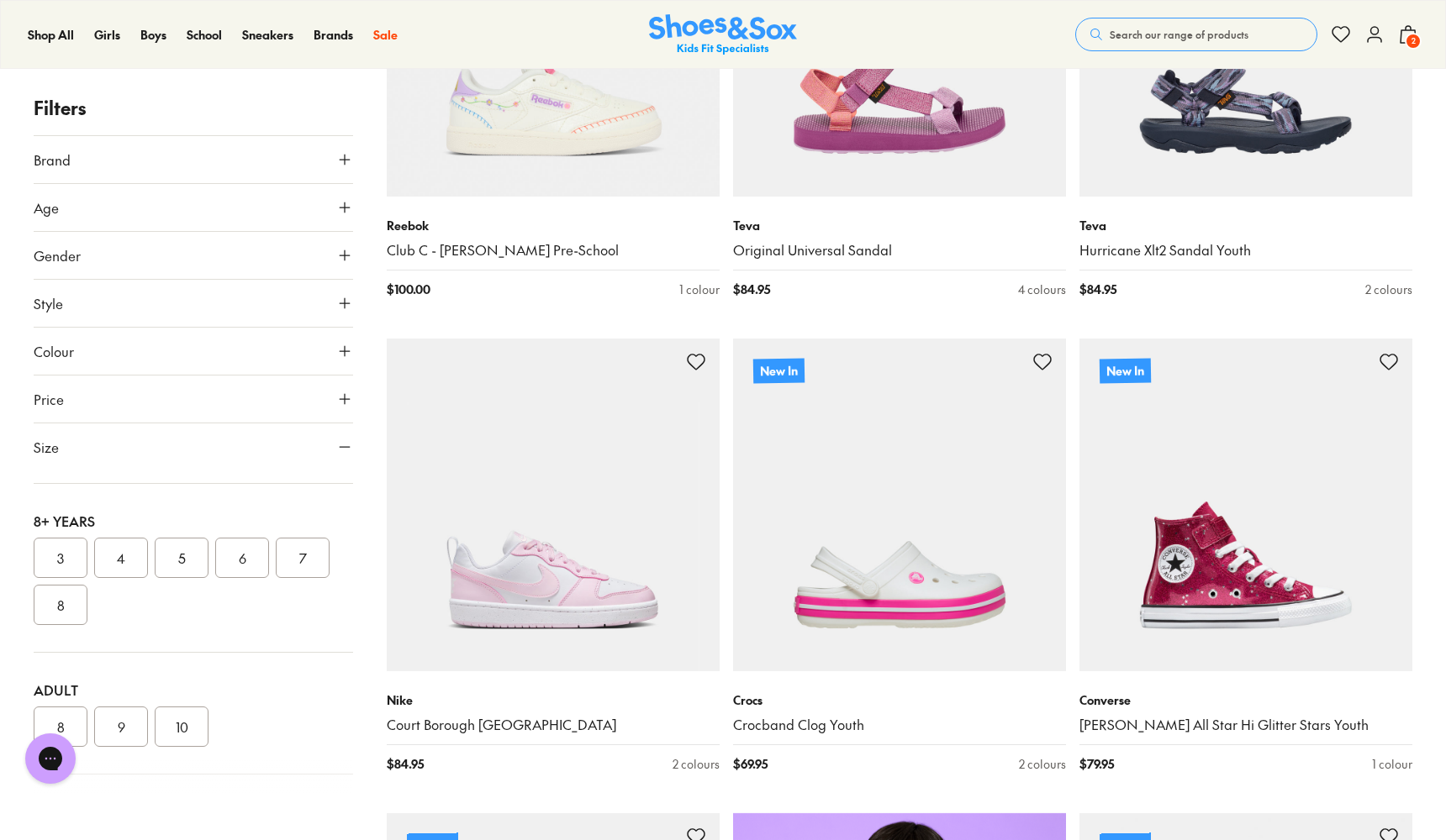
click at [301, 557] on button "7" at bounding box center [302, 558] width 54 height 40
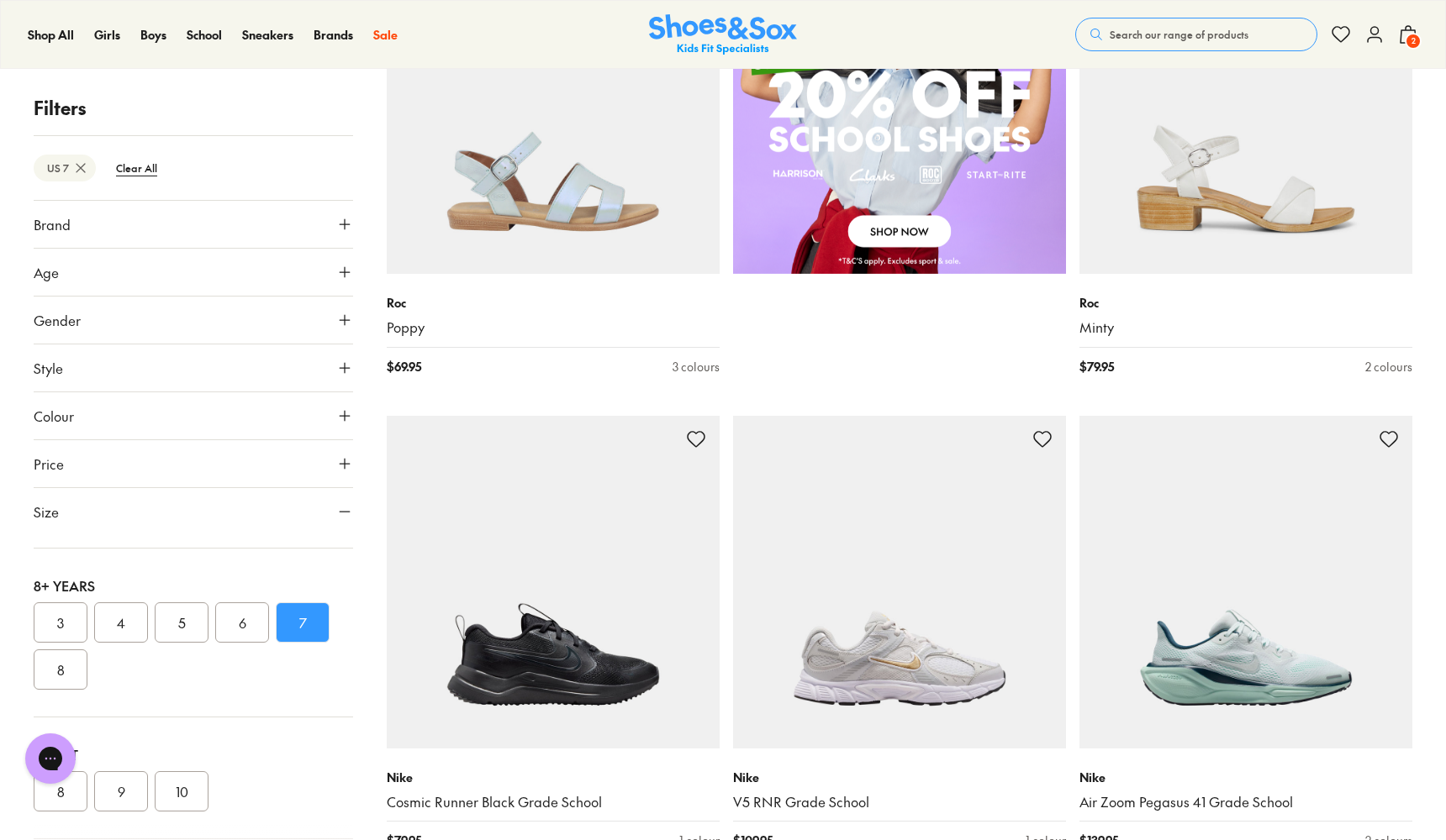
scroll to position [1360, 0]
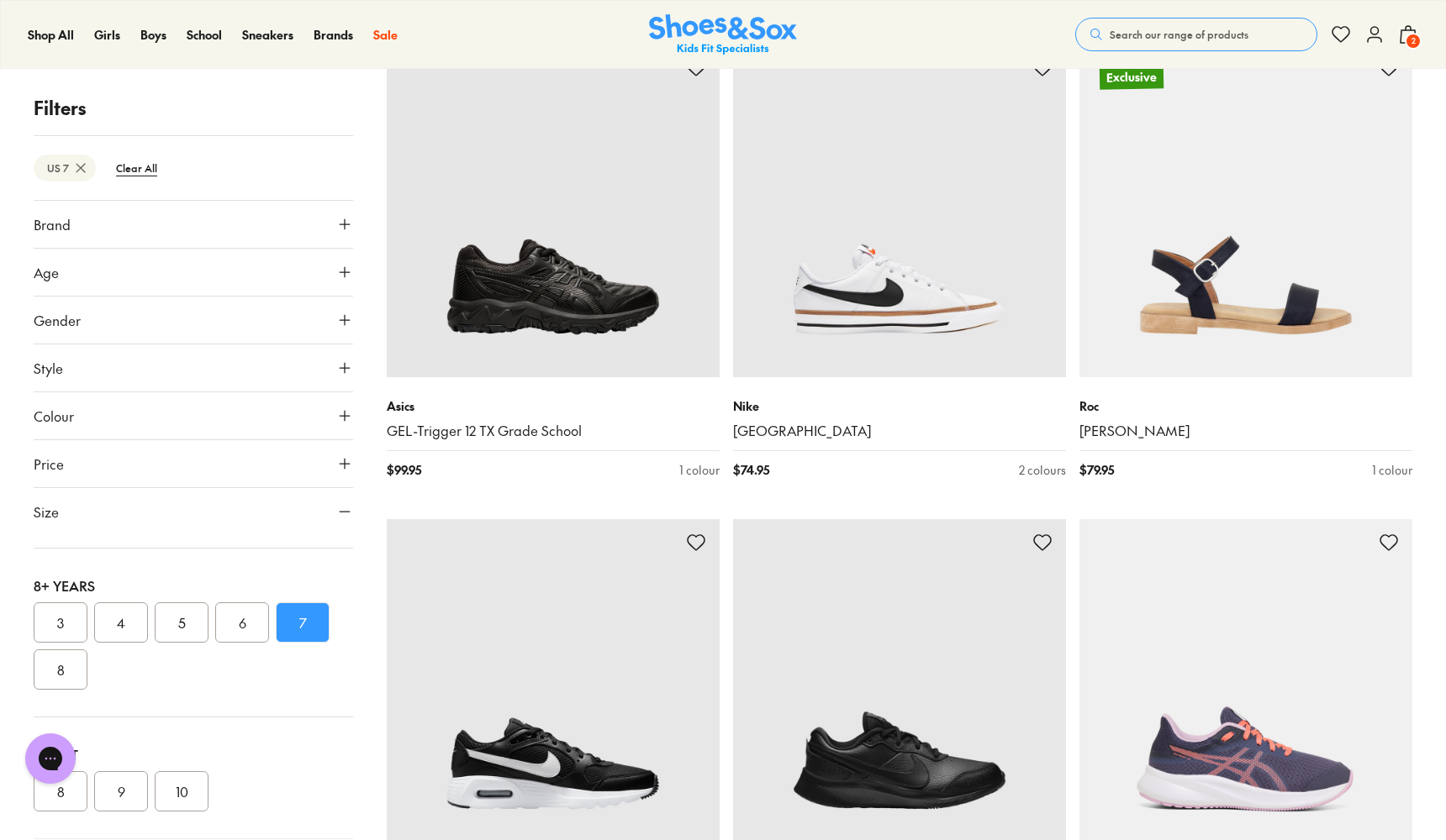
scroll to position [8857, 0]
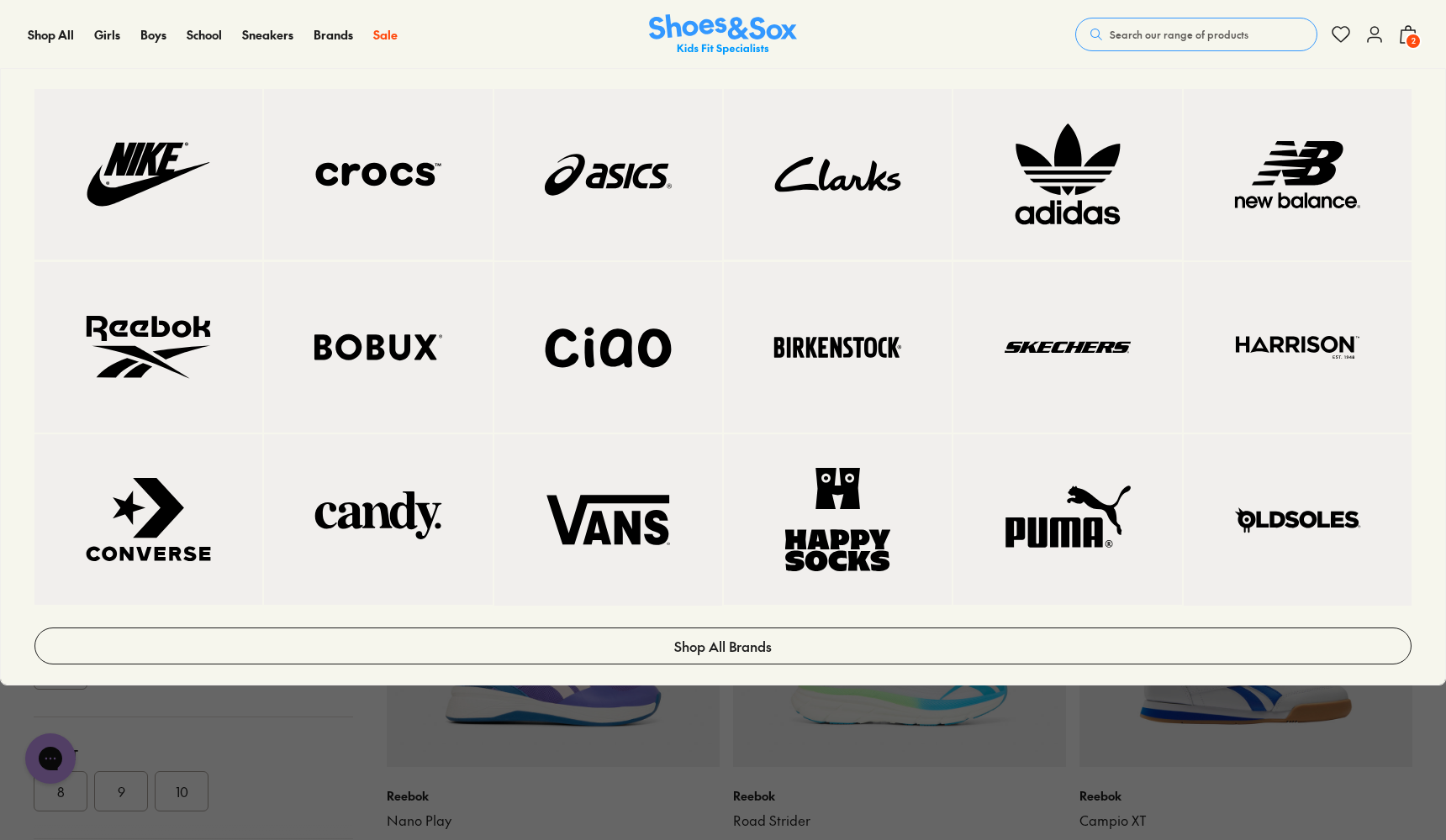
scroll to position [14162, 0]
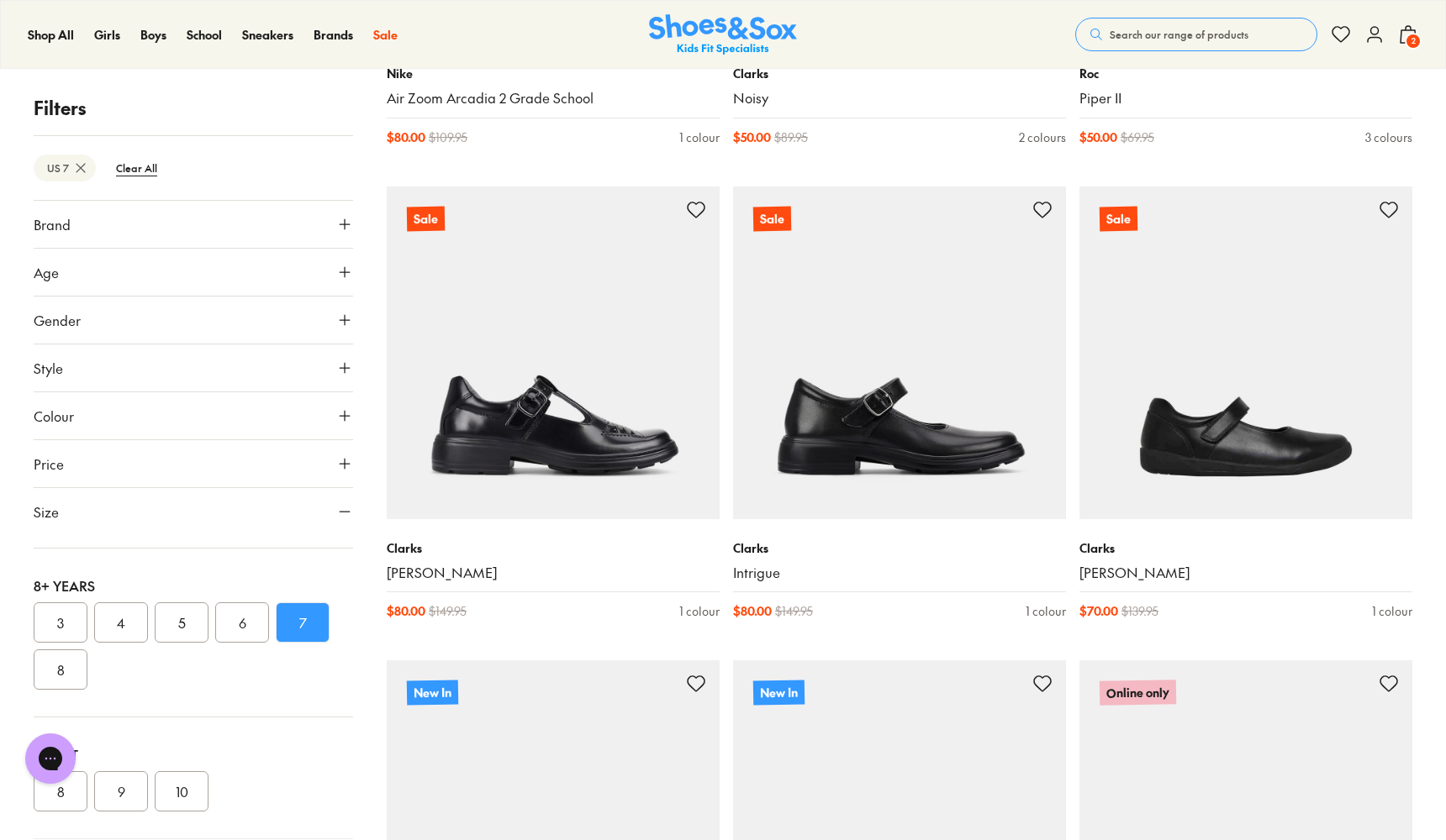
scroll to position [13805, 0]
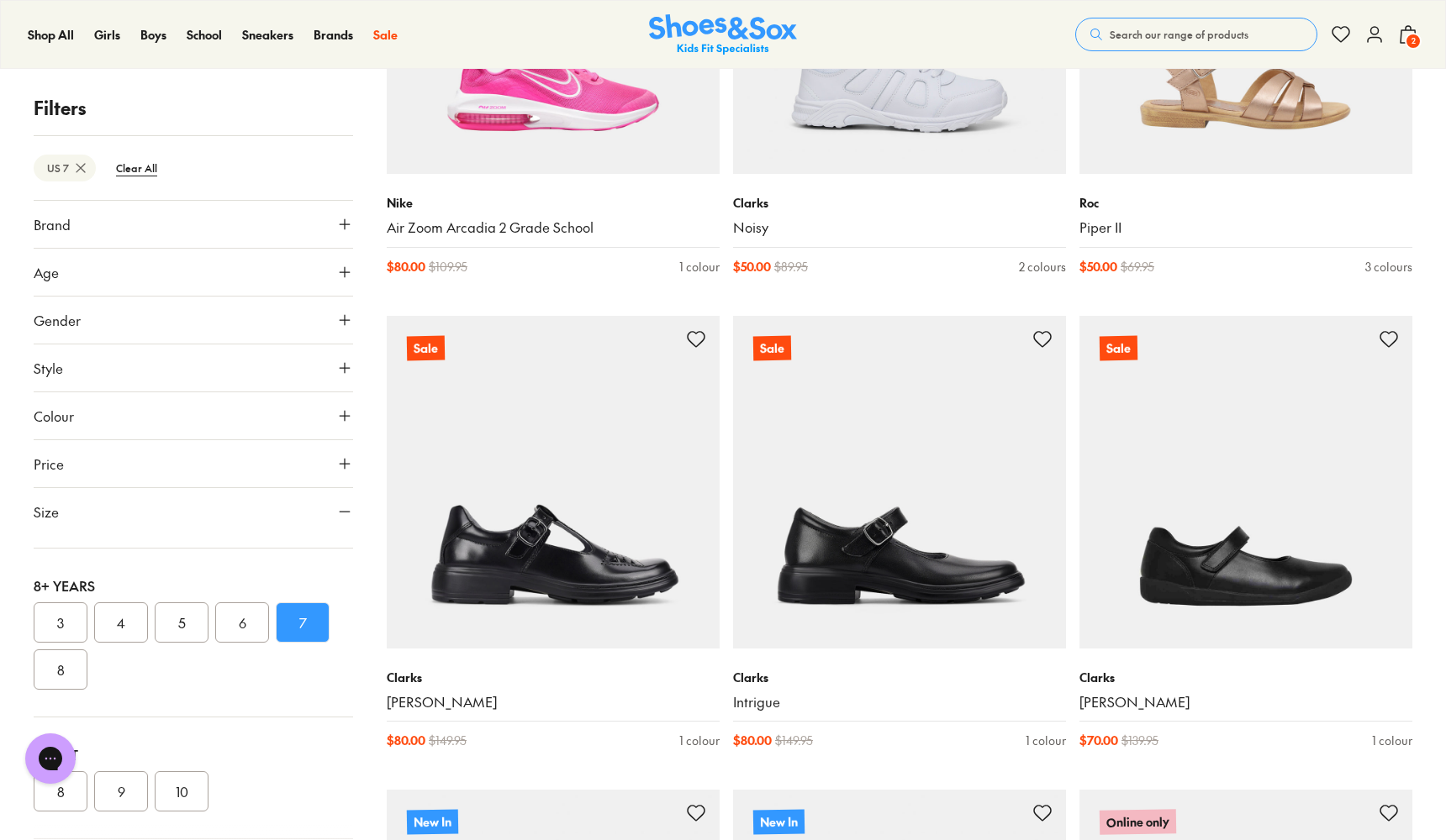
click at [1409, 36] on span "2" at bounding box center [1413, 40] width 17 height 17
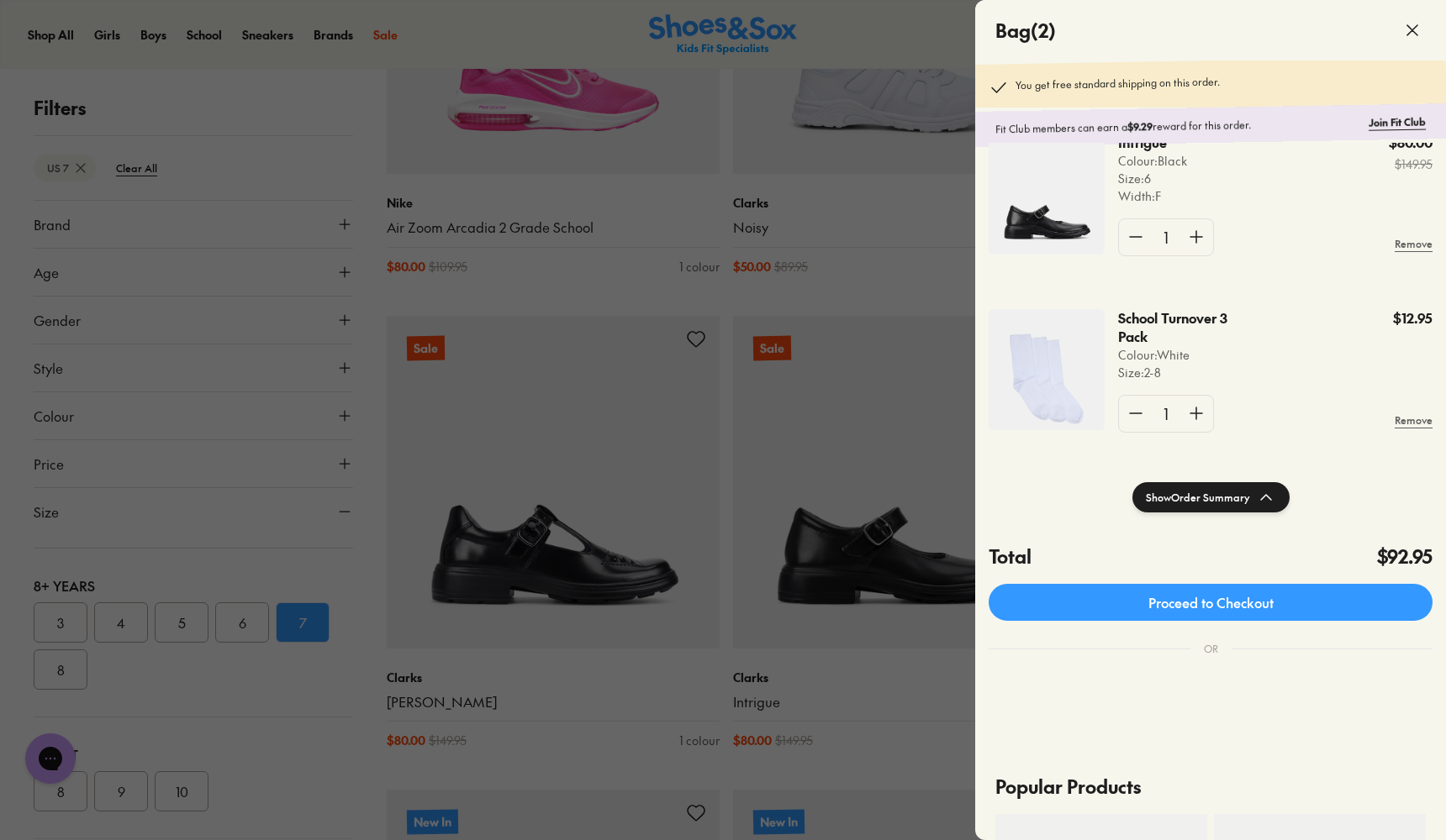
scroll to position [47, 0]
click at [741, 307] on div at bounding box center [723, 420] width 1446 height 840
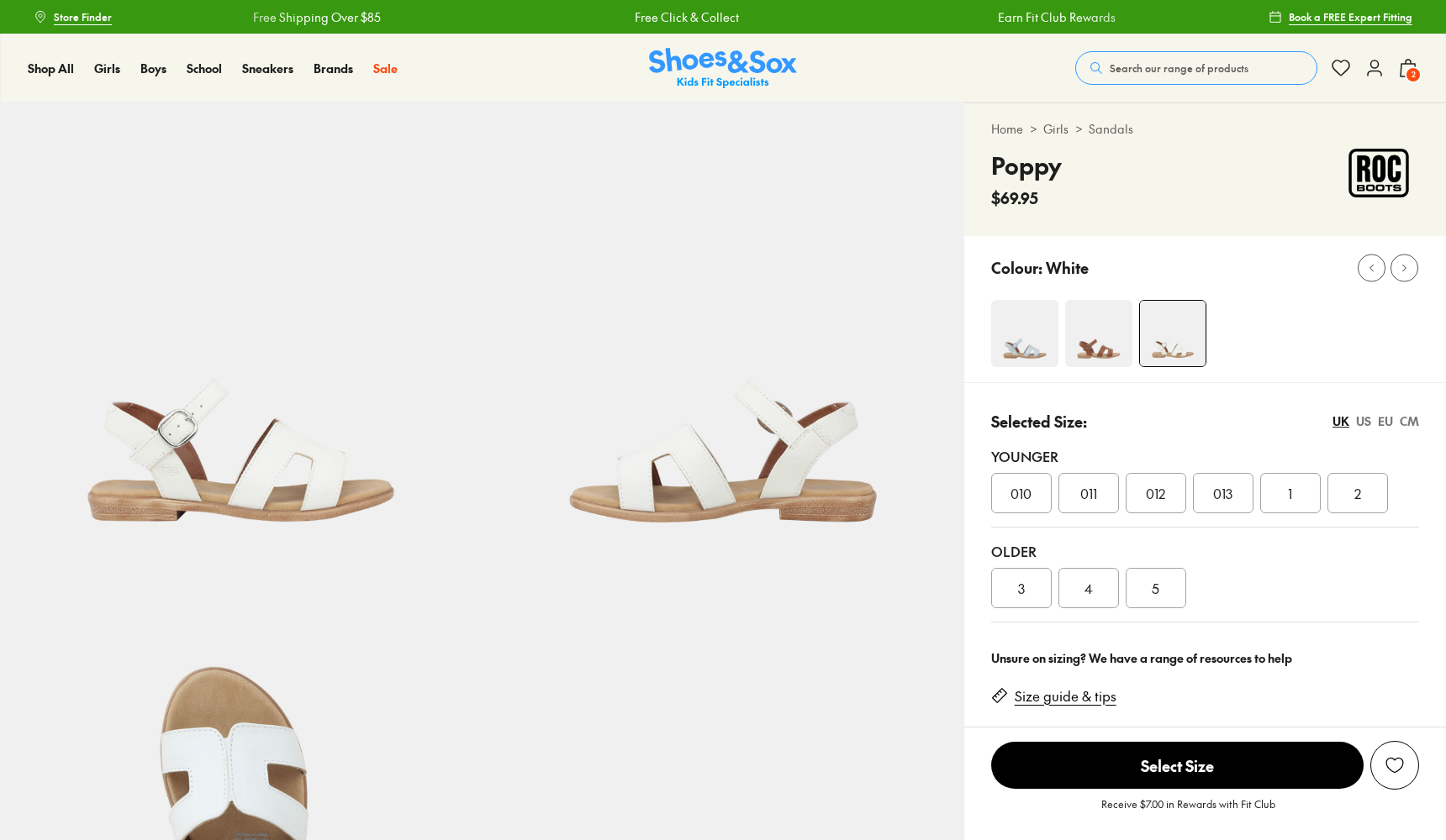
select select "*"
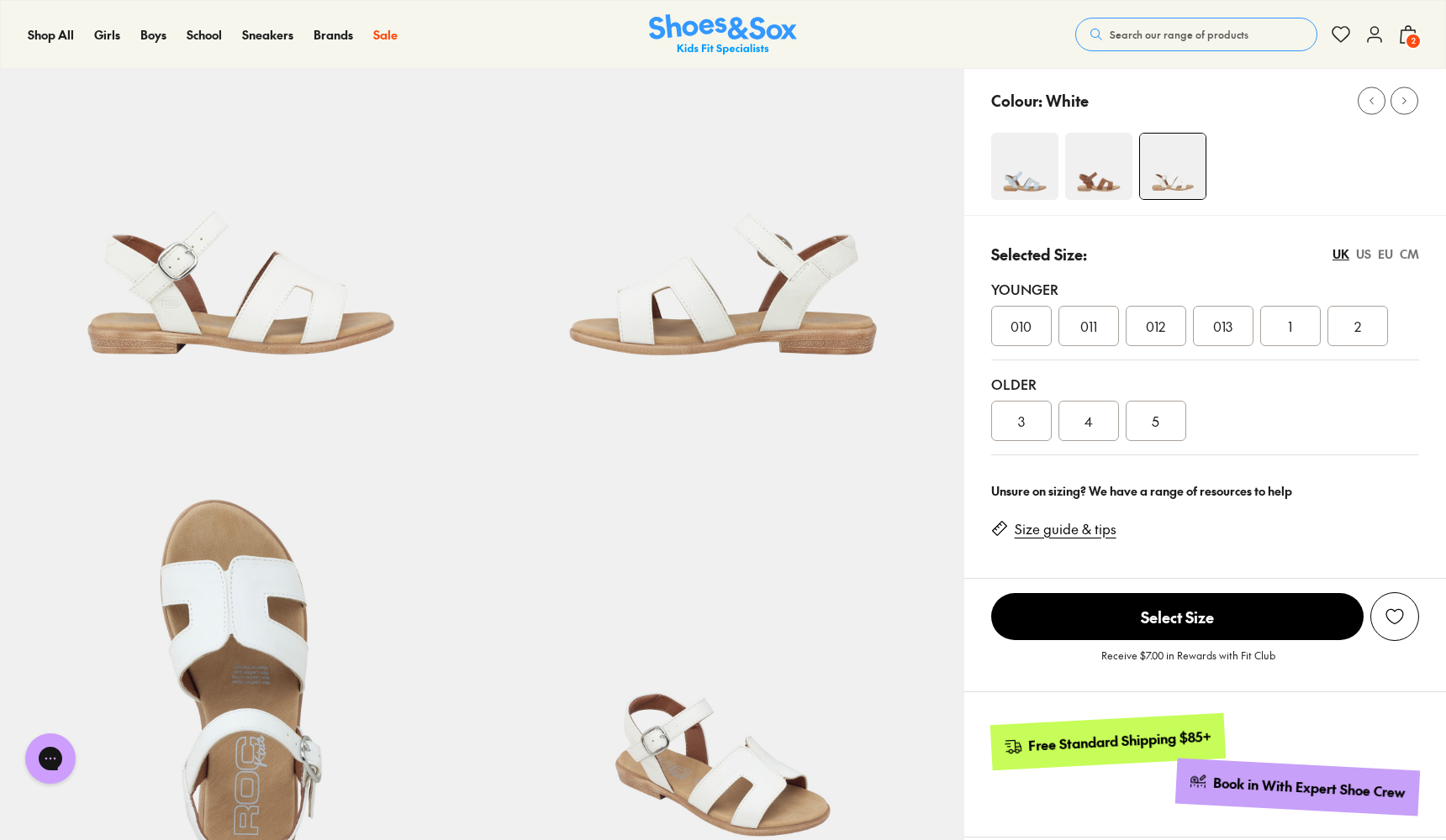
scroll to position [178, 0]
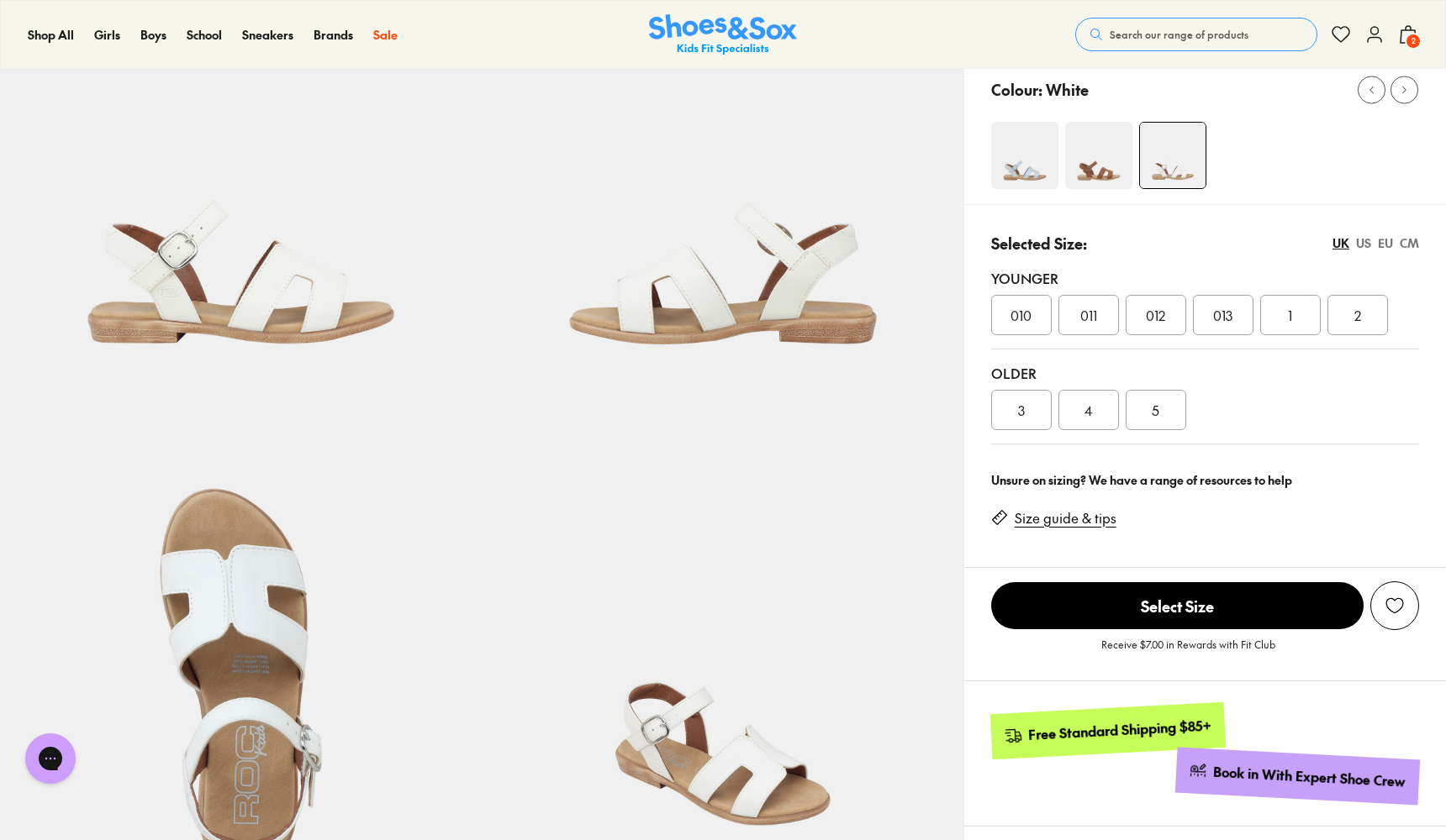
click at [1366, 236] on div "US" at bounding box center [1363, 244] width 15 height 18
click at [1335, 246] on div "UK" at bounding box center [1341, 244] width 17 height 18
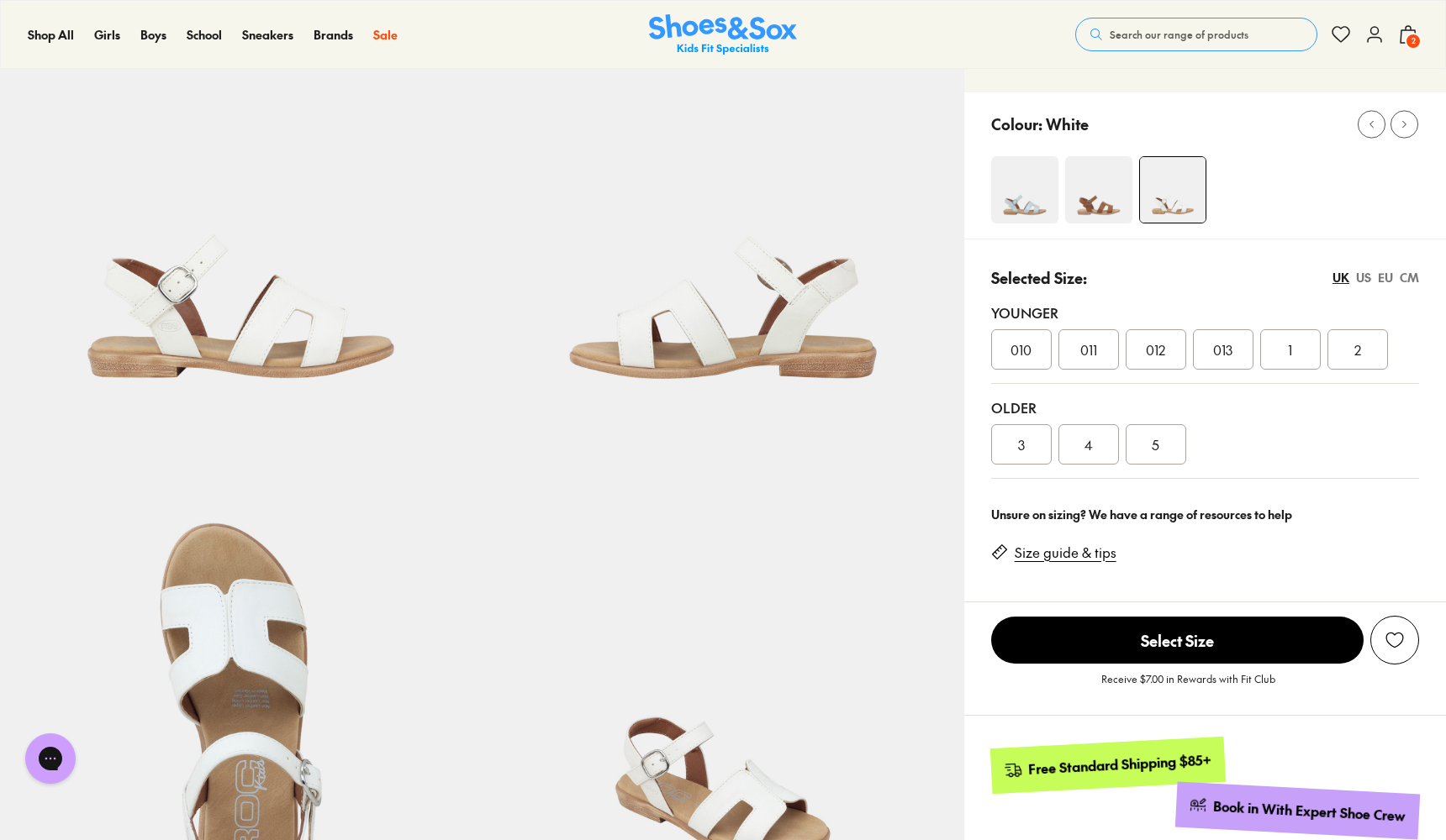
scroll to position [143, 0]
click at [1112, 199] on img at bounding box center [1099, 191] width 67 height 67
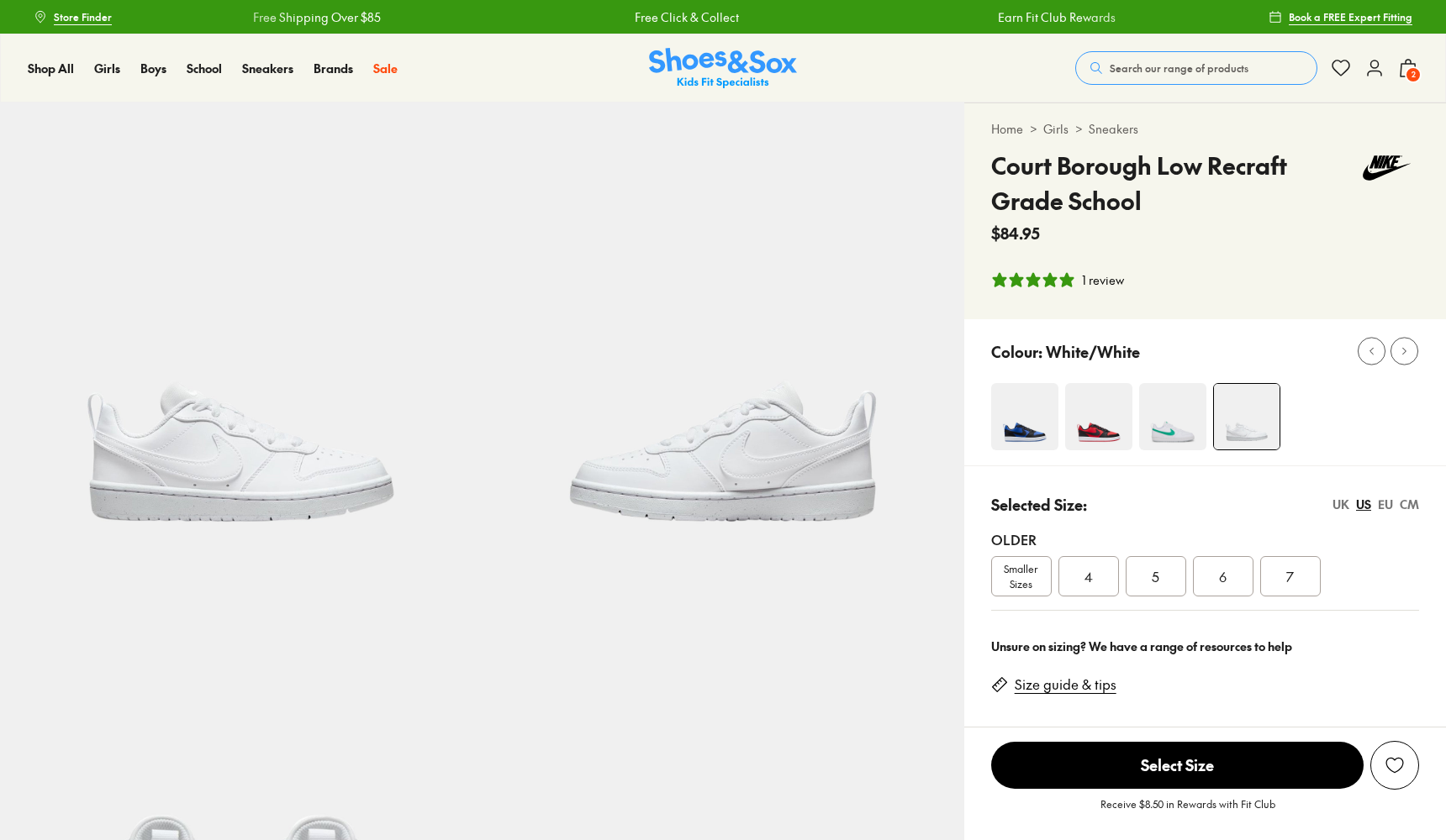
select select "*"
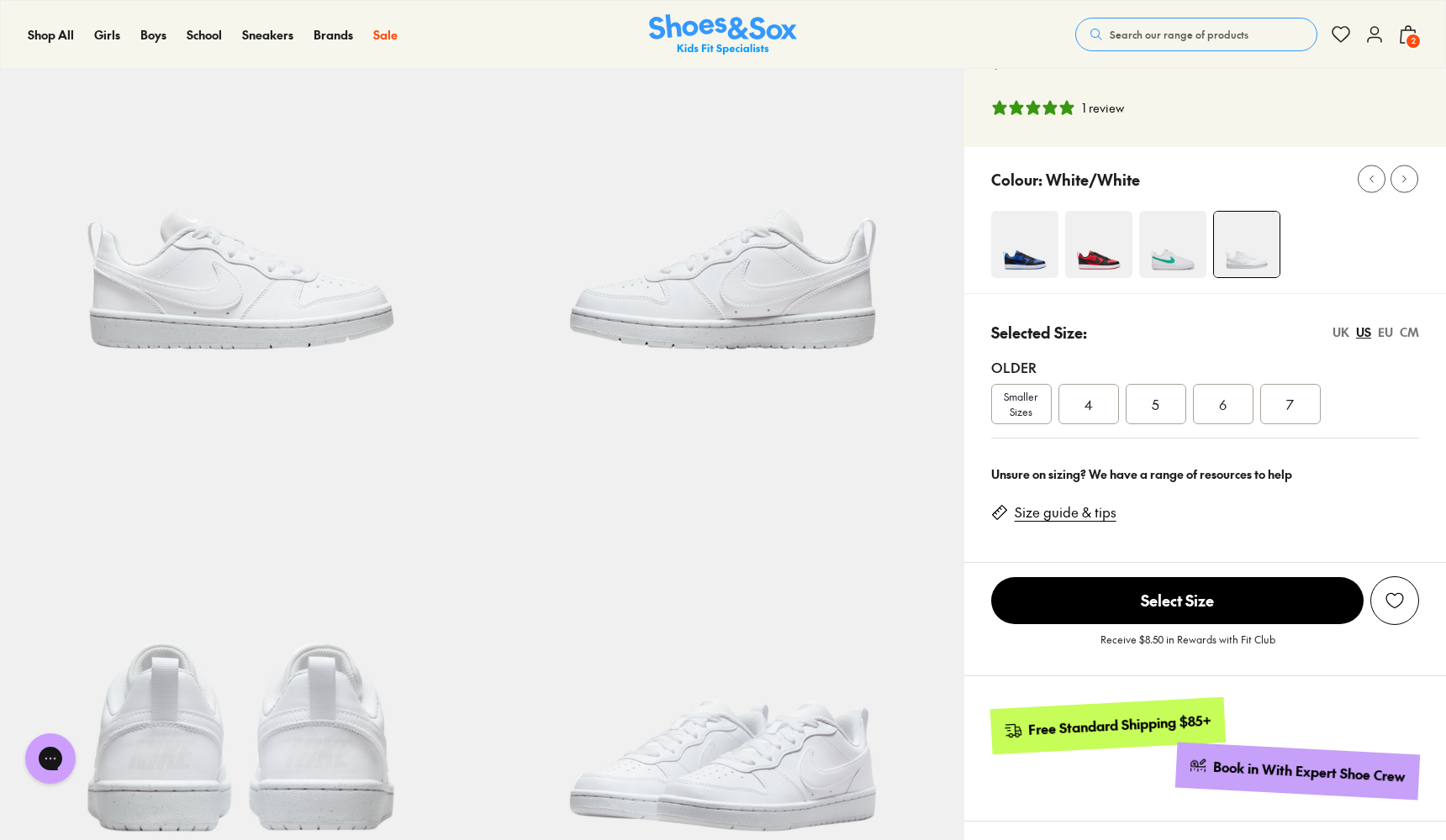
scroll to position [172, 0]
click at [1294, 402] on span "7" at bounding box center [1290, 405] width 7 height 20
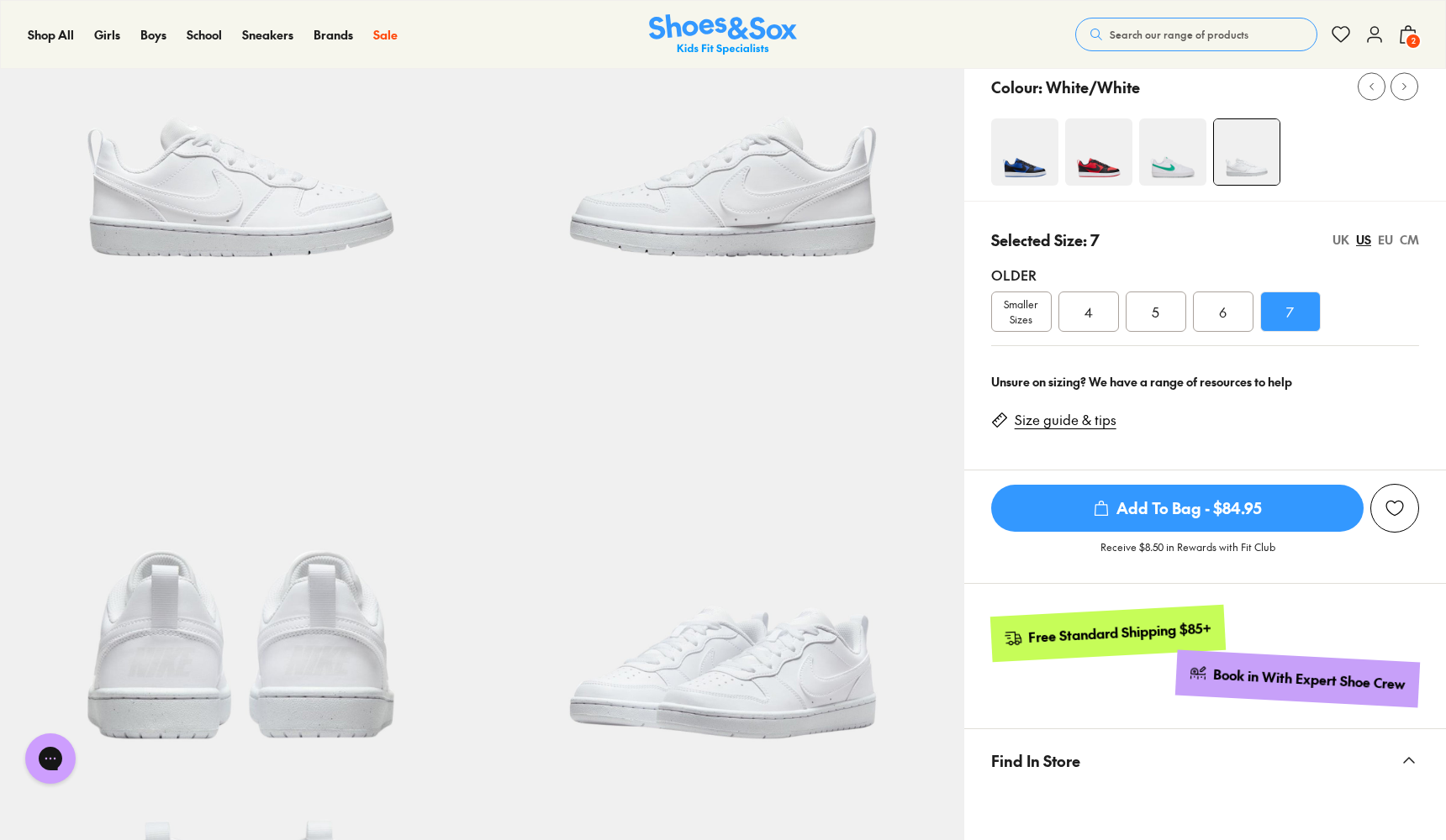
scroll to position [265, 0]
click at [1339, 237] on div "UK" at bounding box center [1341, 239] width 17 height 18
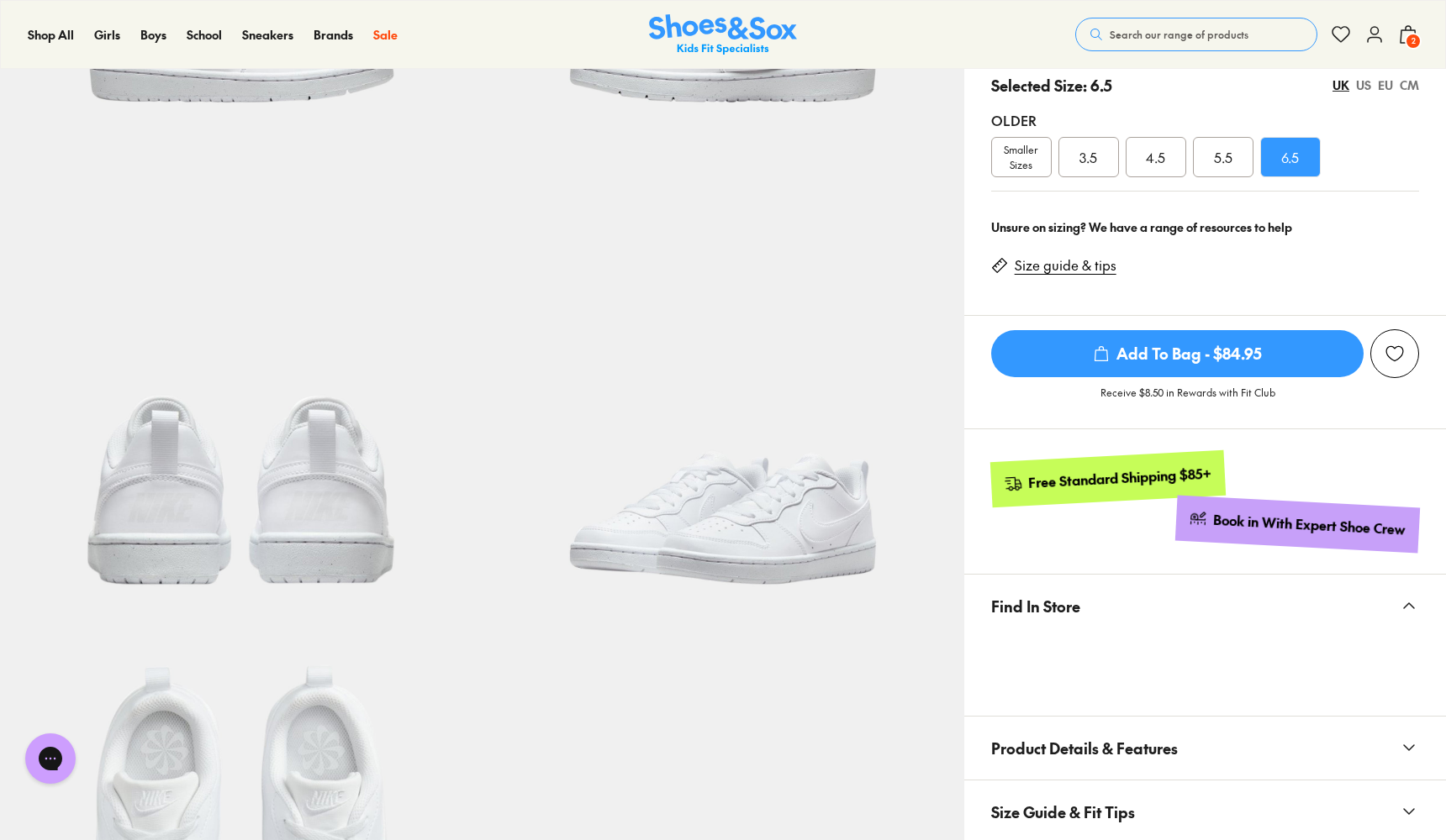
scroll to position [420, 0]
click at [1253, 349] on span "Add To Bag - $84.95" at bounding box center [1178, 353] width 373 height 47
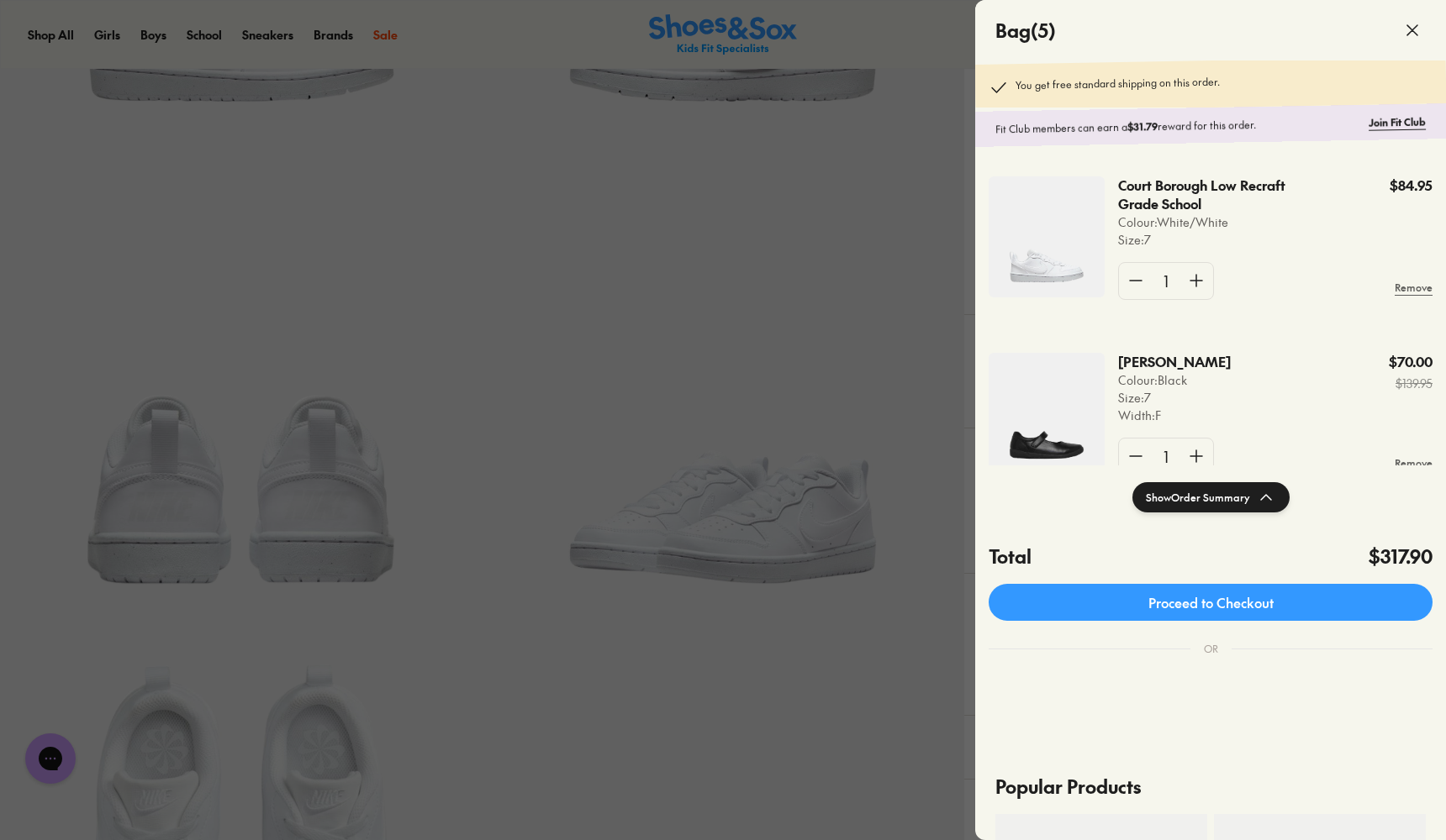
click at [813, 303] on div at bounding box center [723, 420] width 1446 height 840
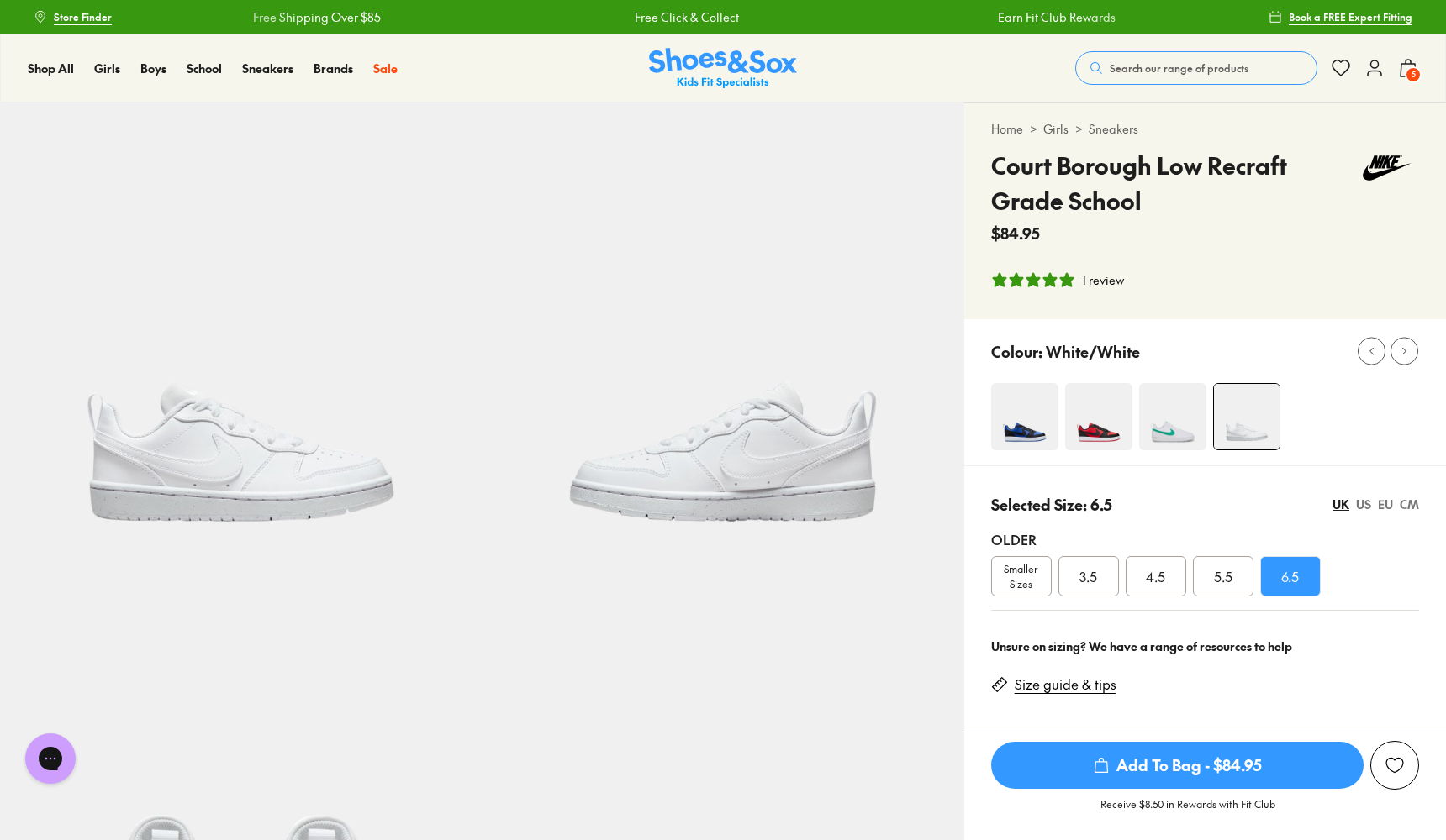
scroll to position [0, 0]
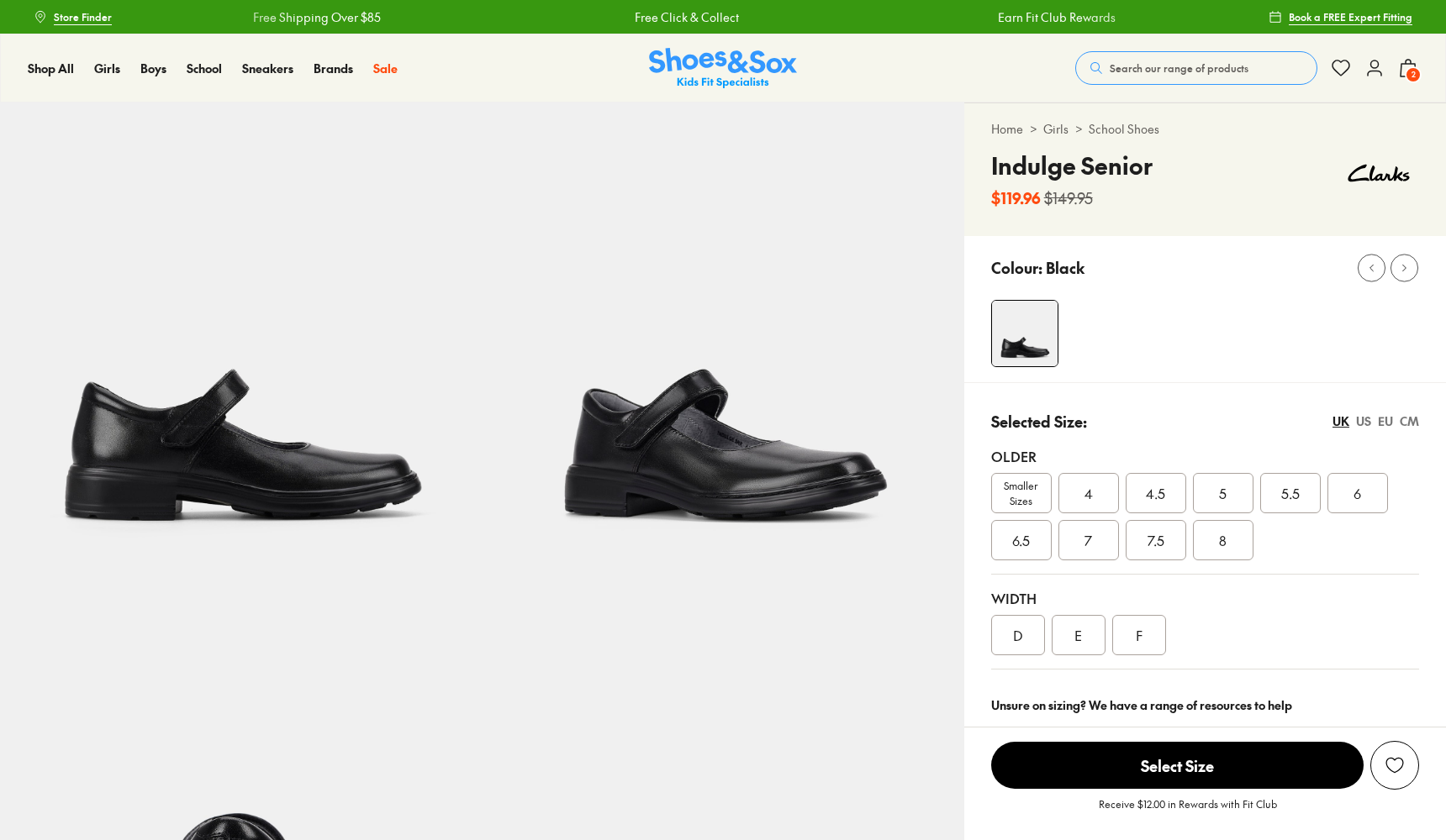
select select "*"
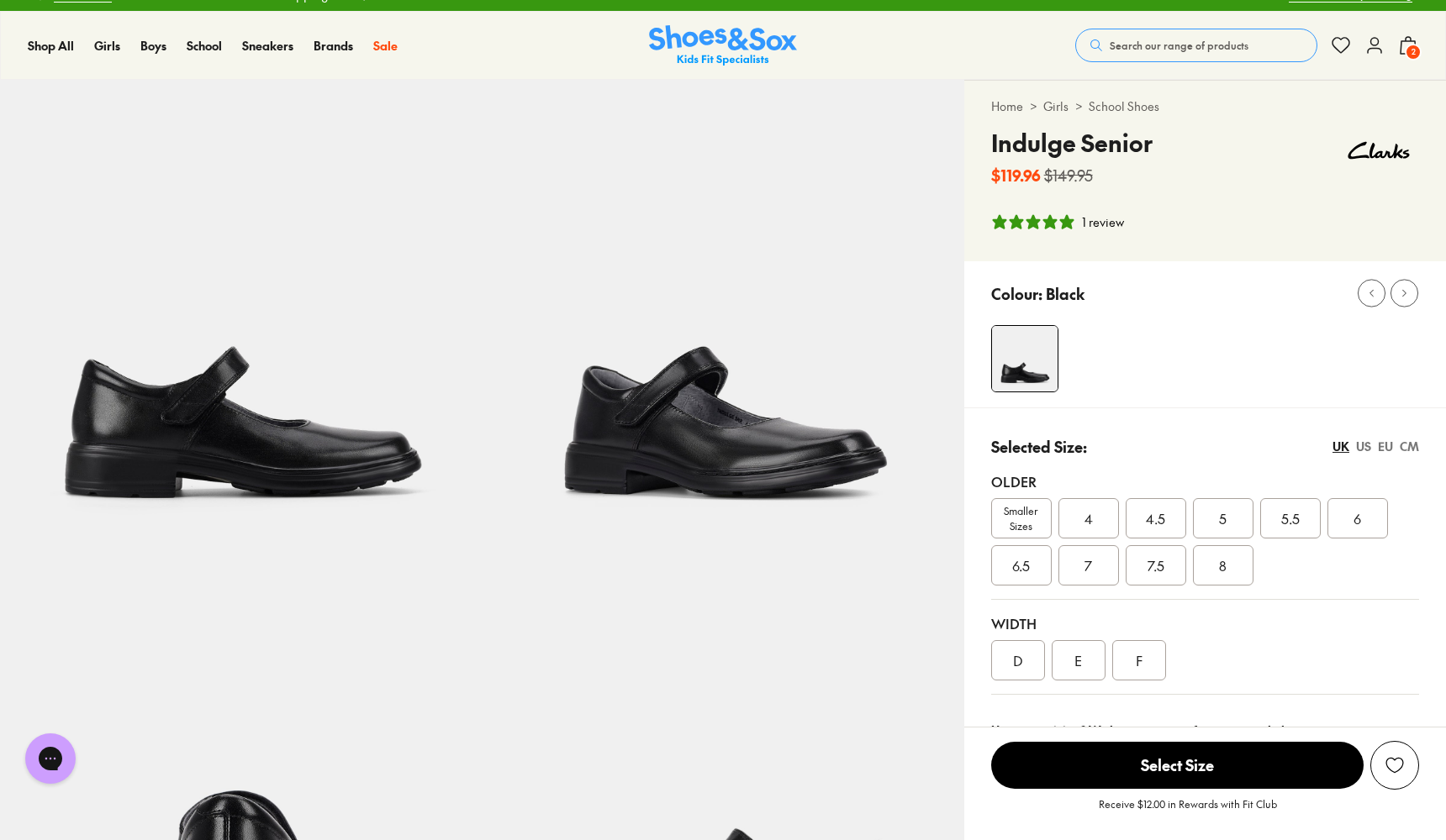
scroll to position [74, 0]
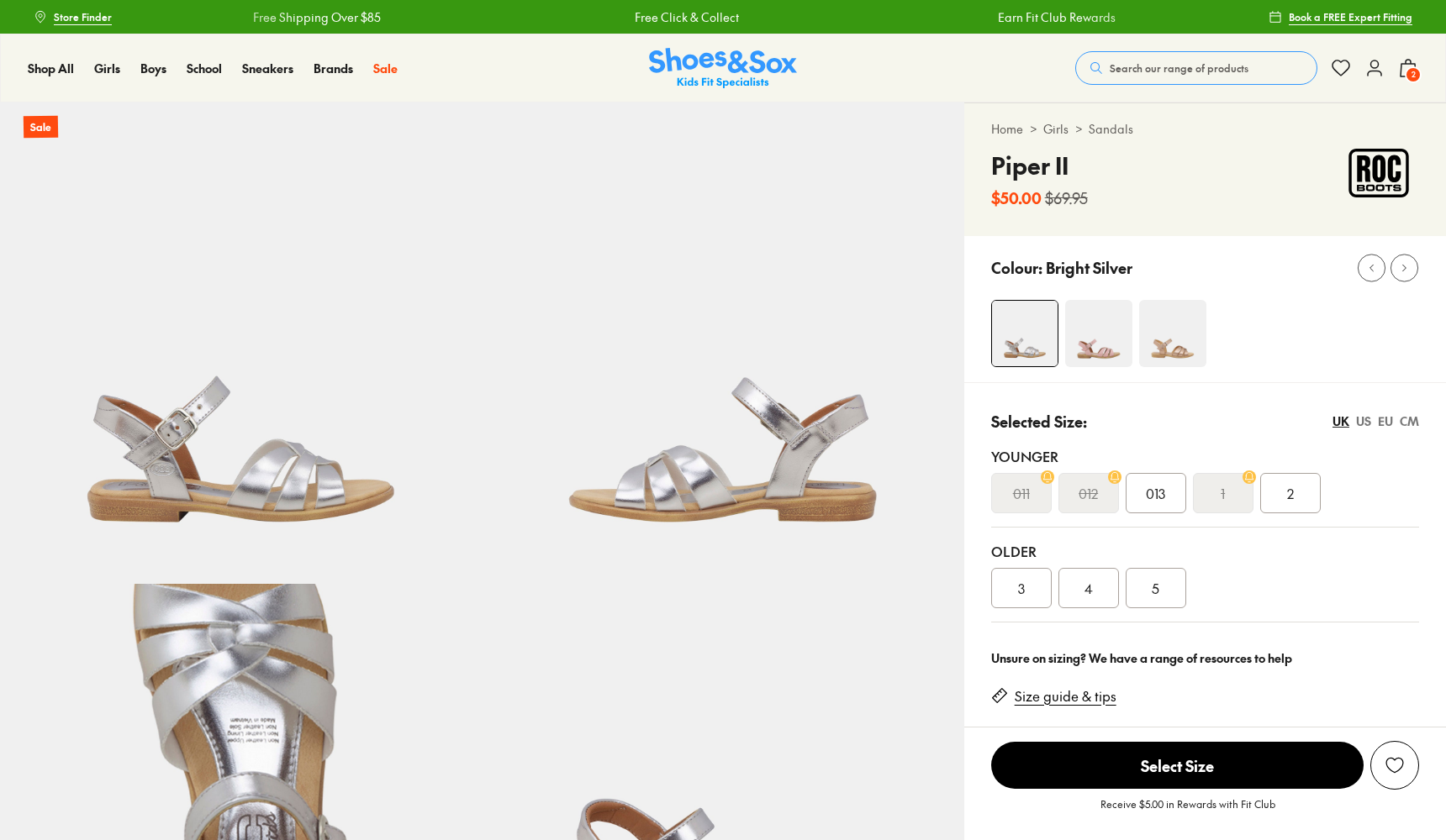
select select "*"
click at [1369, 417] on div "US" at bounding box center [1363, 422] width 15 height 18
click at [1341, 416] on div "UK" at bounding box center [1341, 422] width 17 height 18
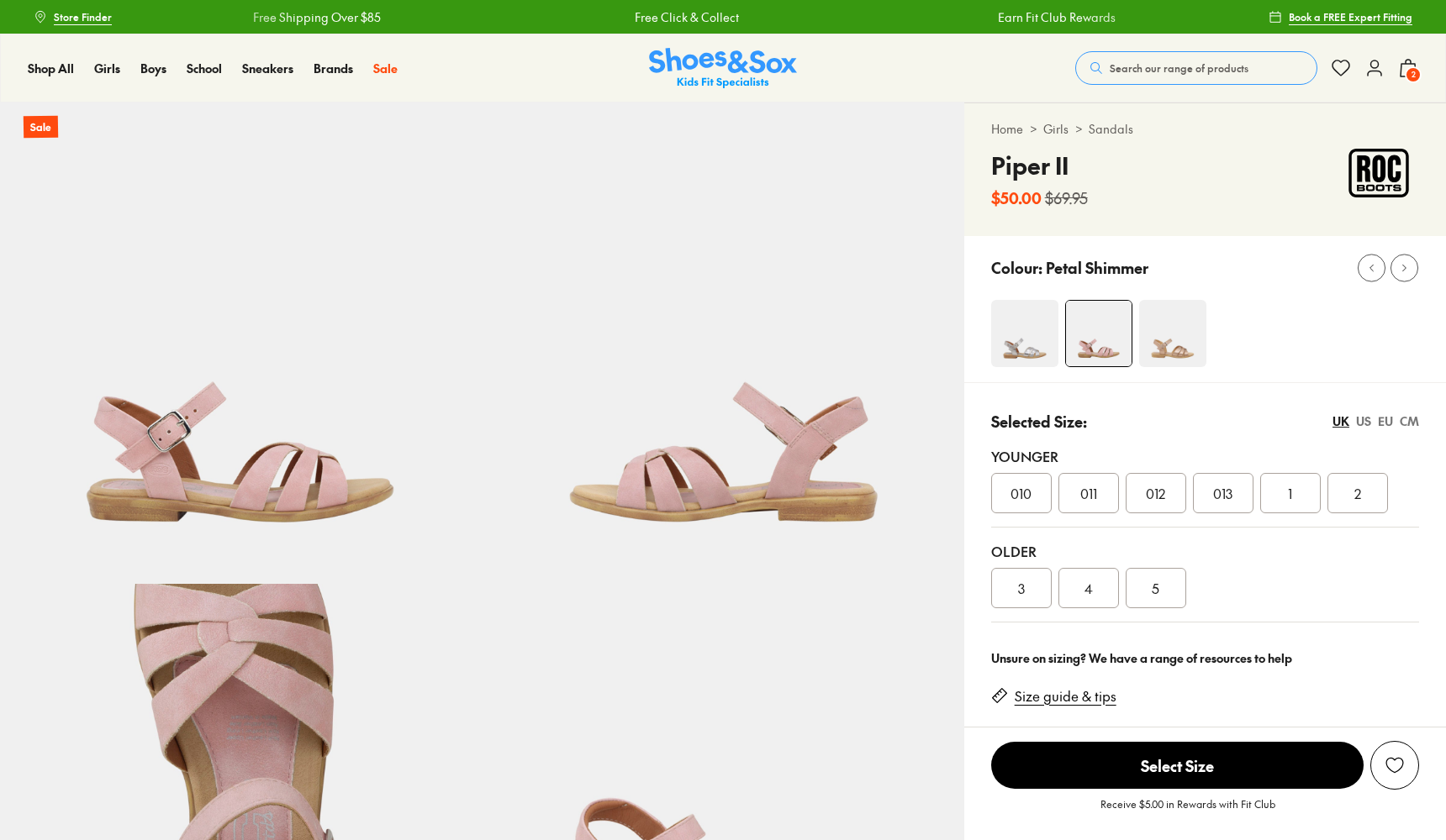
select select "*"
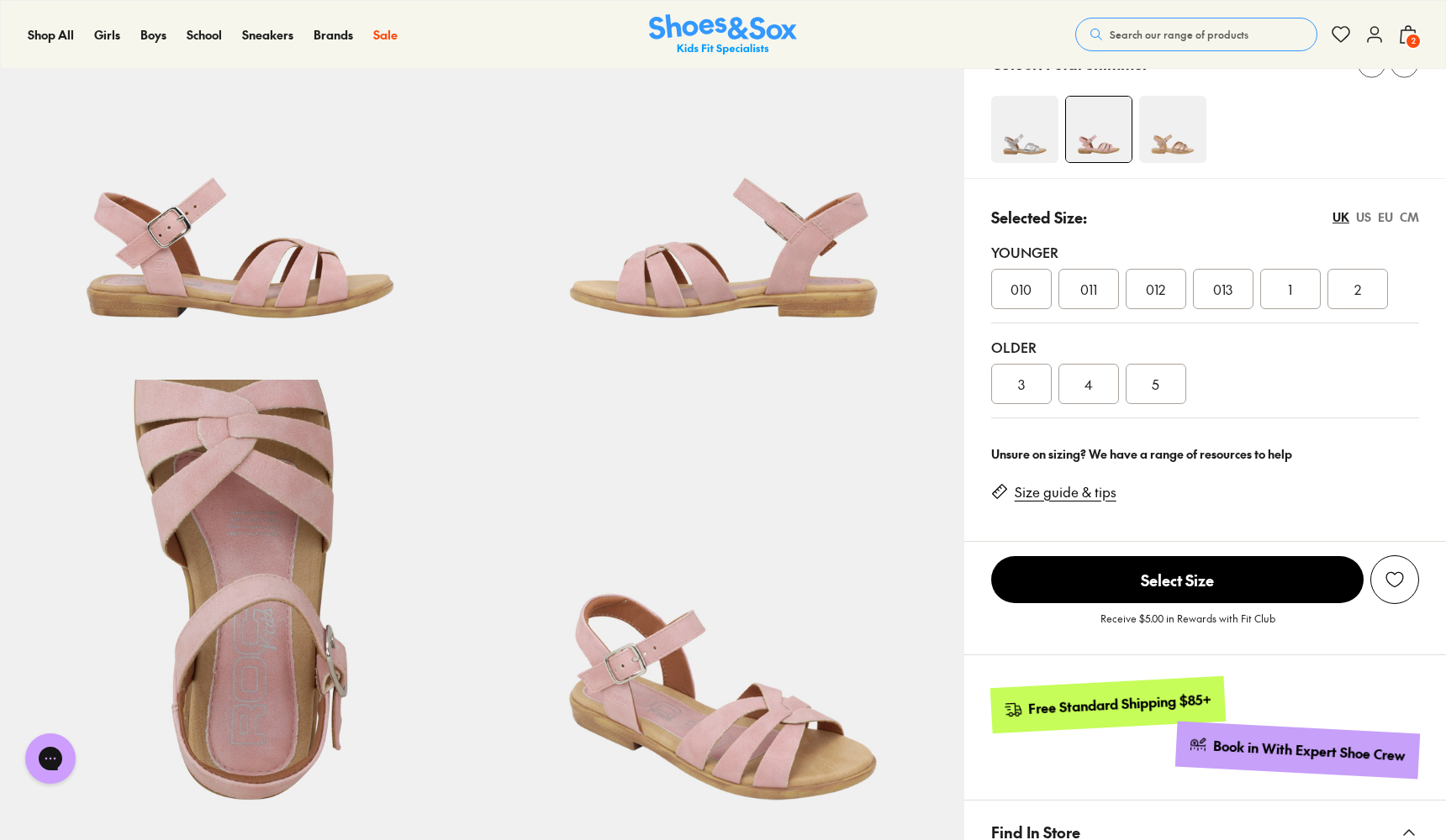
scroll to position [206, 0]
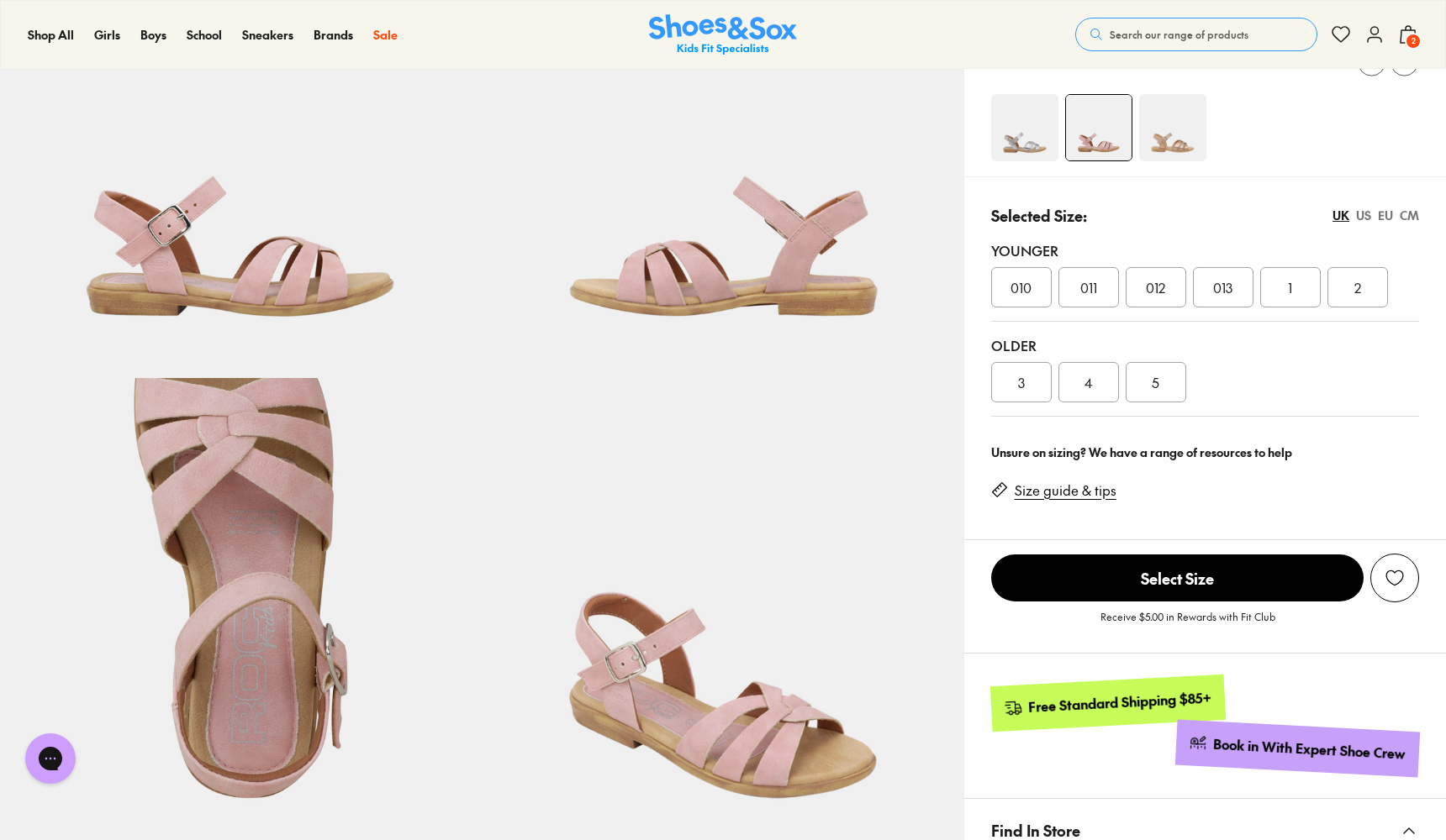
click at [1362, 216] on div "US" at bounding box center [1363, 216] width 15 height 18
click at [1339, 212] on div "UK" at bounding box center [1341, 216] width 17 height 18
click at [1361, 214] on div "US" at bounding box center [1363, 216] width 15 height 18
click at [1338, 217] on div "UK" at bounding box center [1341, 216] width 17 height 18
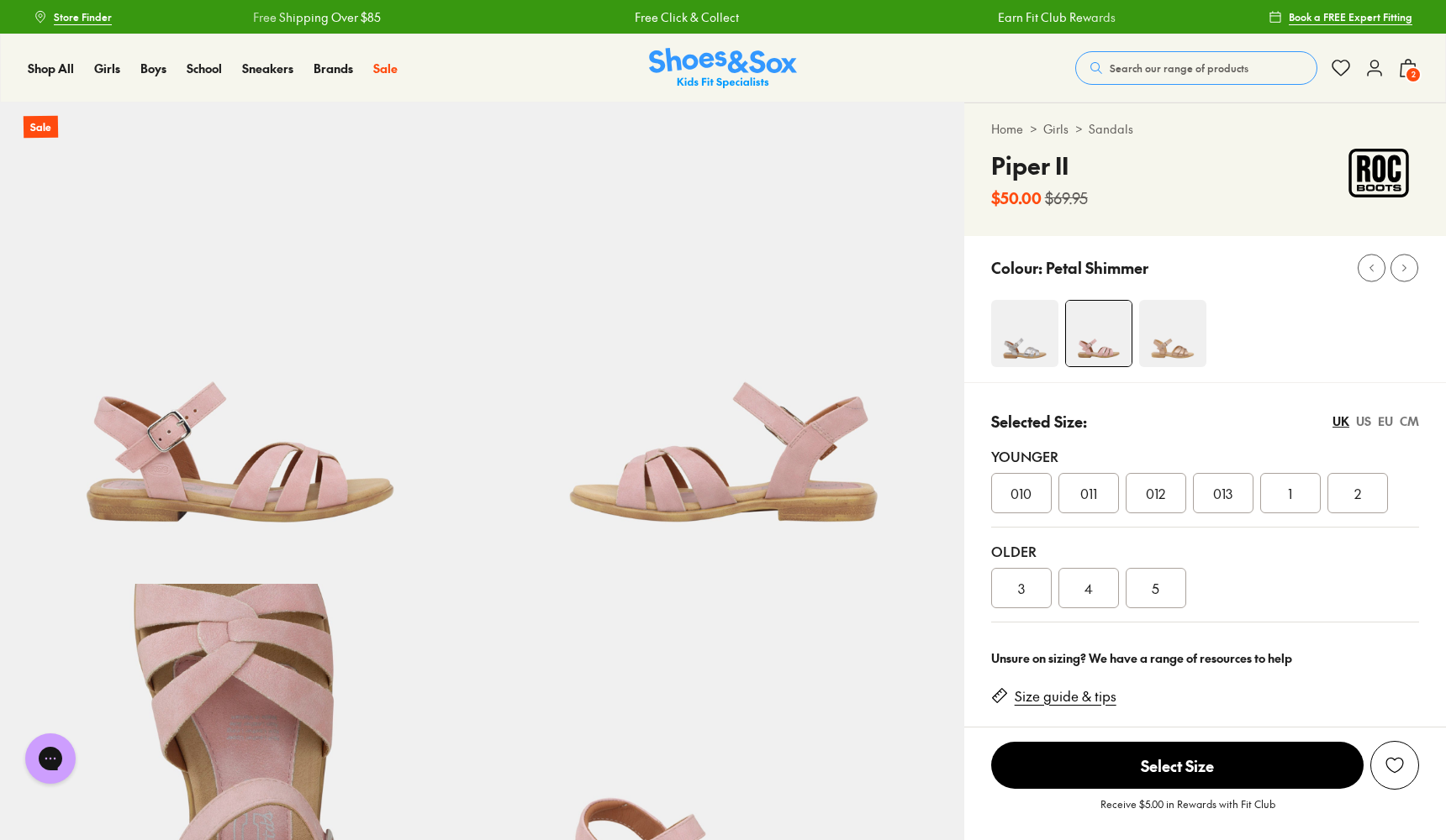
scroll to position [0, 0]
click at [1413, 70] on span "2" at bounding box center [1413, 75] width 17 height 17
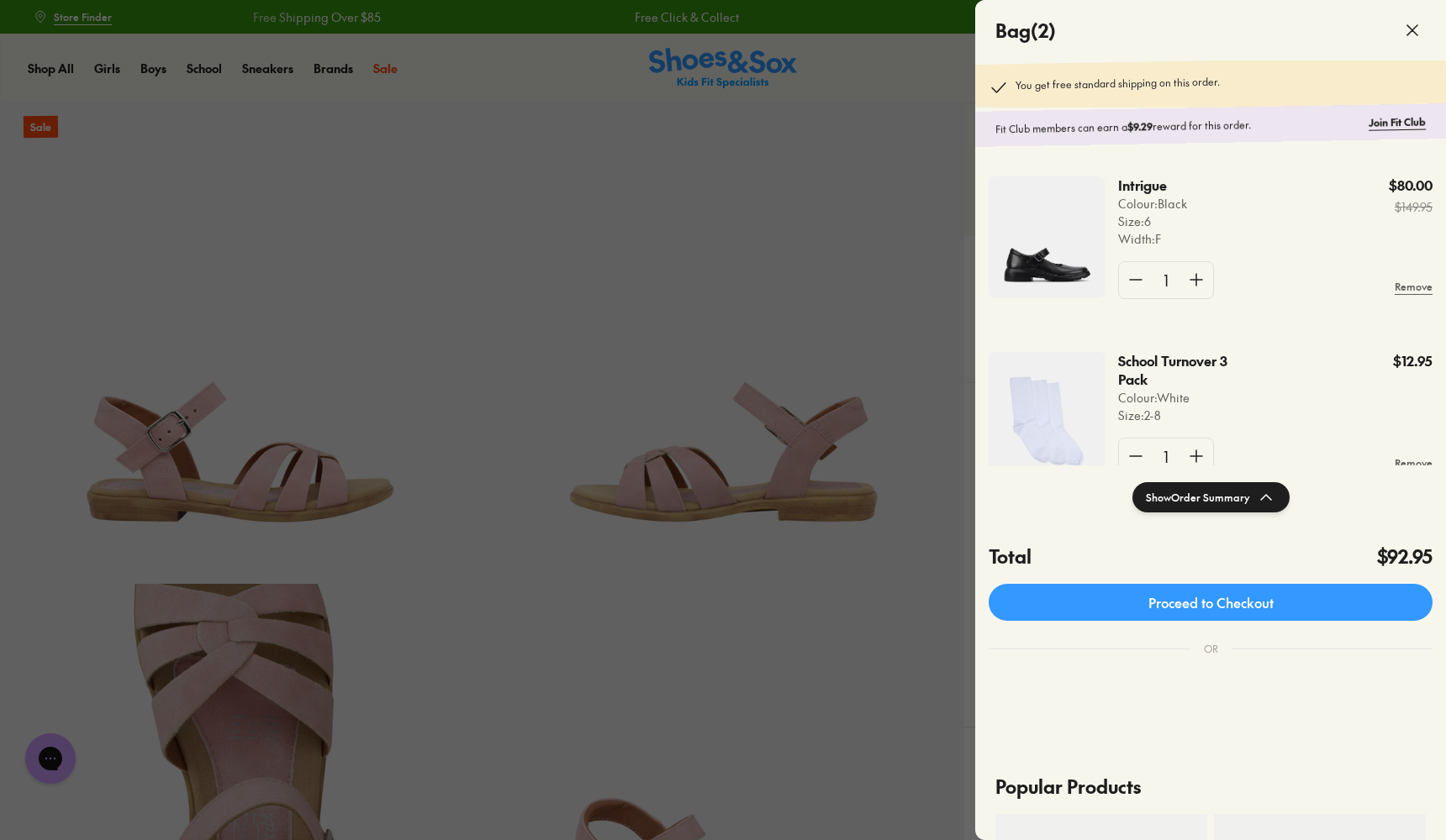
click at [315, 90] on div at bounding box center [723, 420] width 1446 height 840
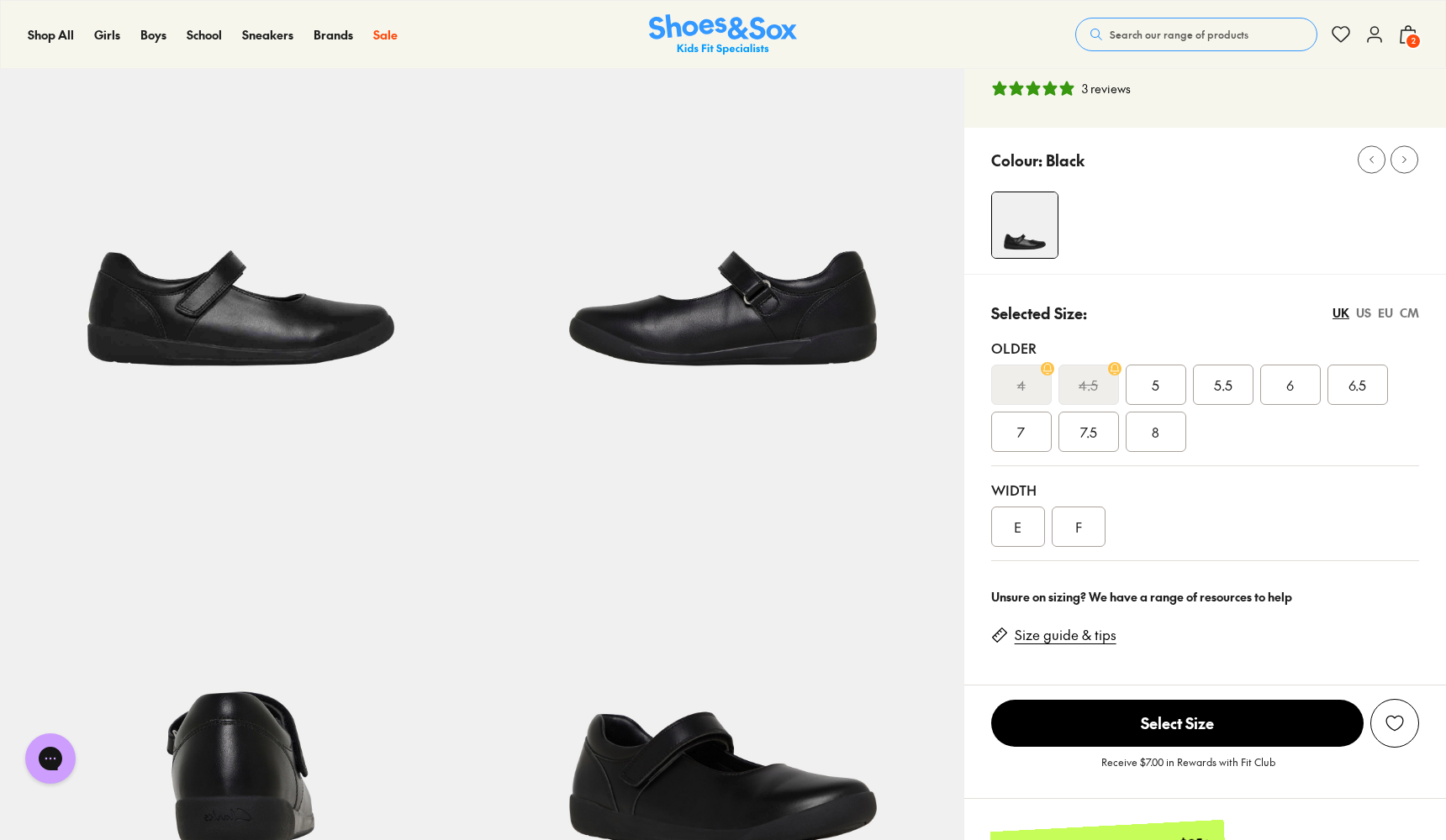
select select "*"
click at [1364, 314] on div "US" at bounding box center [1363, 313] width 15 height 18
click at [1340, 313] on div "UK" at bounding box center [1341, 313] width 17 height 18
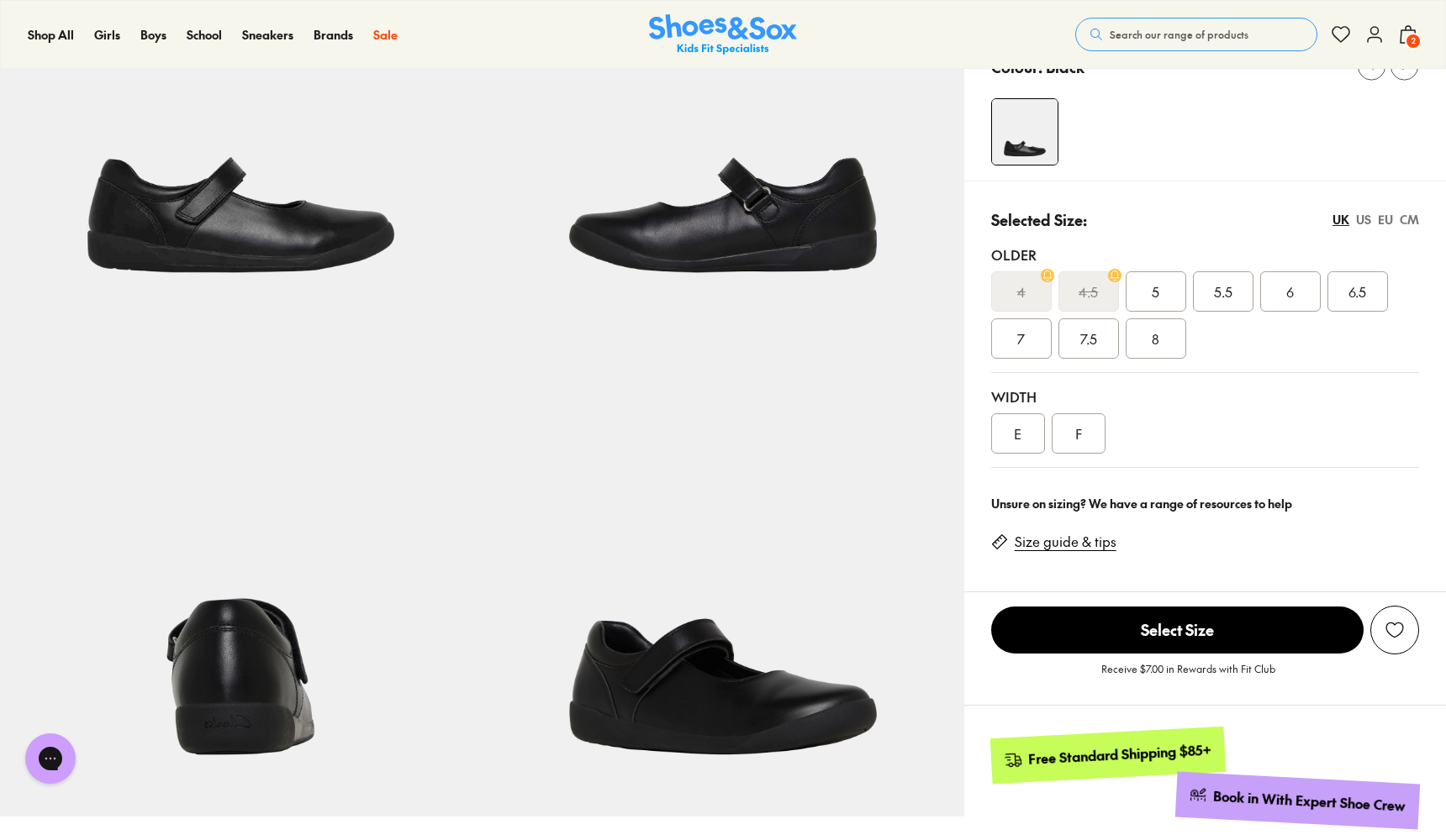
scroll to position [239, 0]
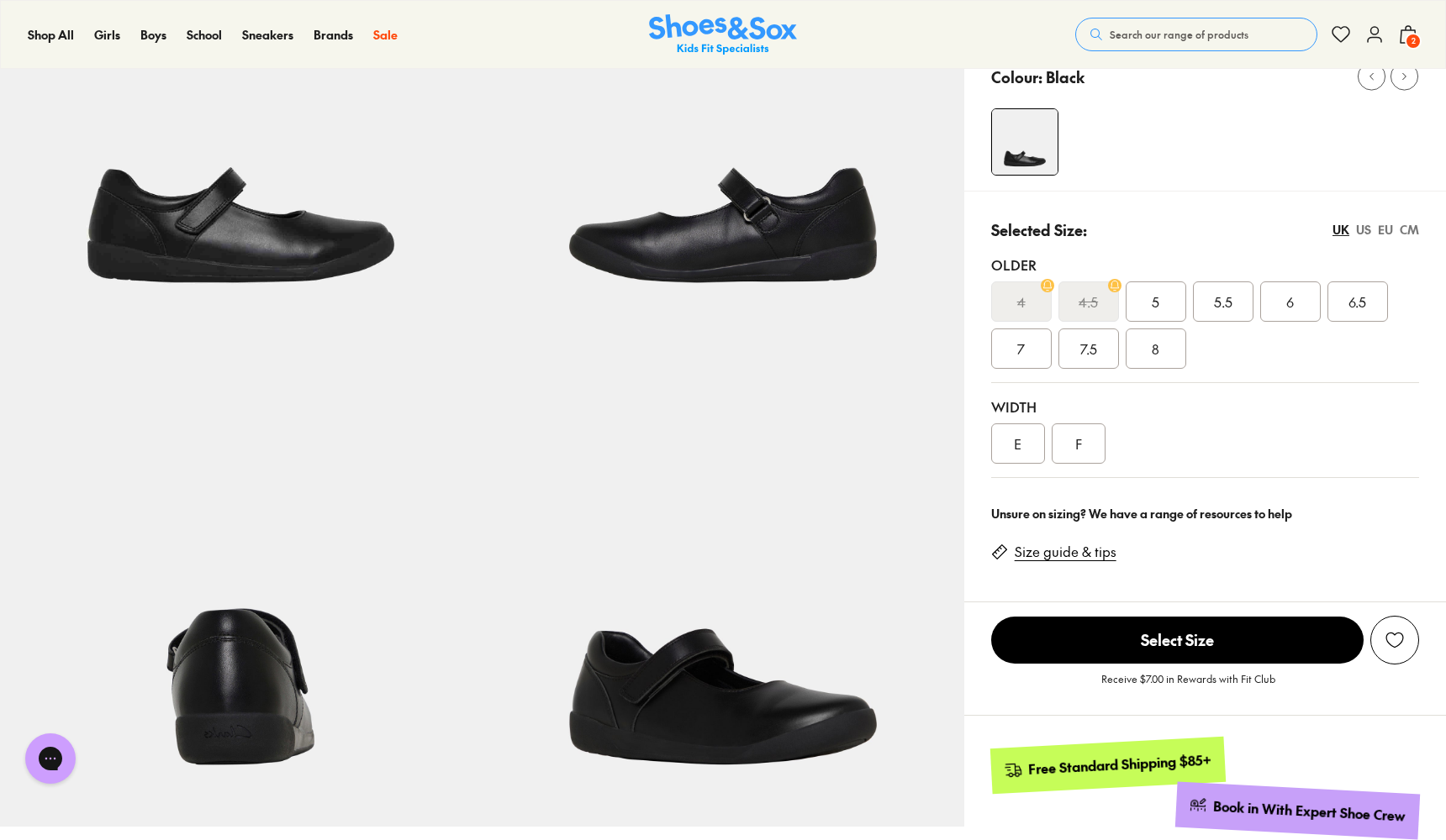
click at [1284, 297] on div "6" at bounding box center [1290, 301] width 60 height 40
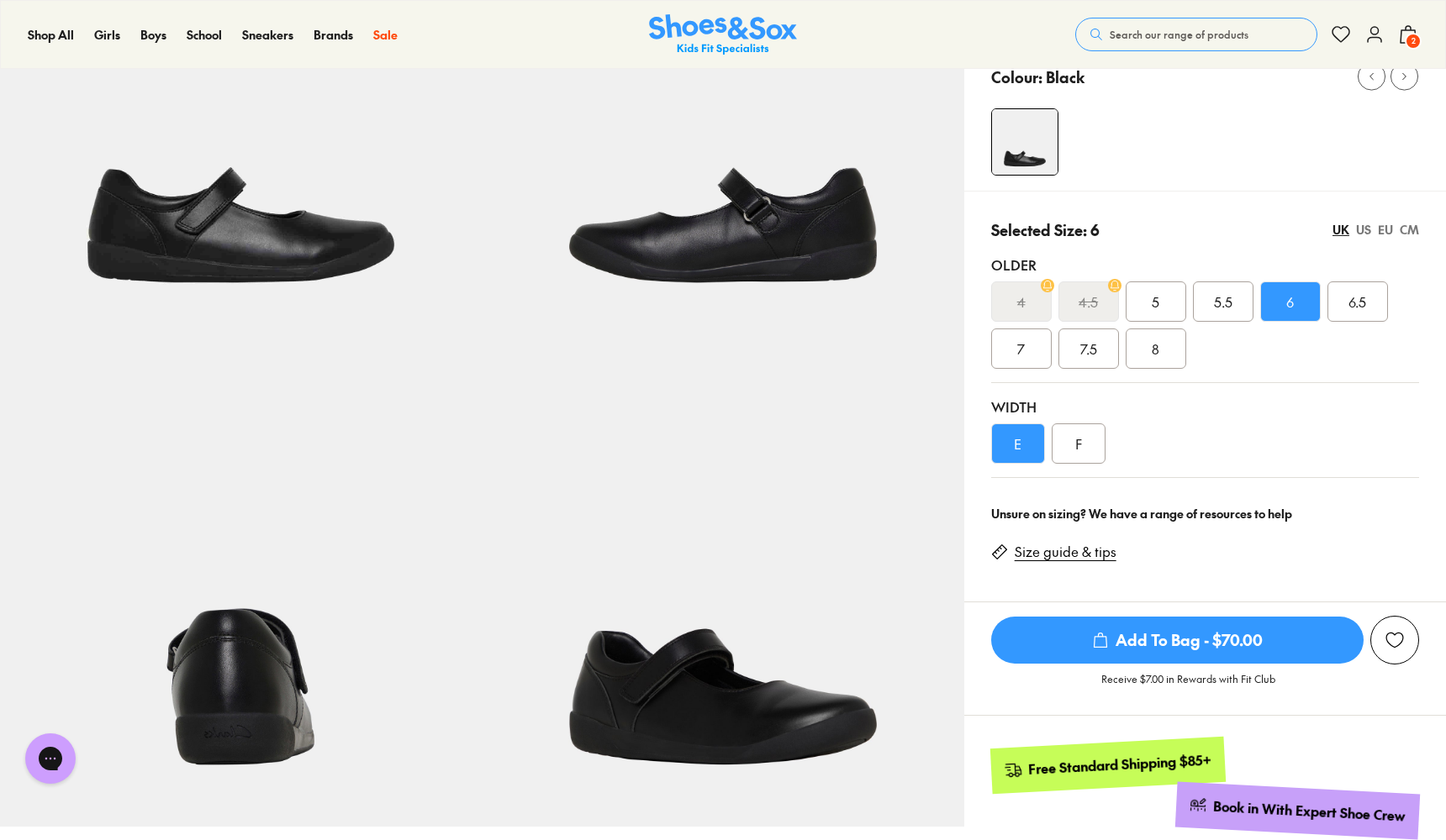
click at [1082, 447] on div "F" at bounding box center [1079, 443] width 54 height 40
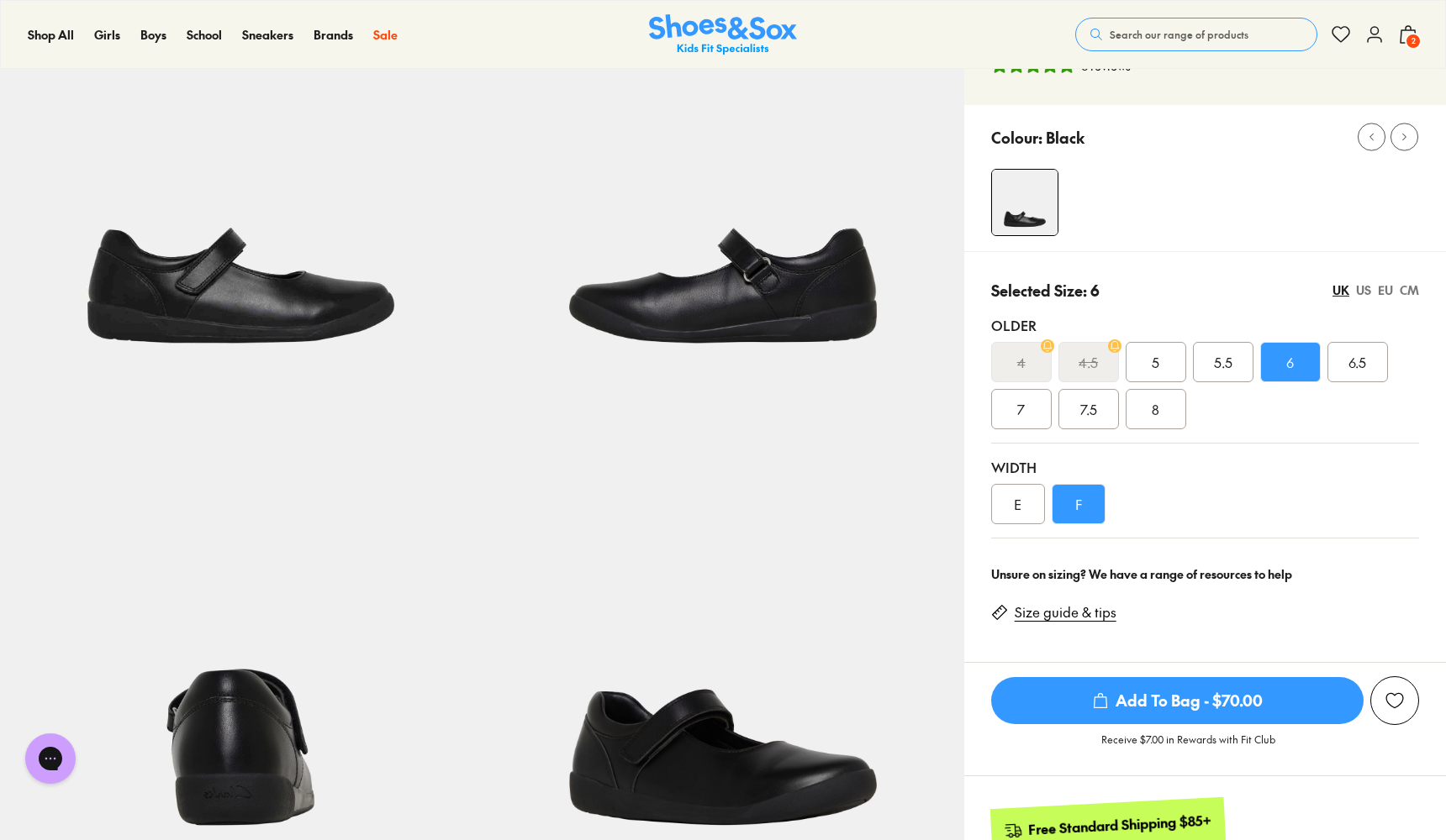
scroll to position [168, 0]
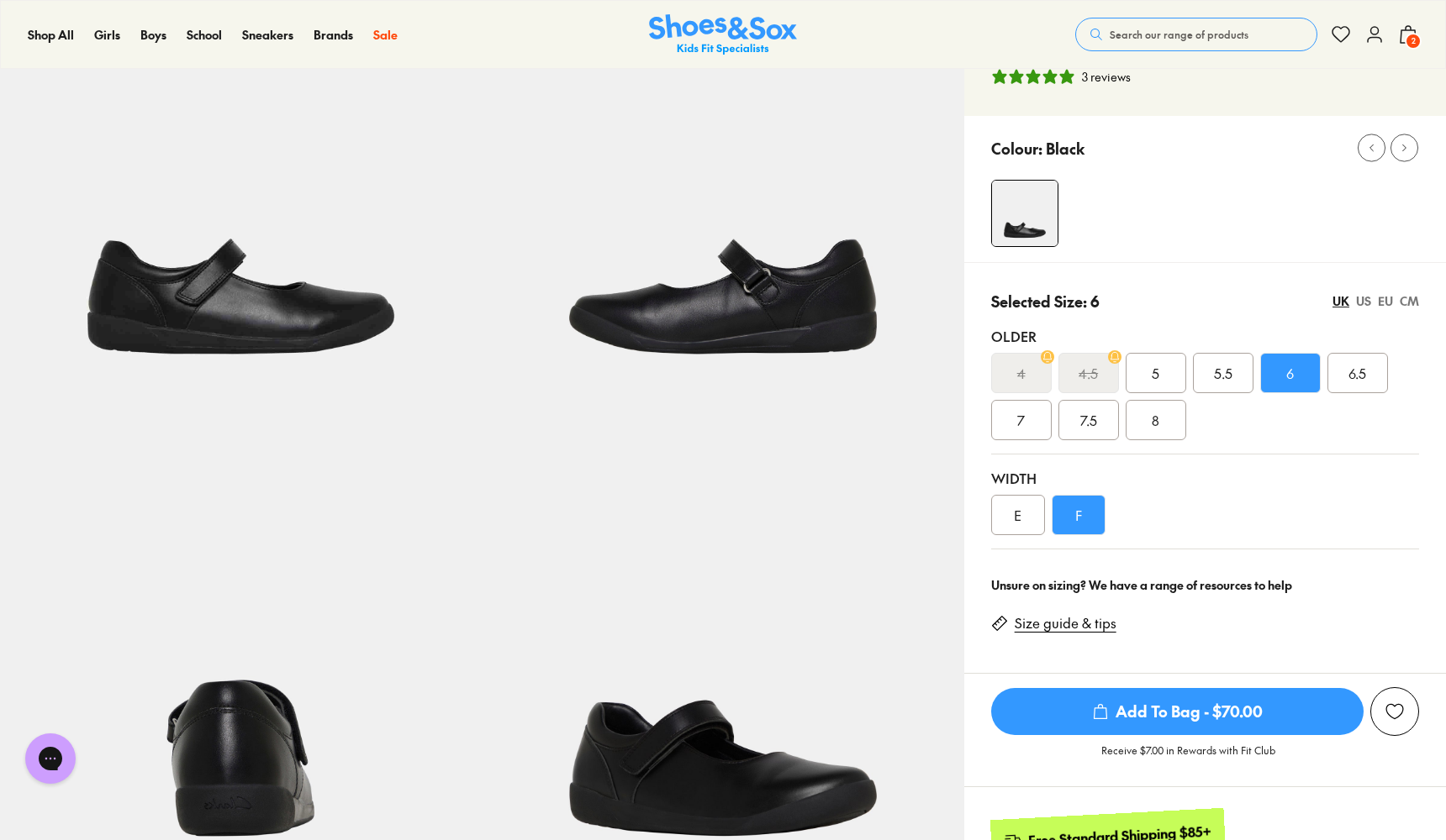
click at [237, 300] on img at bounding box center [240, 174] width 481 height 481
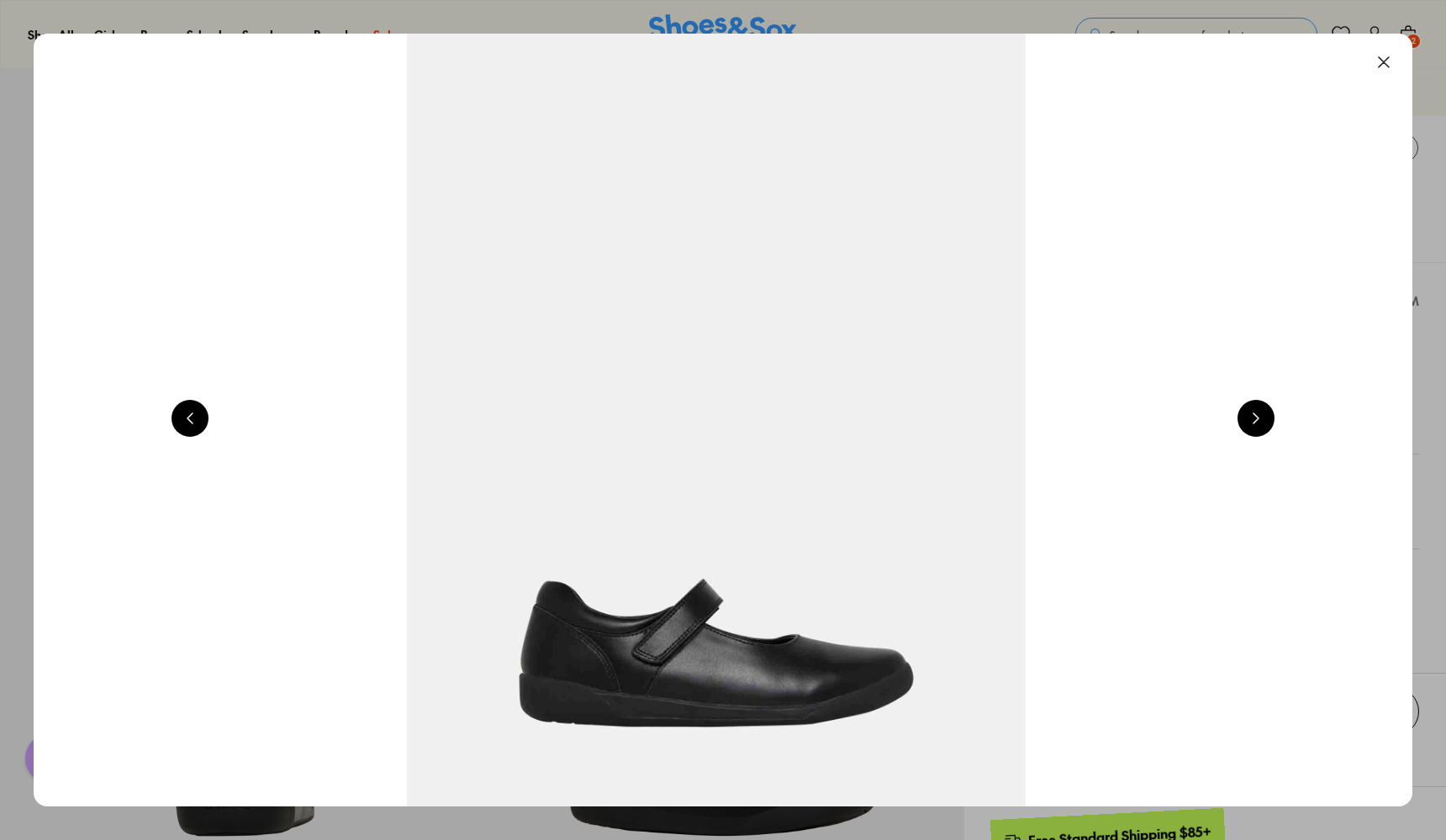
click at [1271, 415] on button at bounding box center [1255, 418] width 37 height 37
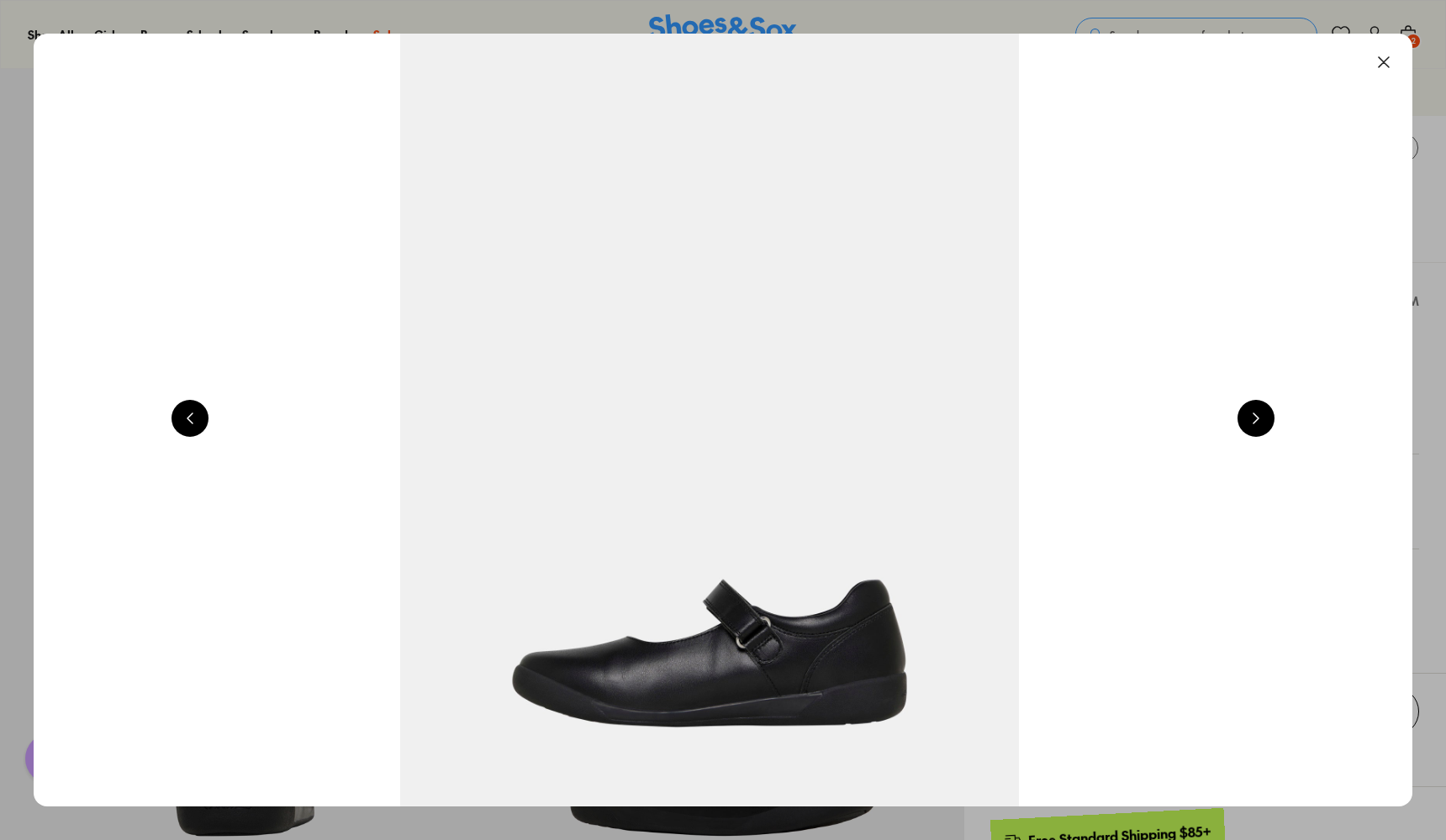
click at [1271, 415] on button at bounding box center [1255, 418] width 37 height 37
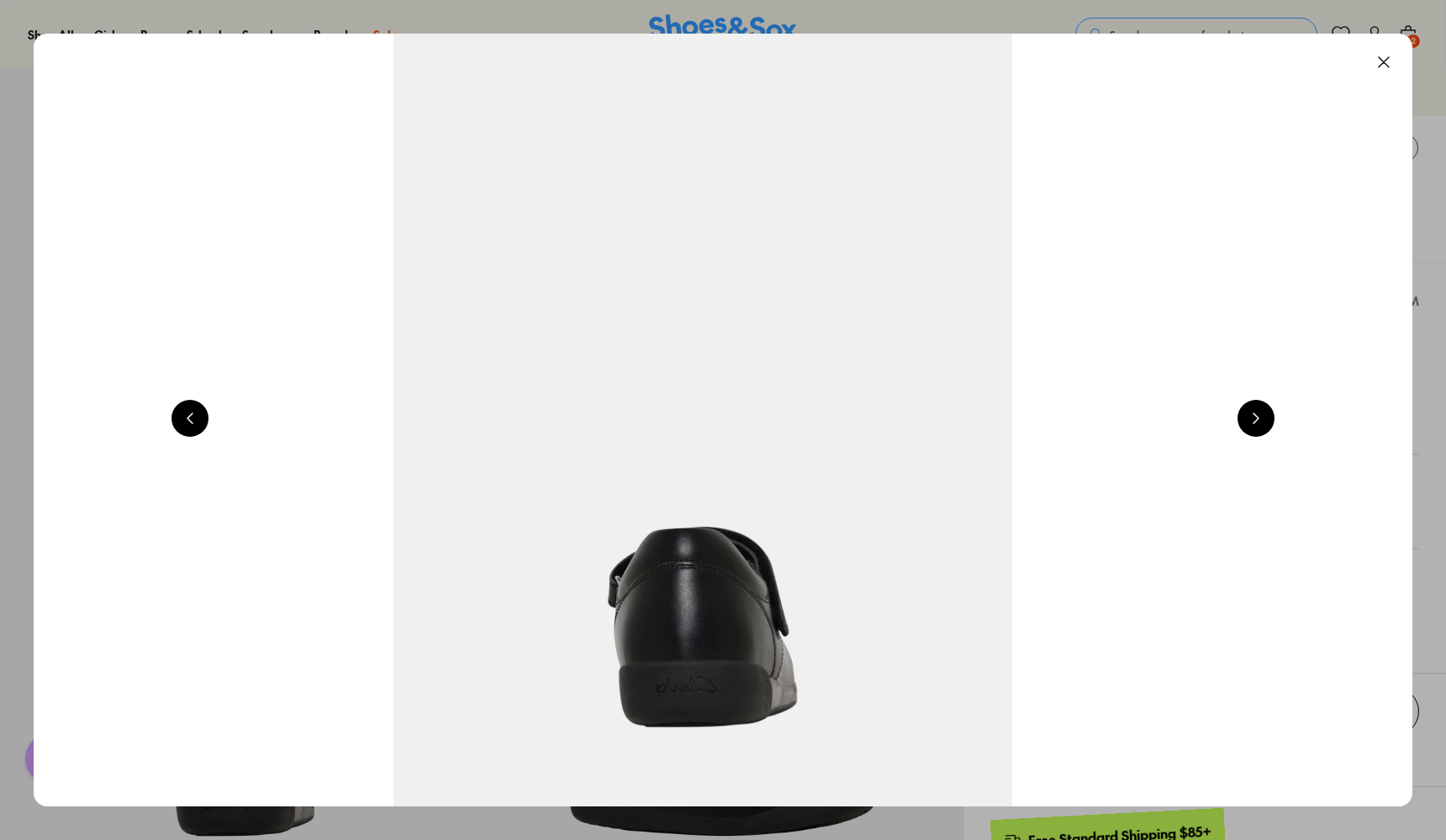
click at [1271, 415] on button at bounding box center [1255, 418] width 37 height 37
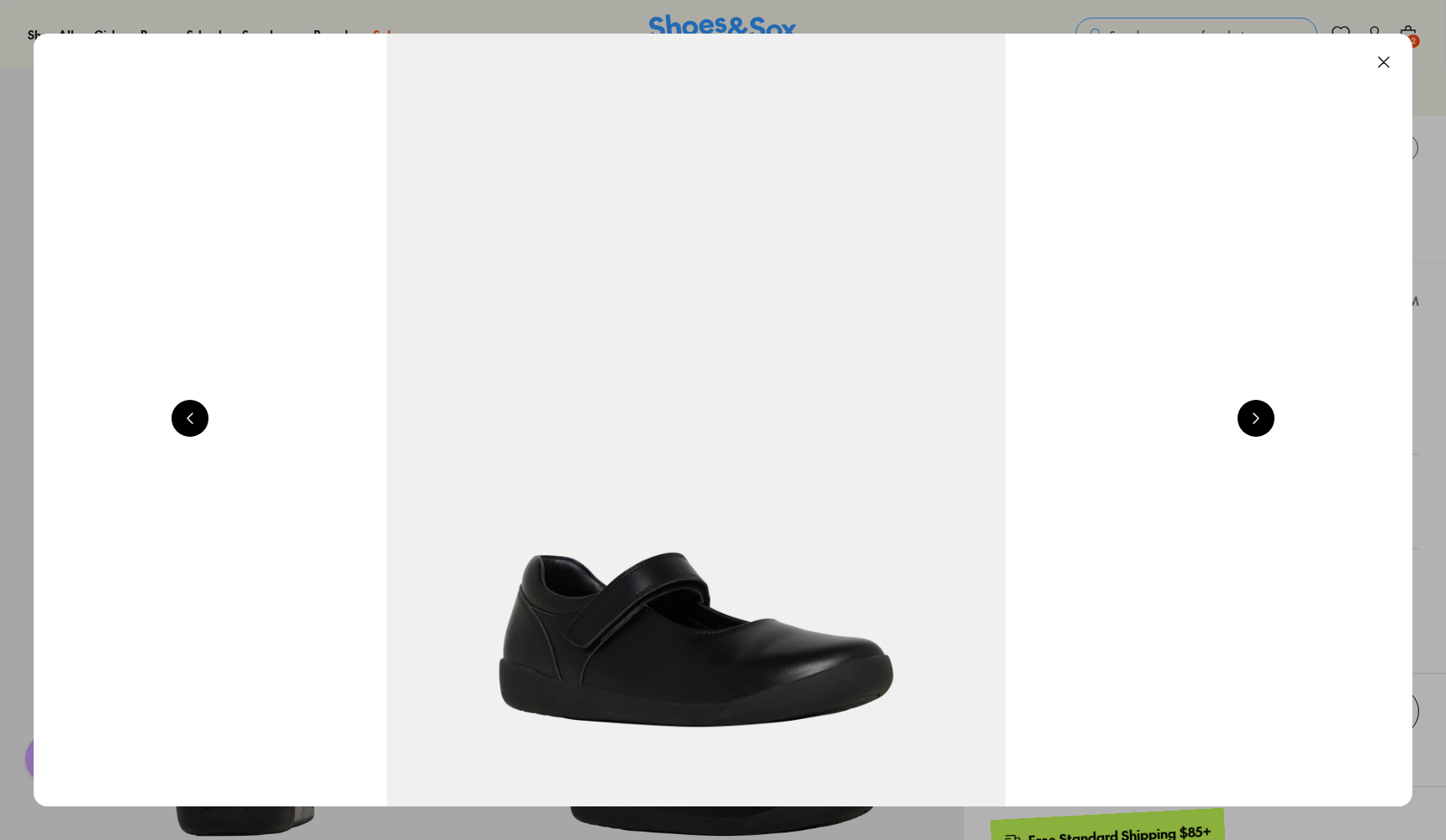
click at [1391, 55] on button at bounding box center [1383, 62] width 37 height 37
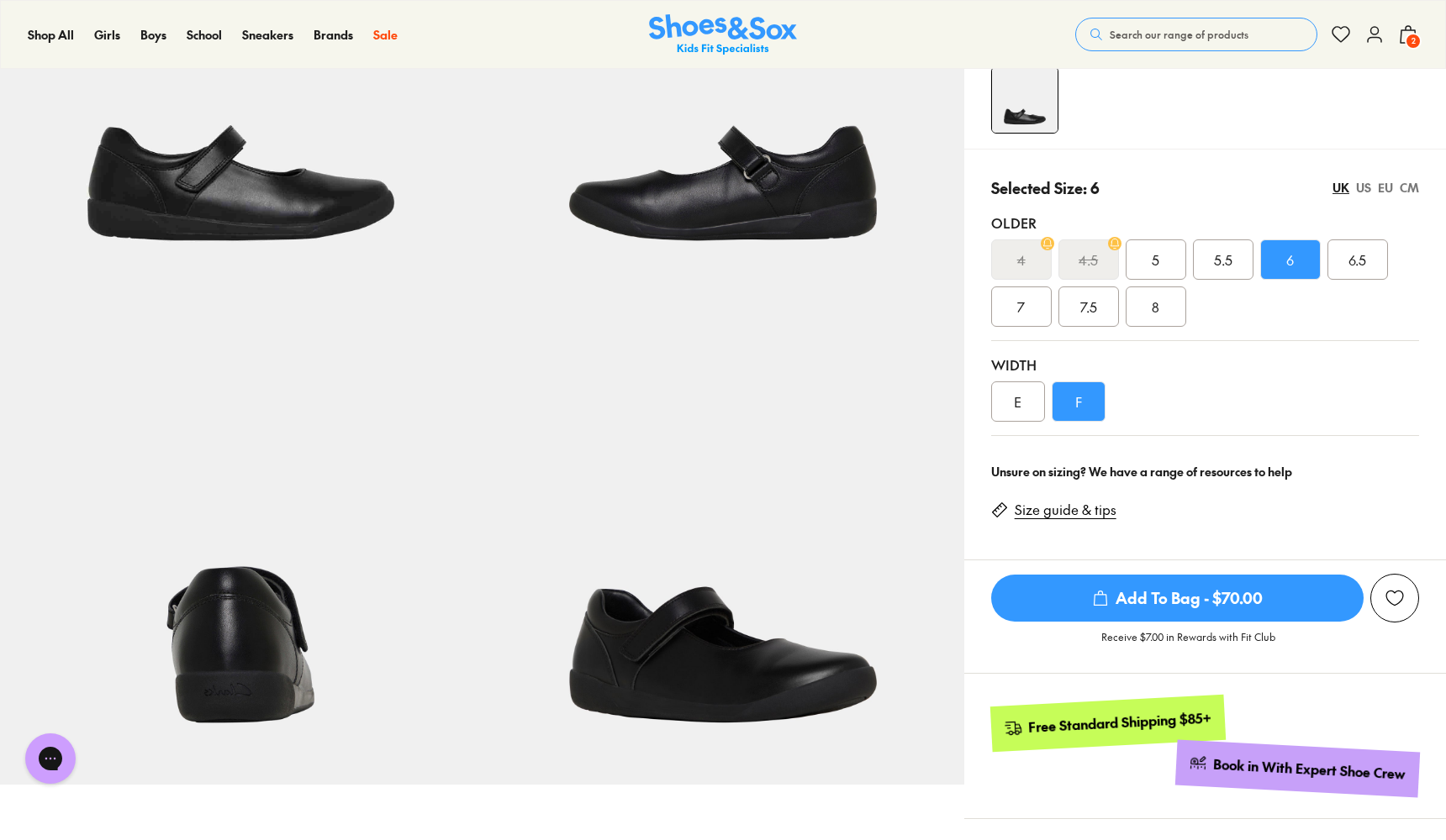
scroll to position [299, 0]
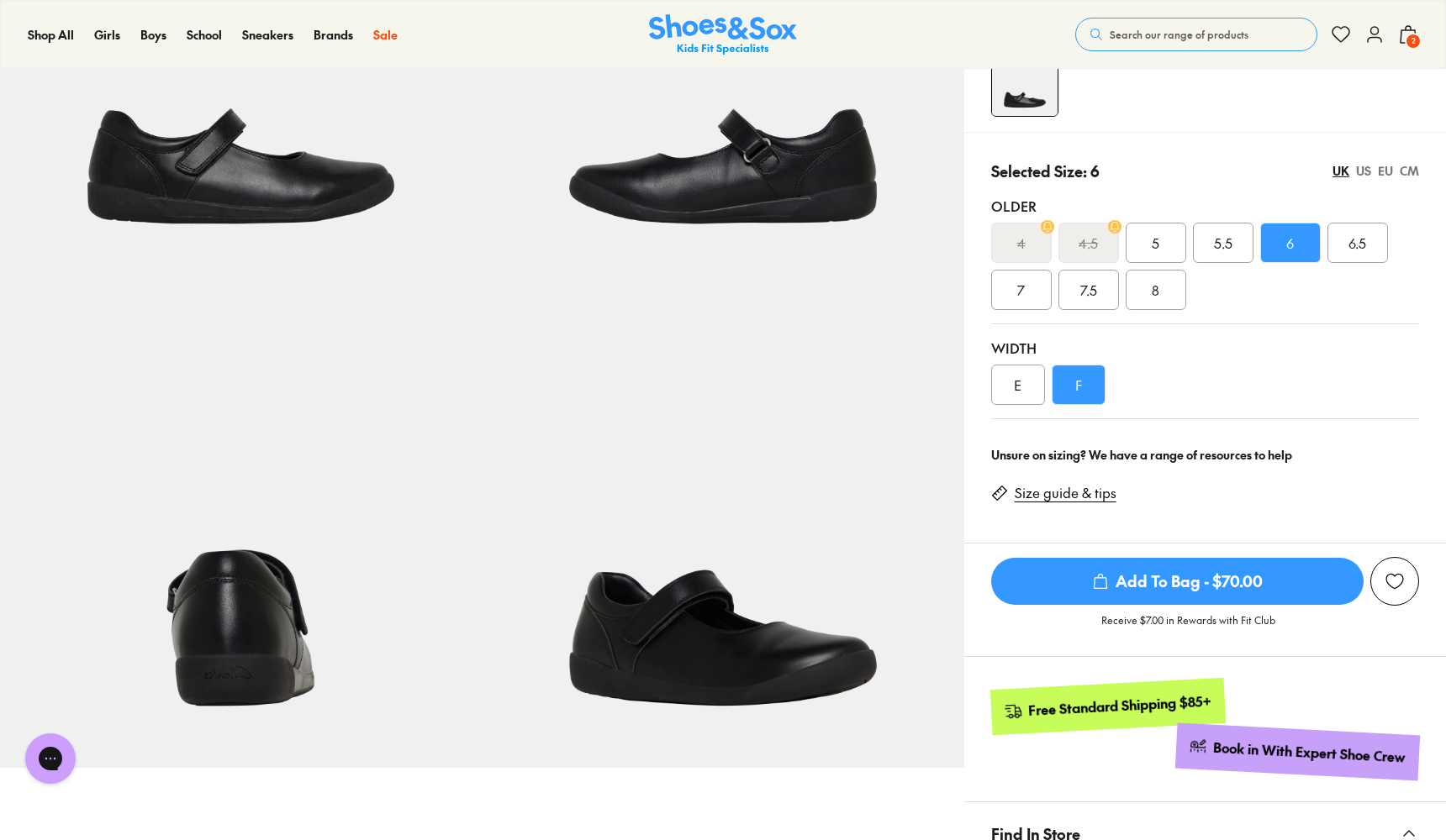
click at [1210, 572] on span "Add To Bag - $70.00" at bounding box center [1178, 581] width 373 height 47
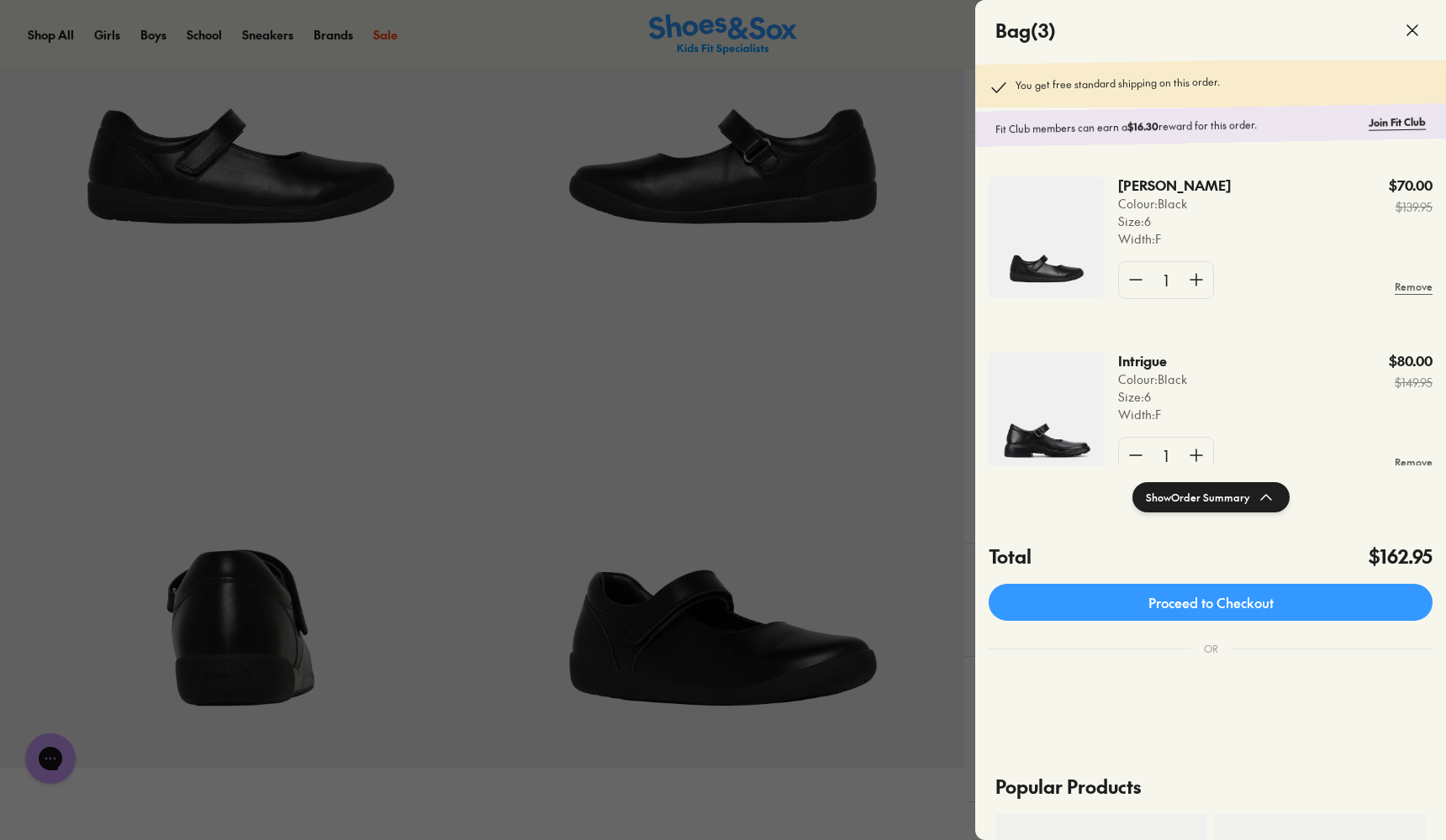
click at [910, 344] on div at bounding box center [723, 420] width 1446 height 840
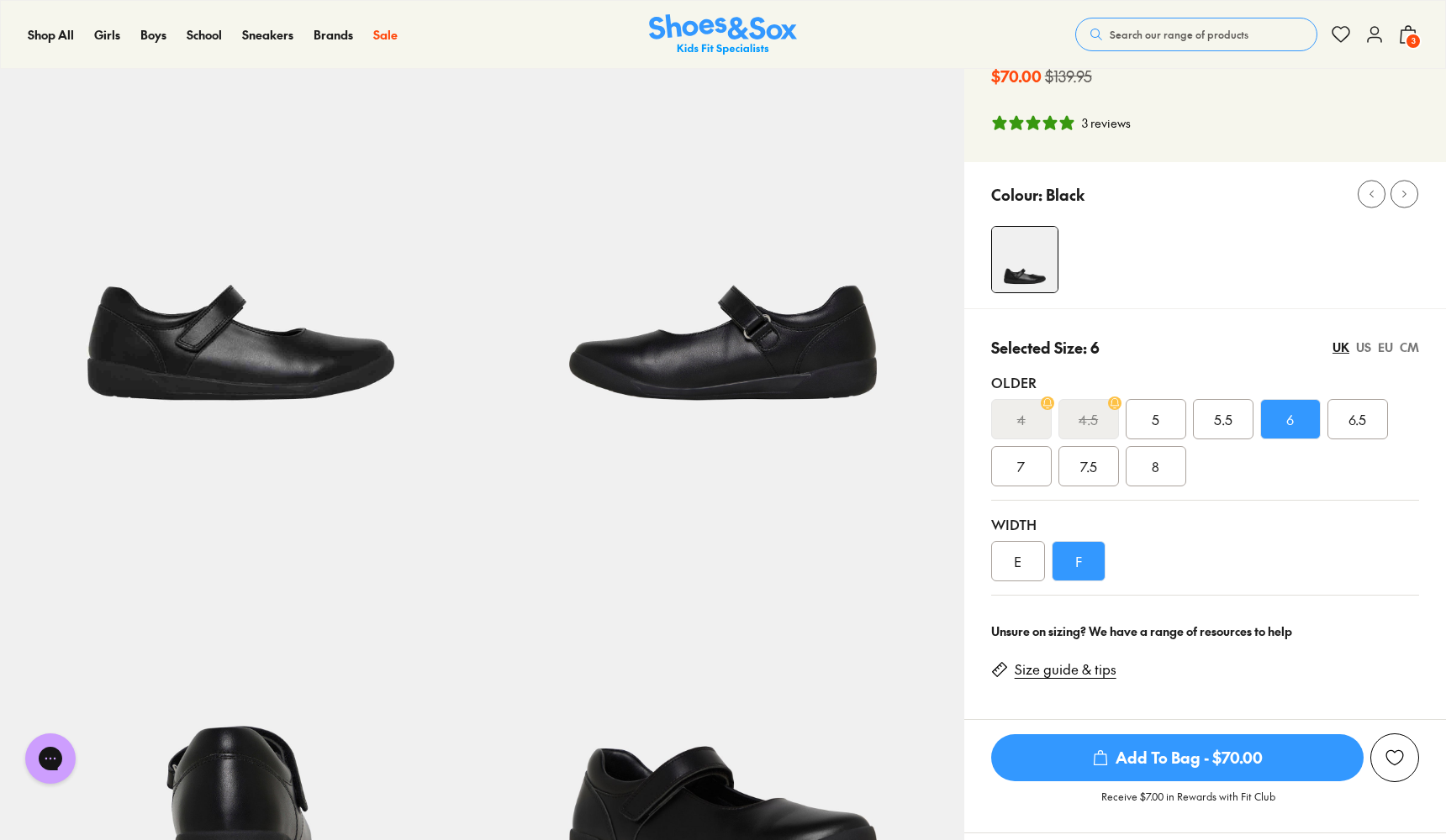
scroll to position [123, 0]
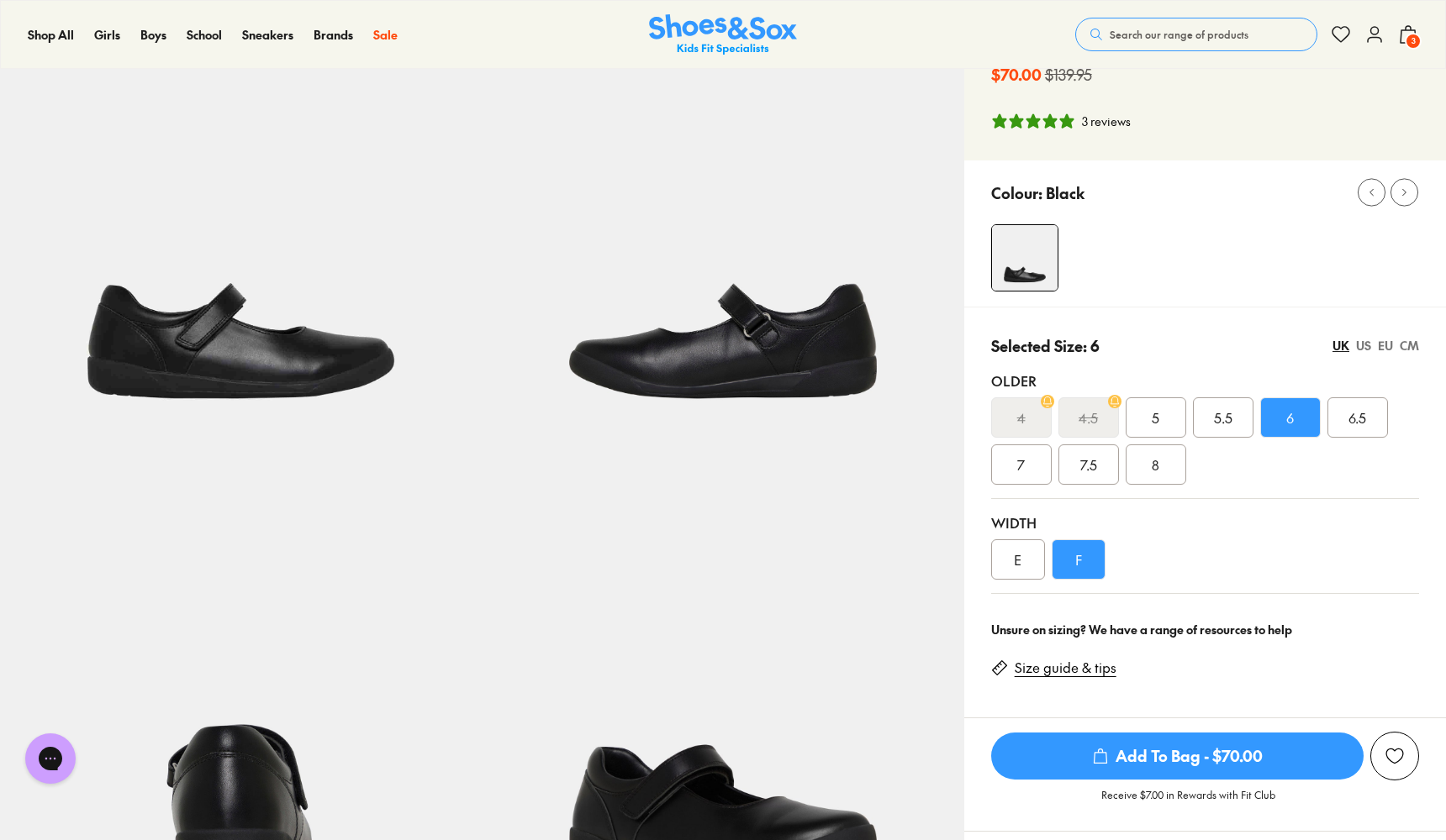
click at [1026, 463] on div "7" at bounding box center [1021, 464] width 60 height 40
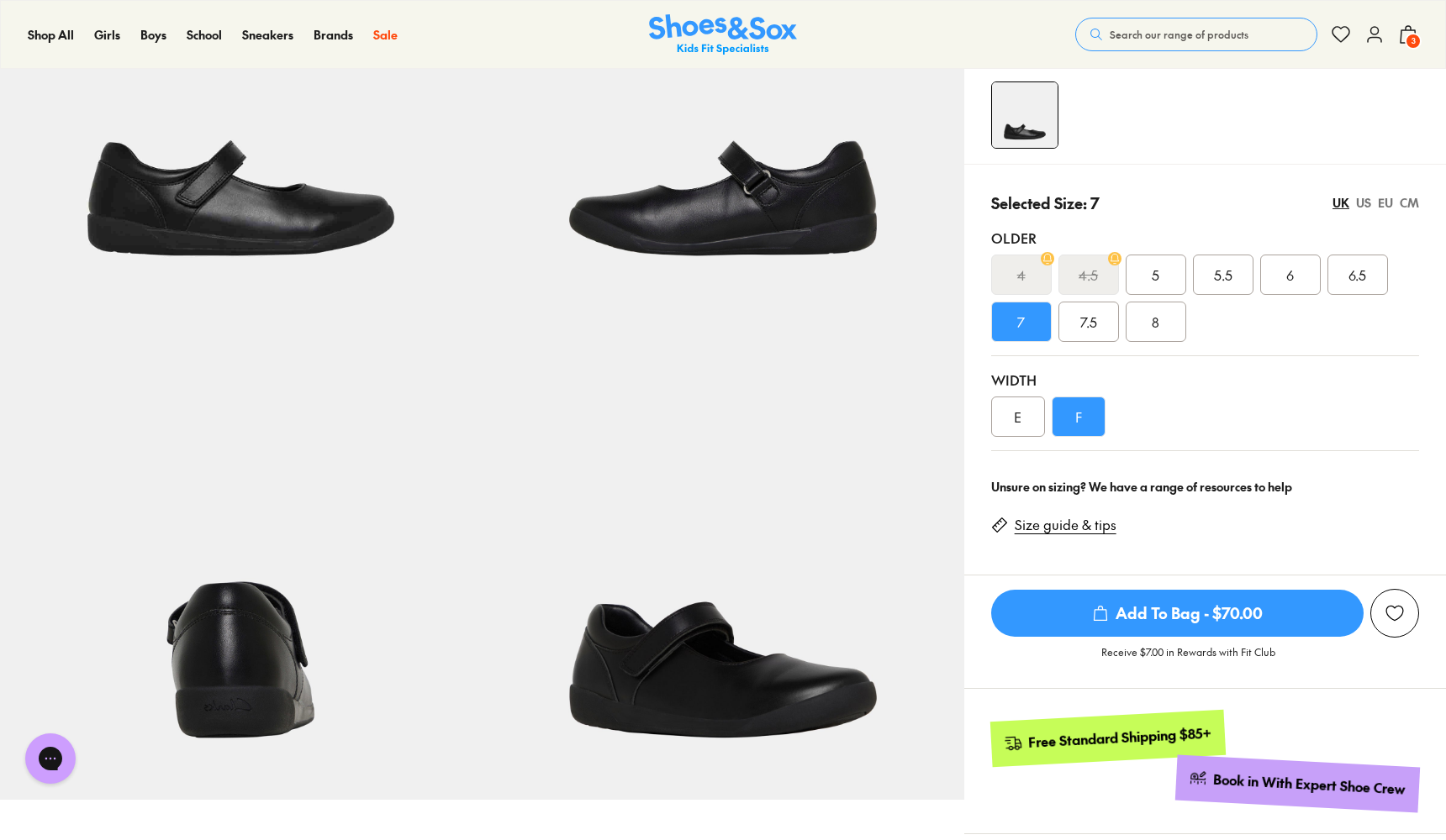
scroll to position [286, 0]
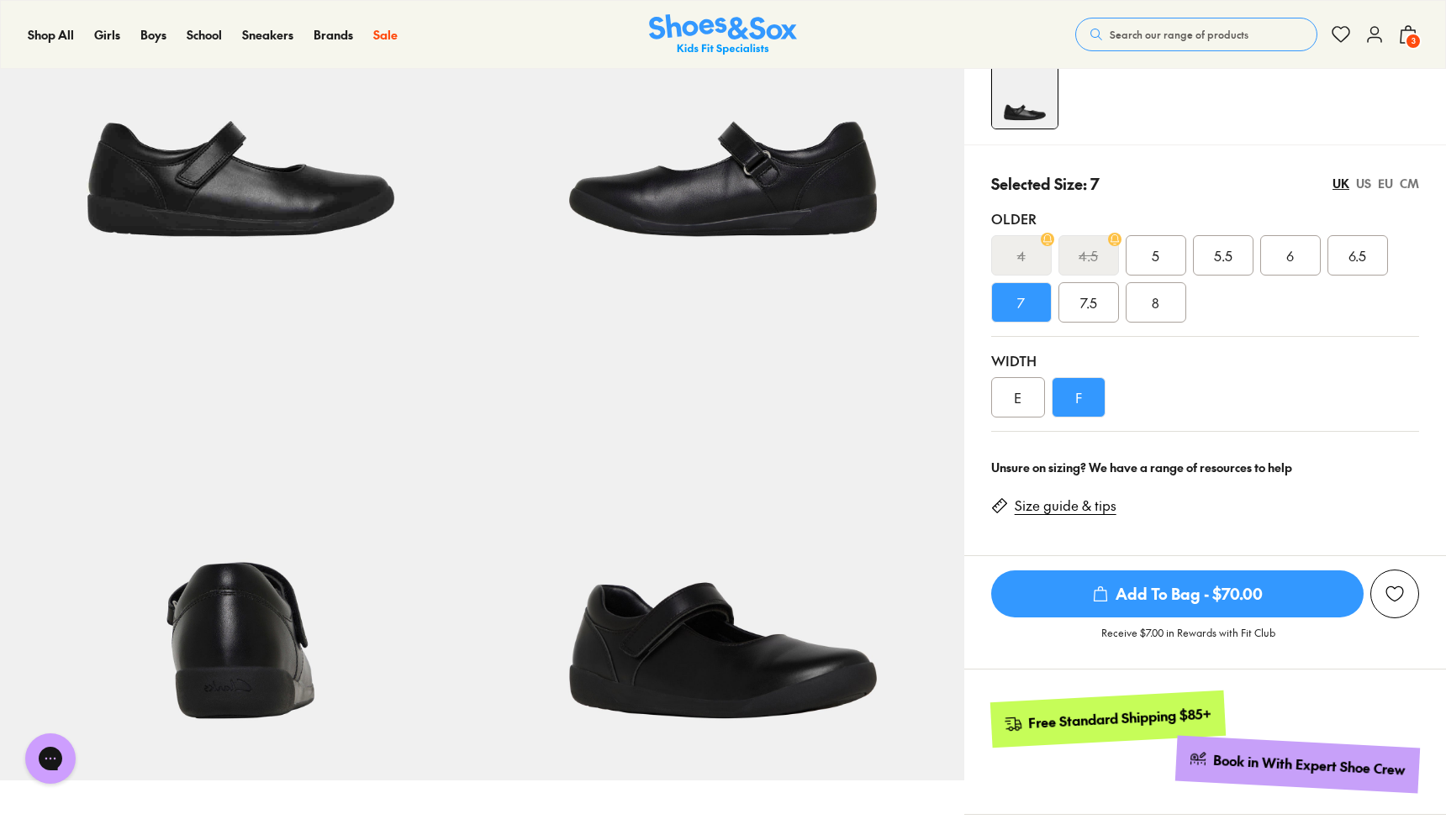
click at [1255, 590] on span "Add To Bag - $70.00" at bounding box center [1178, 594] width 373 height 47
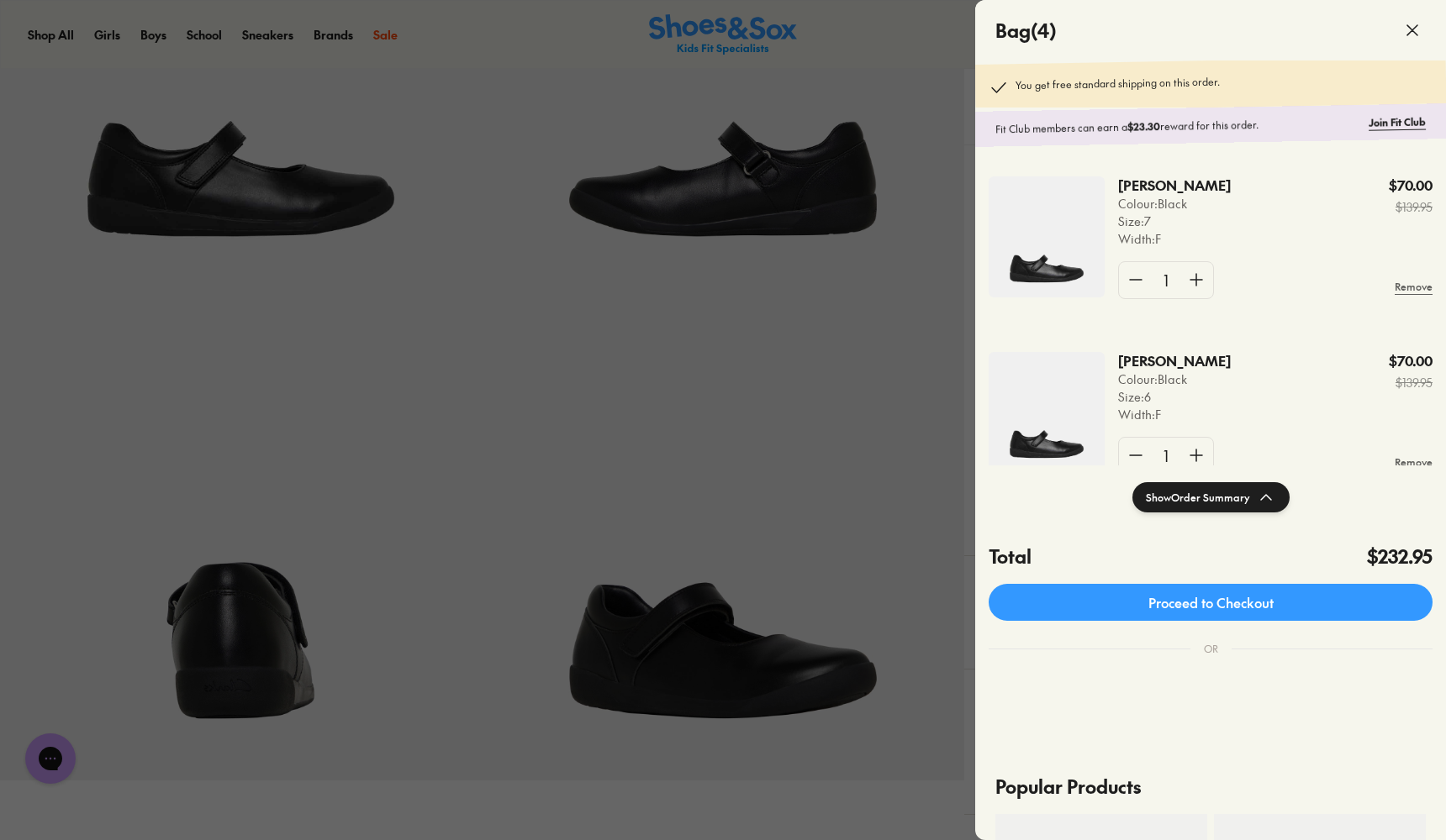
click at [869, 376] on div at bounding box center [723, 420] width 1446 height 840
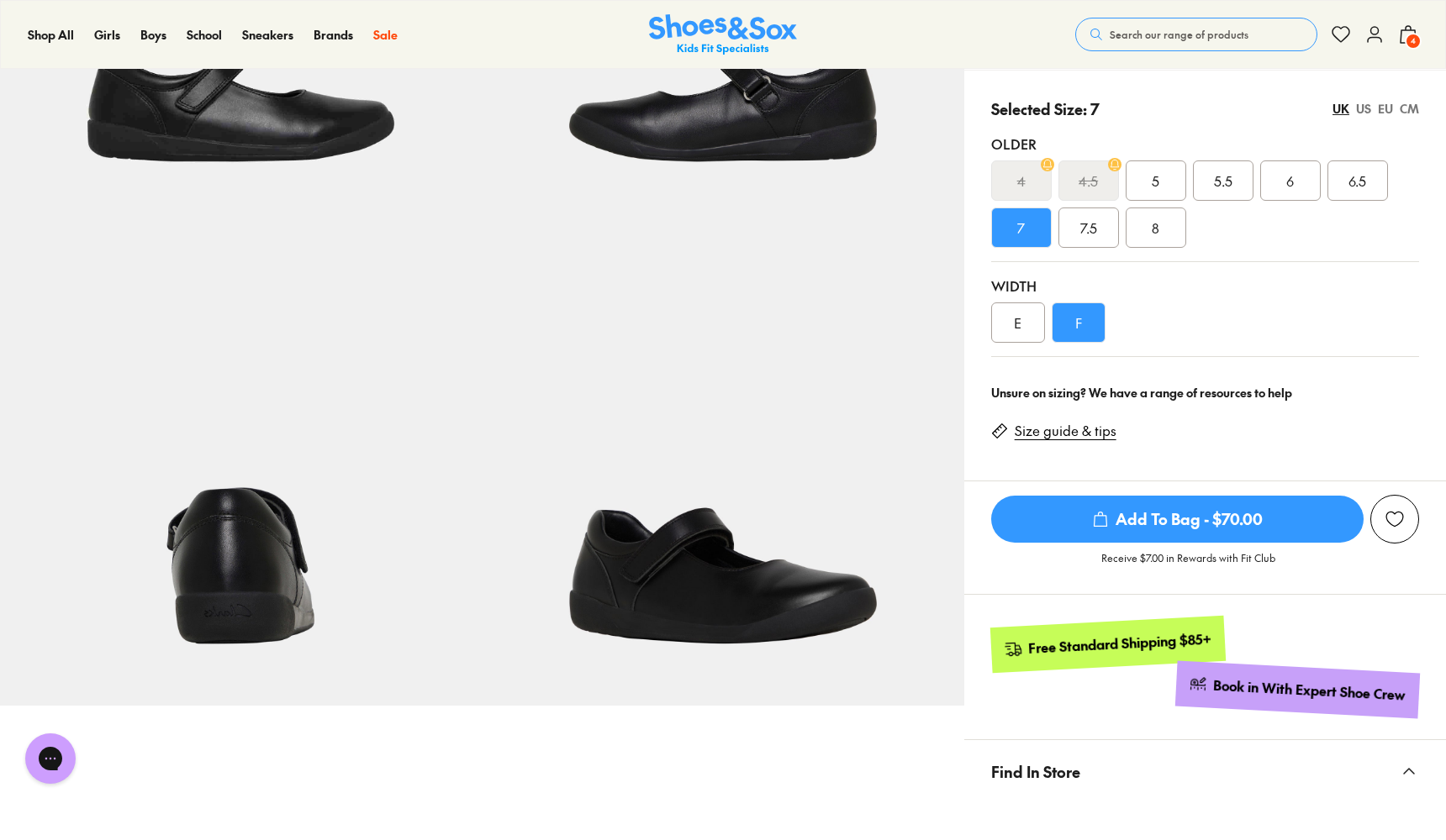
scroll to position [330, 0]
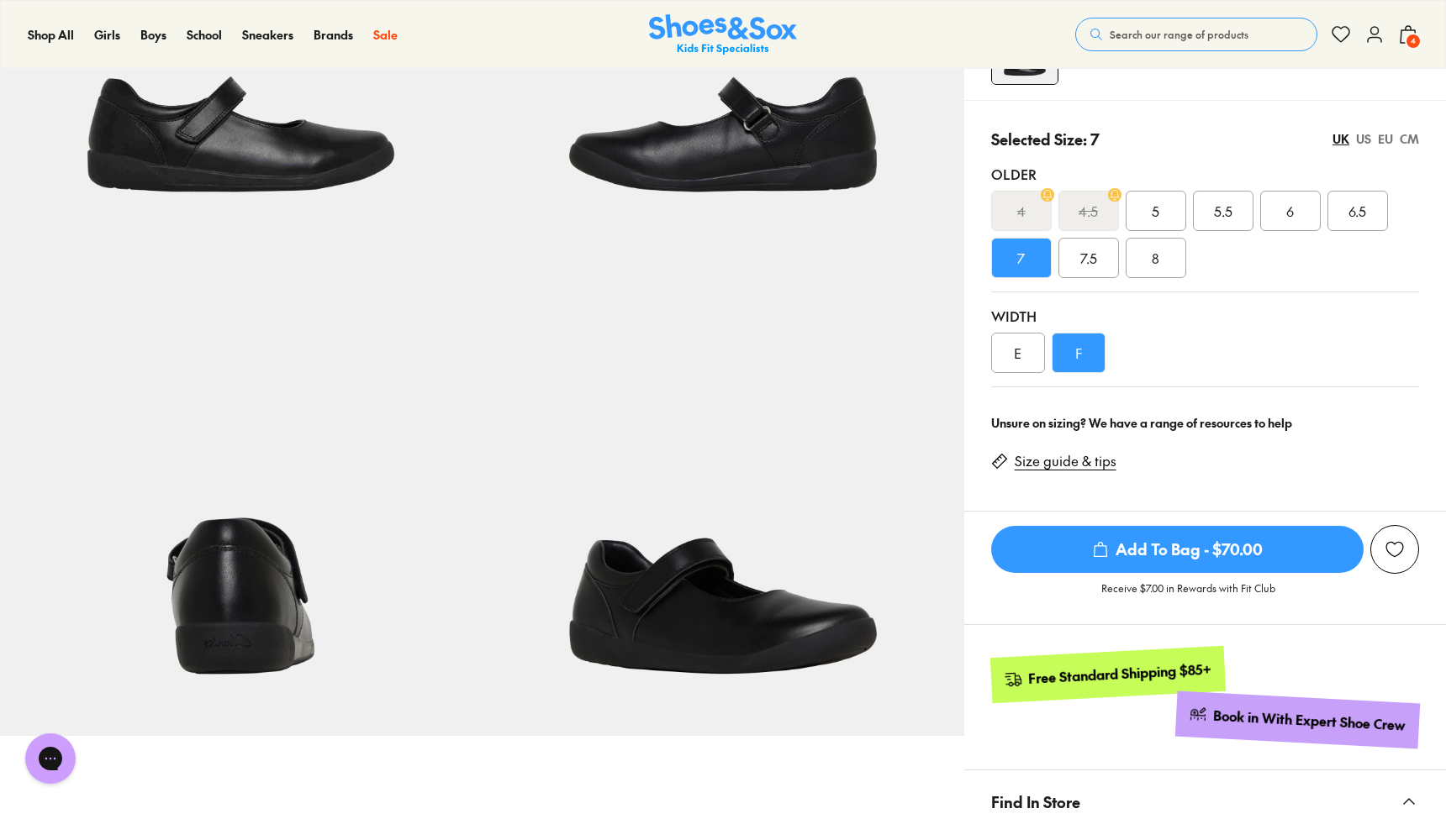
click at [1411, 39] on span "4" at bounding box center [1413, 40] width 17 height 17
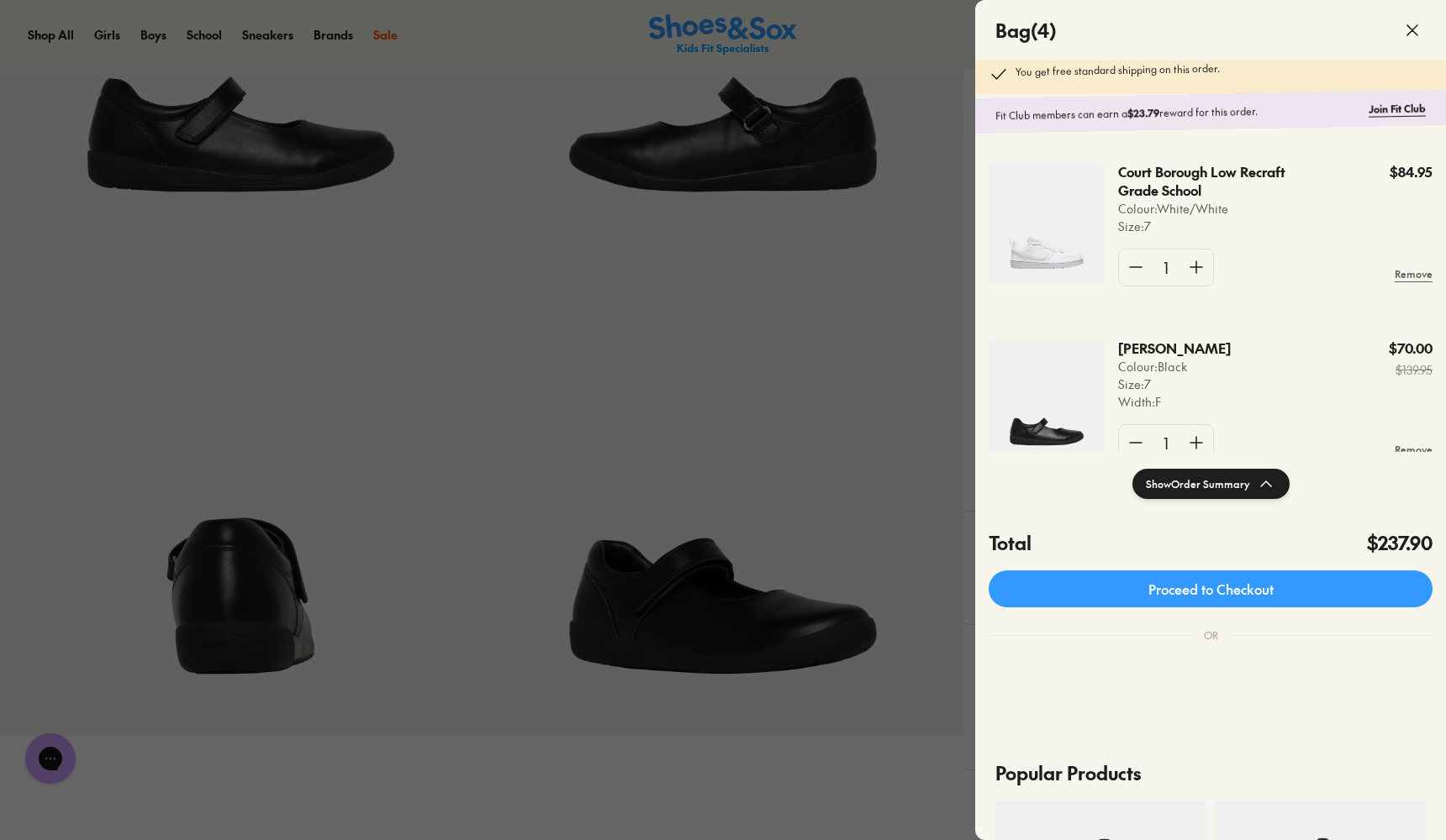
scroll to position [0, 0]
click at [910, 380] on div at bounding box center [723, 420] width 1446 height 840
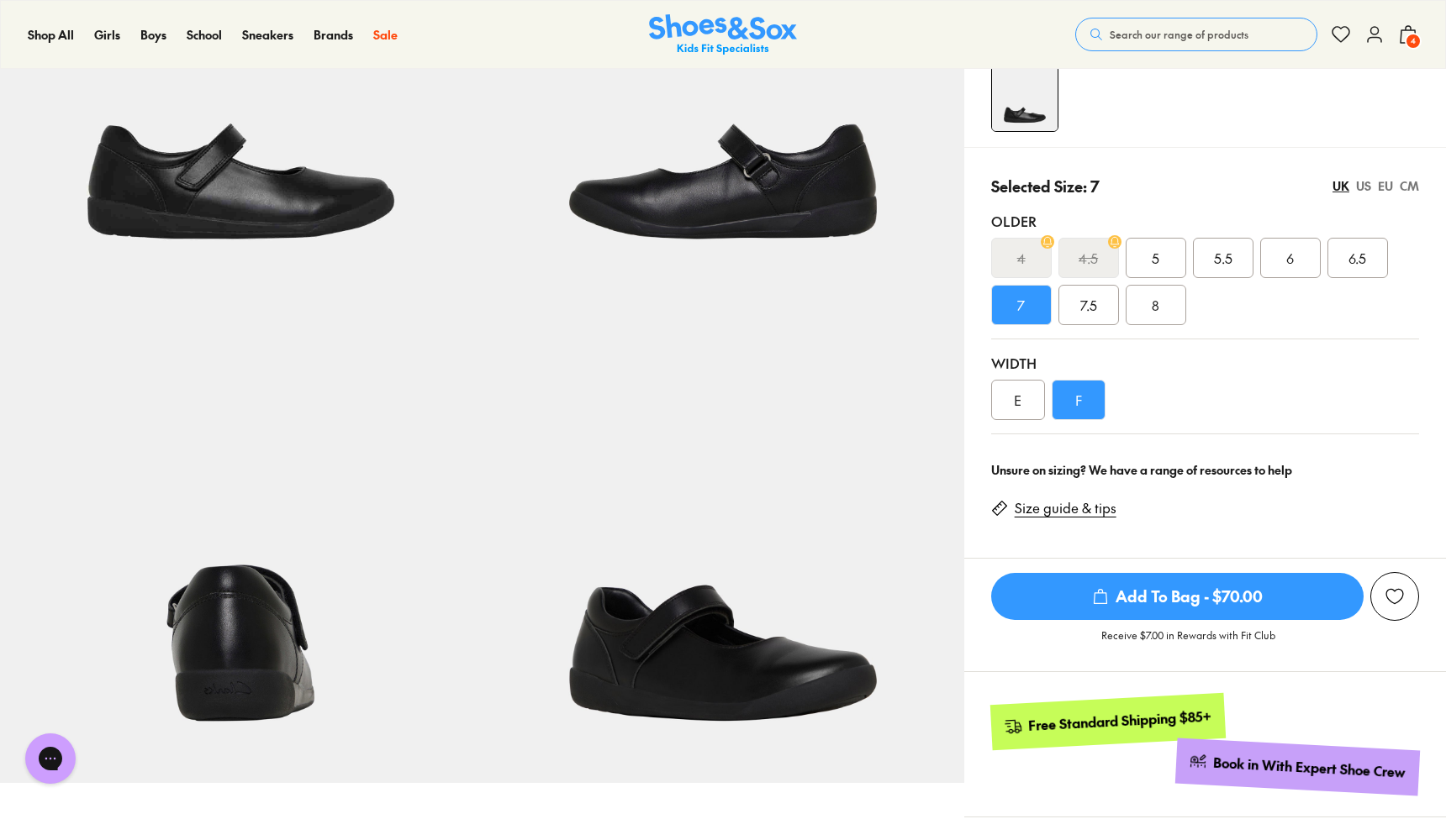
scroll to position [326, 0]
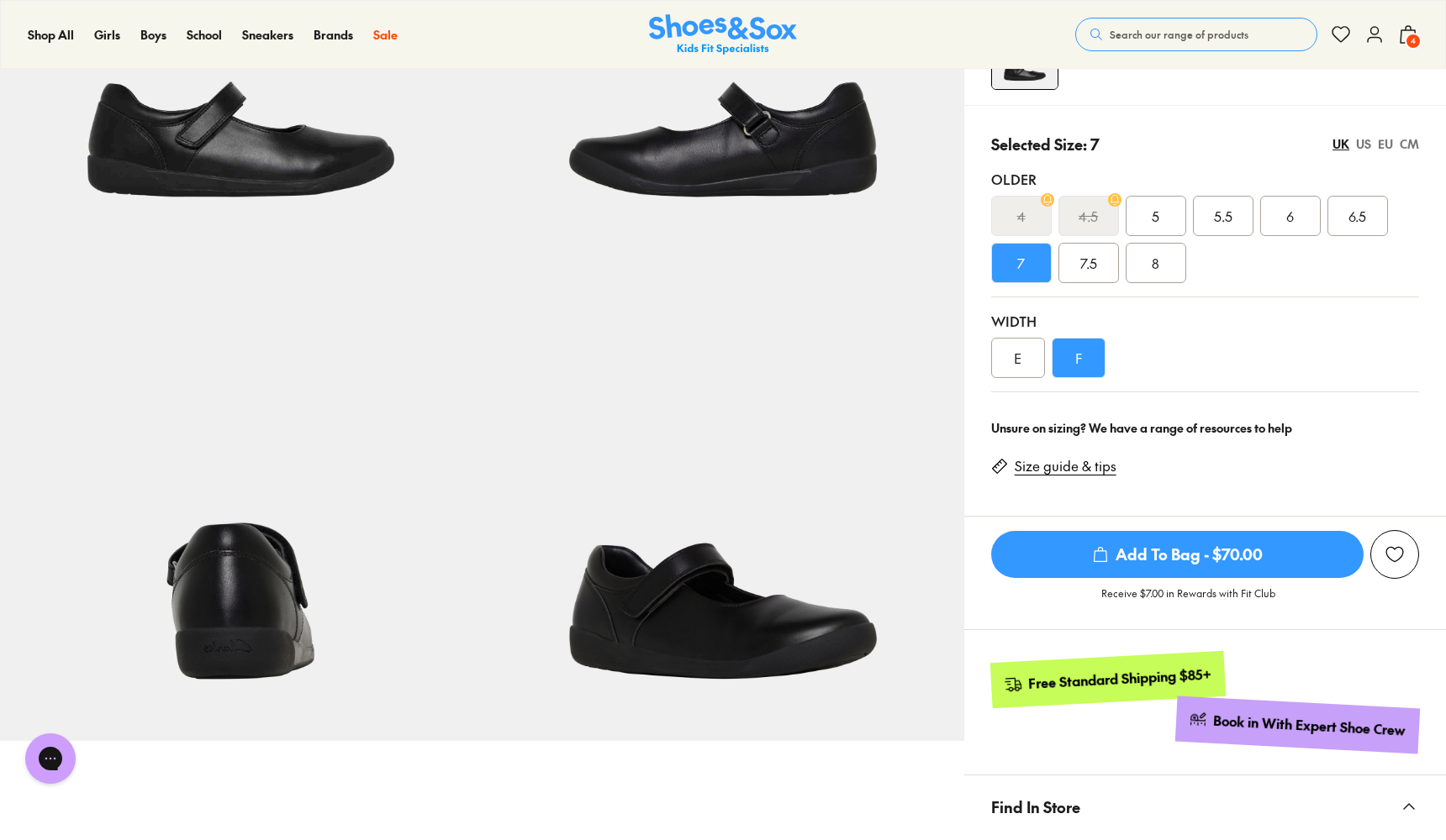
click at [687, 567] on img at bounding box center [722, 499] width 481 height 481
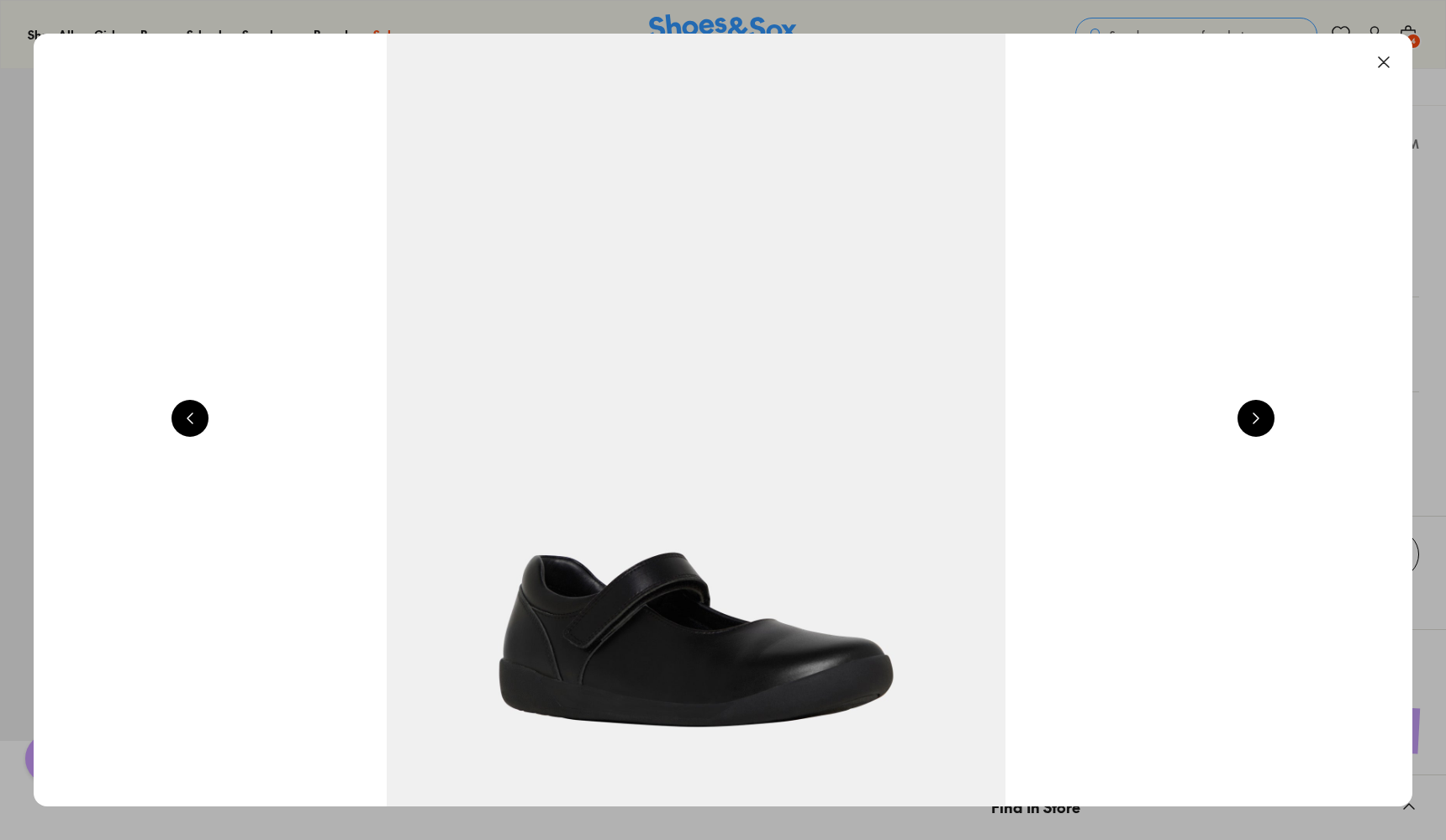
click at [1258, 415] on button at bounding box center [1255, 418] width 37 height 37
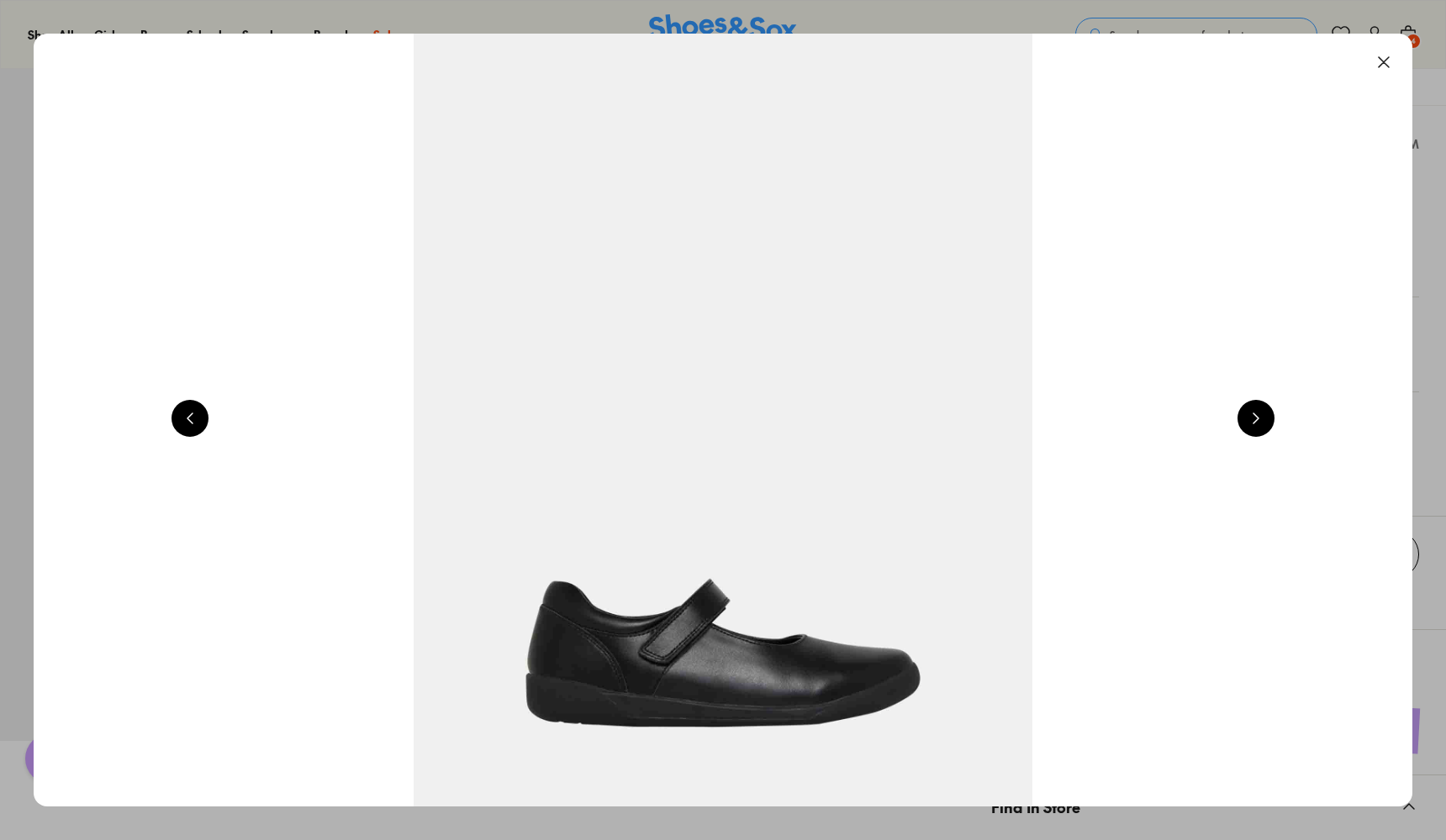
click at [1258, 415] on button at bounding box center [1255, 418] width 37 height 37
click at [1392, 58] on button at bounding box center [1383, 62] width 37 height 37
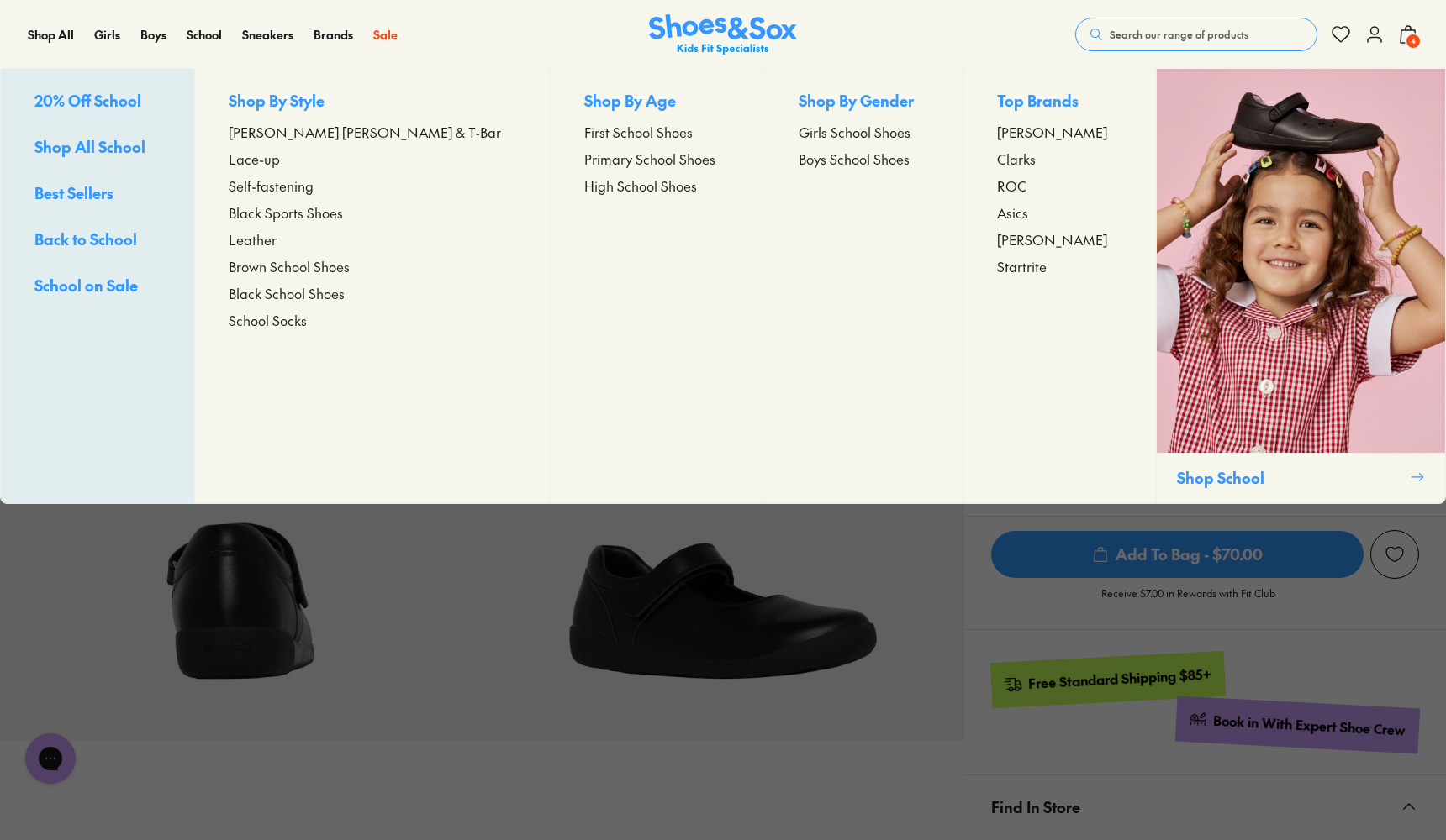
click at [584, 160] on span "Primary School Shoes" at bounding box center [650, 158] width 131 height 20
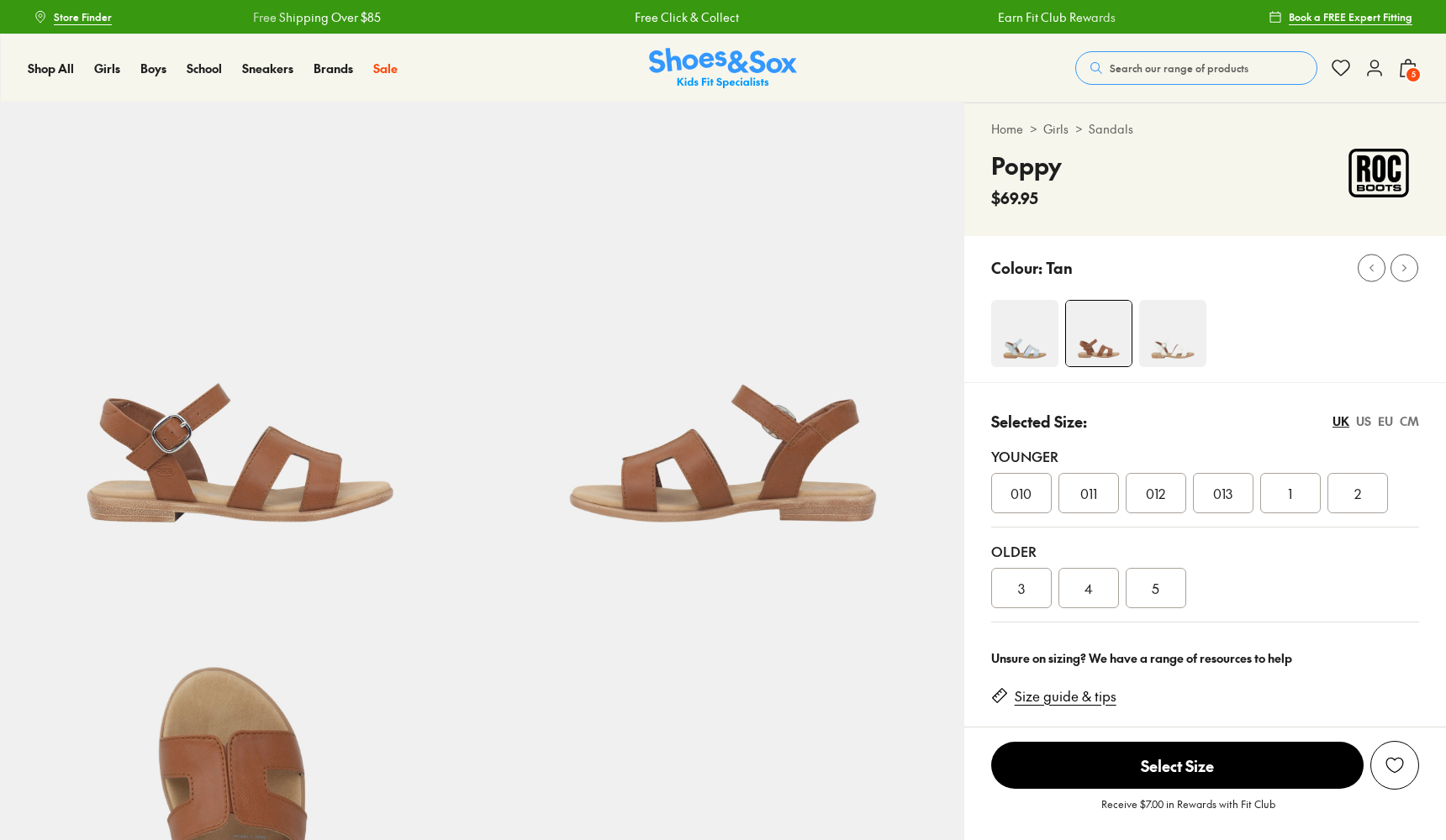
select select "*"
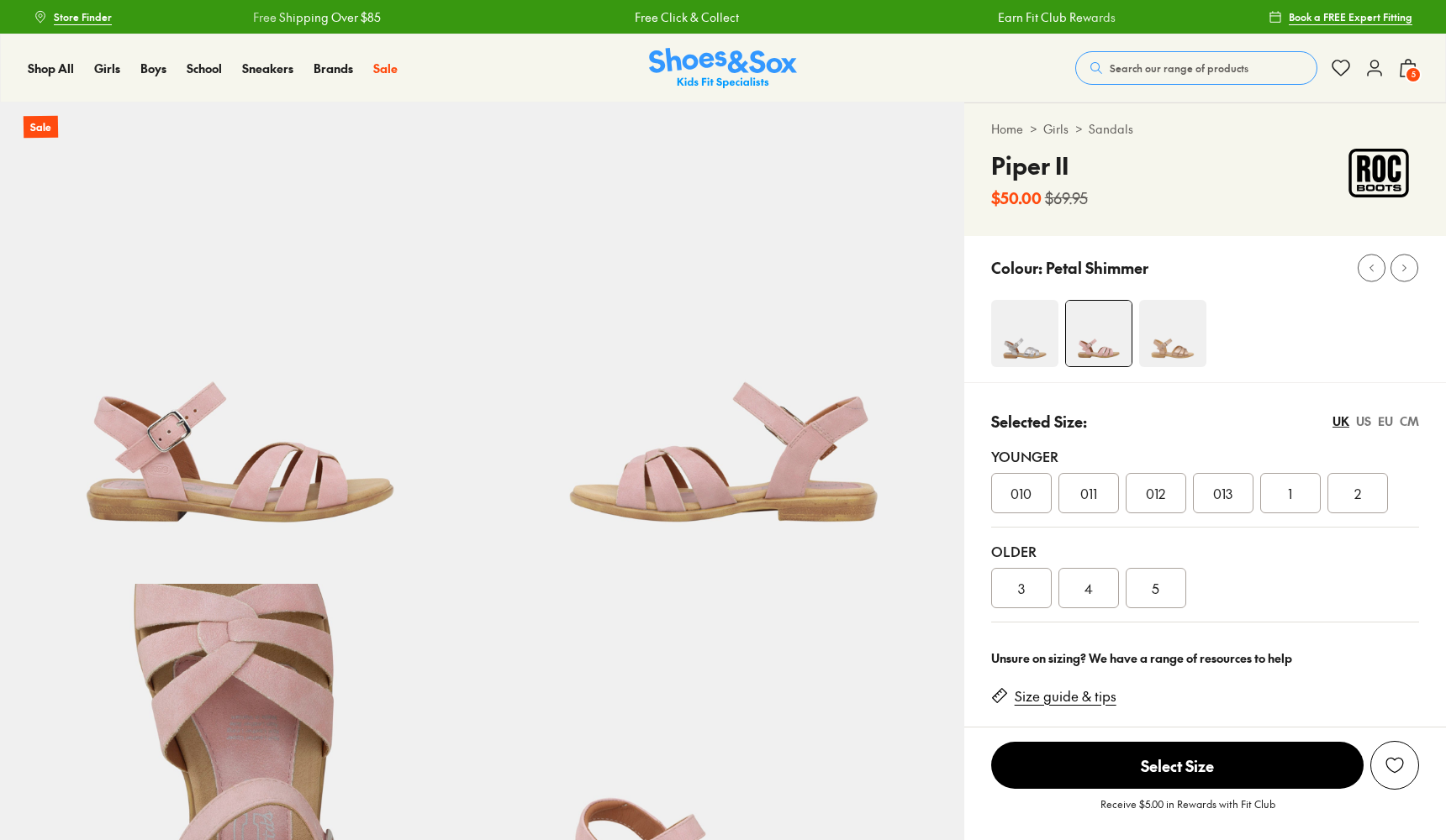
select select "*"
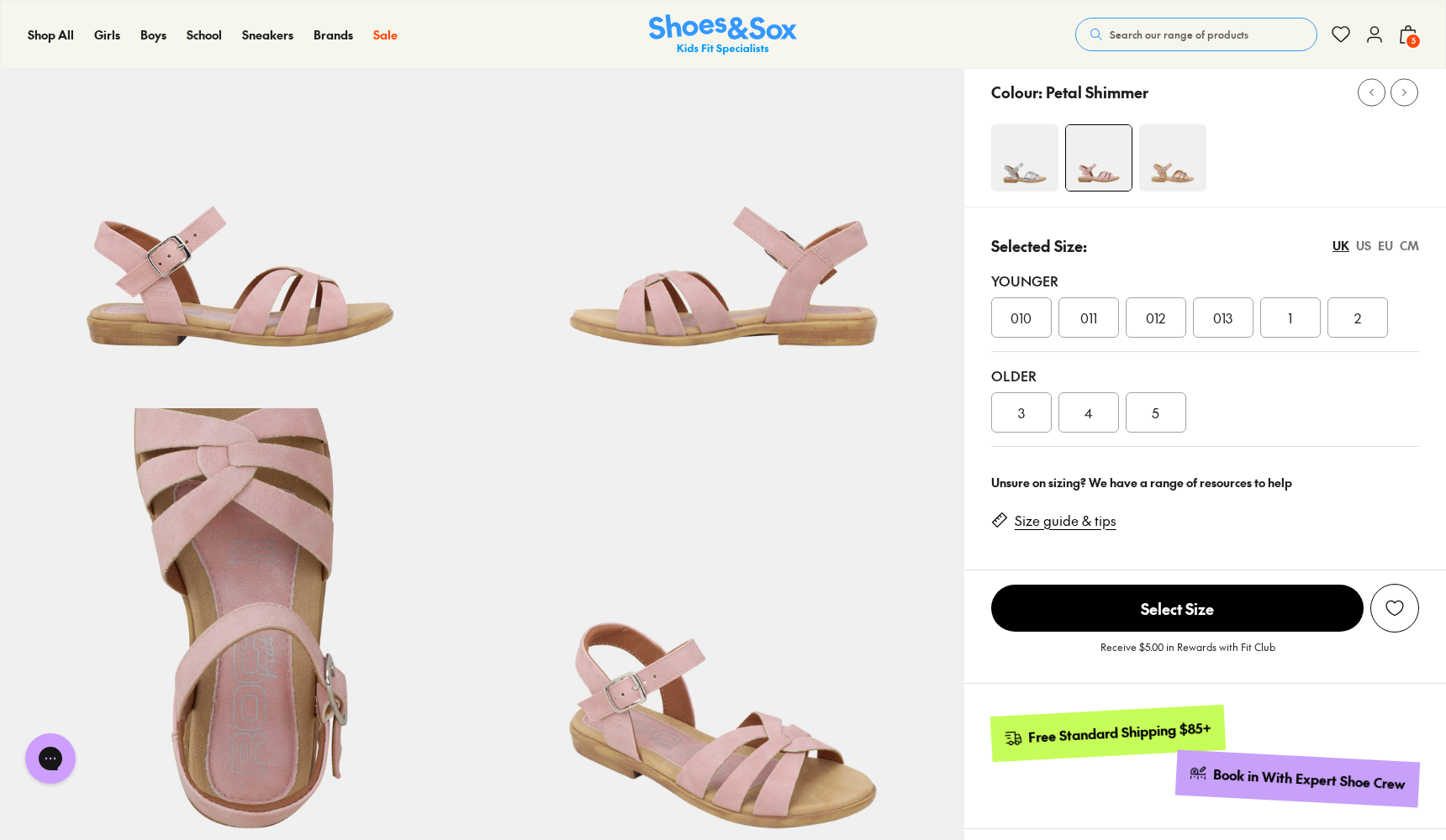
click at [1167, 412] on div "5" at bounding box center [1155, 412] width 60 height 40
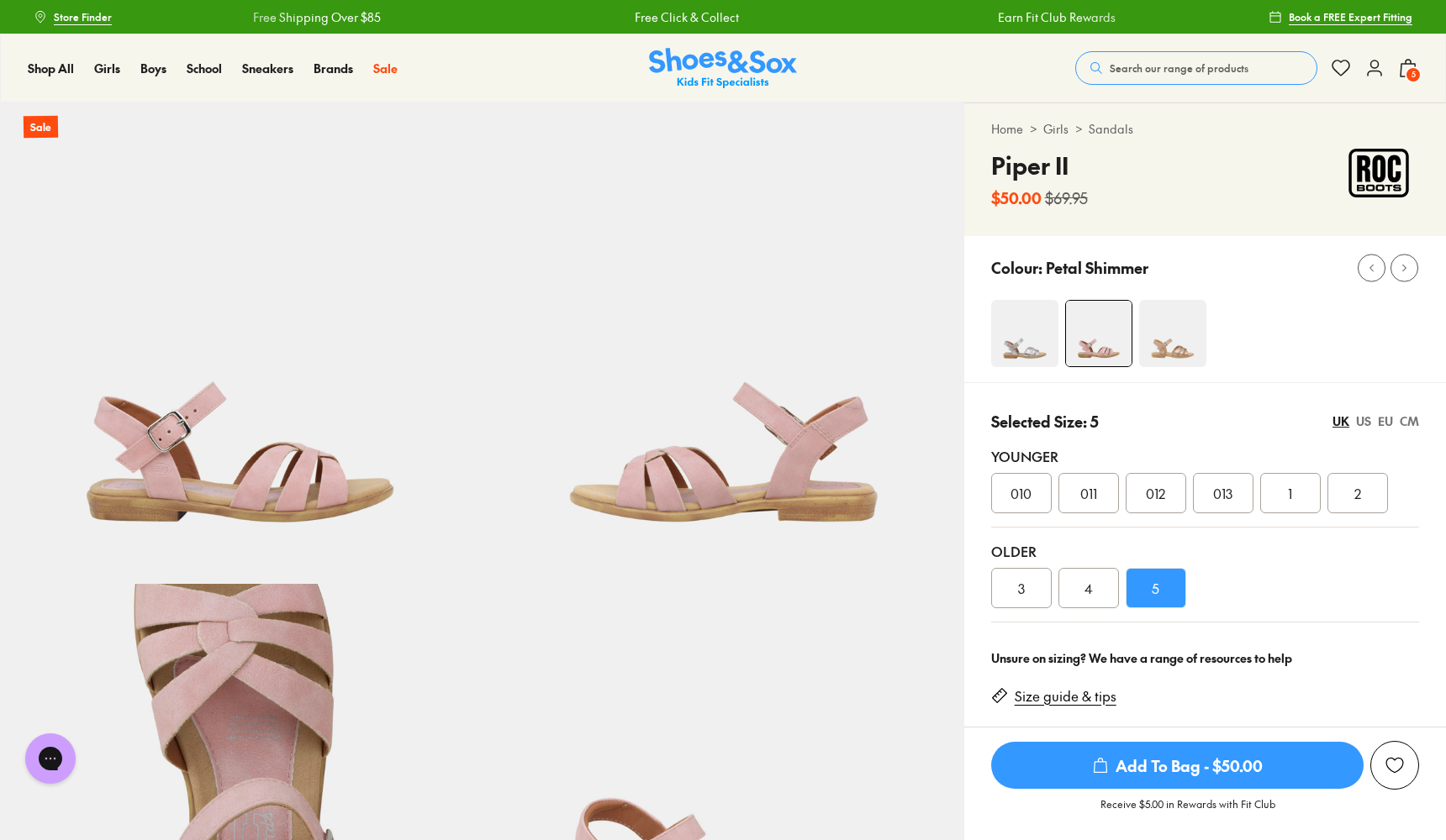
click at [1409, 70] on span "5" at bounding box center [1413, 75] width 17 height 17
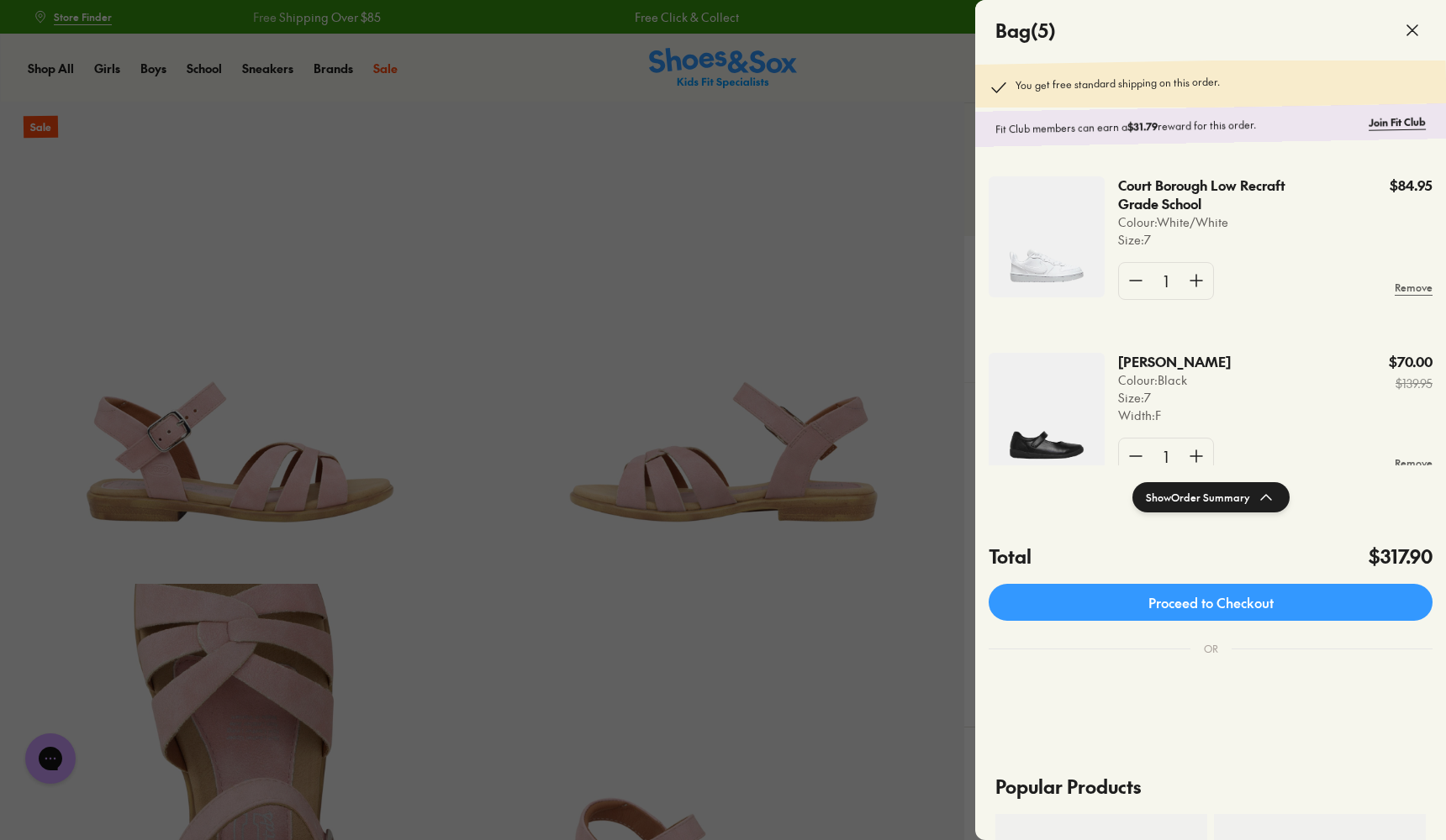
click at [779, 305] on div at bounding box center [723, 420] width 1446 height 840
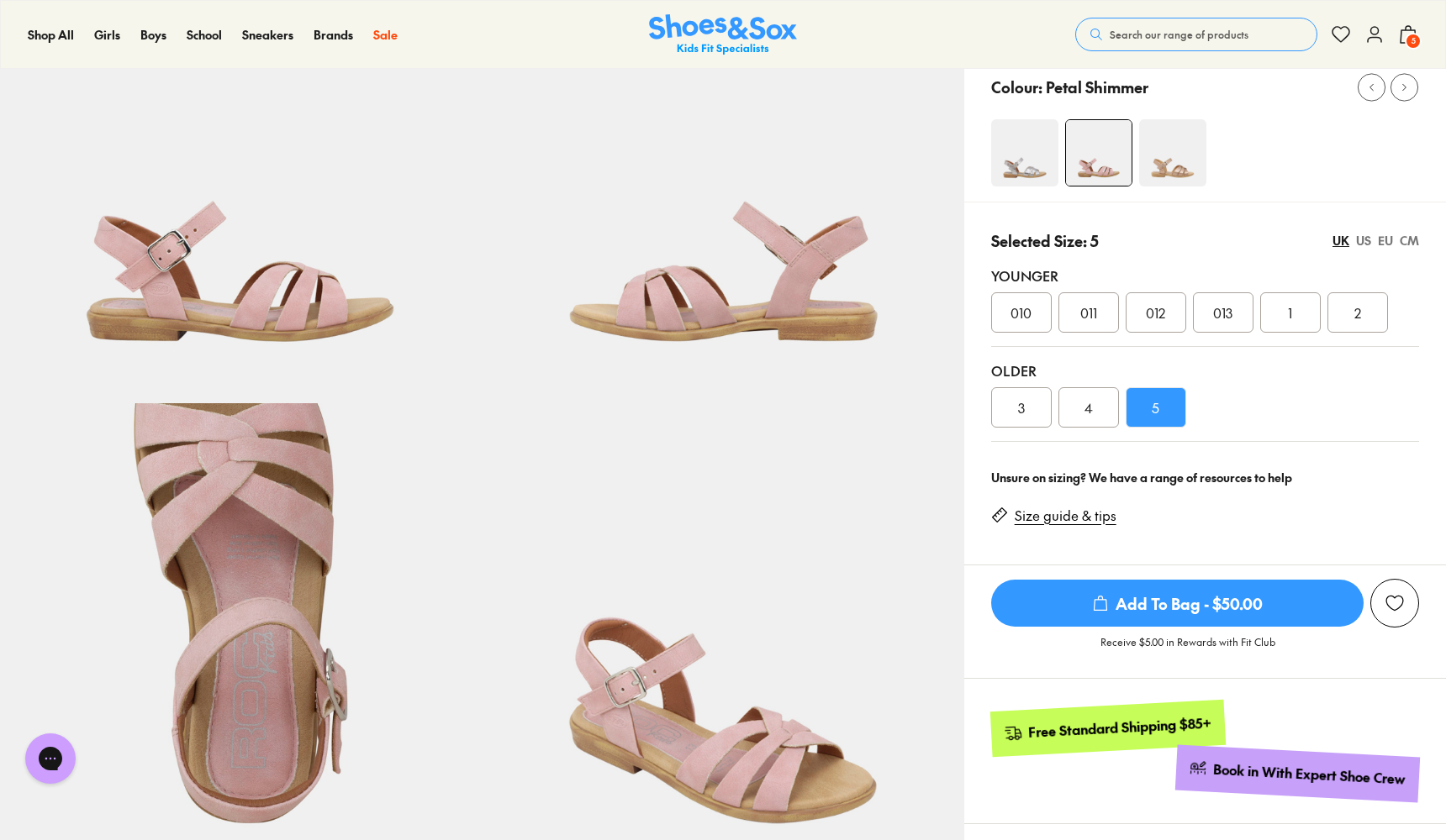
scroll to position [183, 0]
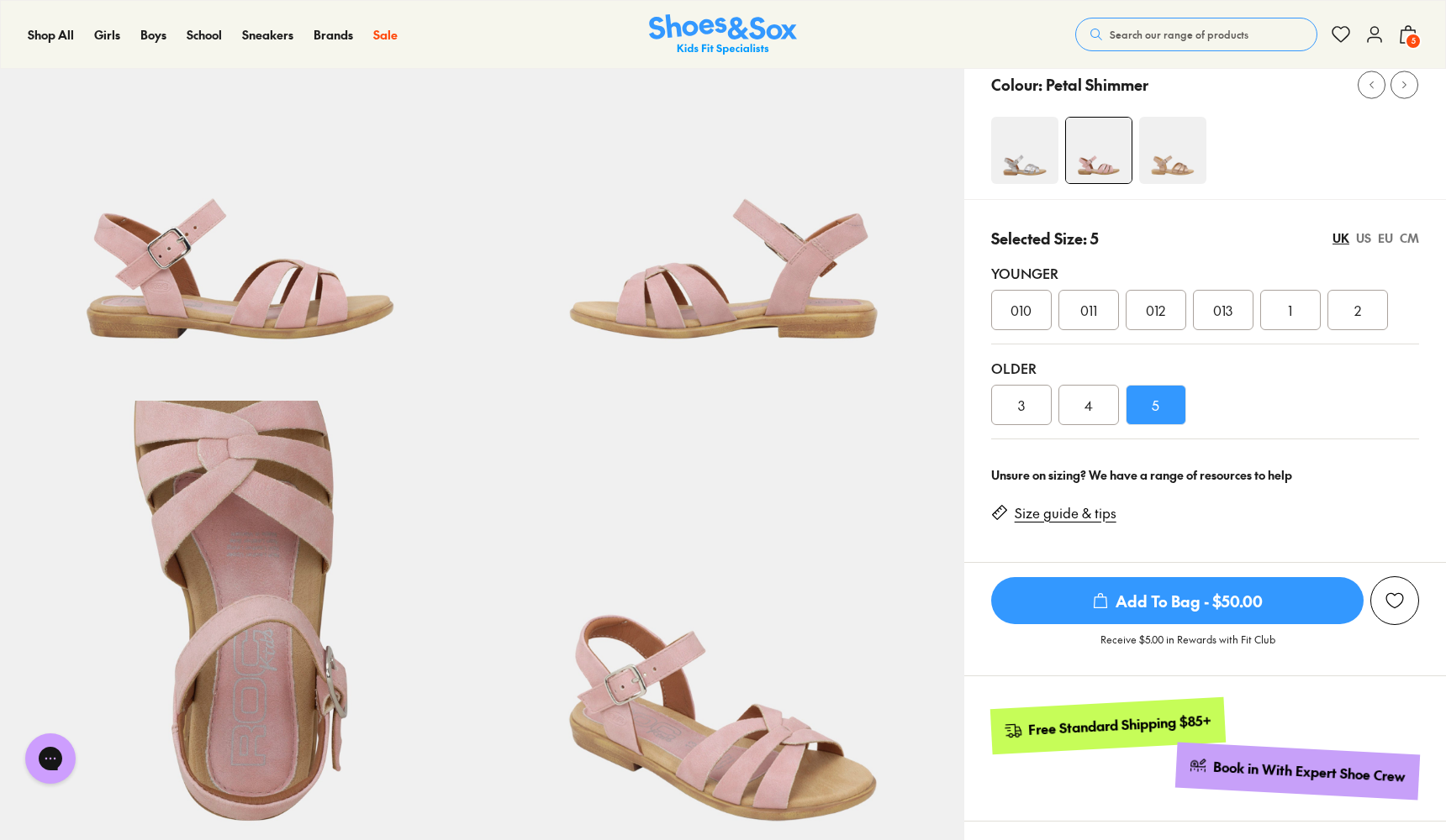
click at [1410, 236] on div "CM" at bounding box center [1409, 238] width 19 height 18
click at [1383, 239] on div "EU" at bounding box center [1385, 238] width 15 height 18
click at [1359, 237] on div "US" at bounding box center [1363, 238] width 15 height 18
click at [1379, 235] on div "EU" at bounding box center [1385, 238] width 15 height 18
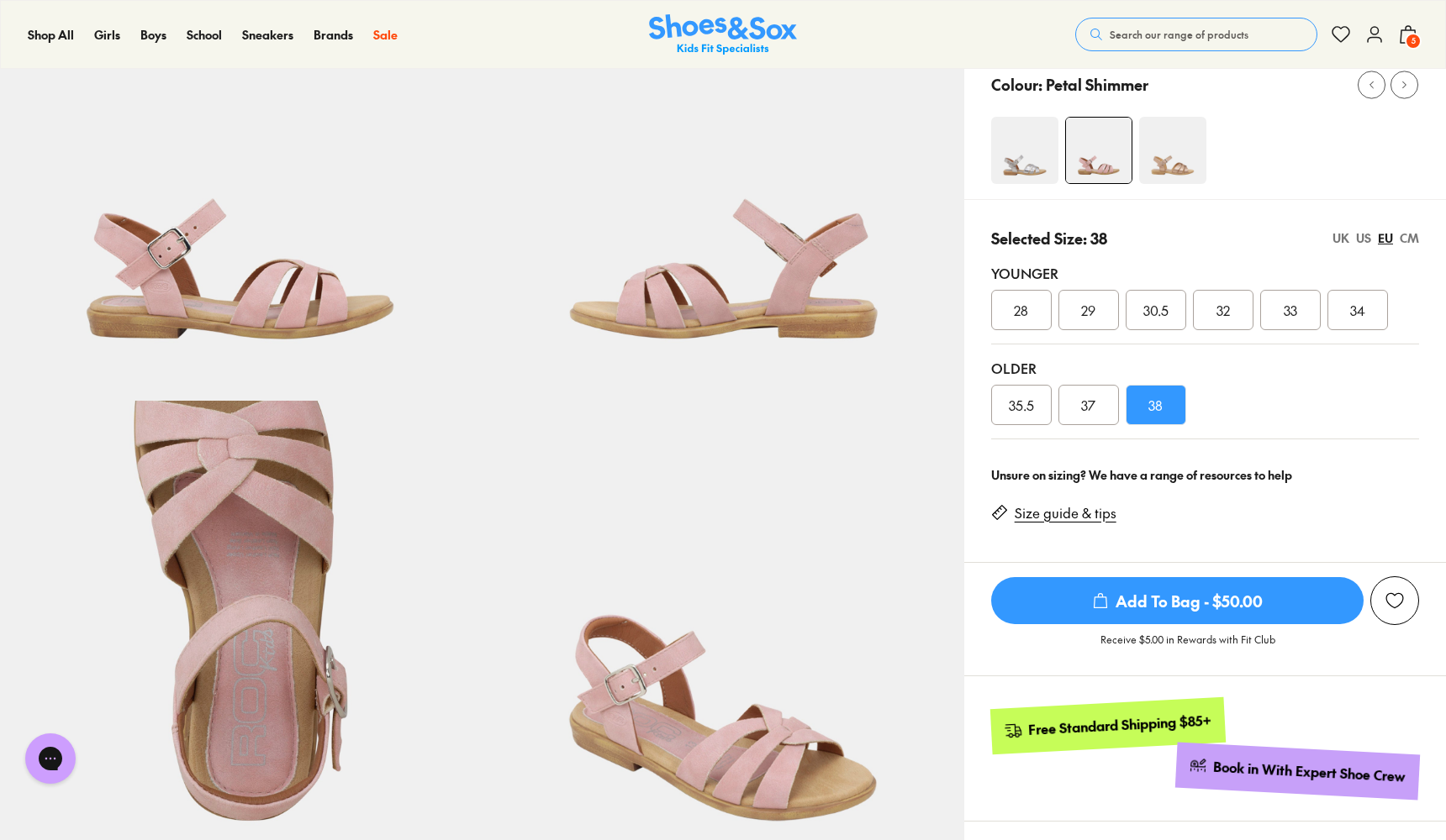
click at [1363, 236] on div "US" at bounding box center [1363, 238] width 15 height 18
click at [1341, 234] on div "UK" at bounding box center [1341, 238] width 17 height 18
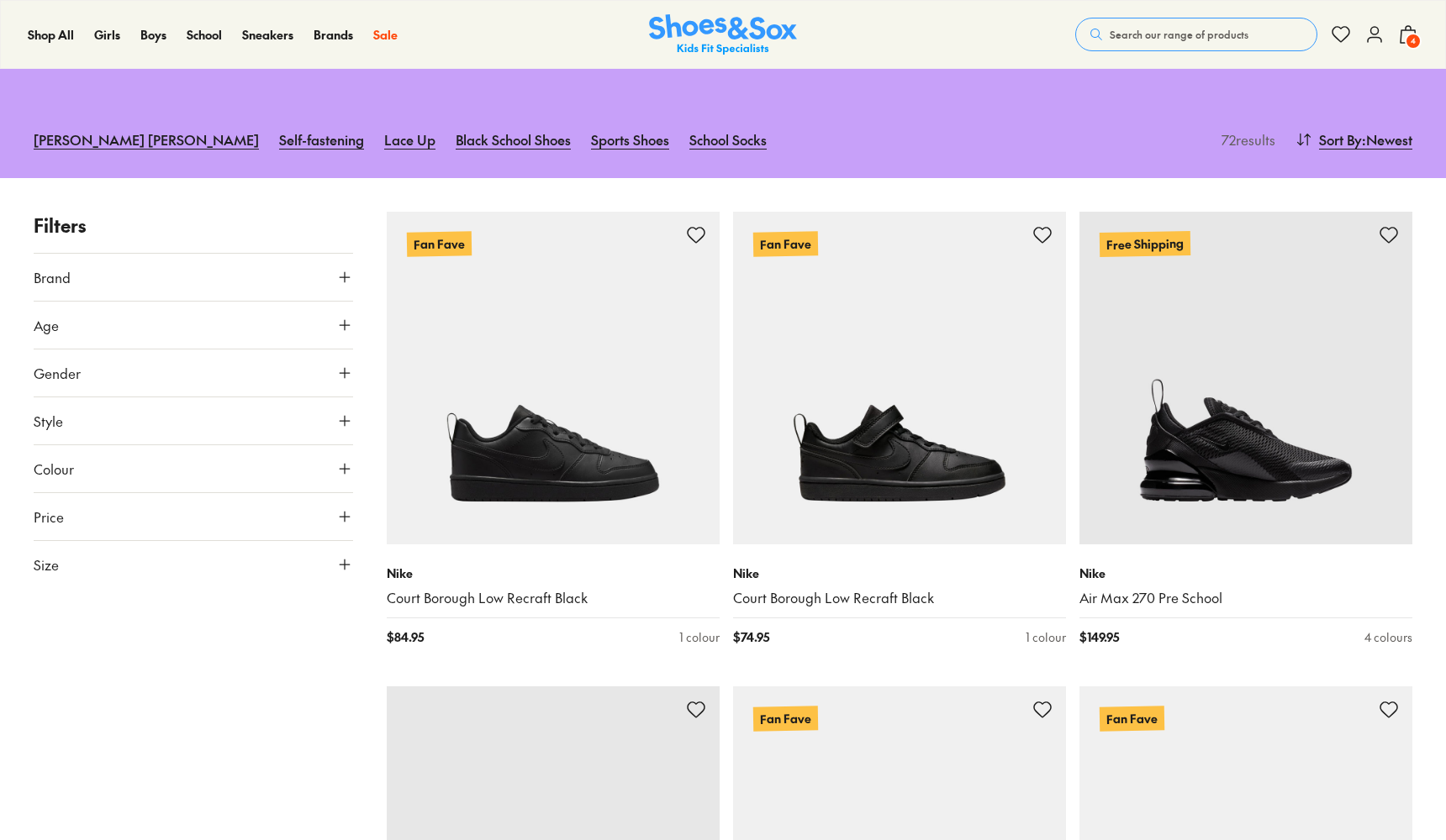
scroll to position [146, 0]
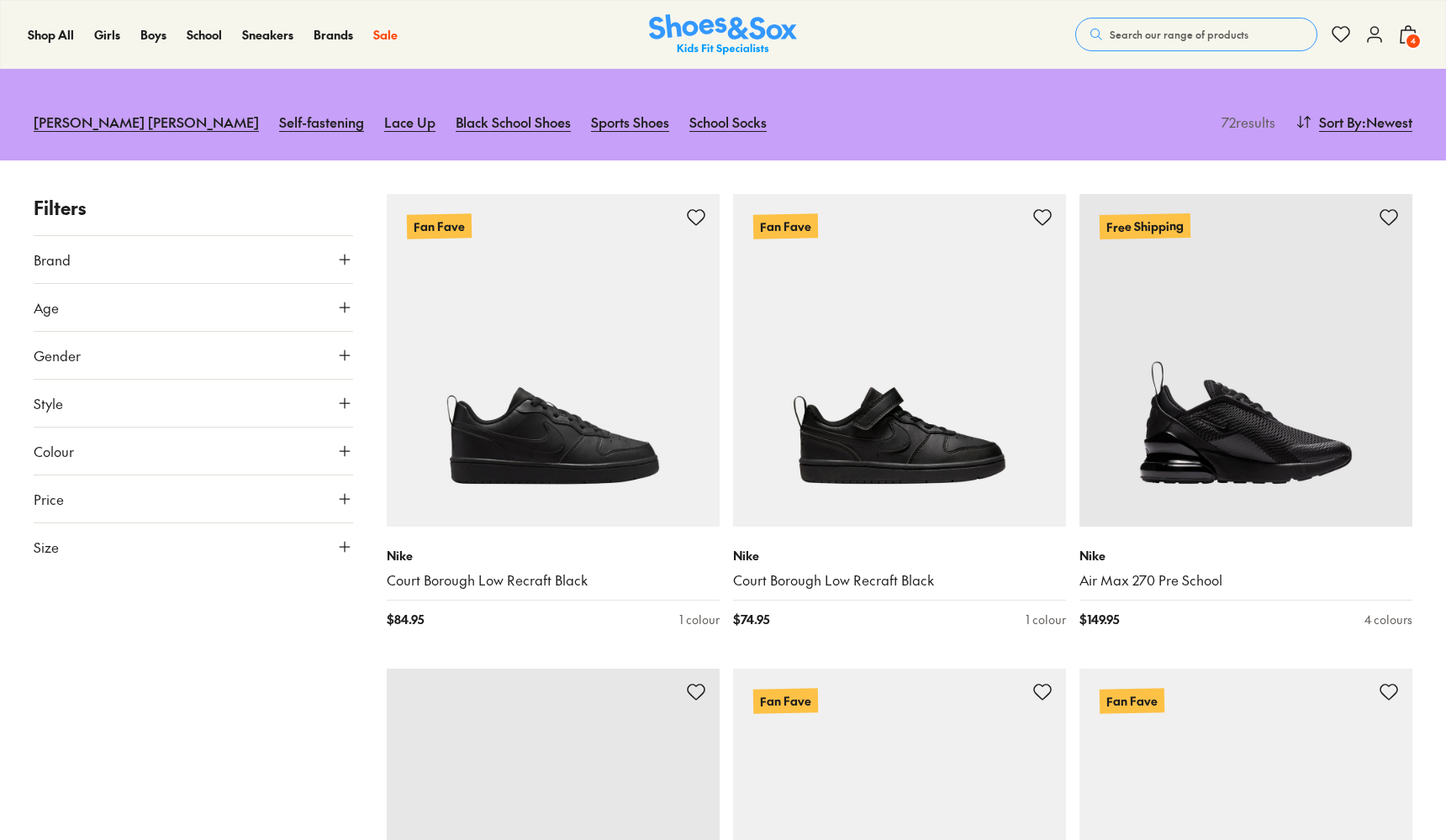
click at [346, 549] on icon at bounding box center [345, 547] width 17 height 17
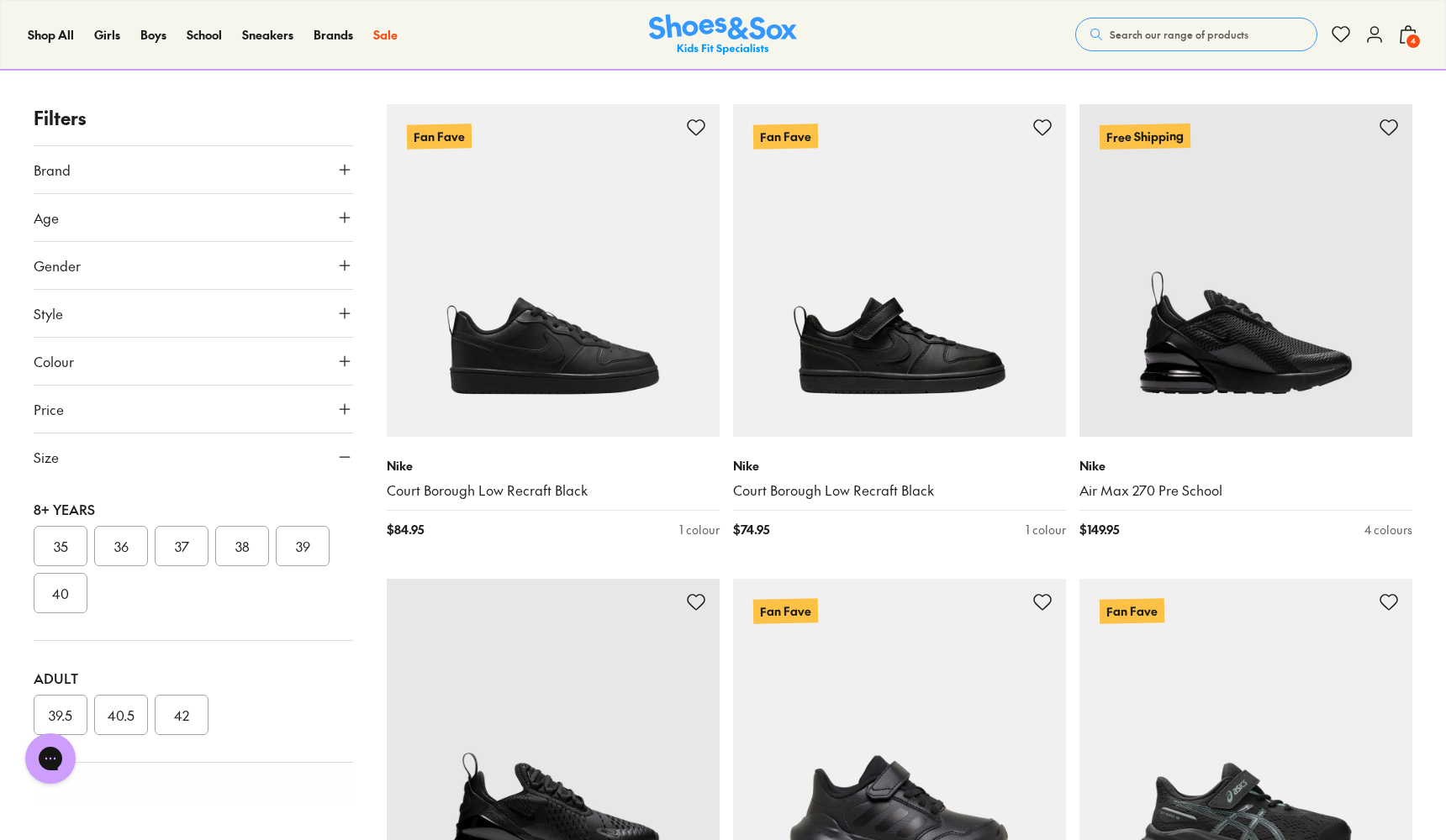
scroll to position [288, 0]
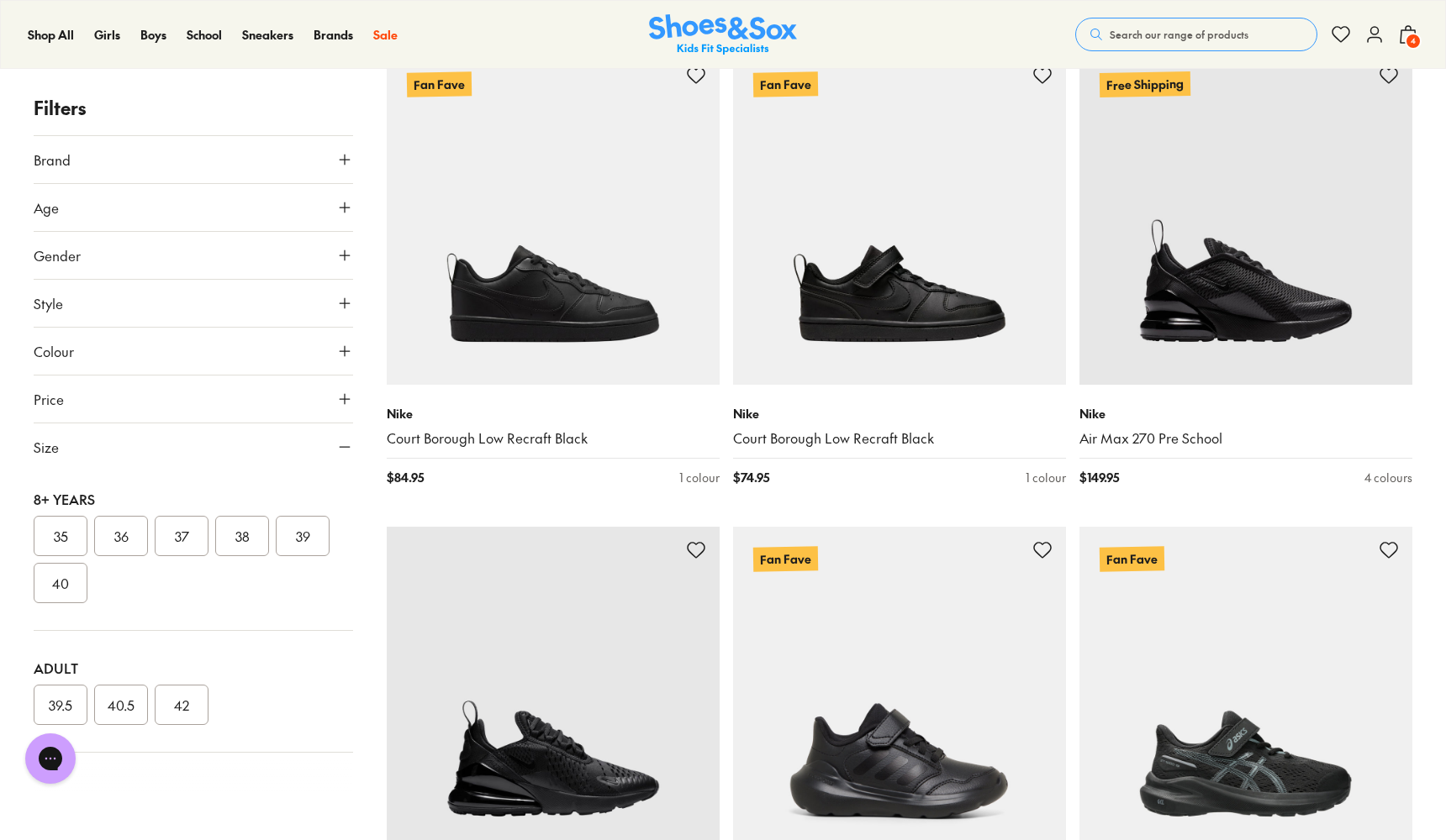
click at [292, 540] on button "39" at bounding box center [302, 536] width 54 height 40
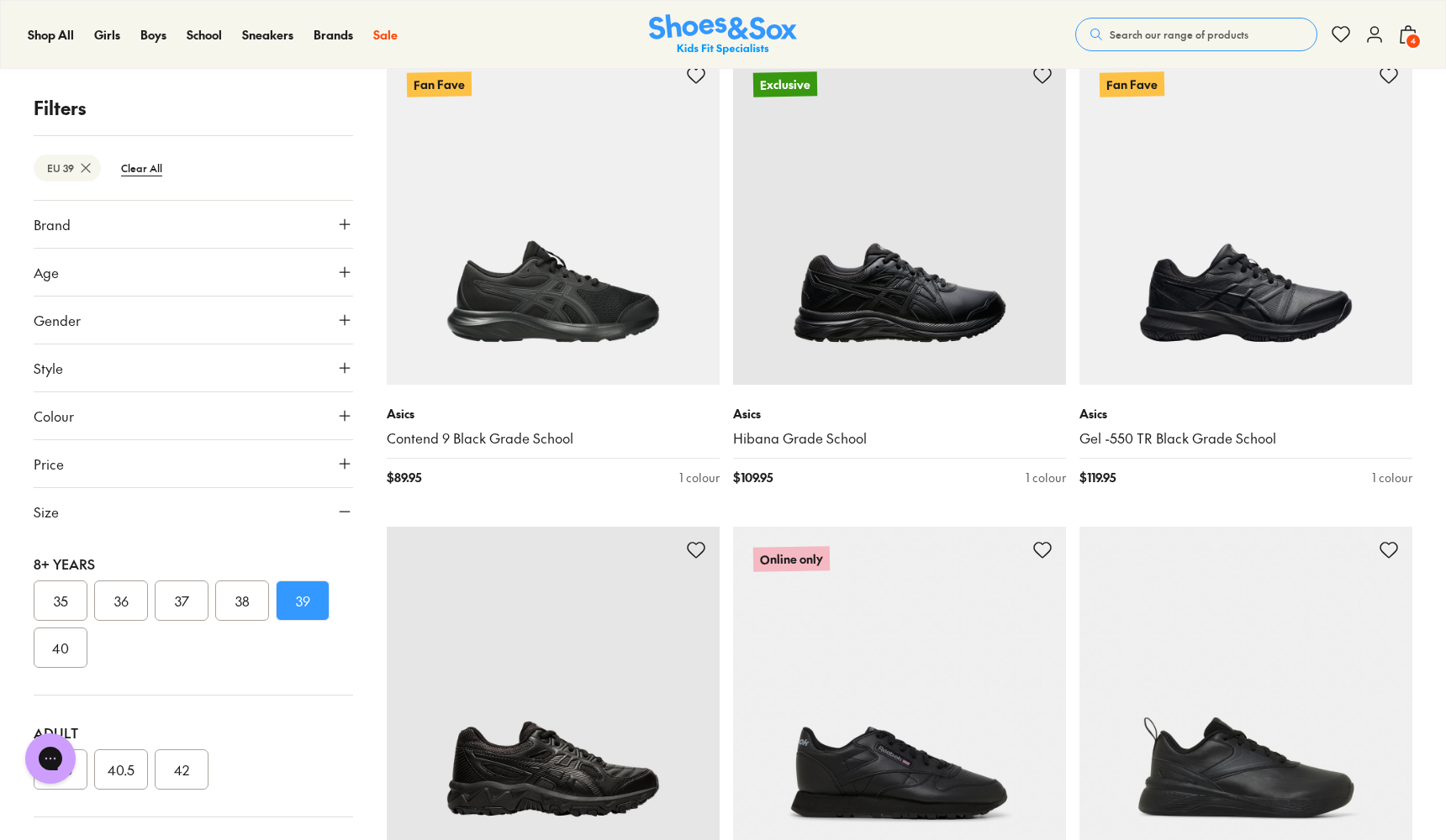
click at [247, 603] on button "38" at bounding box center [242, 601] width 54 height 40
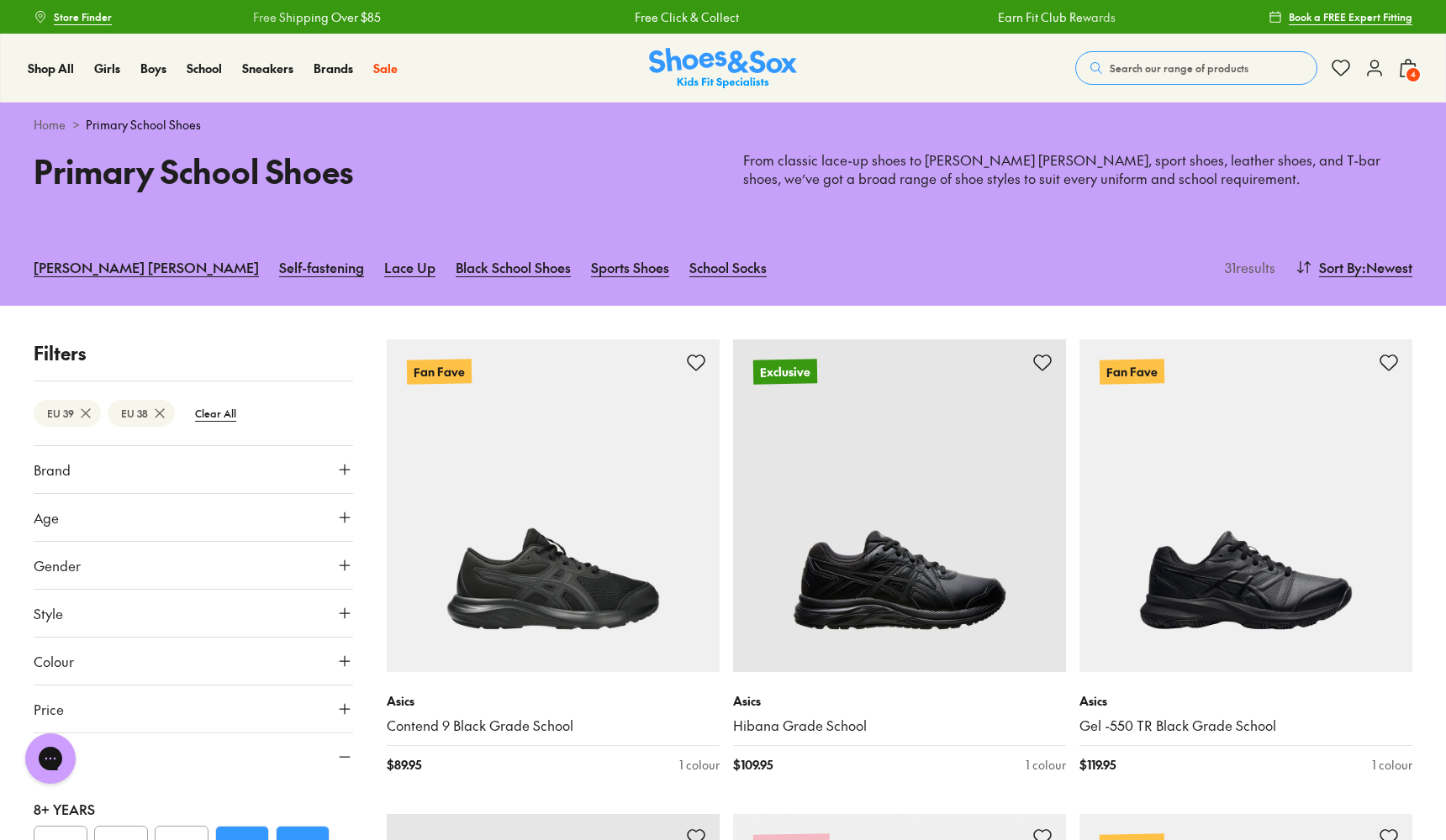
click at [1405, 66] on icon at bounding box center [1408, 67] width 20 height 20
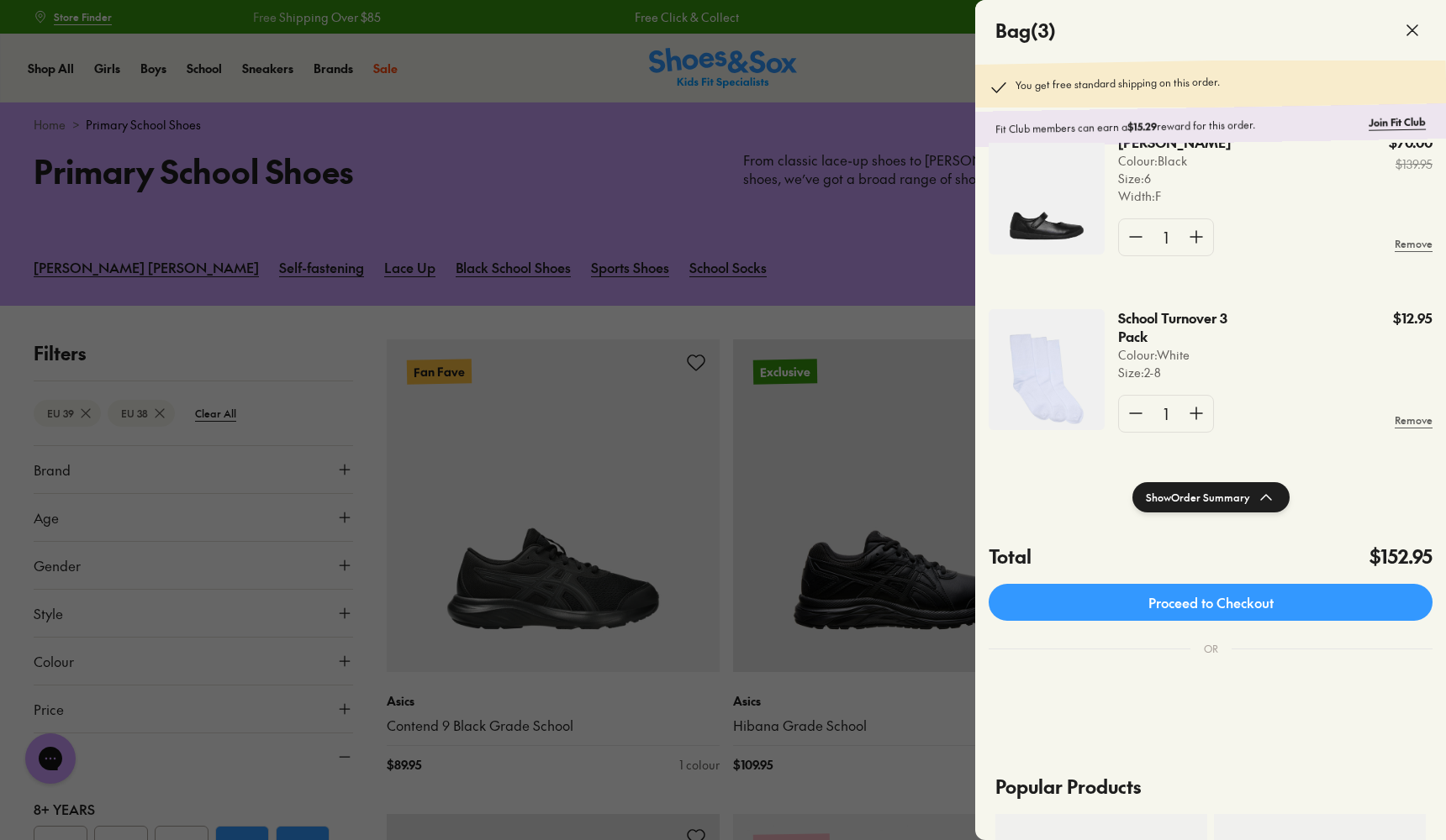
scroll to position [222, 0]
click at [1041, 363] on img at bounding box center [1046, 370] width 116 height 121
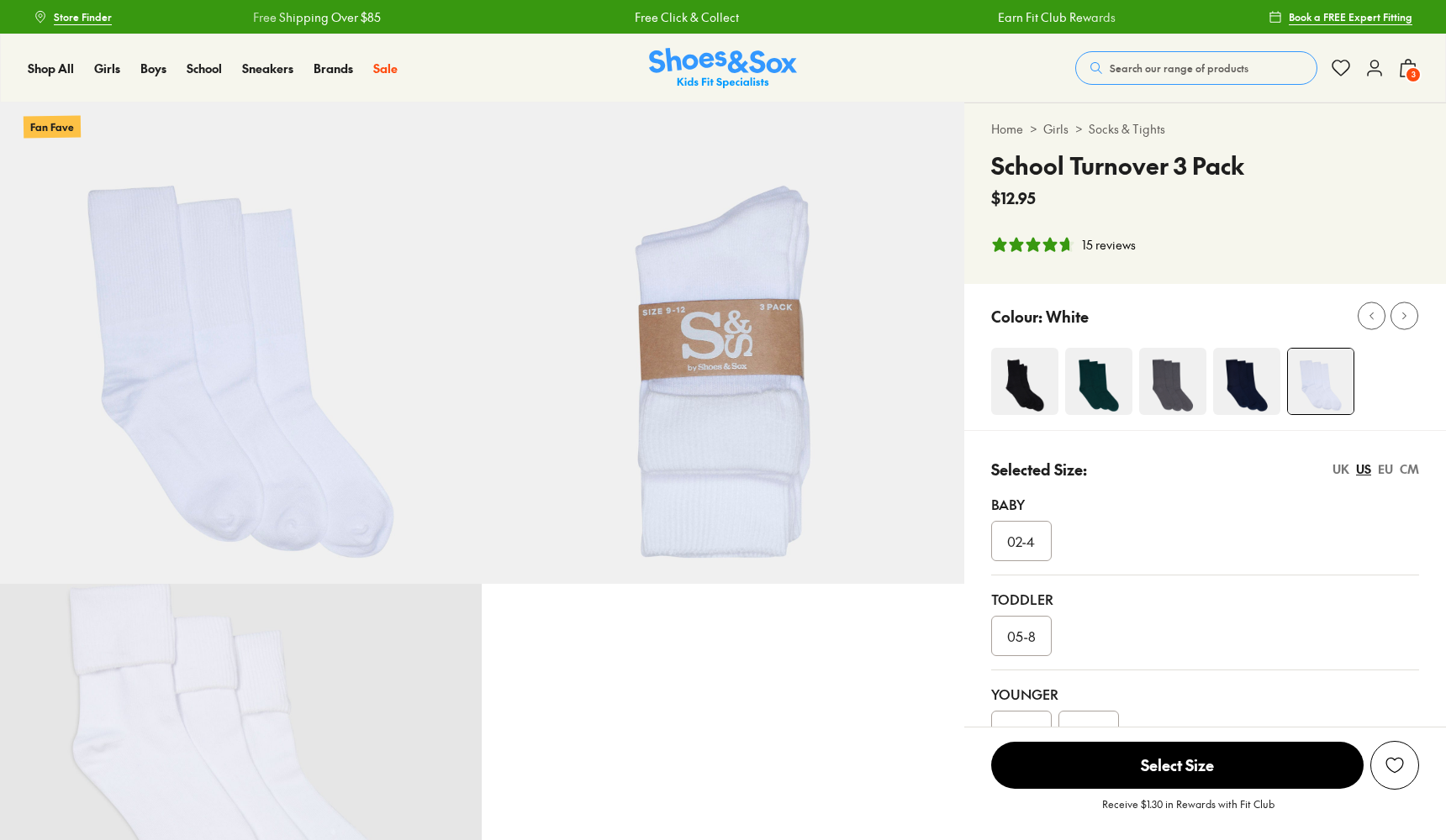
select select "*"
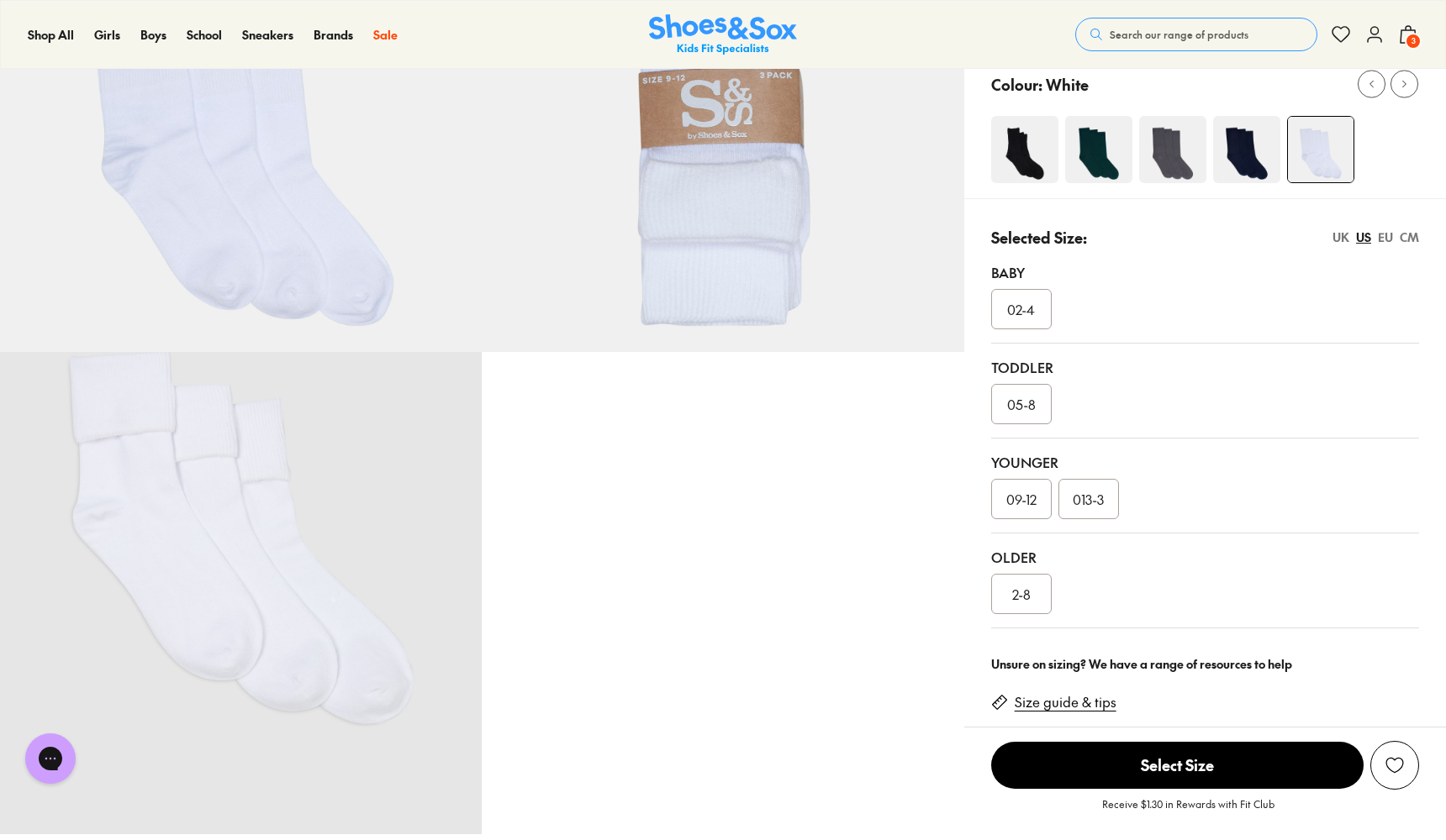
scroll to position [244, 0]
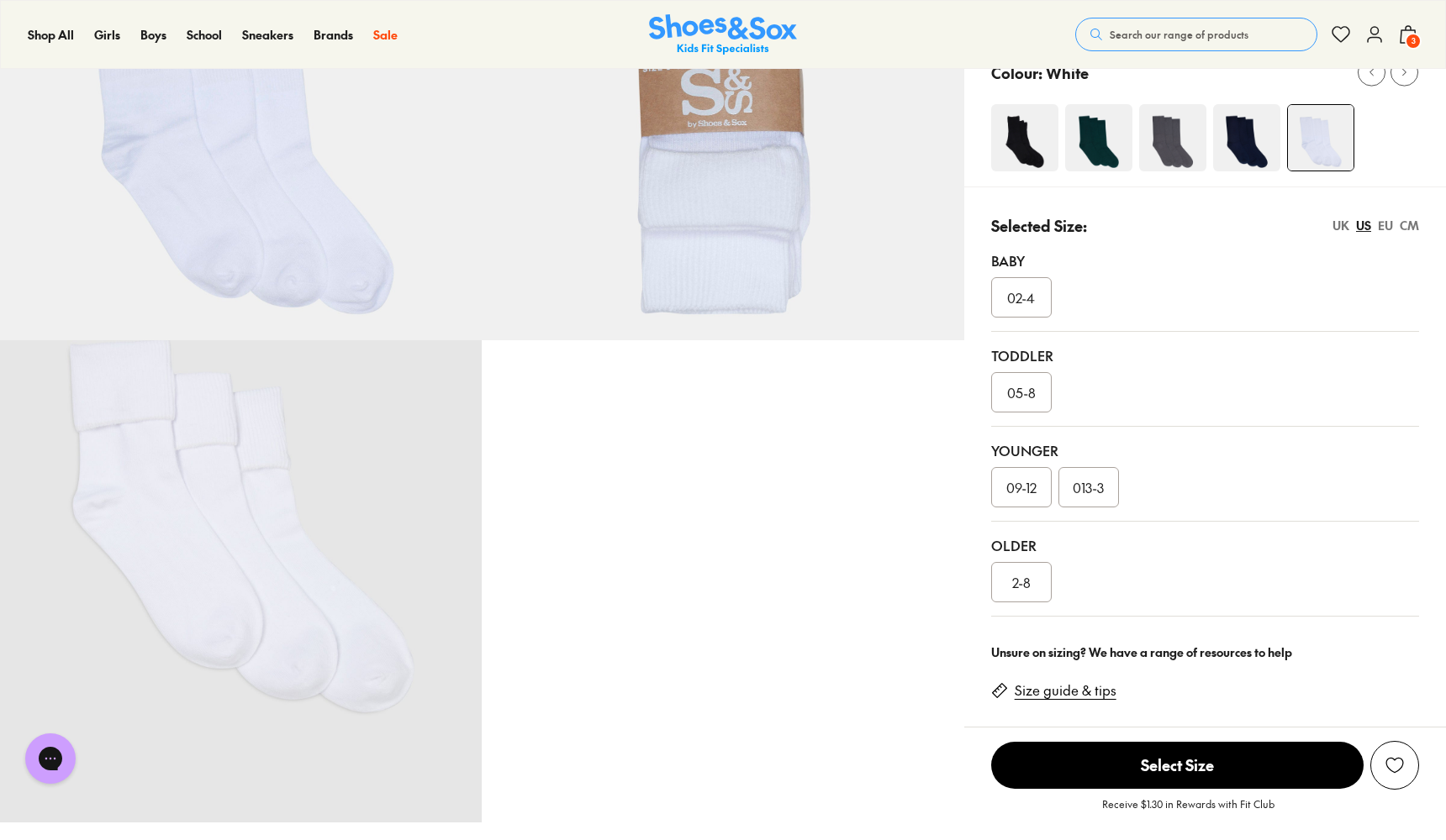
click at [1345, 219] on div "UK" at bounding box center [1341, 226] width 17 height 18
click at [1029, 564] on div "2-8" at bounding box center [1021, 582] width 60 height 40
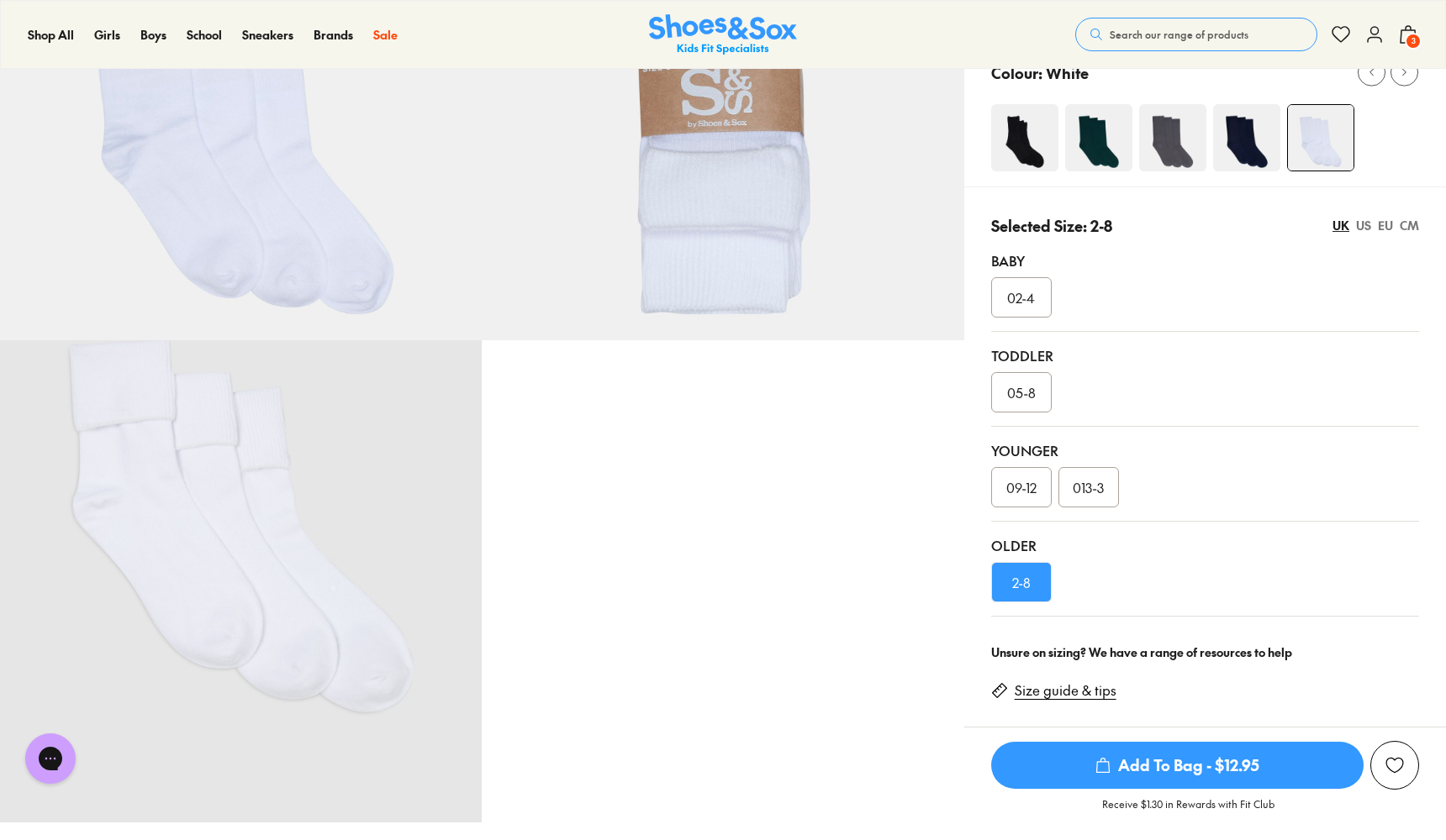
click at [1190, 760] on span "Add To Bag - $12.95" at bounding box center [1178, 765] width 373 height 47
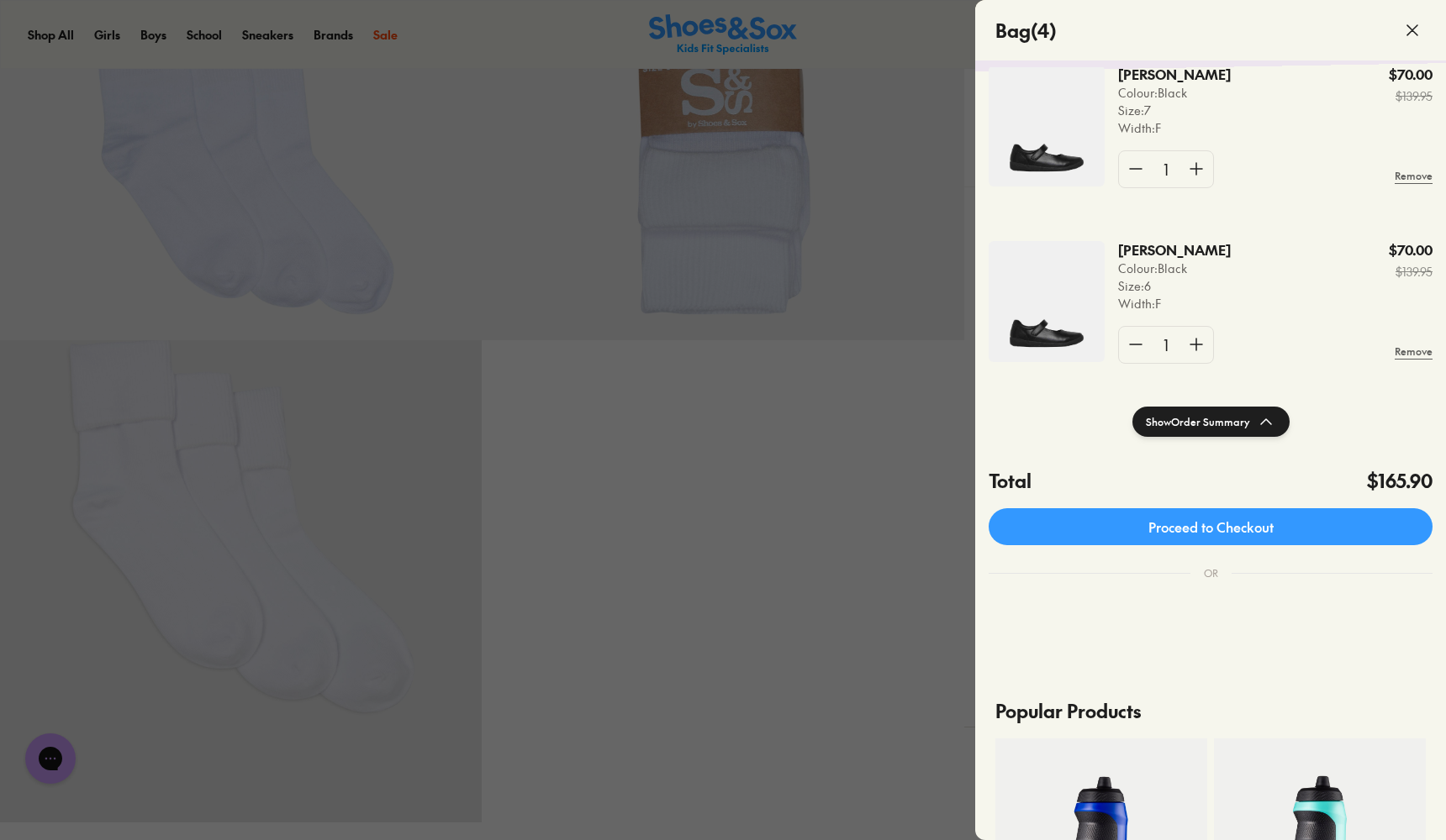
scroll to position [90, 0]
